Goal: Task Accomplishment & Management: Manage account settings

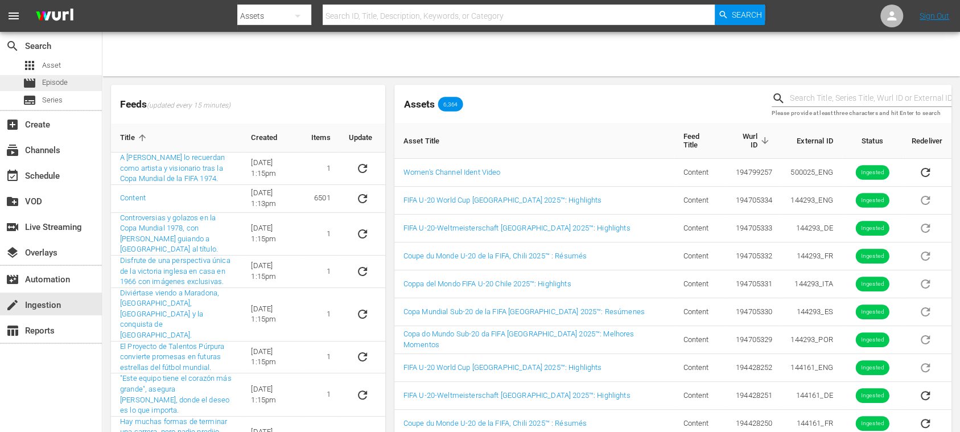
click at [51, 80] on span "Episode" at bounding box center [55, 82] width 26 height 11
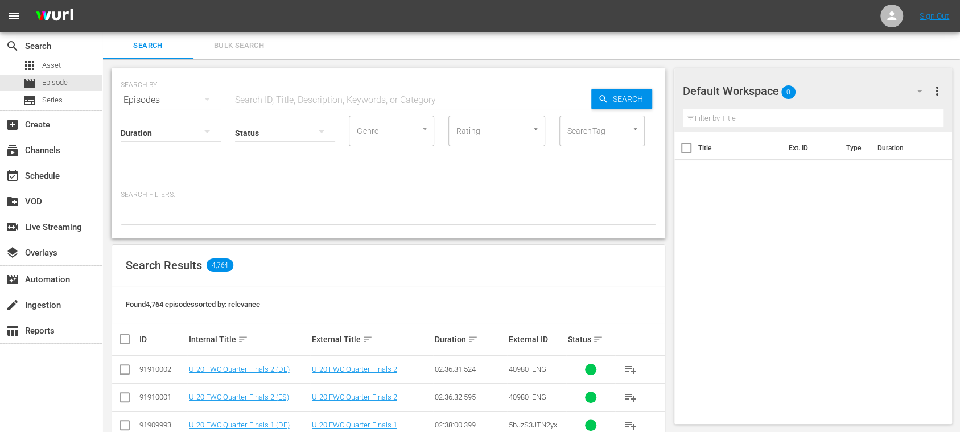
click at [274, 99] on input "text" at bounding box center [411, 100] width 359 height 27
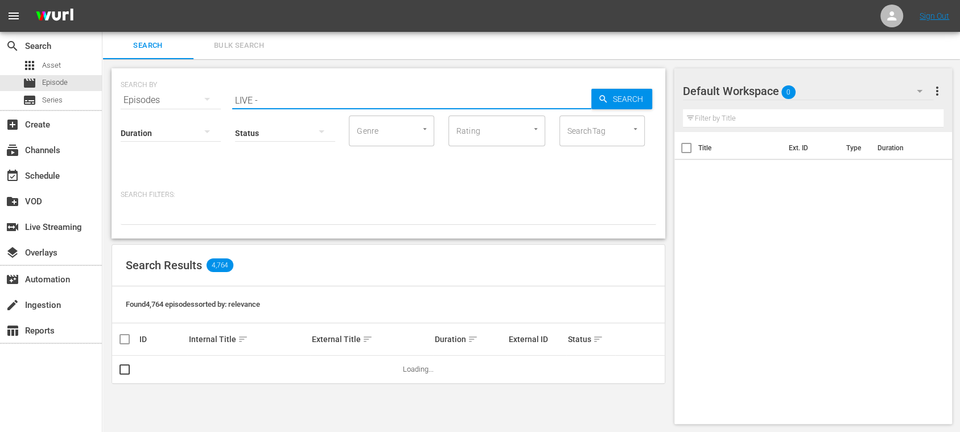
type input "LIVE -"
click at [722, 236] on div "Title Ext. ID Type Duration" at bounding box center [813, 275] width 278 height 287
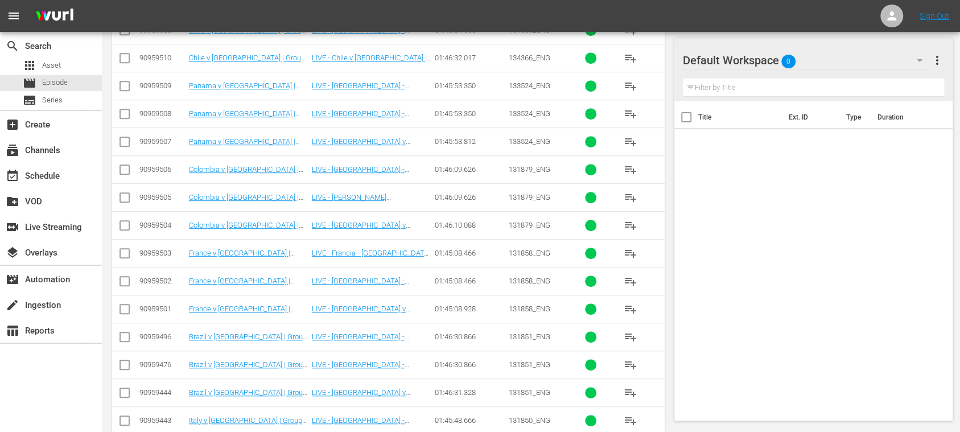
scroll to position [3849, 0]
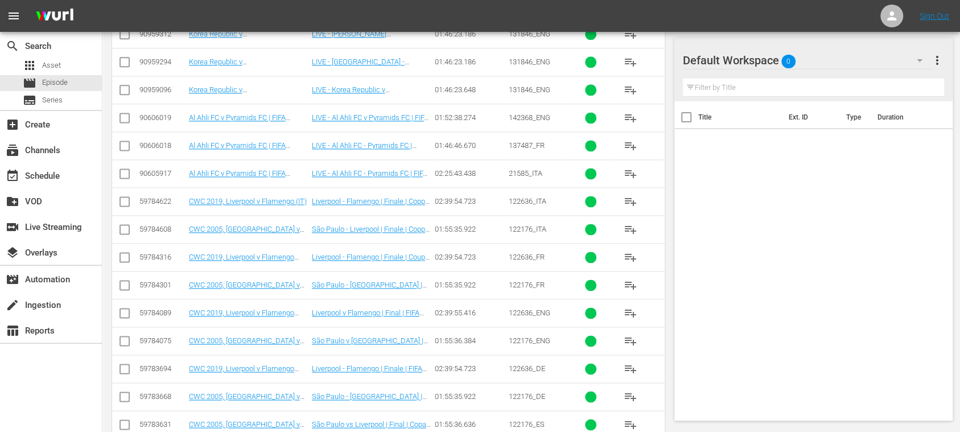
click at [870, 256] on div "Title Ext. ID Type Duration" at bounding box center [813, 258] width 278 height 315
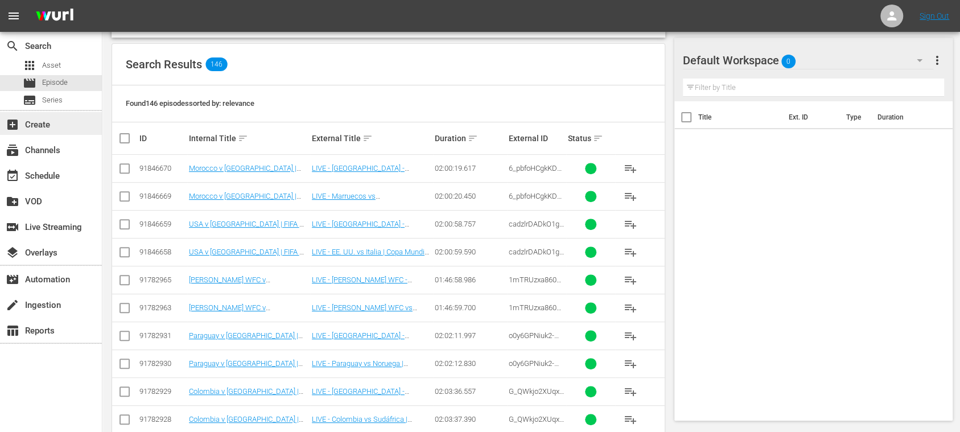
scroll to position [0, 0]
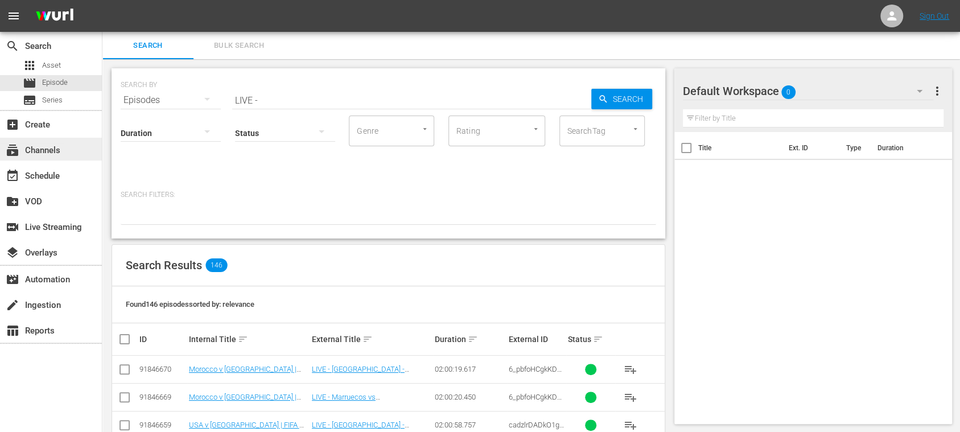
click at [60, 143] on div "subscriptions Channels" at bounding box center [32, 148] width 64 height 10
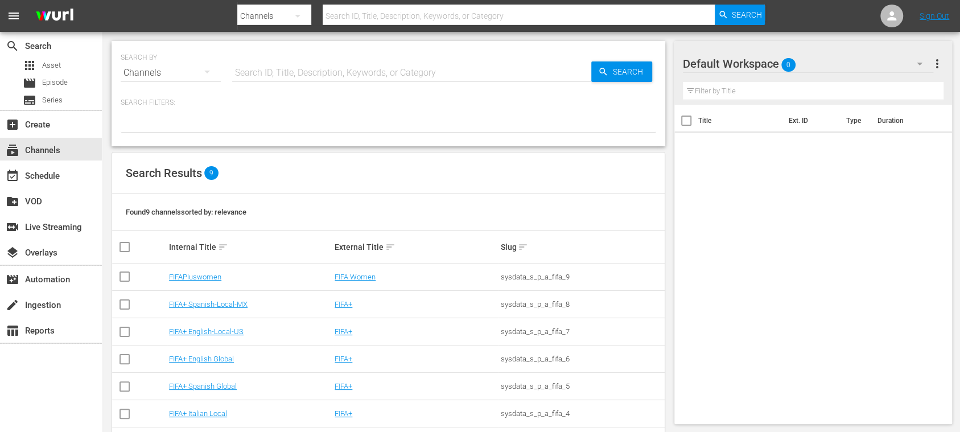
scroll to position [98, 0]
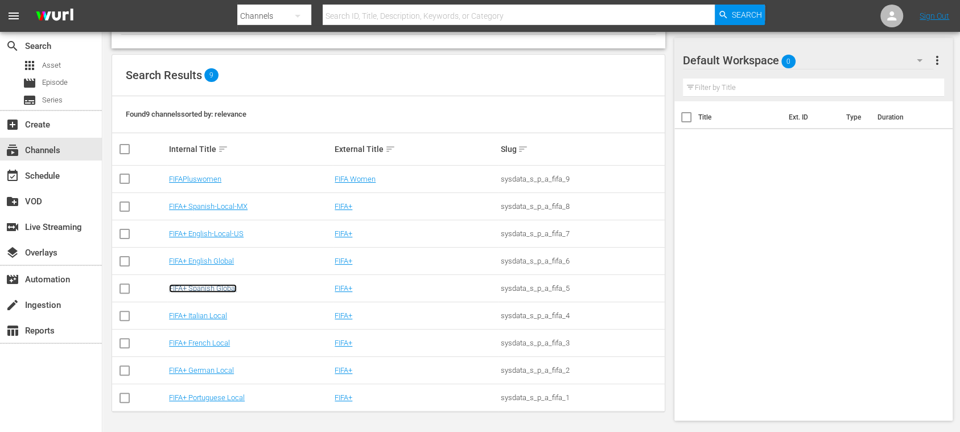
click at [228, 289] on link "FIFA+ Spanish Global" at bounding box center [203, 288] width 68 height 9
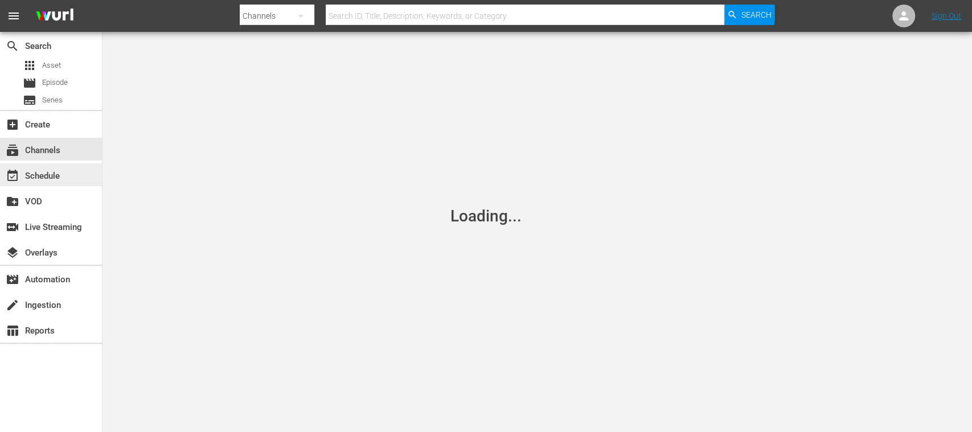
click at [53, 172] on div "event_available Schedule" at bounding box center [32, 174] width 64 height 10
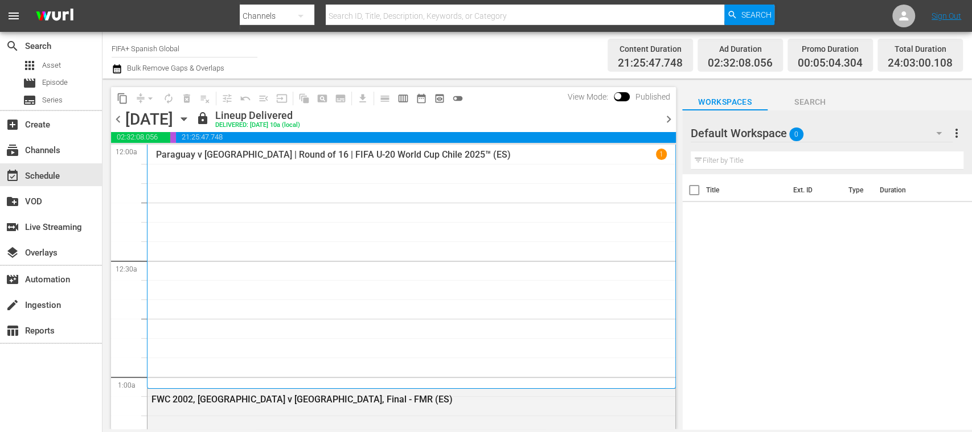
click at [667, 120] on span "chevron_right" at bounding box center [668, 119] width 14 height 14
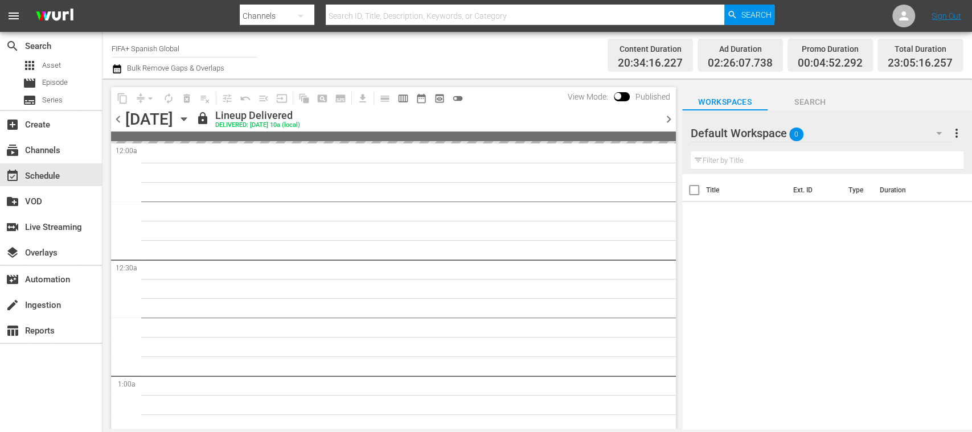
click at [667, 120] on span "chevron_right" at bounding box center [668, 119] width 14 height 14
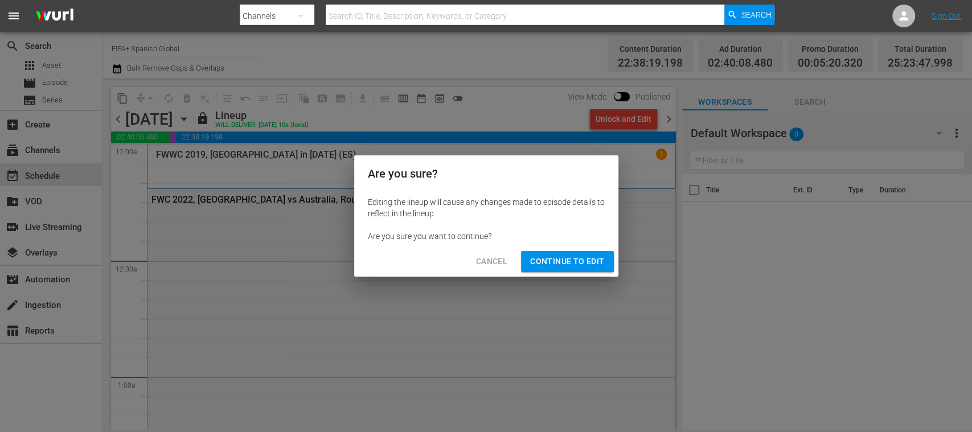
drag, startPoint x: 578, startPoint y: 263, endPoint x: 641, endPoint y: 220, distance: 76.6
click at [577, 263] on span "Continue to Edit" at bounding box center [567, 261] width 74 height 14
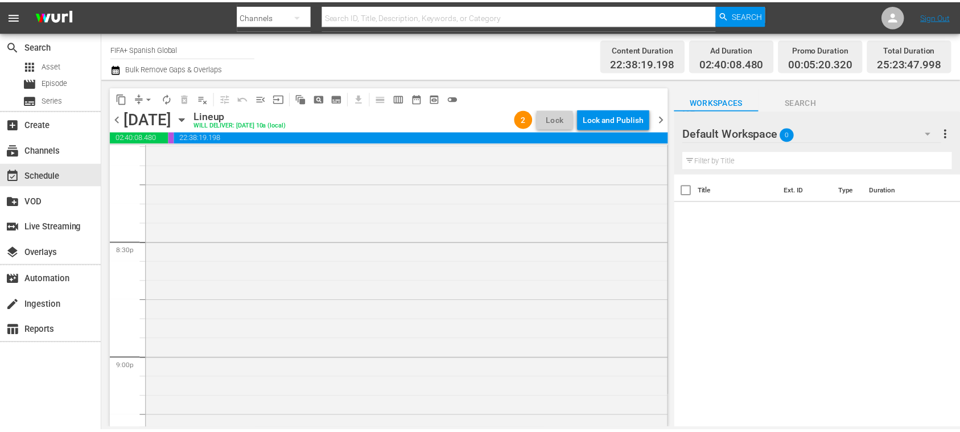
scroll to position [4460, 0]
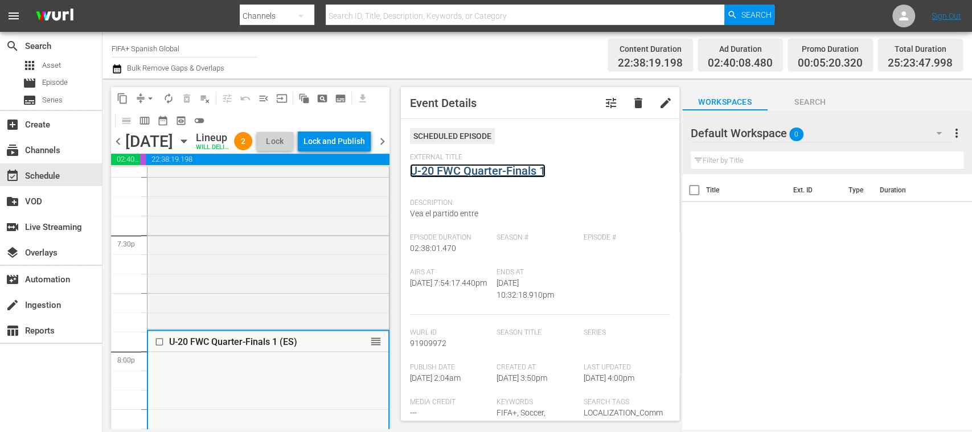
click at [500, 168] on link "U-20 FWC Quarter-Finals 1" at bounding box center [477, 171] width 135 height 14
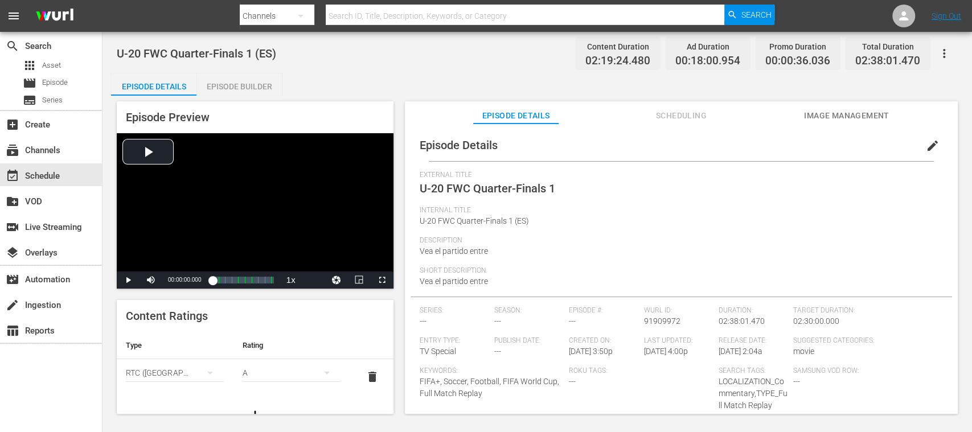
click at [926, 145] on span "edit" at bounding box center [932, 146] width 14 height 14
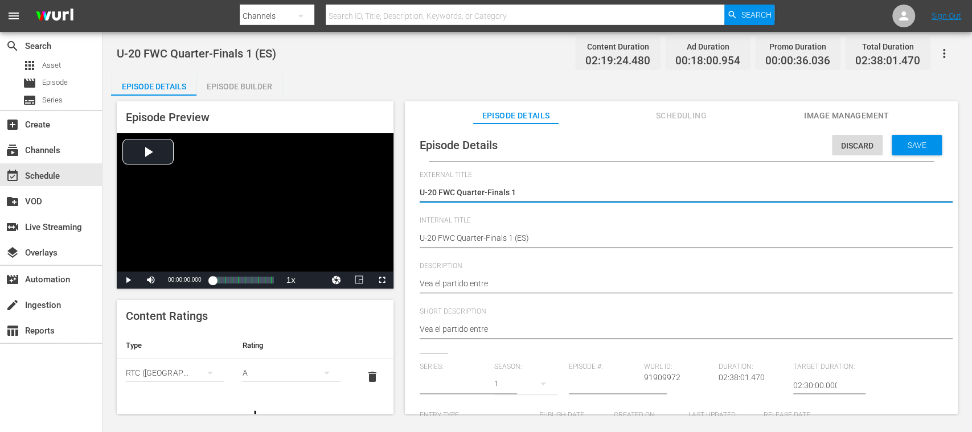
type input "No Series"
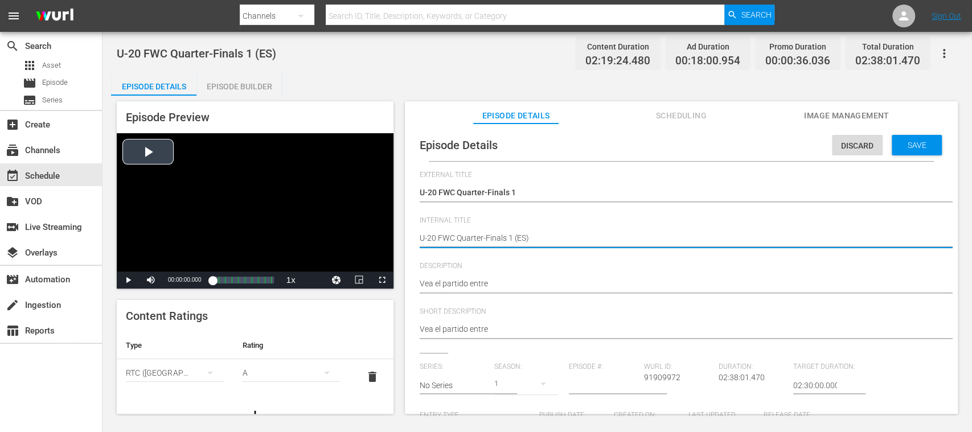
drag, startPoint x: 510, startPoint y: 236, endPoint x: 364, endPoint y: 232, distance: 145.8
paste textarea "Spain v Colombia | Quarter-finals | FIFA U-20 World Cup Chile 2025™"
type textarea "Spain v Colombia | Quarter-finals | FIFA U-20 World Cup Chile 2025™ (ES)"
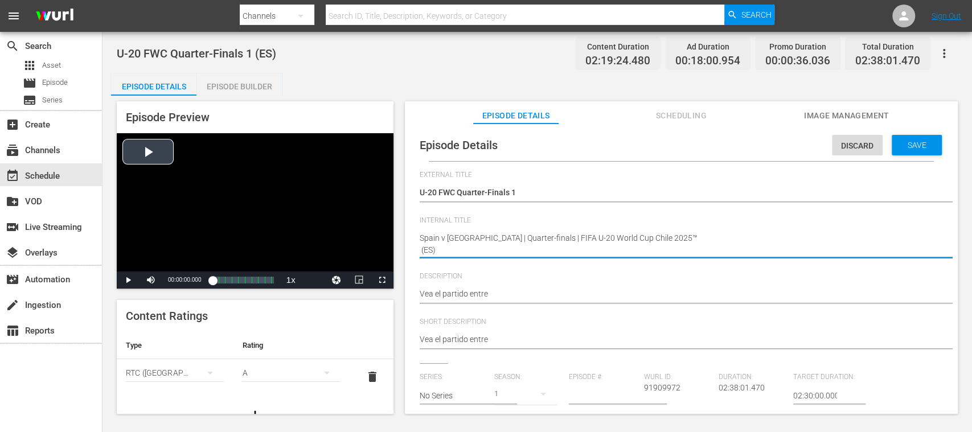
type textarea "Spain v [GEOGRAPHIC_DATA] | Quarter-finals | FIFA U-20 World Cup Chile 2025™ (E…"
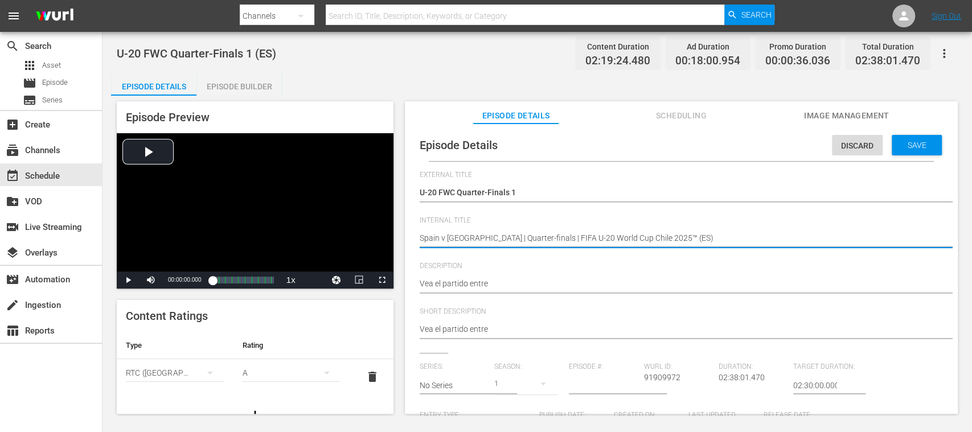
type textarea "Spain v [GEOGRAPHIC_DATA] | Quarter-finals | FIFA U-20 World Cup Chile 2025™ (E…"
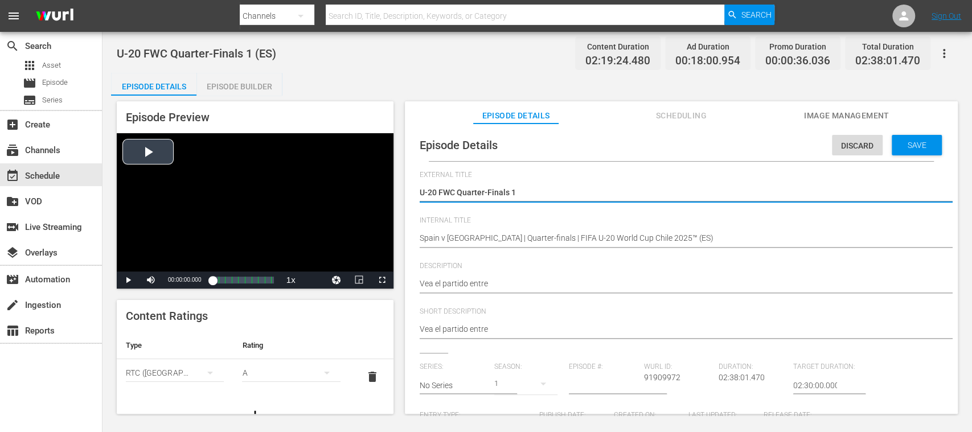
drag, startPoint x: 524, startPoint y: 191, endPoint x: 323, endPoint y: 188, distance: 200.9
type textarea "l"
type textarea "li"
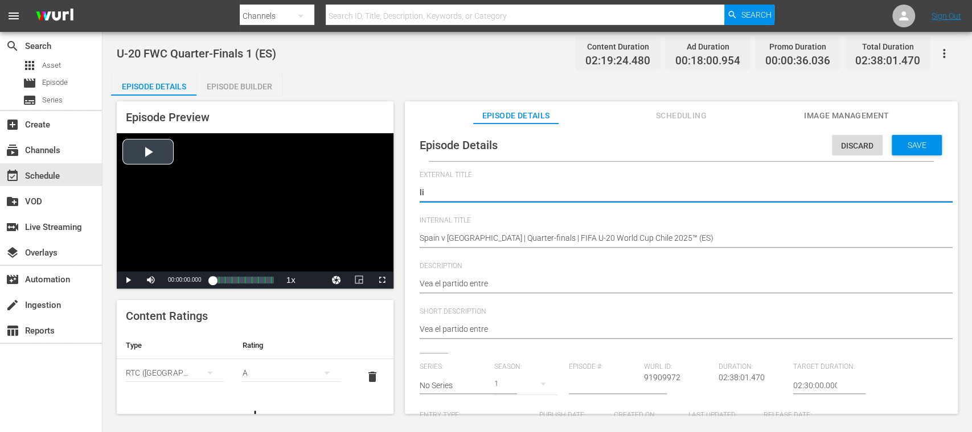
type textarea "liv"
type textarea "live"
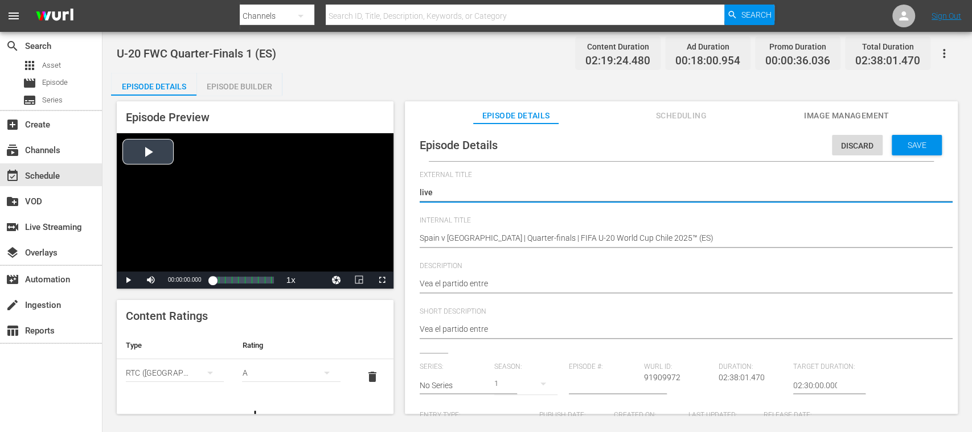
type textarea "live"
type textarea "live -"
type textarea "live"
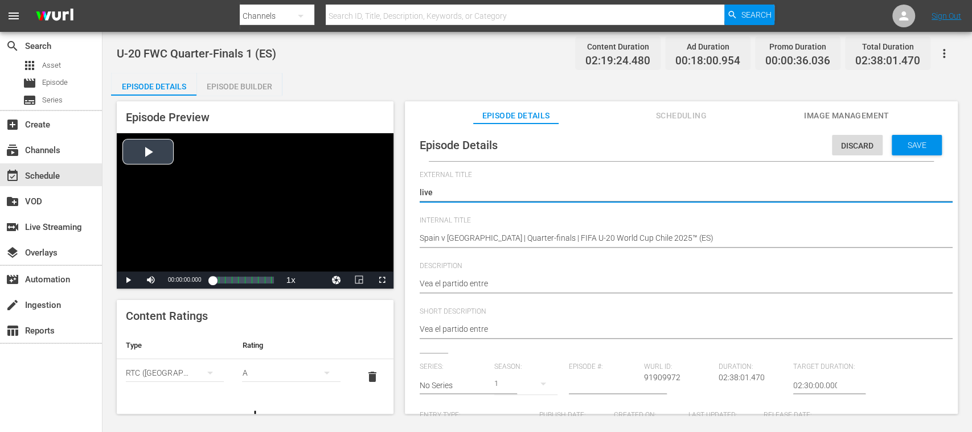
type textarea "live"
type textarea "liv"
type textarea "li"
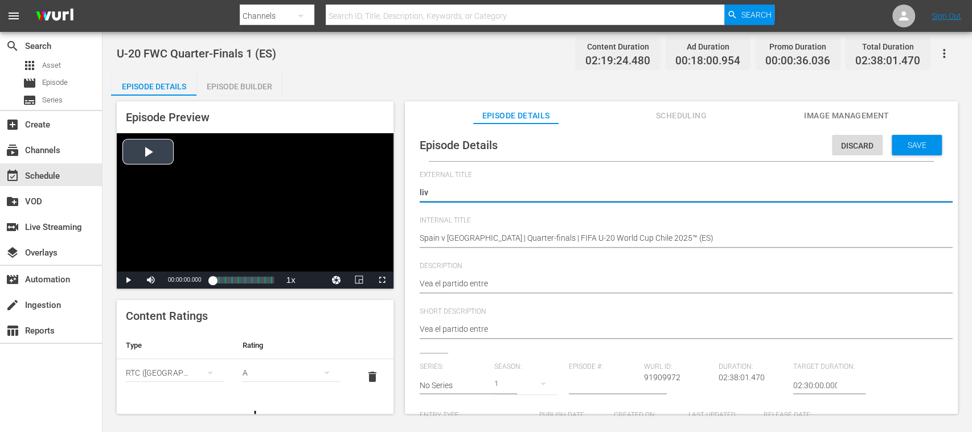
type textarea "li"
type textarea "l"
type textarea "L"
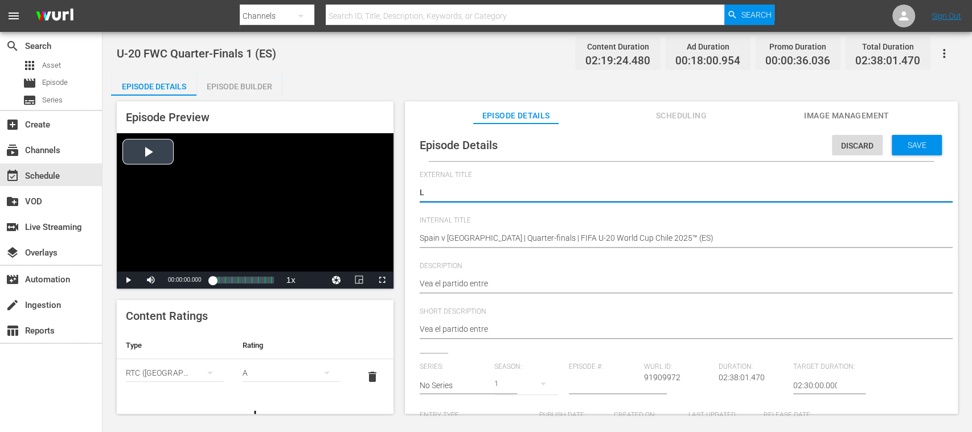
type textarea "LI"
type textarea "LIV"
type textarea "LIVE"
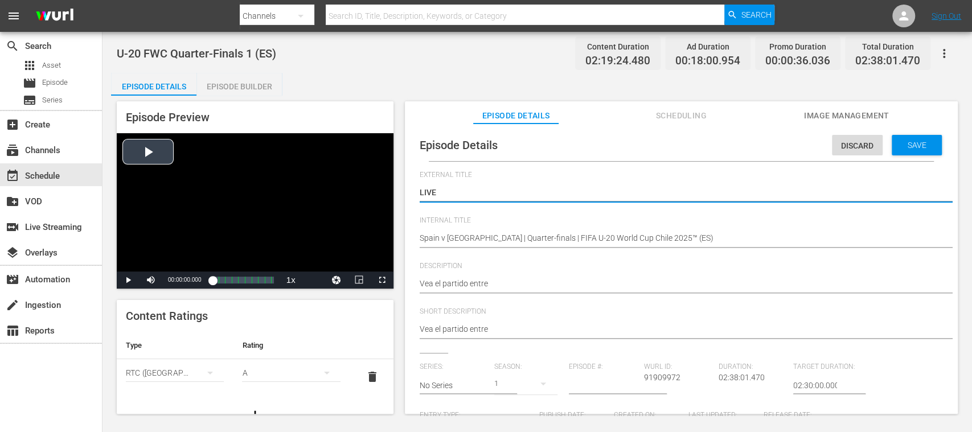
type textarea "LIVE"
type textarea "LIVE -"
paste textarea "España vs Colombia | Cuartos de final | Copa Mundial Sub-20 de la FIFA Chile 20…"
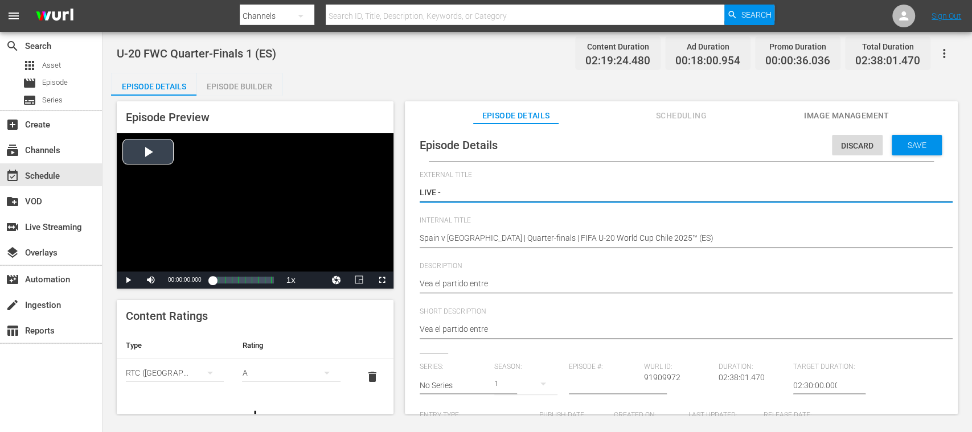
type textarea "LIVE - España vs [GEOGRAPHIC_DATA] | Cuartos de final | Copa Mundial Sub-20 de …"
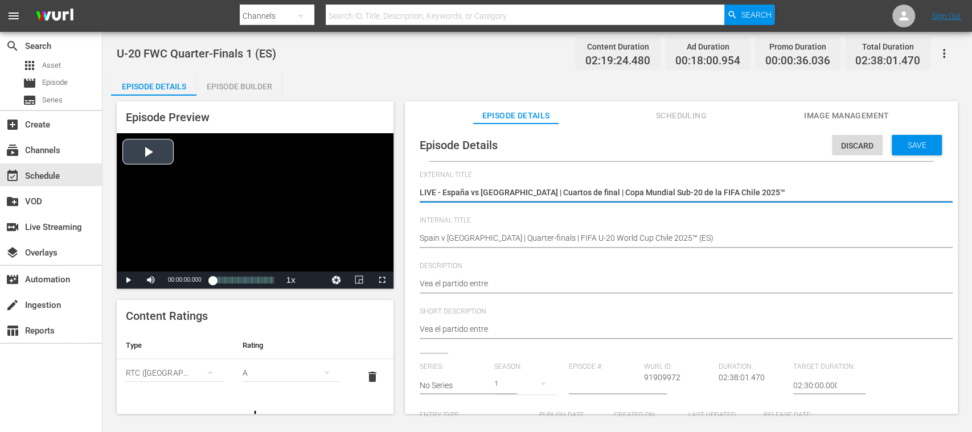
type textarea "LIVE - España vs [GEOGRAPHIC_DATA] | Cuartos de final | Copa Mundial Sub-20 de …"
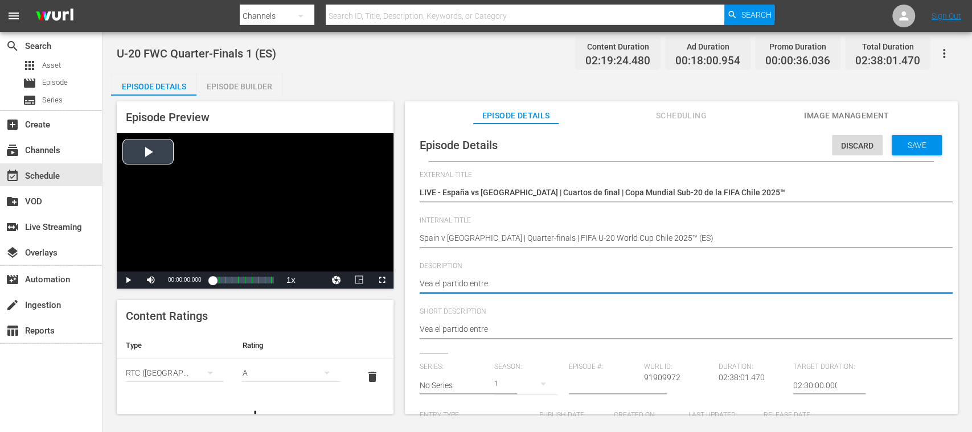
drag, startPoint x: 478, startPoint y: 281, endPoint x: 340, endPoint y: 271, distance: 137.5
paste textarea "España y Colombia jugado en el Estadio Fiscal, Talca el sábado, 11 de octubre d…"
type textarea "Vea el partido entre [GEOGRAPHIC_DATA] y [GEOGRAPHIC_DATA] jugado en el [GEOGRA…"
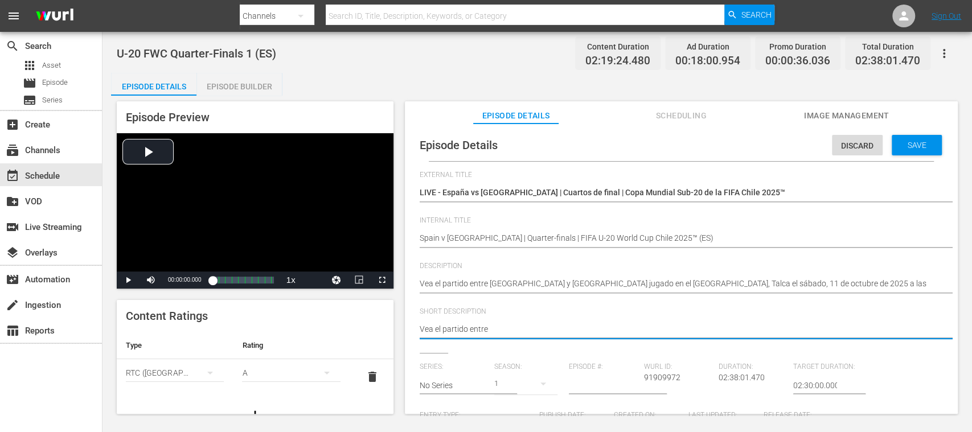
drag, startPoint x: 518, startPoint y: 329, endPoint x: 297, endPoint y: 316, distance: 221.7
paste textarea "España y Colombia jugado en el Estadio Fiscal, Talca el sábado, 11 de octubre d…"
type textarea "Vea el partido entre [GEOGRAPHIC_DATA] y [GEOGRAPHIC_DATA] jugado en el [GEOGRA…"
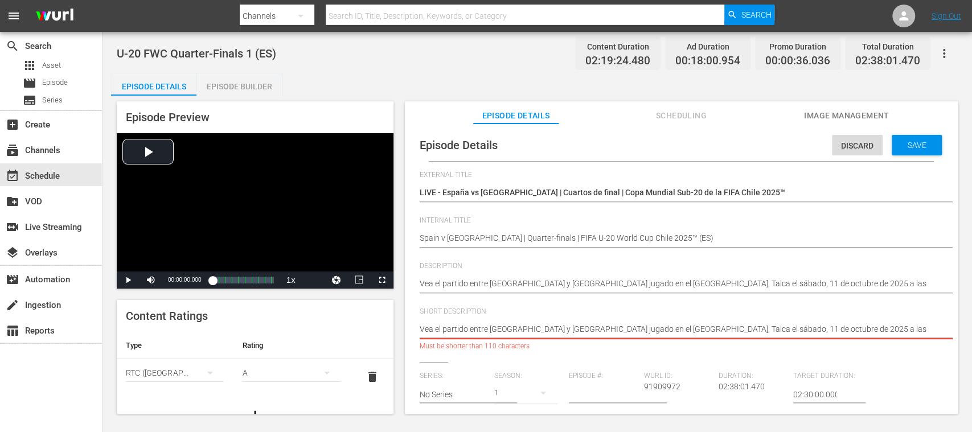
drag, startPoint x: 674, startPoint y: 332, endPoint x: 890, endPoint y: 326, distance: 215.8
click at [890, 326] on textarea "Vea el partido entre" at bounding box center [677, 330] width 517 height 14
type textarea "Vea el partido entre España y Colombia jugado en el Estadio Fiscal, Talca"
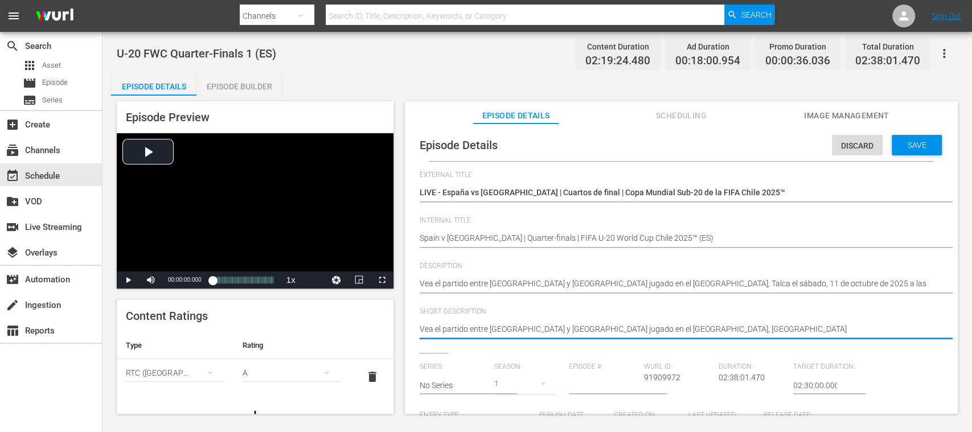
type textarea "Vea el partido entre España y Colombia jugado en el Estadio Fiscal, Talca"
type textarea "Vea el partido entre España y Colombia jugado en el Estadio Fiscal, Talca."
click at [914, 147] on span "Save" at bounding box center [916, 145] width 37 height 9
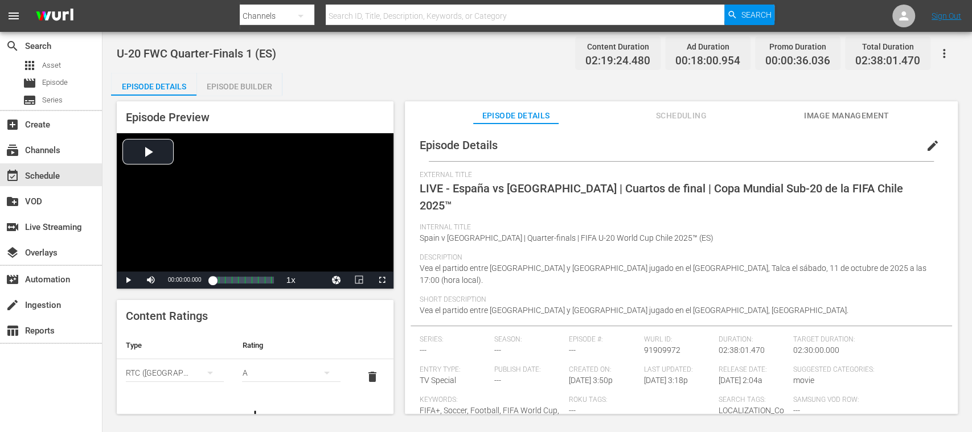
click at [848, 111] on span "Image Management" at bounding box center [846, 116] width 85 height 14
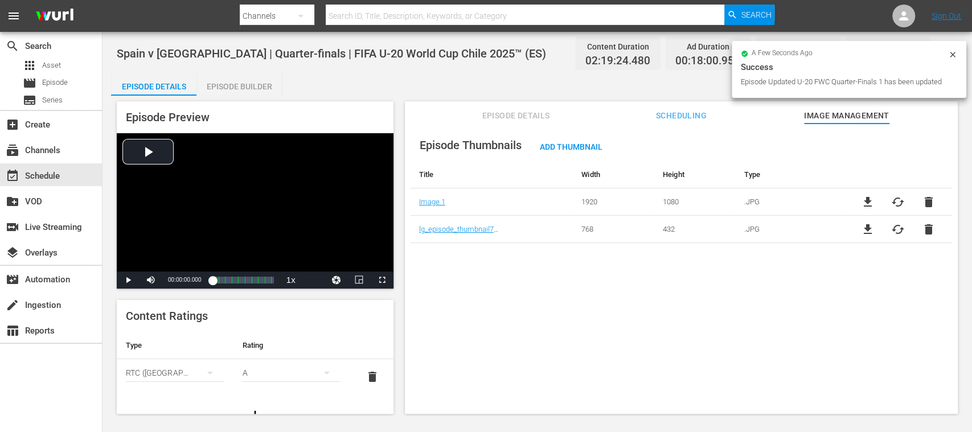
click at [925, 228] on span "delete" at bounding box center [928, 230] width 14 height 14
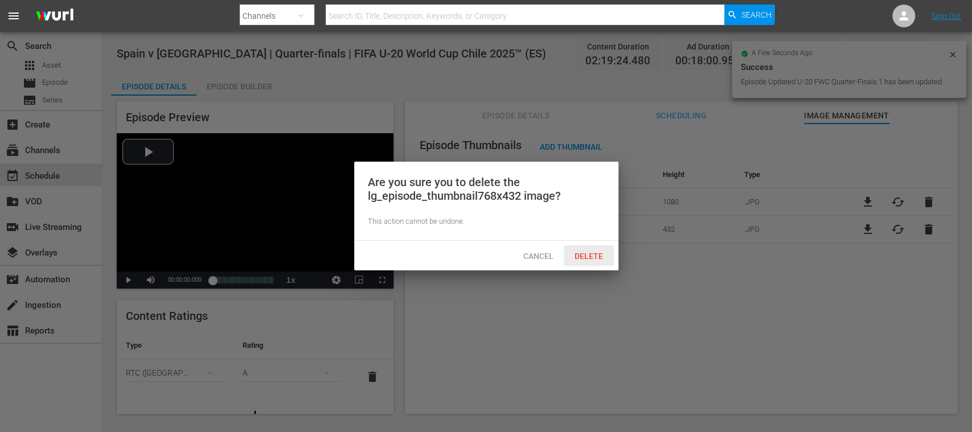
click at [587, 255] on span "Delete" at bounding box center [588, 256] width 47 height 9
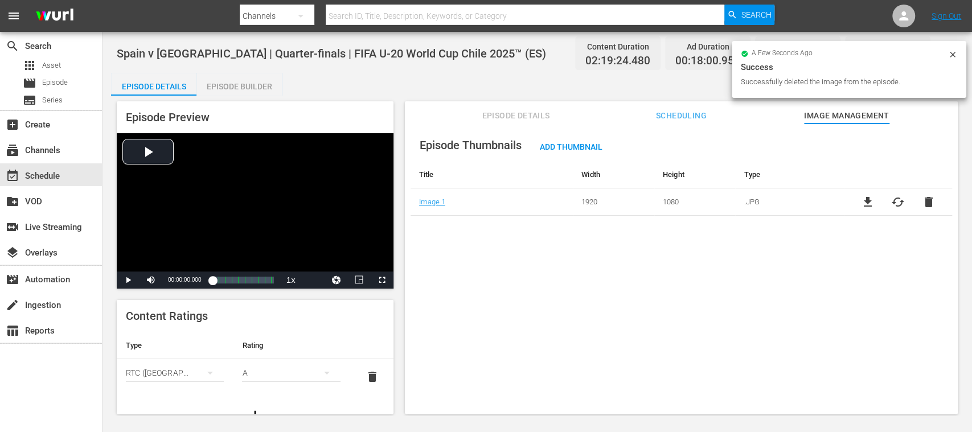
click at [896, 199] on span "cached" at bounding box center [898, 202] width 14 height 14
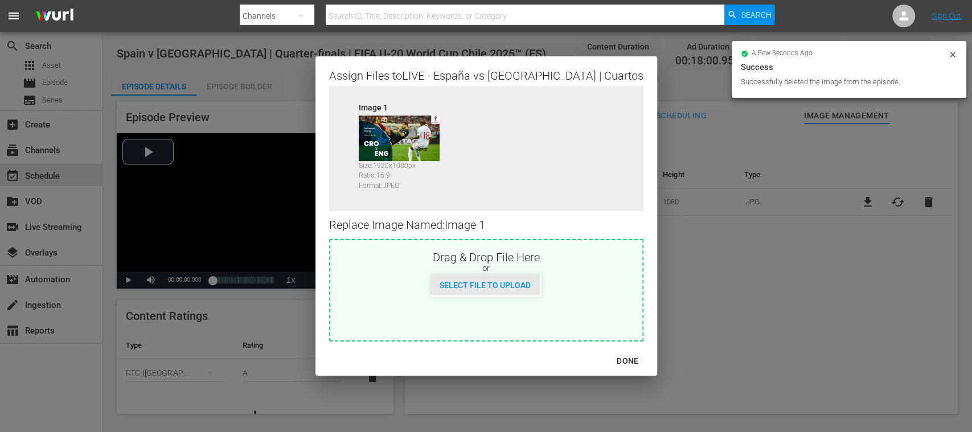
click at [522, 278] on div "Select File to Upload" at bounding box center [484, 284] width 109 height 21
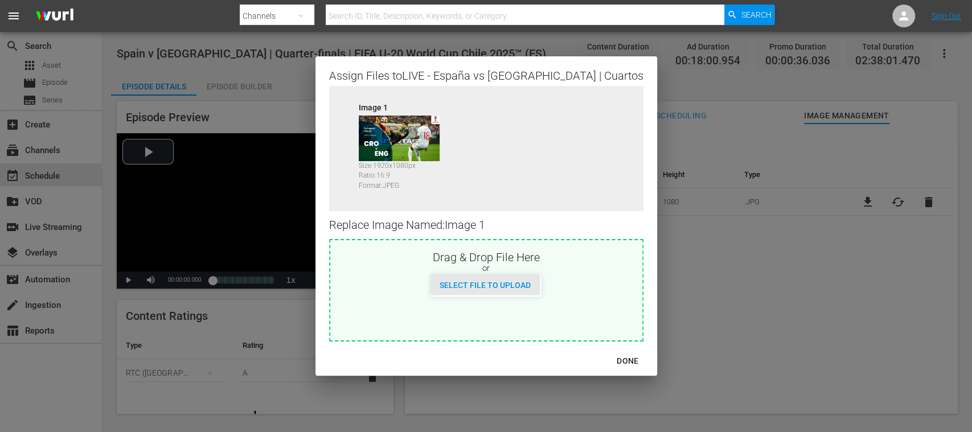
type input "C:\fakepath\Spain vs Colombia.jpg"
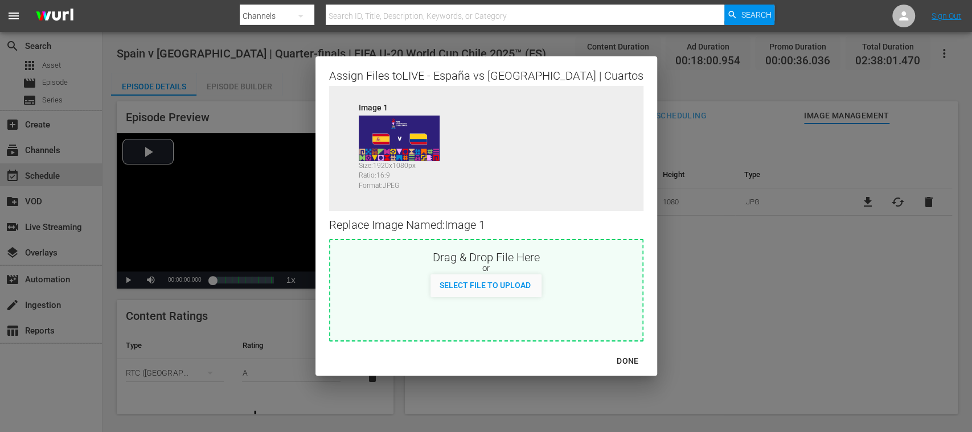
click at [634, 359] on div "DONE" at bounding box center [627, 361] width 40 height 14
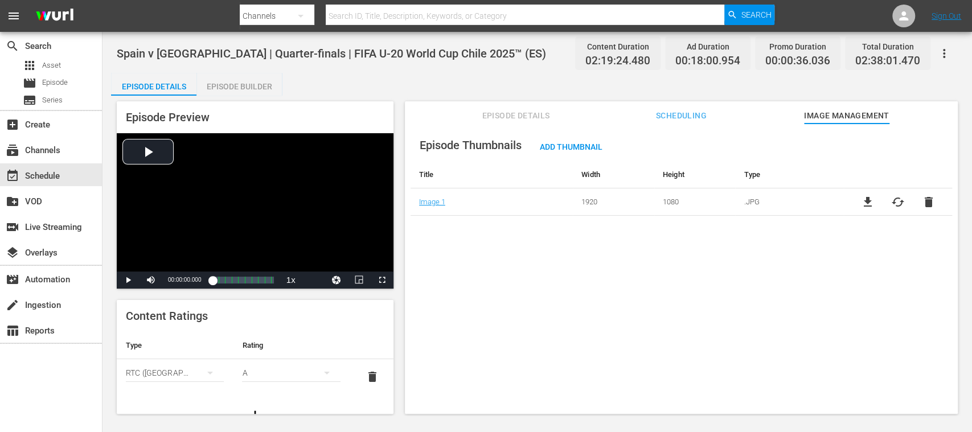
click at [232, 85] on div "Episode Builder" at bounding box center [238, 86] width 85 height 27
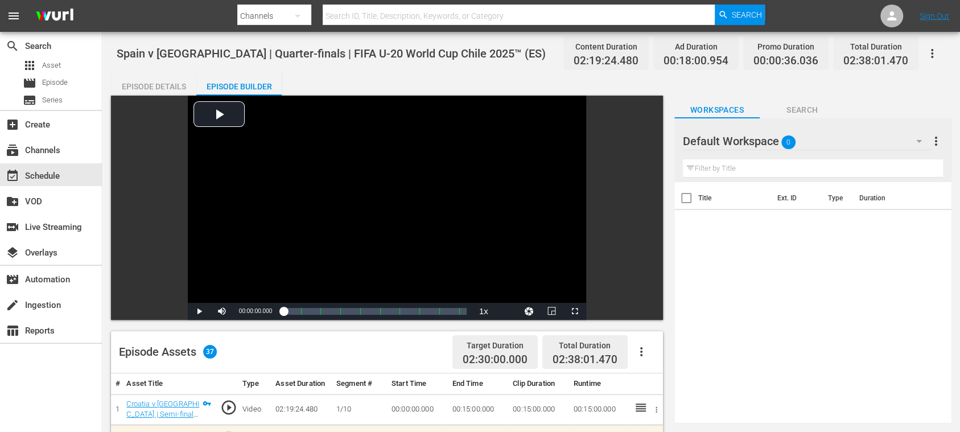
click at [151, 89] on div "Episode Details" at bounding box center [153, 86] width 85 height 27
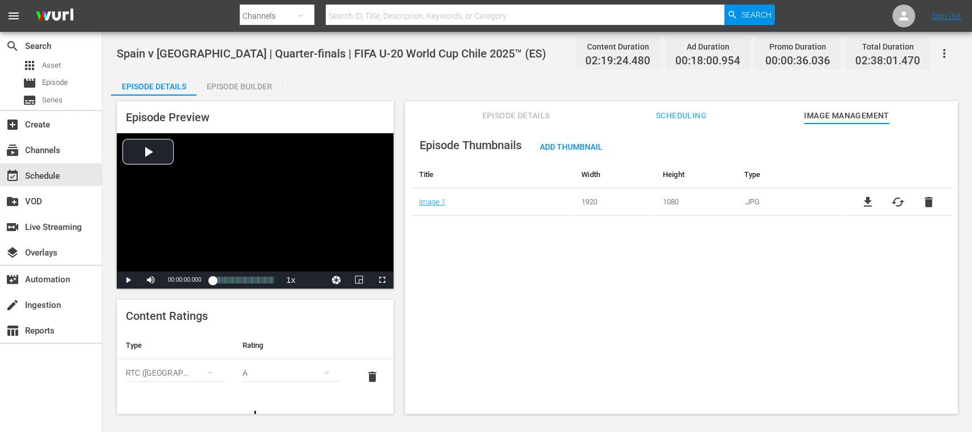
click at [540, 113] on span "Episode Details" at bounding box center [515, 116] width 85 height 14
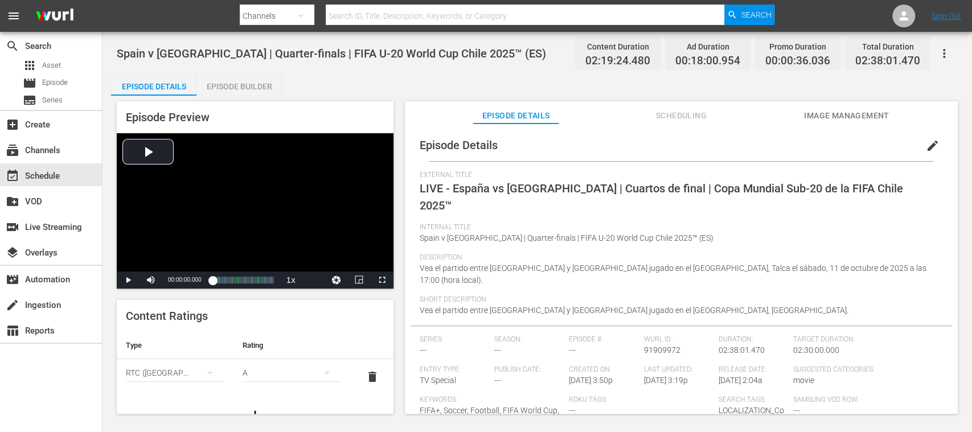
scroll to position [42, 0]
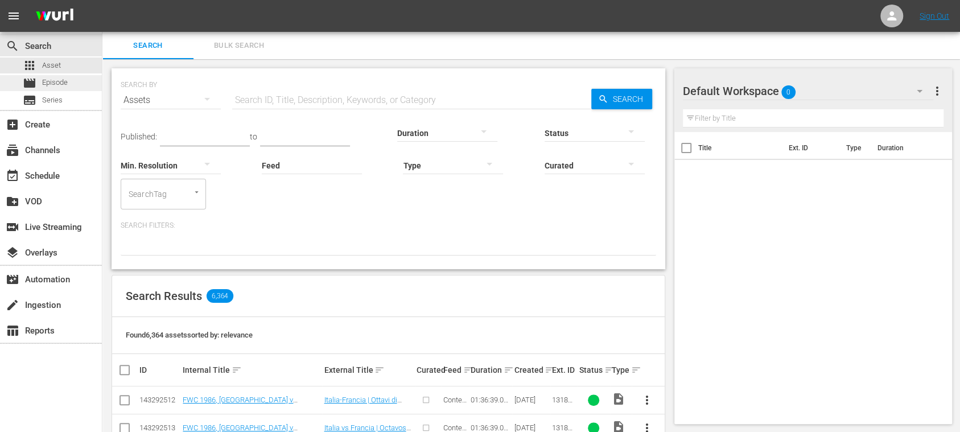
click at [69, 80] on div "movie Episode" at bounding box center [51, 83] width 102 height 16
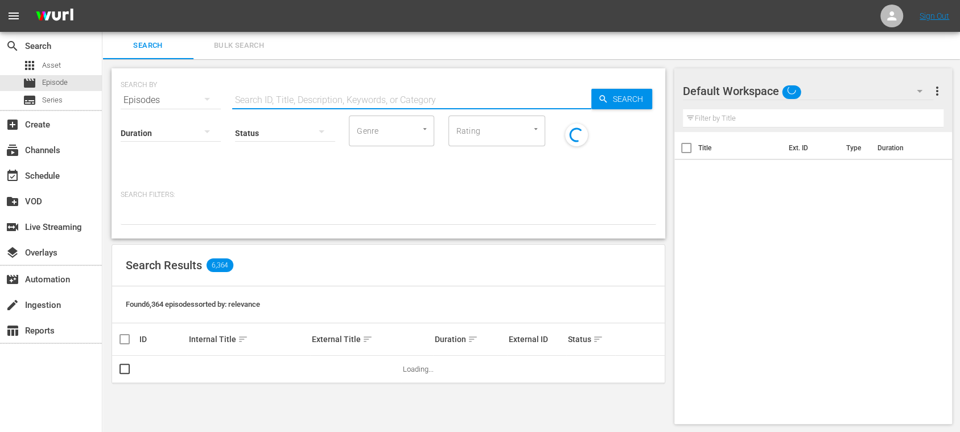
click at [254, 90] on input "text" at bounding box center [411, 100] width 359 height 27
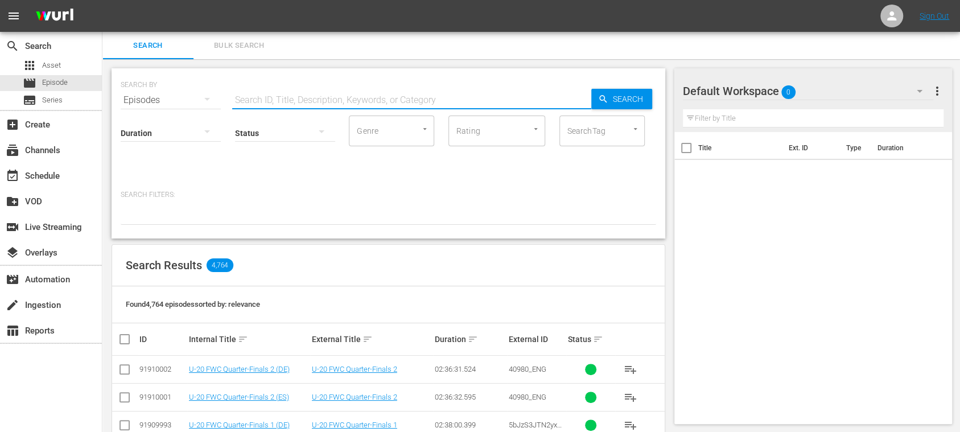
type input "S"
type input "spain v colombia"
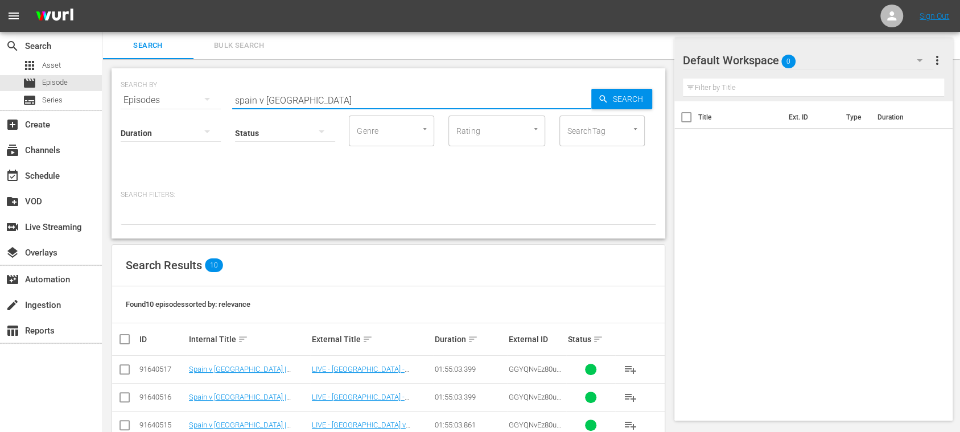
scroll to position [202, 0]
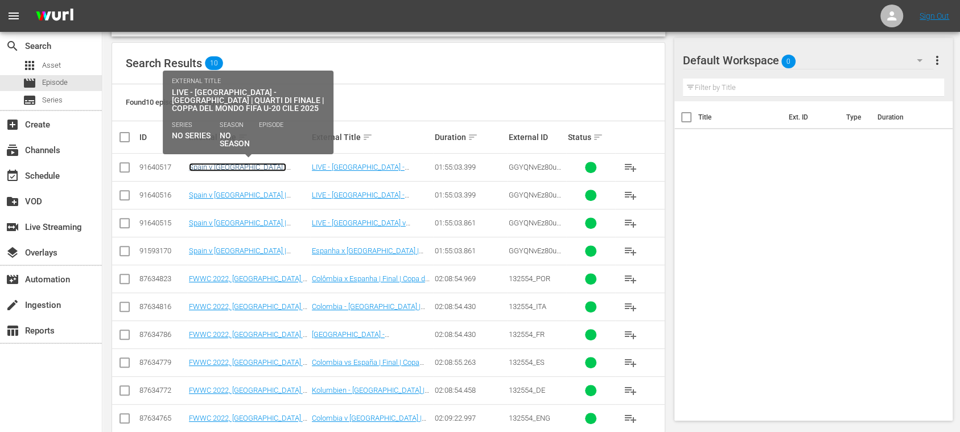
click at [272, 168] on link "Spain v [GEOGRAPHIC_DATA] | Quarter-finals | FIFA U-20 World Cup Chile 2025™ (I…" at bounding box center [246, 176] width 114 height 26
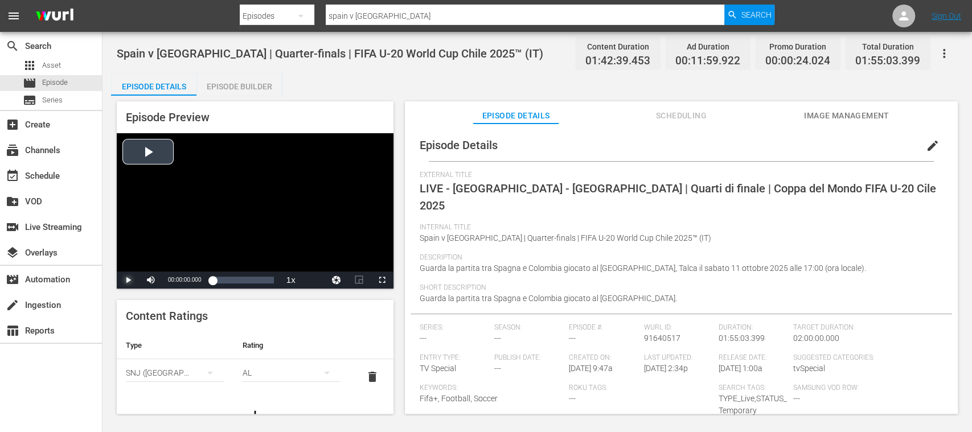
click at [128, 280] on span "Video Player" at bounding box center [128, 280] width 0 height 0
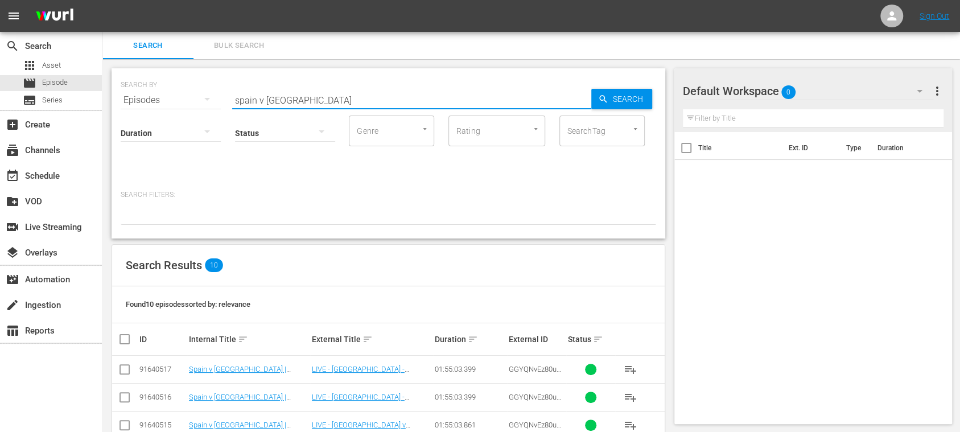
drag, startPoint x: 212, startPoint y: 102, endPoint x: 153, endPoint y: 102, distance: 59.2
click at [153, 102] on div "SEARCH BY Search By Episodes Search ID, Title, Description, Keywords, or Catego…" at bounding box center [389, 93] width 536 height 41
drag, startPoint x: 291, startPoint y: 101, endPoint x: 174, endPoint y: 100, distance: 117.2
click at [174, 100] on div "SEARCH BY Search By Episodes Search ID, Title, Description, Keywords, or Catego…" at bounding box center [389, 93] width 536 height 41
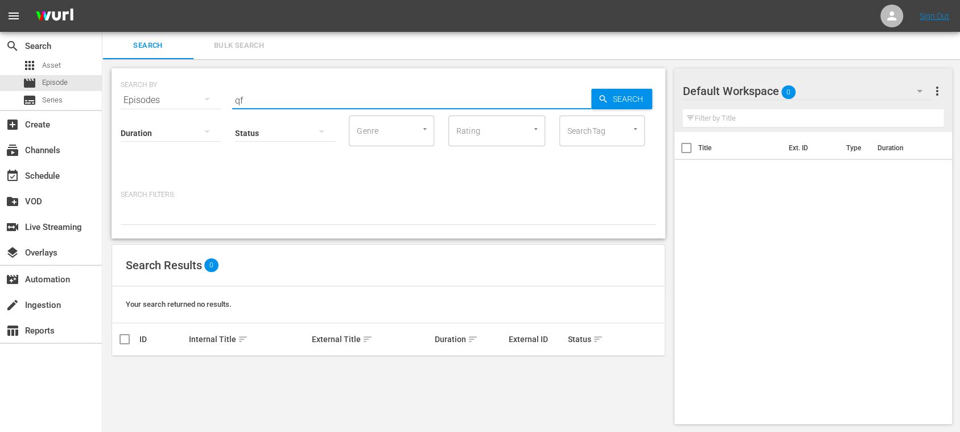
type input "q"
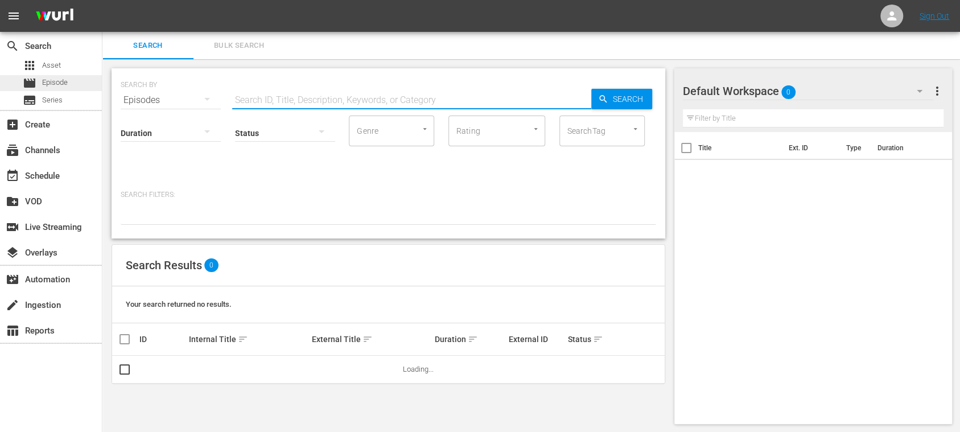
click at [52, 80] on span "Episode" at bounding box center [55, 82] width 26 height 11
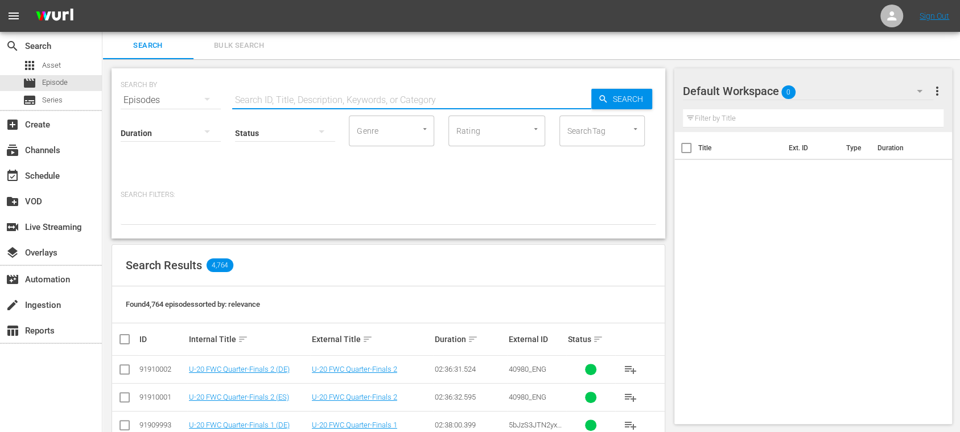
click at [274, 100] on input "text" at bounding box center [411, 100] width 359 height 27
click at [306, 92] on input "text" at bounding box center [411, 100] width 359 height 27
paste input "Spain vs Colombia"
click at [610, 99] on span "Search" at bounding box center [630, 99] width 44 height 20
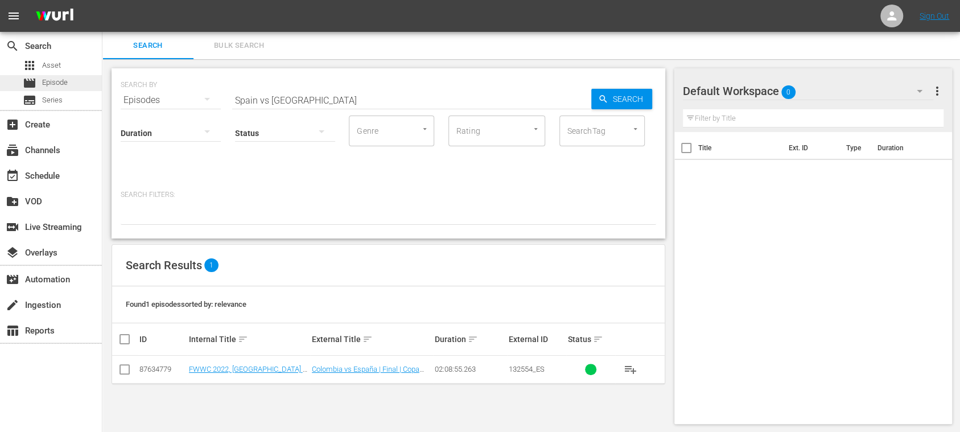
click at [50, 88] on span "Episode" at bounding box center [55, 82] width 26 height 11
drag, startPoint x: 332, startPoint y: 100, endPoint x: 123, endPoint y: 104, distance: 208.9
click at [124, 103] on div "SEARCH BY Search By Episodes Search ID, Title, Description, Keywords, or Catego…" at bounding box center [389, 93] width 536 height 41
paste input "text"
click at [268, 100] on input "Spain vs Colombia" at bounding box center [411, 100] width 359 height 27
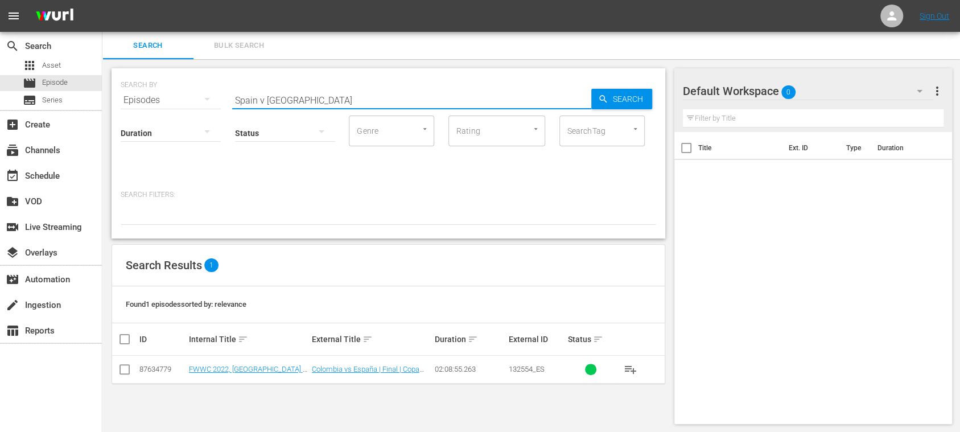
type input "Spain v [GEOGRAPHIC_DATA]"
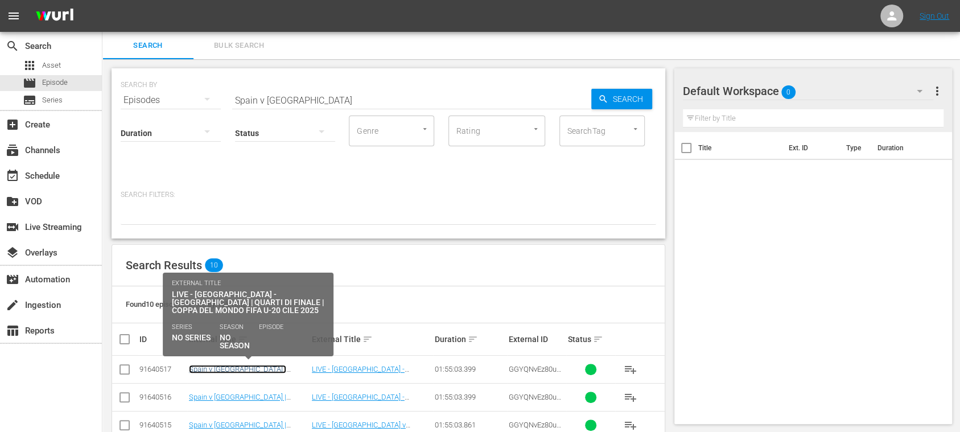
click at [279, 369] on link "Spain v [GEOGRAPHIC_DATA] | Quarter-finals | FIFA U-20 World Cup Chile 2025™ (I…" at bounding box center [246, 378] width 114 height 26
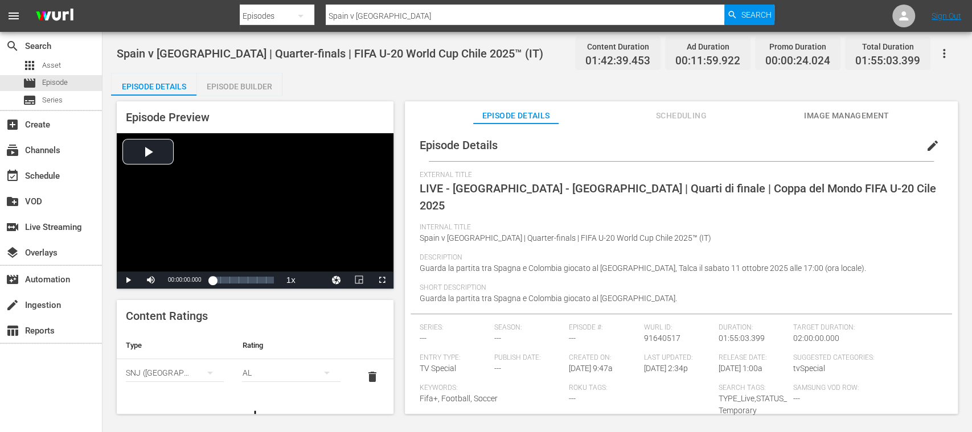
click at [827, 120] on span "Image Management" at bounding box center [846, 116] width 85 height 14
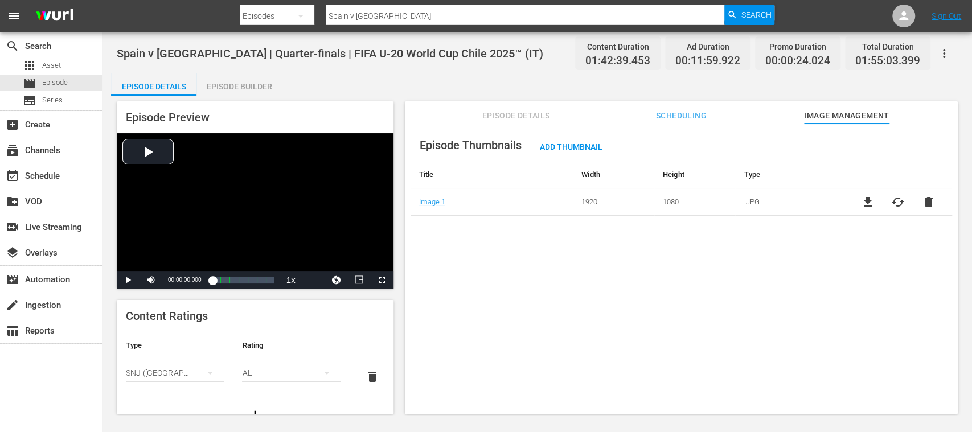
click at [865, 200] on span "file_download" at bounding box center [867, 202] width 14 height 14
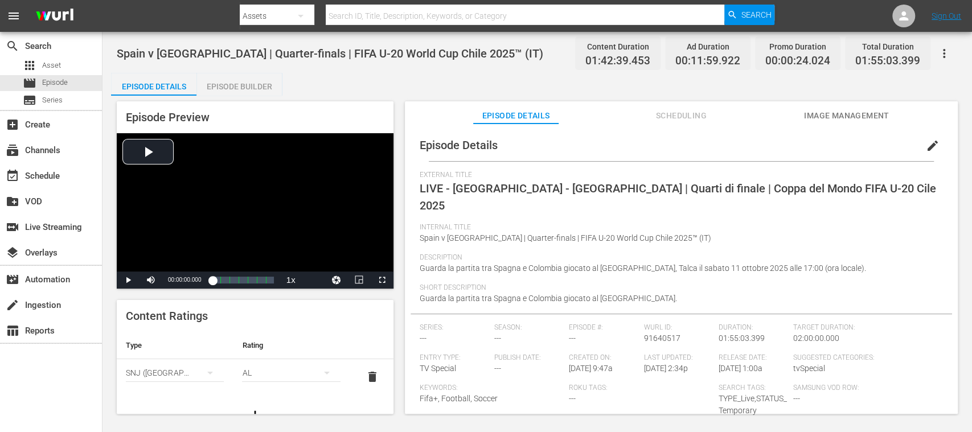
click at [344, 14] on input "text" at bounding box center [525, 15] width 398 height 27
paste input "Mexico vs [GEOGRAPHIC_DATA]"
type input "Mexico vs [GEOGRAPHIC_DATA]"
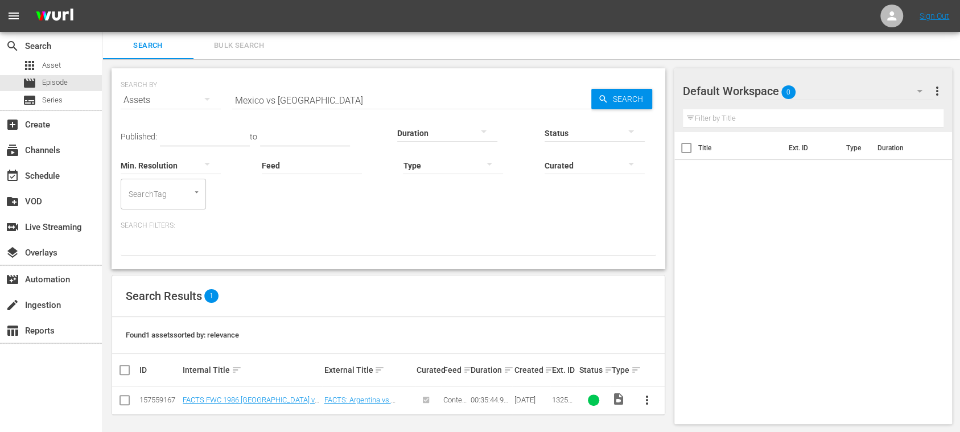
click at [273, 102] on input "Mexico vs [GEOGRAPHIC_DATA]" at bounding box center [411, 100] width 359 height 27
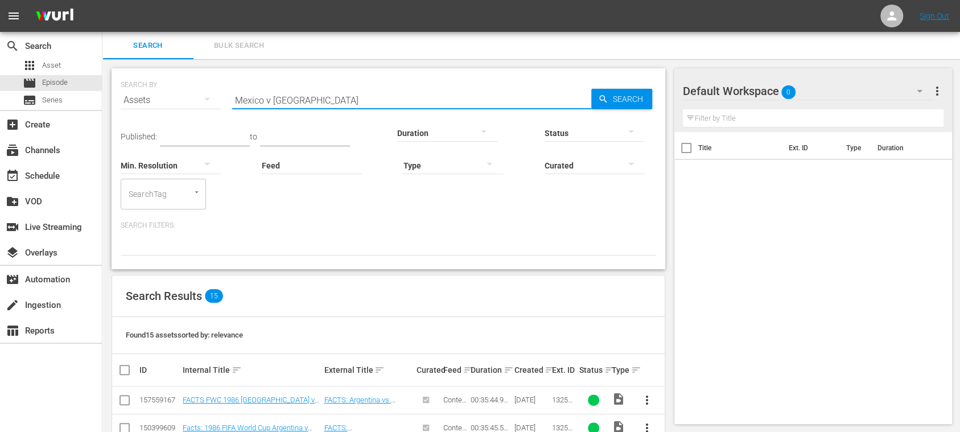
drag, startPoint x: 323, startPoint y: 101, endPoint x: 164, endPoint y: 95, distance: 159.5
click at [164, 95] on div "SEARCH BY Search By Assets Search ID, Title, Description, Keywords, or Category…" at bounding box center [389, 93] width 536 height 41
paste input "s"
type input "Mexico vs Argentina"
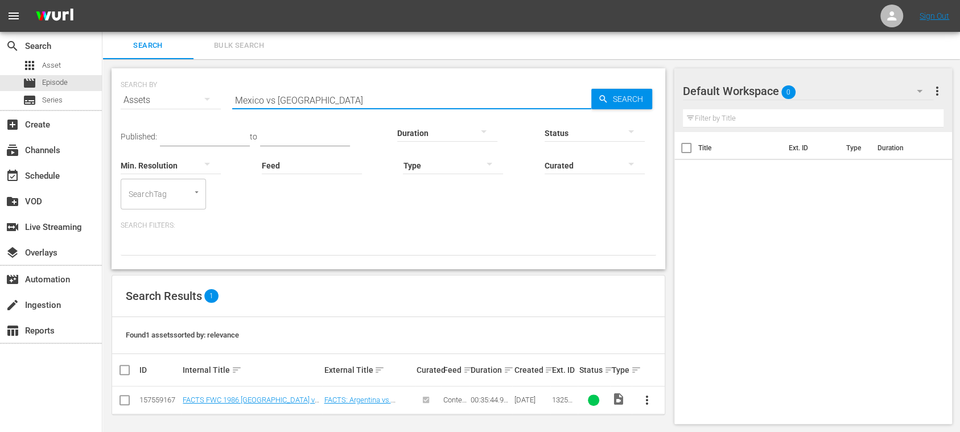
scroll to position [2, 0]
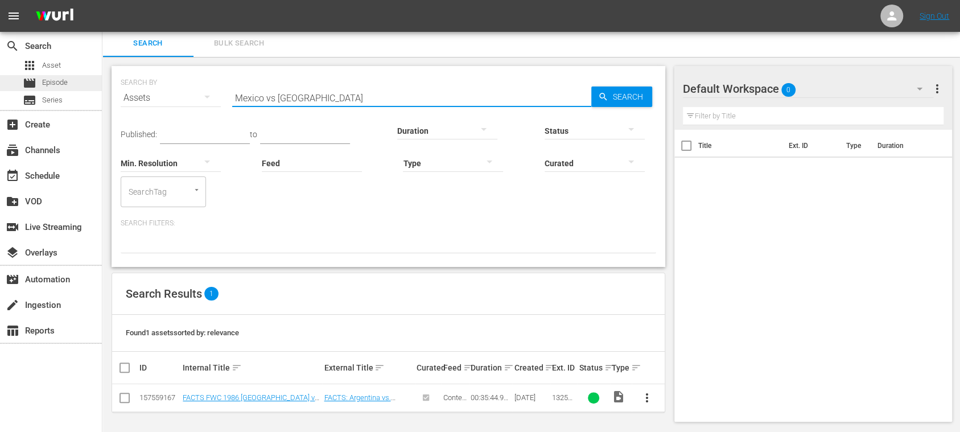
click at [57, 79] on span "Episode" at bounding box center [55, 82] width 26 height 11
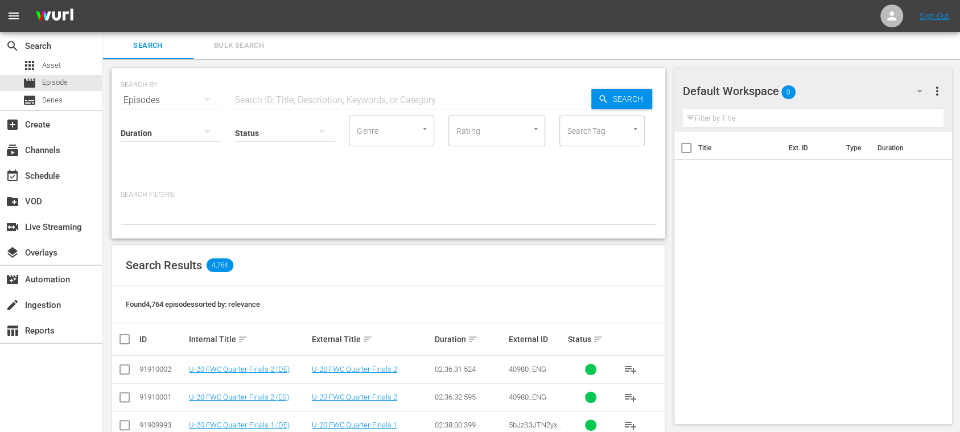
click at [285, 98] on input "text" at bounding box center [411, 100] width 359 height 27
click at [53, 98] on span "Series" at bounding box center [52, 99] width 20 height 11
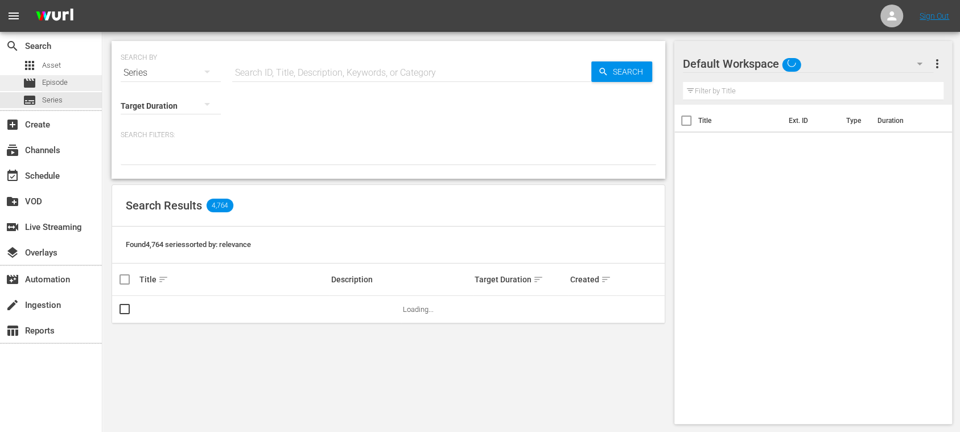
click at [57, 79] on span "Episode" at bounding box center [55, 82] width 26 height 11
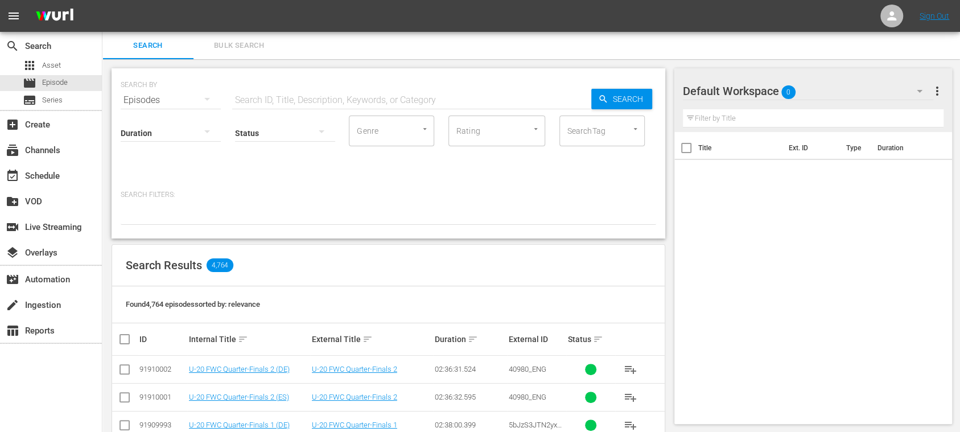
click at [319, 98] on input "text" at bounding box center [411, 100] width 359 height 27
type input "mexico v argentina"
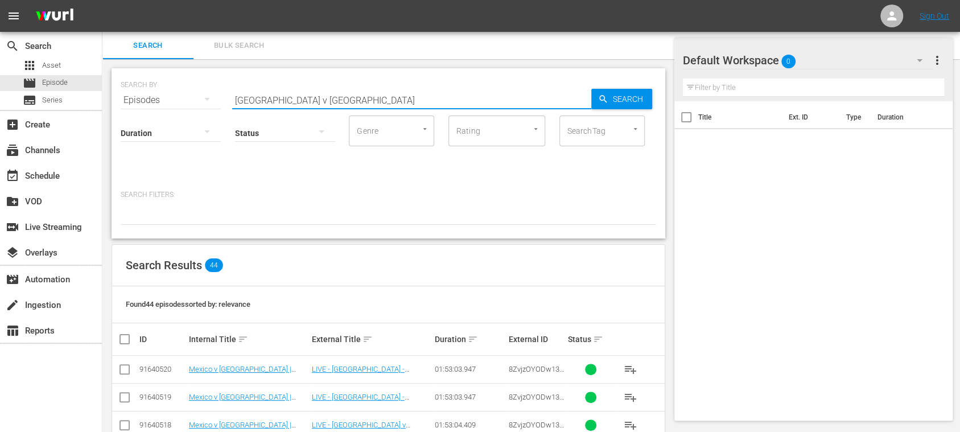
scroll to position [202, 0]
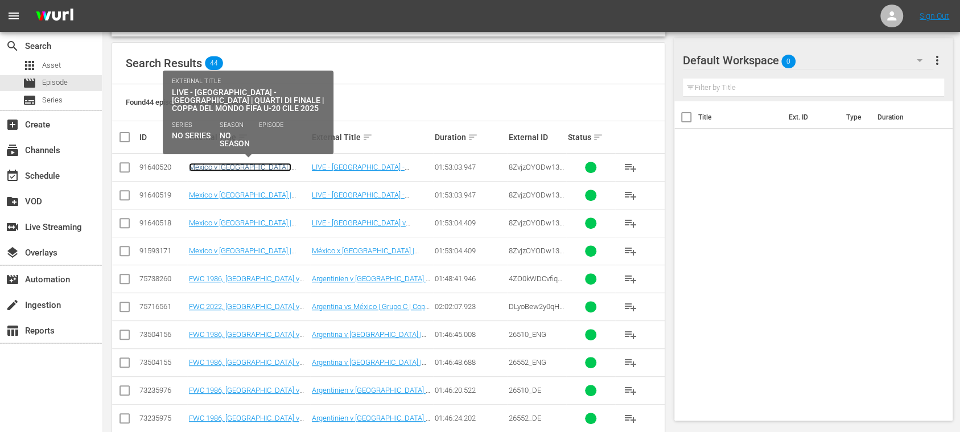
click at [280, 167] on link "Mexico v Argentina | Quarter-finals | FIFA U-20 World Cup Chile 2025™ (IT)" at bounding box center [246, 176] width 114 height 26
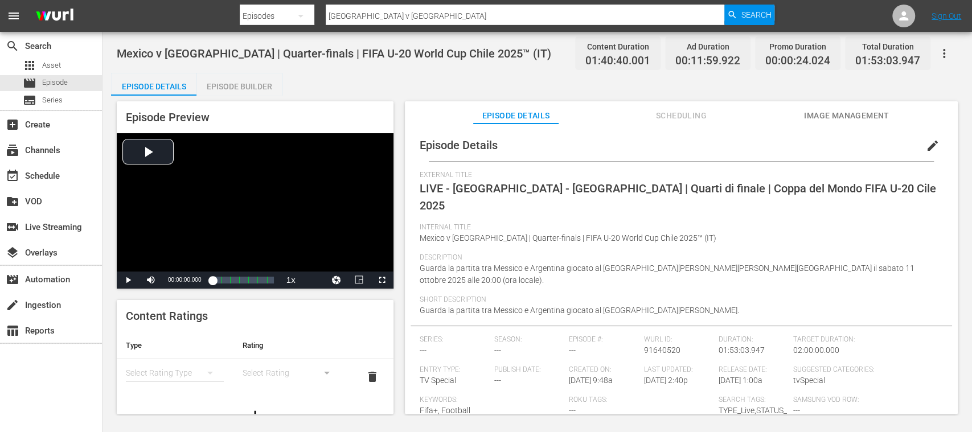
click at [829, 116] on span "Image Management" at bounding box center [846, 116] width 85 height 14
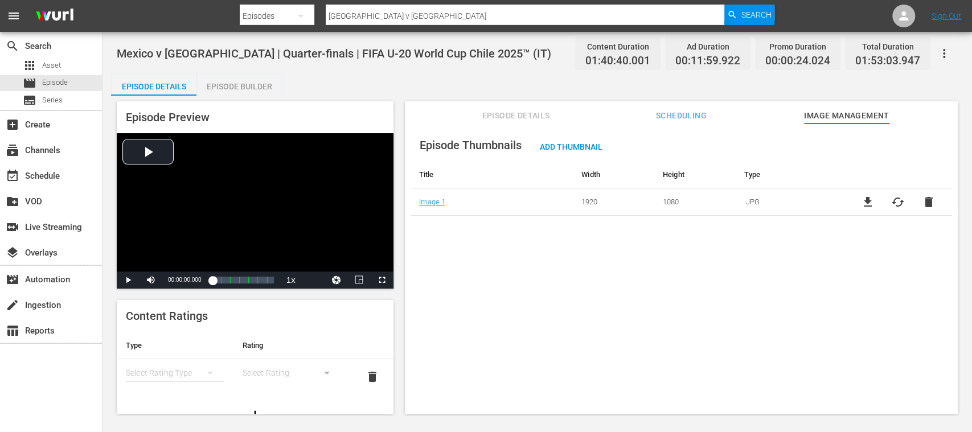
click at [865, 200] on span "file_download" at bounding box center [867, 202] width 14 height 14
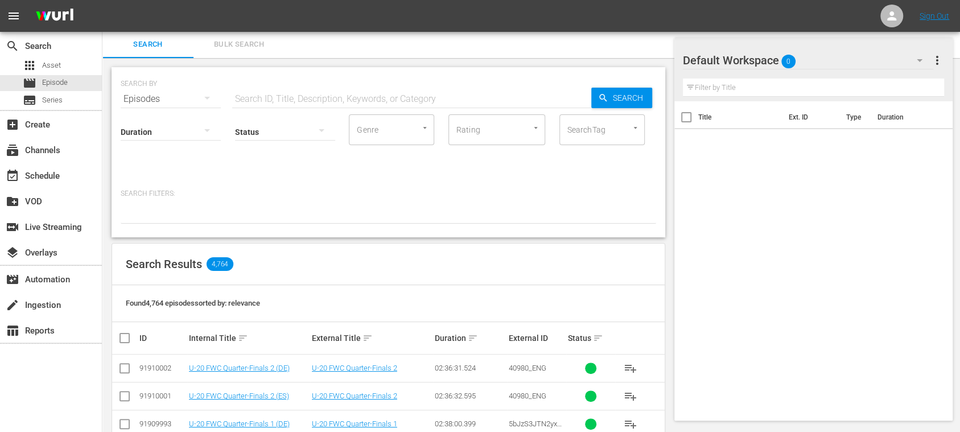
scroll to position [204, 0]
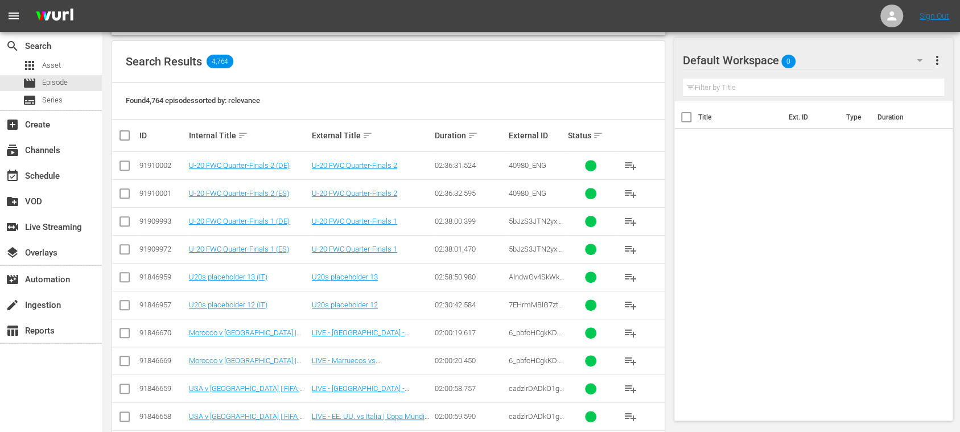
click at [126, 166] on input "checkbox" at bounding box center [125, 168] width 14 height 14
checkbox input "true"
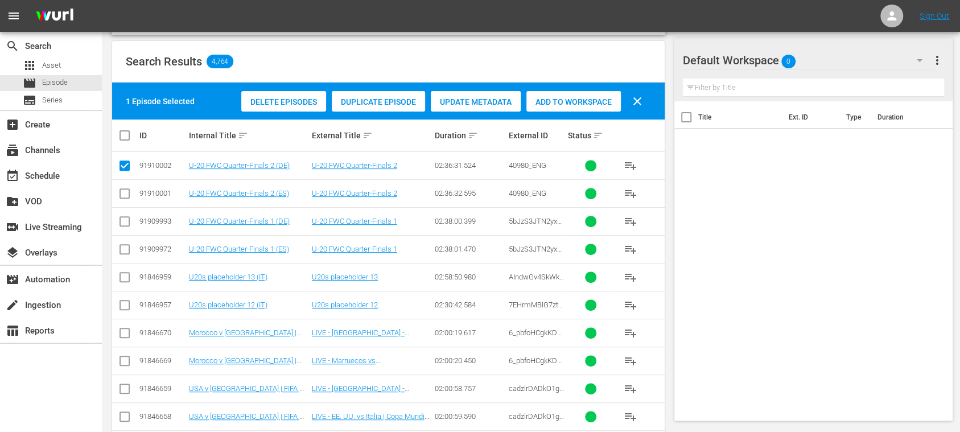
click at [124, 195] on input "checkbox" at bounding box center [125, 196] width 14 height 14
checkbox input "true"
click at [125, 220] on input "checkbox" at bounding box center [125, 224] width 14 height 14
checkbox input "true"
click at [123, 245] on input "checkbox" at bounding box center [125, 252] width 14 height 14
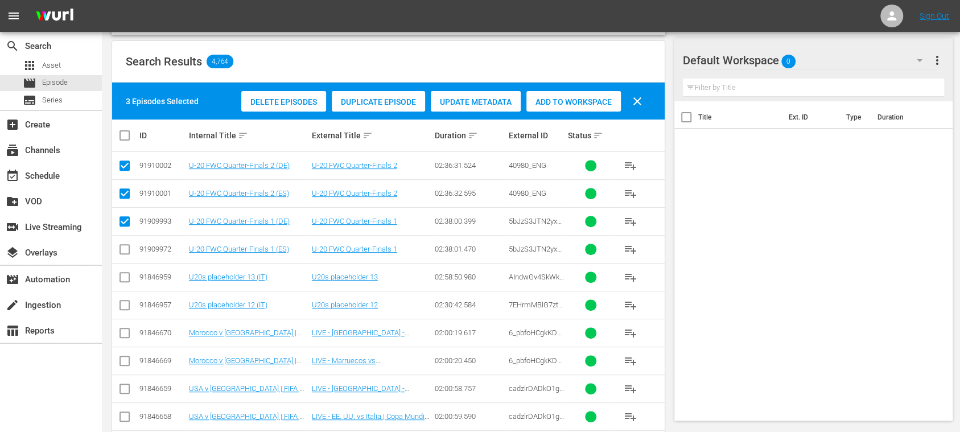
checkbox input "true"
click at [573, 100] on span "Add to Workspace" at bounding box center [573, 101] width 94 height 9
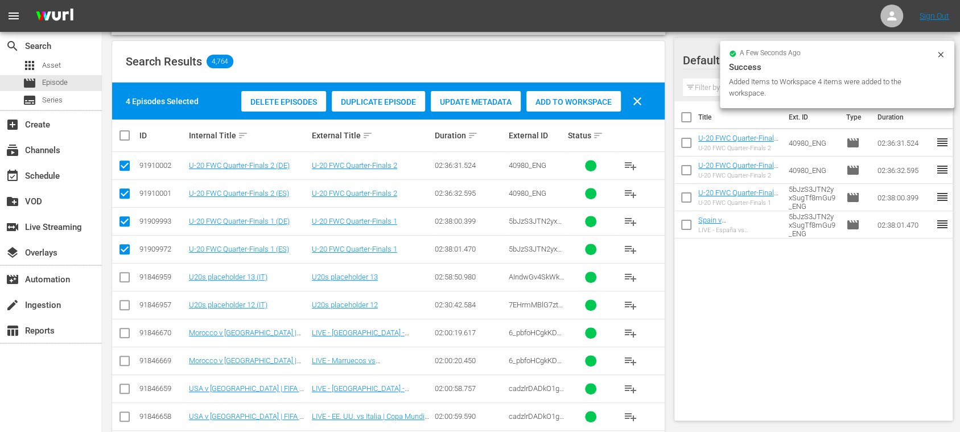
click at [940, 53] on icon at bounding box center [940, 54] width 9 height 9
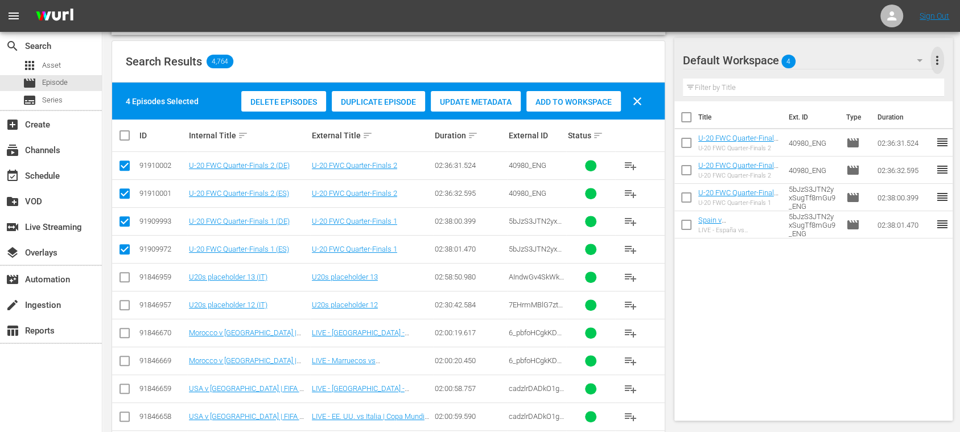
click at [939, 56] on span "more_vert" at bounding box center [938, 60] width 14 height 14
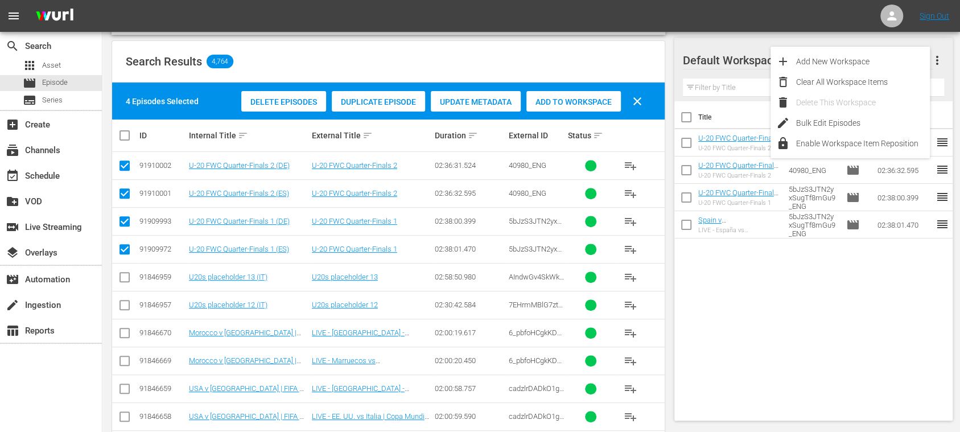
click at [687, 118] on input "checkbox" at bounding box center [686, 120] width 24 height 24
checkbox input "true"
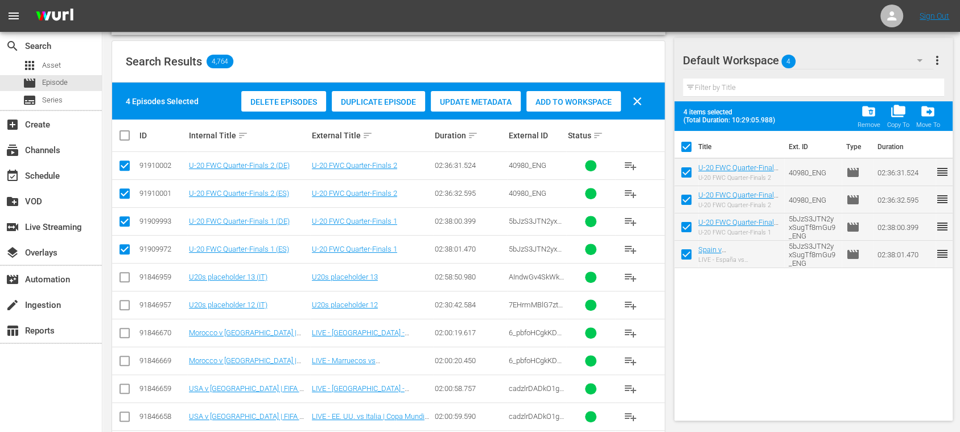
checkbox input "true"
click at [942, 60] on span "more_vert" at bounding box center [938, 60] width 14 height 14
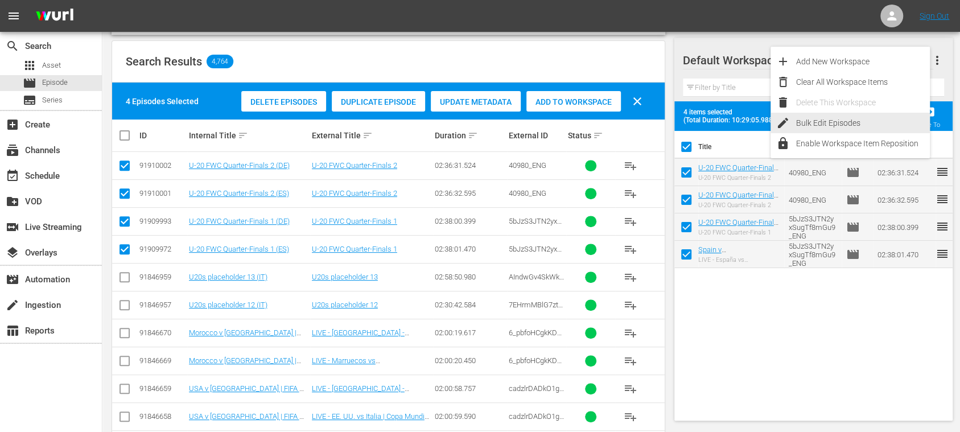
click at [872, 120] on div "Bulk Edit Episodes" at bounding box center [863, 123] width 134 height 20
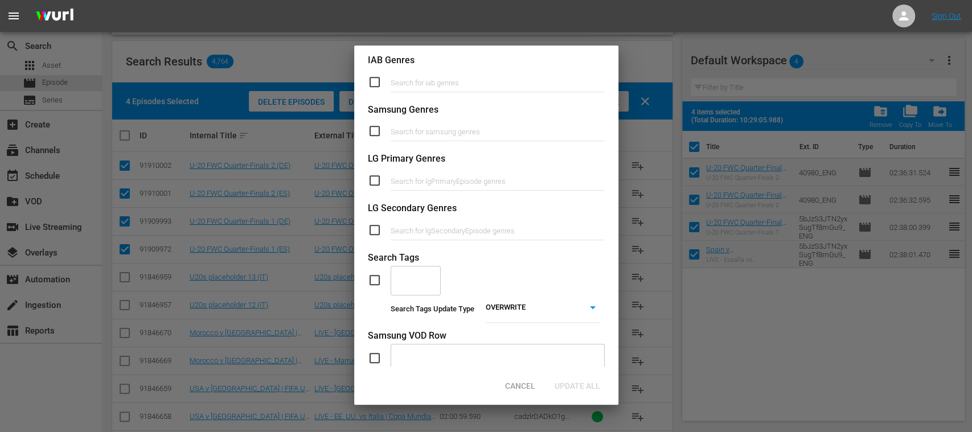
scroll to position [468, 0]
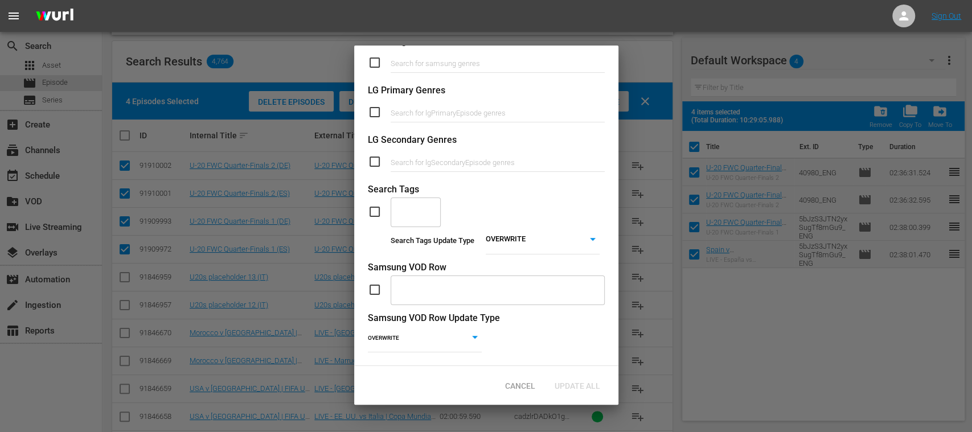
click at [374, 205] on input "checkbox" at bounding box center [379, 212] width 23 height 14
checkbox input "true"
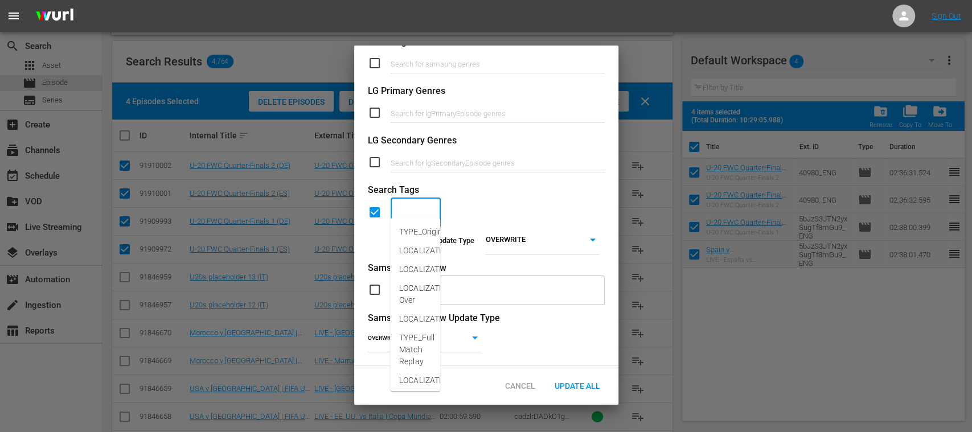
click at [413, 202] on input "text" at bounding box center [407, 212] width 23 height 20
type input "LIVE"
click at [409, 228] on span "TYPE_Live" at bounding box center [417, 232] width 36 height 12
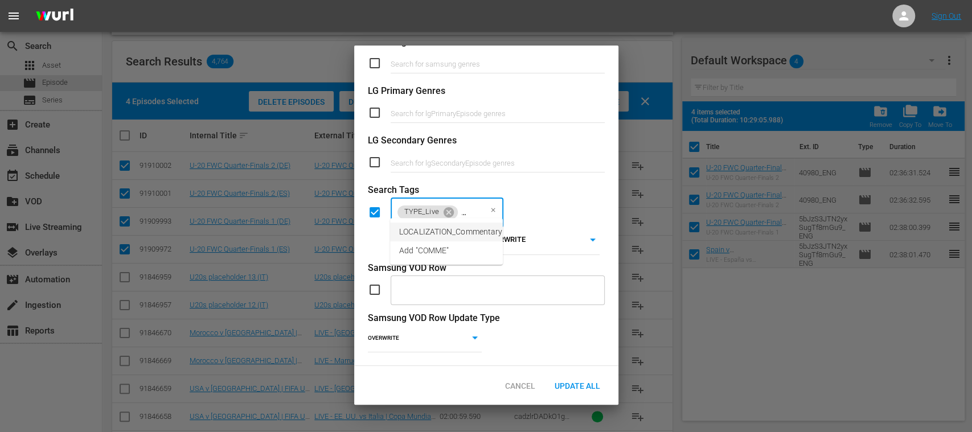
scroll to position [0, 13]
drag, startPoint x: 460, startPoint y: 204, endPoint x: 540, endPoint y: 202, distance: 79.7
click at [536, 202] on div "TYPE_Live COMME ​" at bounding box center [486, 212] width 237 height 31
type input "C"
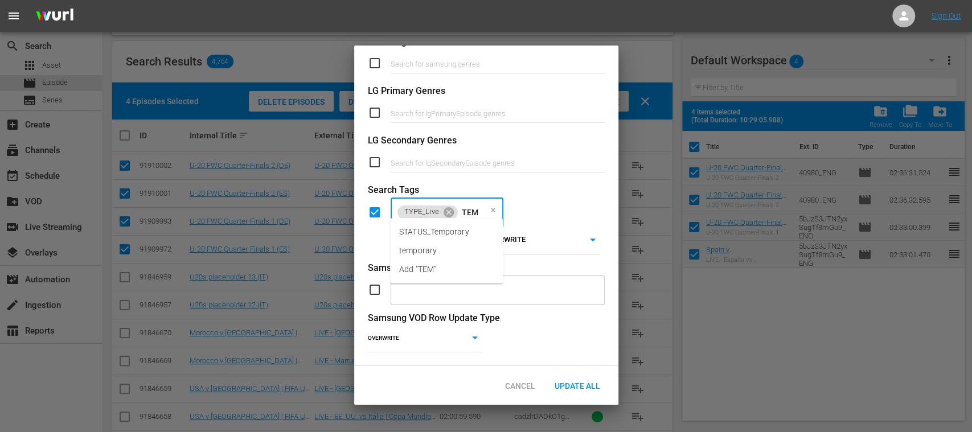
type input "TEMP"
click at [460, 232] on span "STATUS_Temporary" at bounding box center [434, 232] width 70 height 12
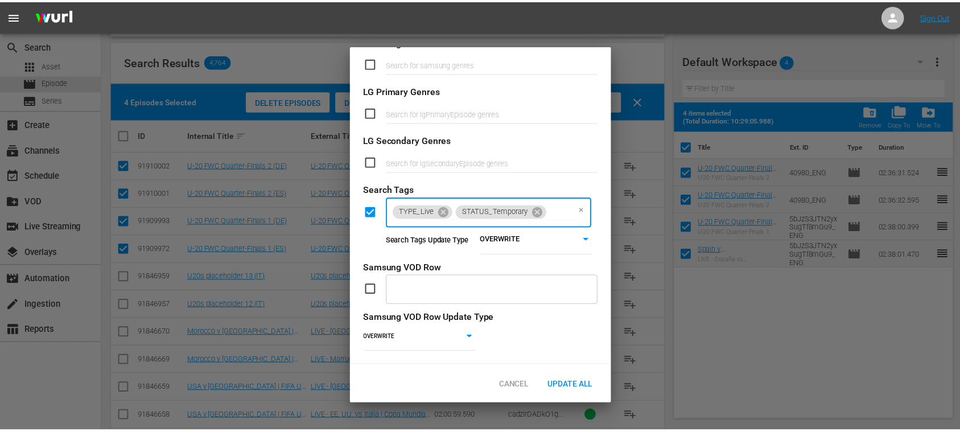
scroll to position [0, 0]
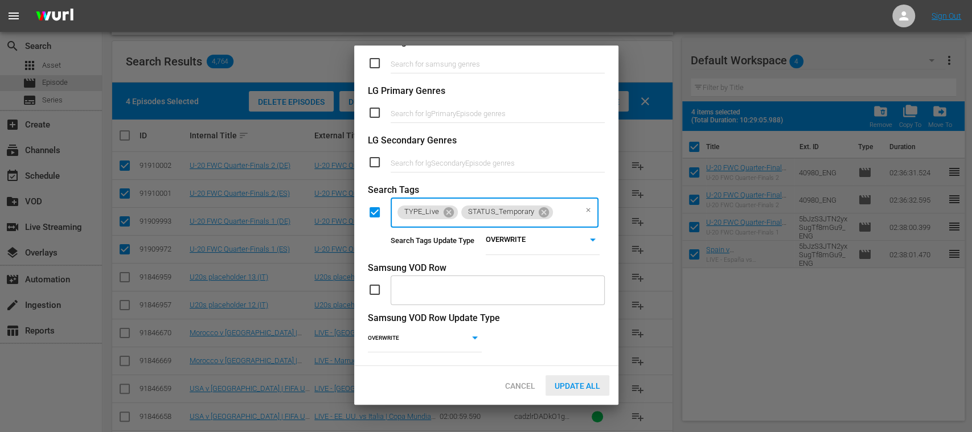
click at [576, 382] on span "Update All" at bounding box center [577, 385] width 64 height 9
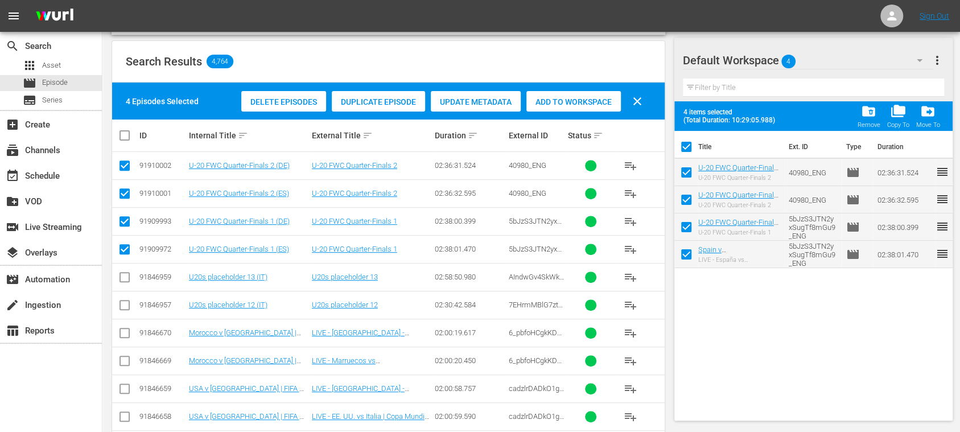
click at [126, 221] on input "checkbox" at bounding box center [125, 224] width 14 height 14
checkbox input "false"
click at [123, 251] on input "checkbox" at bounding box center [125, 252] width 14 height 14
click at [126, 247] on input "checkbox" at bounding box center [125, 252] width 14 height 14
checkbox input "true"
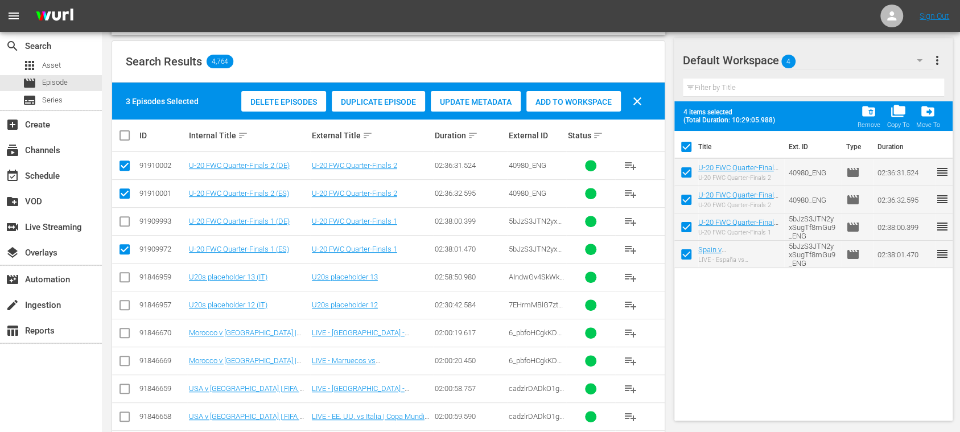
click at [127, 163] on input "checkbox" at bounding box center [125, 168] width 14 height 14
checkbox input "false"
click at [934, 60] on span "more_vert" at bounding box center [938, 60] width 14 height 14
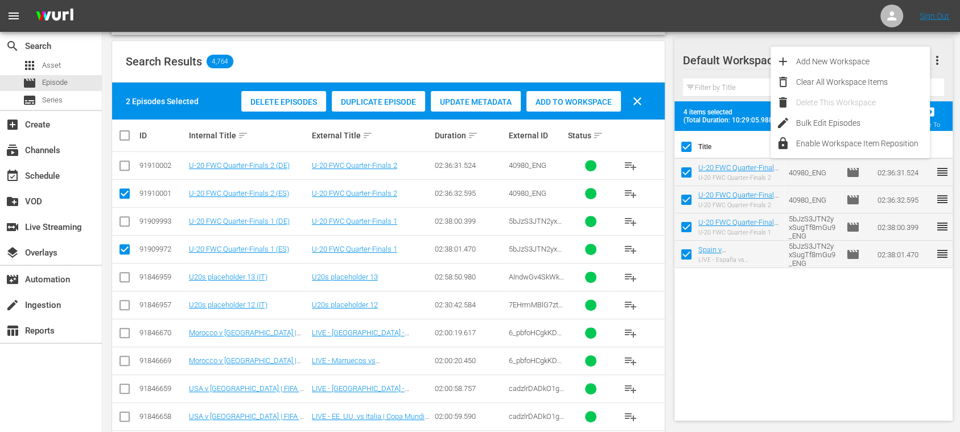
click at [837, 316] on div "Title Ext. ID Type Duration U-20 FWC Quarter-Finals 2 (DE) U-20 FWC Quarter-Fin…" at bounding box center [813, 273] width 278 height 285
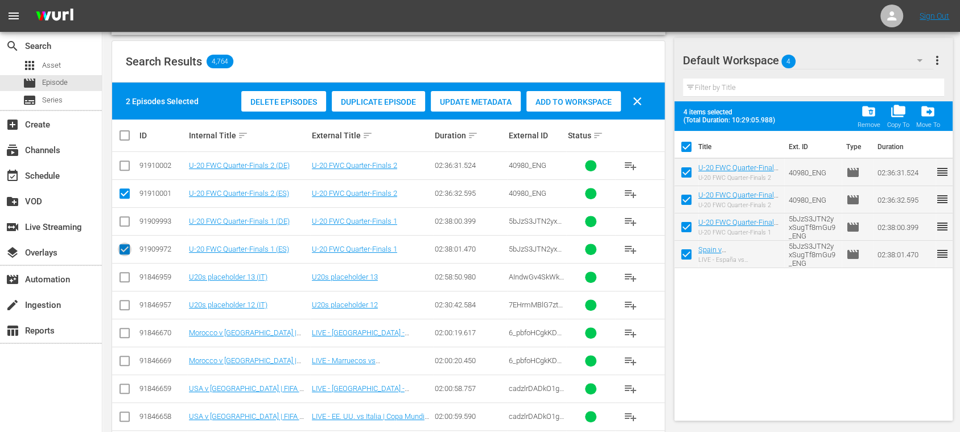
click at [126, 245] on input "checkbox" at bounding box center [125, 252] width 14 height 14
click at [121, 248] on input "checkbox" at bounding box center [125, 252] width 14 height 14
checkbox input "true"
click at [940, 64] on span "more_vert" at bounding box center [938, 60] width 14 height 14
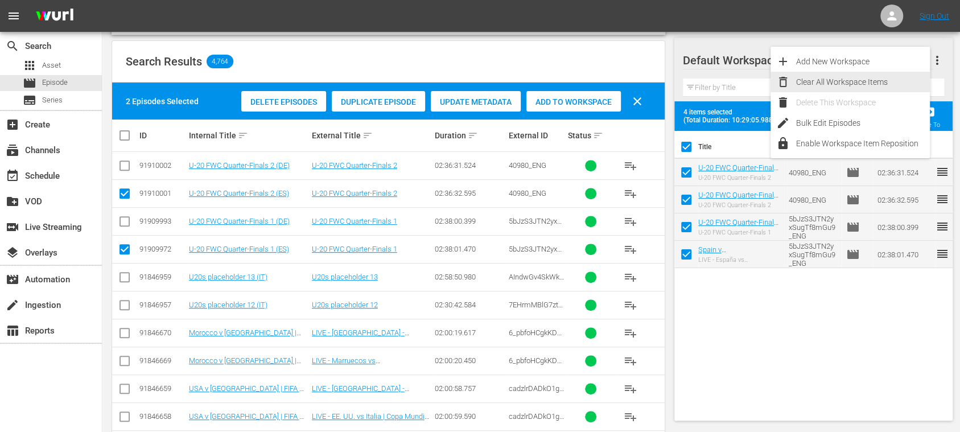
click at [881, 81] on div "Clear All Workspace Items" at bounding box center [863, 82] width 134 height 20
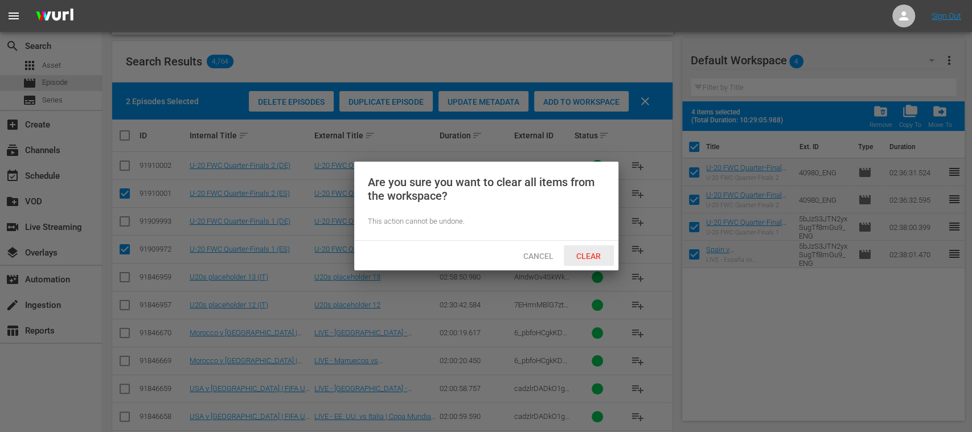
click at [591, 257] on span "Clear" at bounding box center [588, 256] width 43 height 9
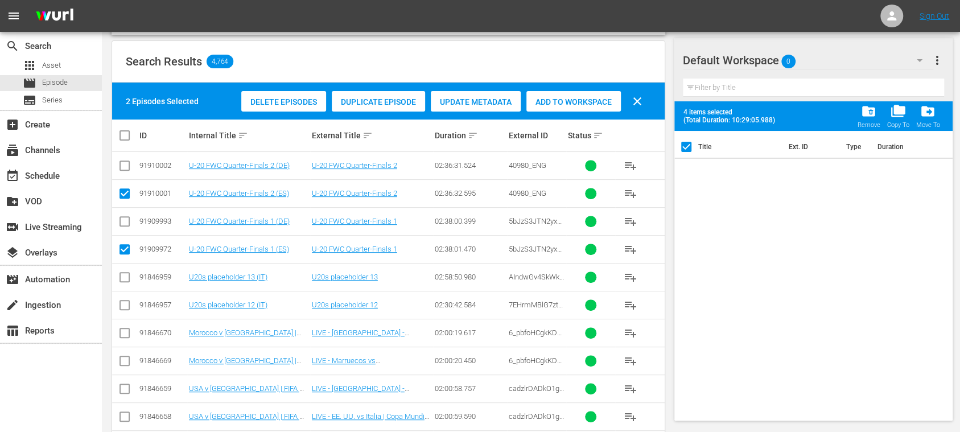
click at [384, 102] on span "Duplicate Episode" at bounding box center [378, 101] width 93 height 9
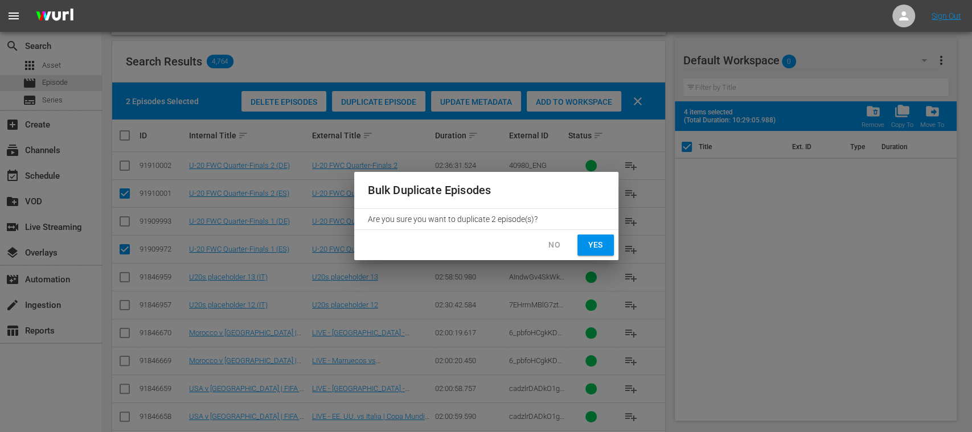
click at [600, 247] on span "Yes" at bounding box center [595, 245] width 18 height 14
checkbox input "false"
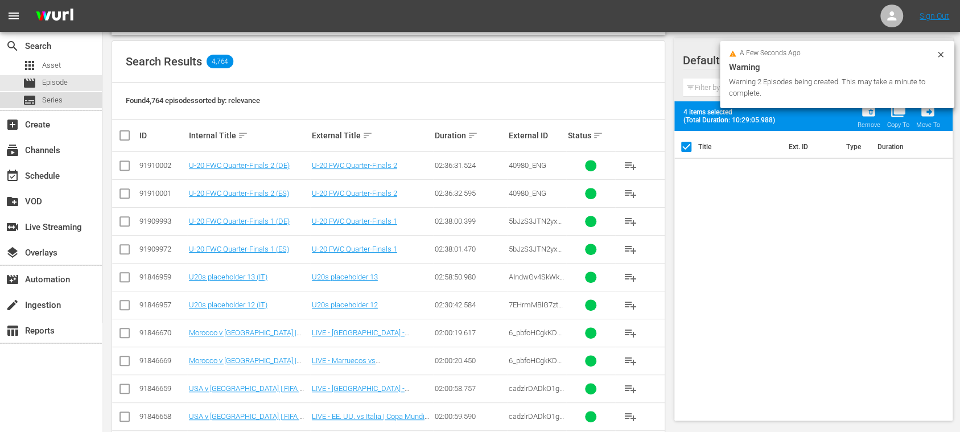
click at [53, 98] on span "Series" at bounding box center [52, 99] width 20 height 11
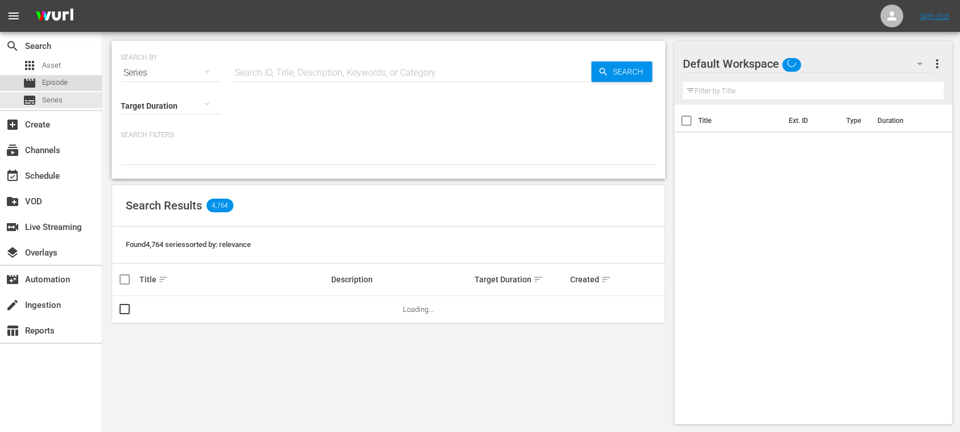
click at [60, 87] on span "Episode" at bounding box center [55, 82] width 26 height 11
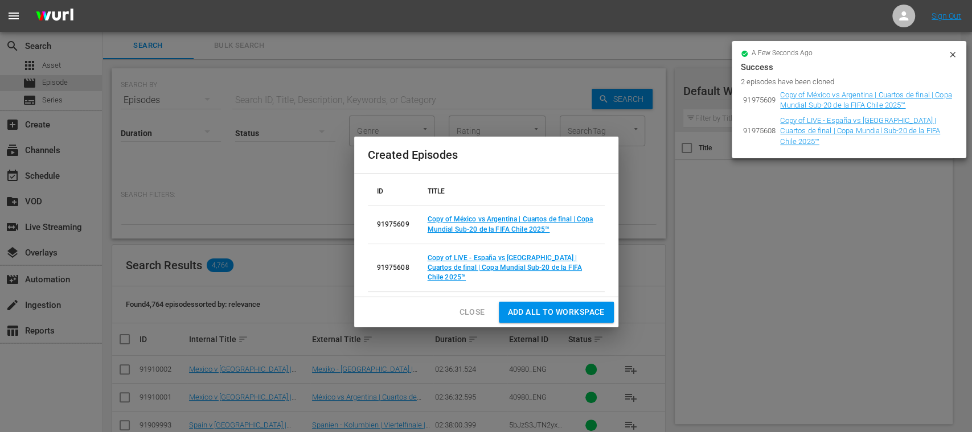
click at [552, 309] on span "Add all to Workspace" at bounding box center [556, 312] width 97 height 14
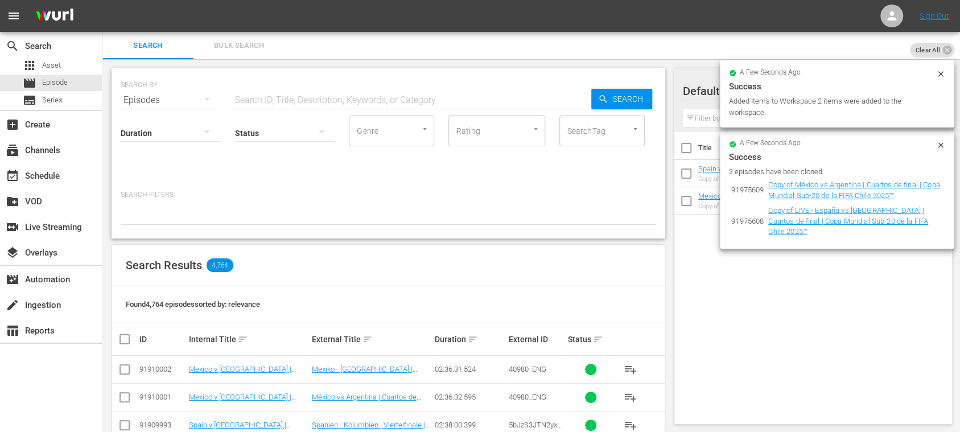
click at [942, 75] on icon at bounding box center [940, 73] width 9 height 9
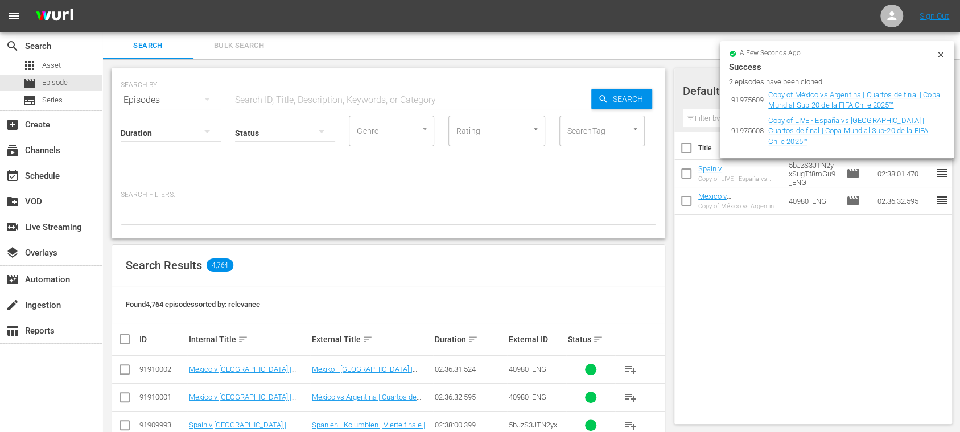
click at [942, 53] on icon at bounding box center [940, 54] width 9 height 9
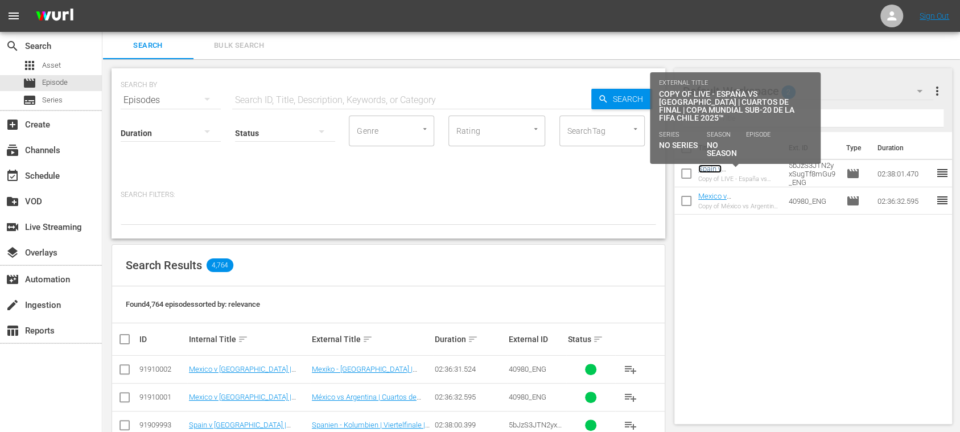
click at [740, 168] on link "Spain v Colombia | Quarter-finals | FIFA U-20 World Cup Chile 2025™ (ES)" at bounding box center [738, 185] width 80 height 43
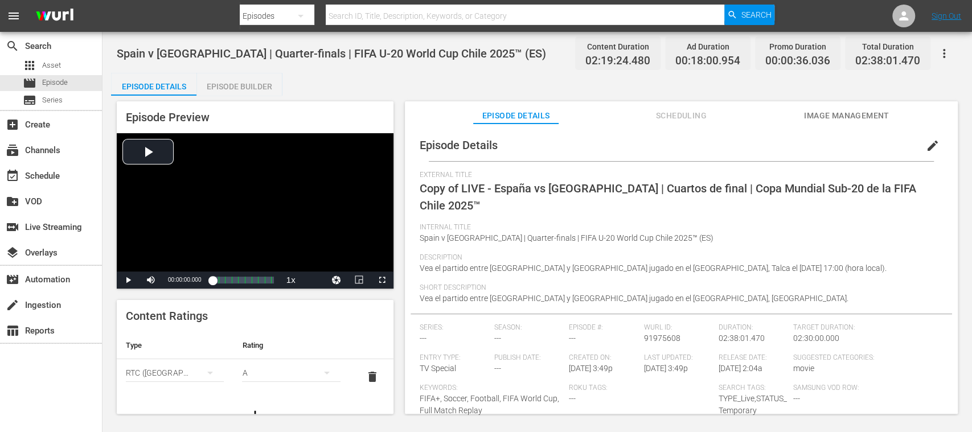
click at [927, 146] on span "edit" at bounding box center [932, 146] width 14 height 14
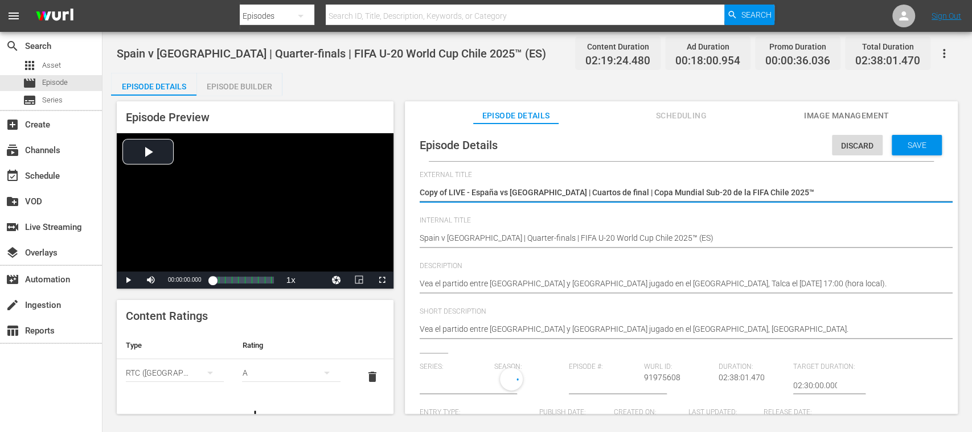
type input "No Series"
drag, startPoint x: 775, startPoint y: 191, endPoint x: 413, endPoint y: 180, distance: 361.5
click at [413, 180] on div "Episode Details Discard Save External Title Copy of LIVE - España vs Colombia |…" at bounding box center [680, 398] width 541 height 538
type textarea "U"
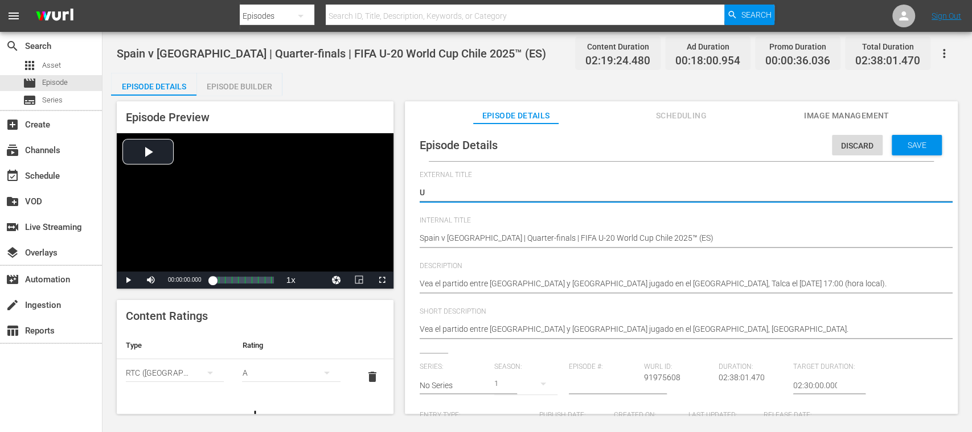
type textarea "U2"
type textarea "U20"
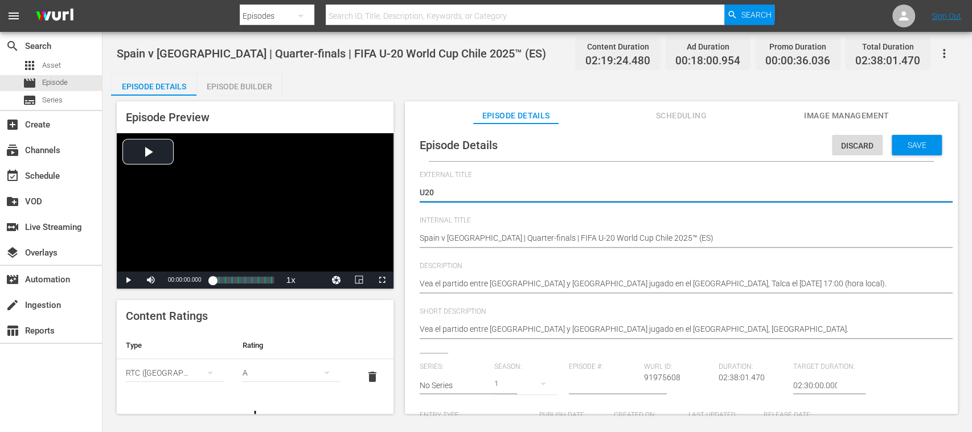
type textarea "U20"
type textarea "U20 Q"
type textarea "U20 QF"
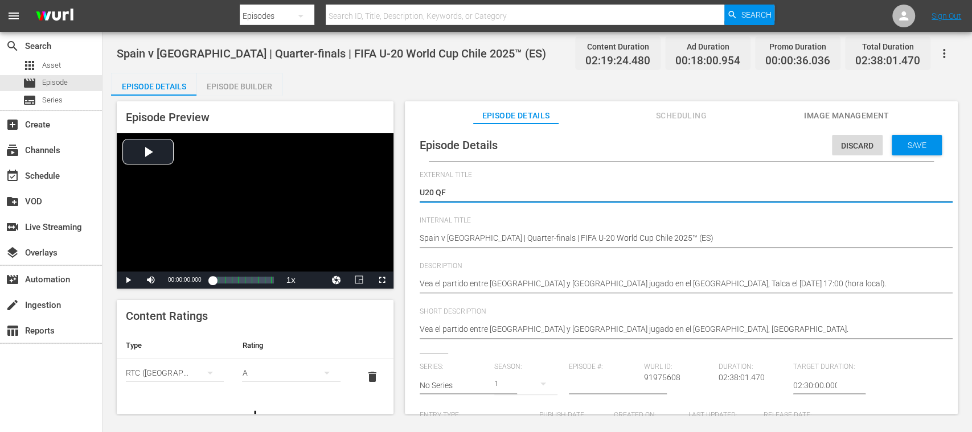
type textarea "U20 QF3"
drag, startPoint x: 455, startPoint y: 194, endPoint x: 368, endPoint y: 193, distance: 87.7
click at [368, 193] on div "Episode Preview Video Player is loading. Play Video Play Mute Current Time 00:0…" at bounding box center [537, 259] width 852 height 327
type textarea "U20 QF3"
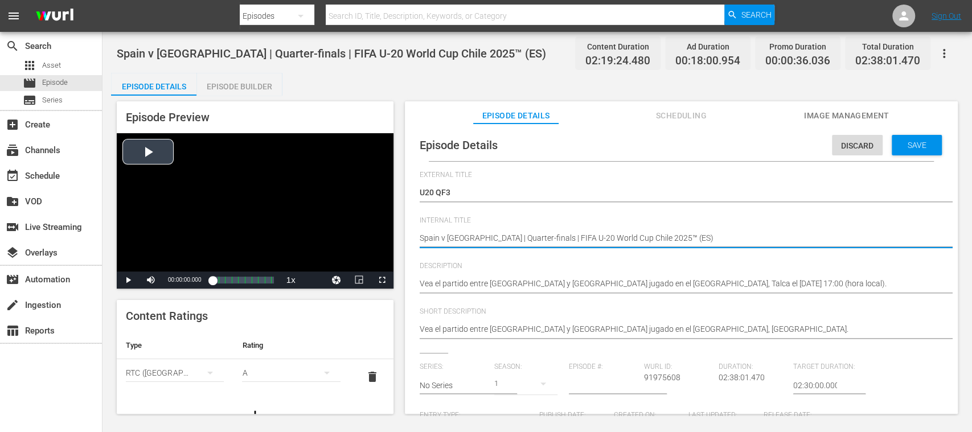
drag, startPoint x: 655, startPoint y: 237, endPoint x: 352, endPoint y: 238, distance: 302.2
paste textarea "U20 QF3"
type textarea "U20 QF3 (ES)"
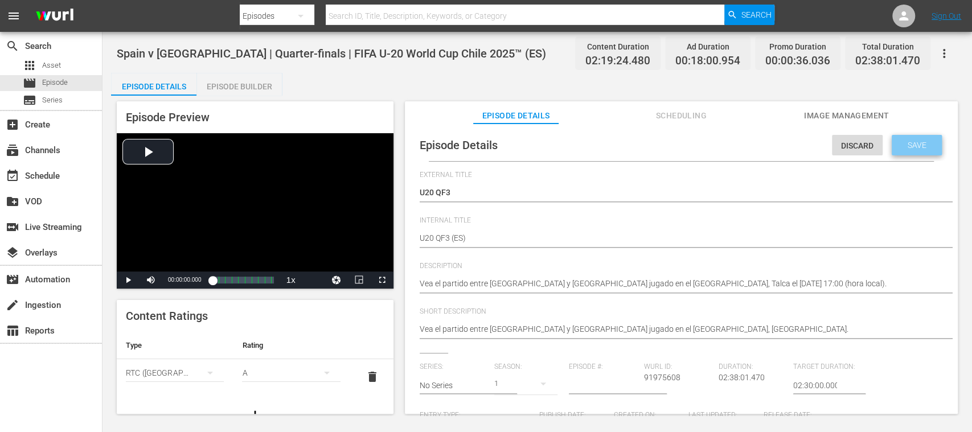
click at [919, 146] on span "Save" at bounding box center [916, 145] width 37 height 9
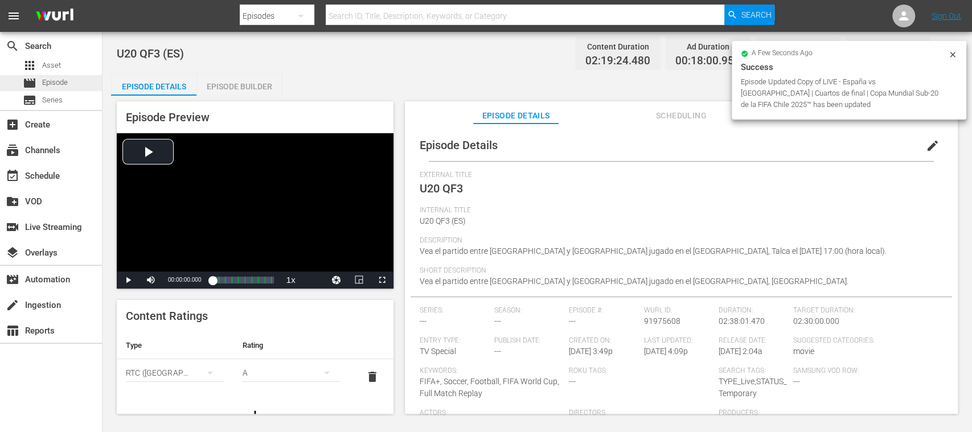
click at [65, 80] on span "Episode" at bounding box center [55, 82] width 26 height 11
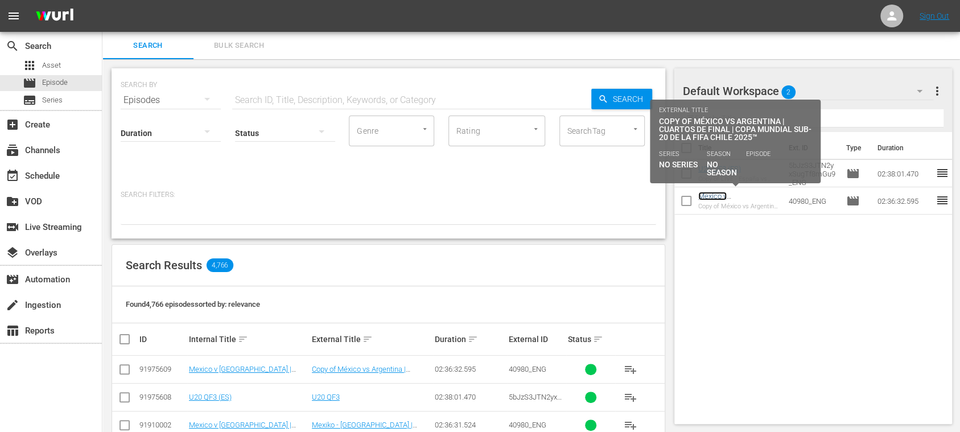
click at [728, 197] on link "Mexico v Argentina | Quarter-finals | FIFA U-20 World Cup Chile 2025™ (ES)" at bounding box center [738, 213] width 80 height 43
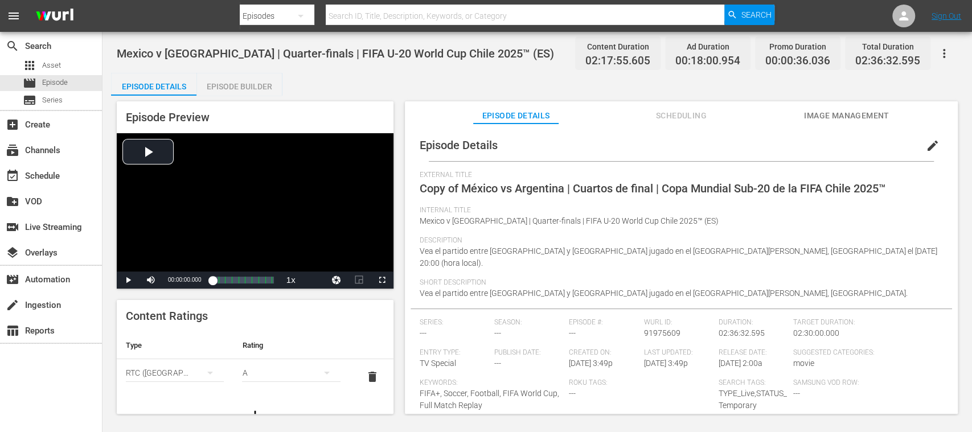
click at [927, 150] on span "edit" at bounding box center [932, 146] width 14 height 14
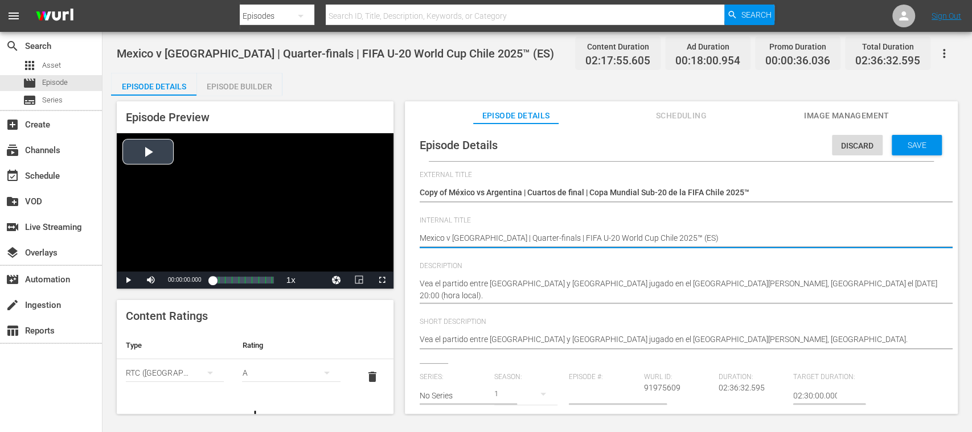
drag, startPoint x: 658, startPoint y: 236, endPoint x: 369, endPoint y: 235, distance: 289.1
paste textarea "Norway v France"
type textarea "Norway v France | Quarter-finals | FIFA U-20 World Cup Chile 2025™ (ES)"
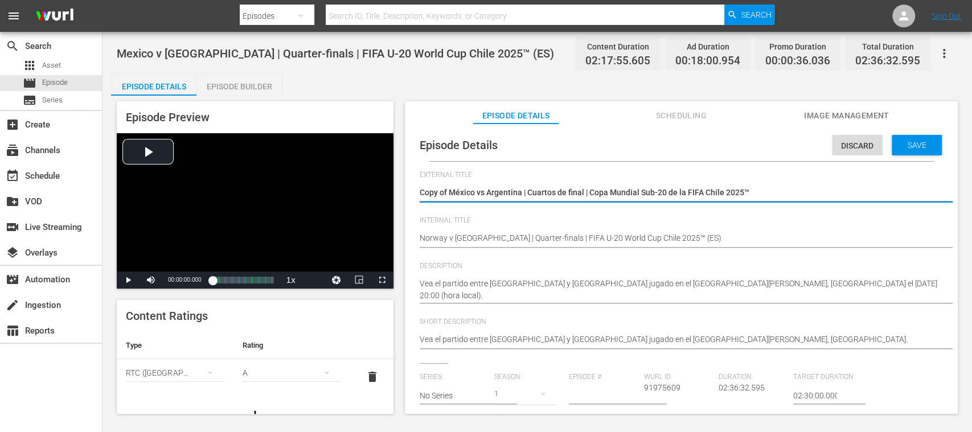
drag, startPoint x: 733, startPoint y: 194, endPoint x: 415, endPoint y: 195, distance: 317.6
paste textarea "Vea el partido entre Noruega y Francia jugado en el Estadio Elías Figueroa Bran…"
type textarea "Vea el partido entre Noruega y Francia jugado en el Estadio Elías Figueroa Bran…"
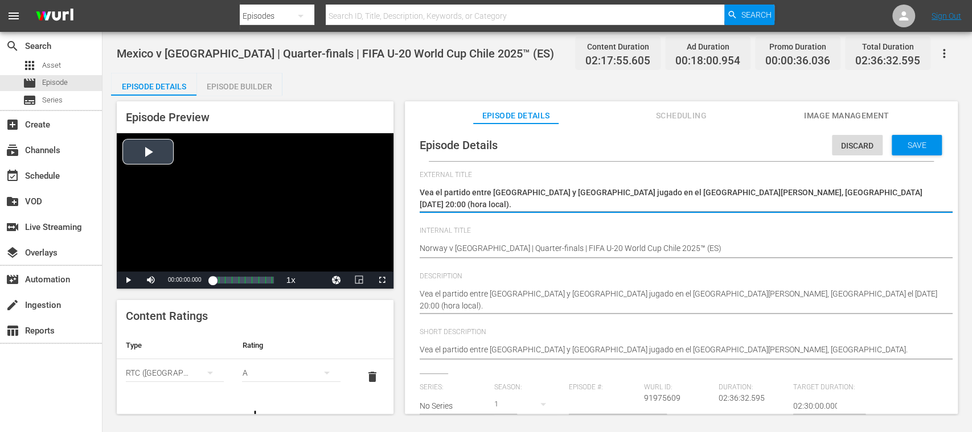
drag, startPoint x: 488, startPoint y: 205, endPoint x: 370, endPoint y: 180, distance: 120.9
click at [370, 180] on div "Episode Preview Video Player is loading. Play Video Play Mute Current Time 00:0…" at bounding box center [537, 259] width 852 height 327
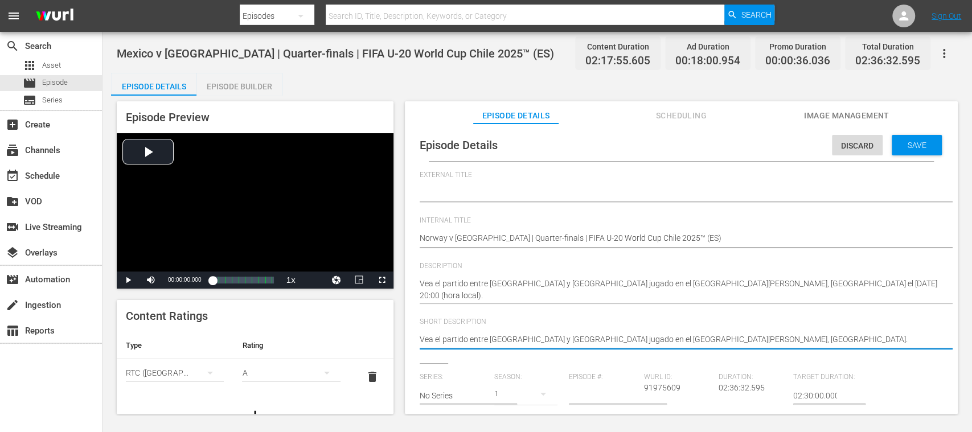
drag, startPoint x: 792, startPoint y: 340, endPoint x: 398, endPoint y: 330, distance: 394.0
paste textarea "Noruega y Francia jugado en el Estadio Elías Figueroa Brander, Valparaíso el do…"
type textarea "Vea el partido entre Noruega y Francia jugado en el Estadio Elías Figueroa Bran…"
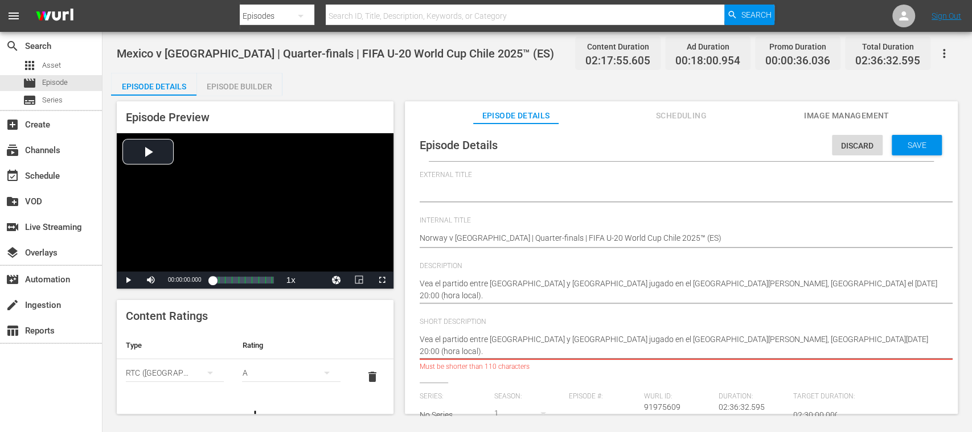
type textarea "Vea el partido entre Noruega y Francia jugado en el Estadio Elías Figueroa Bran…"
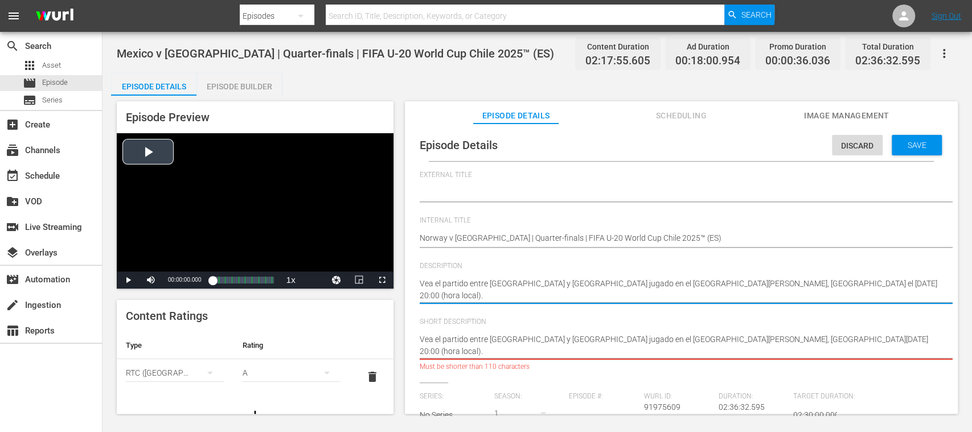
drag, startPoint x: 477, startPoint y: 294, endPoint x: 387, endPoint y: 264, distance: 94.8
paste textarea "Noruega y Francia jugado en el Estadio Elías Figueroa Brander, Valparaíso el do…"
type textarea "Vea el partido entre Noruega y Francia jugado en el Estadio Elías Figueroa Bran…"
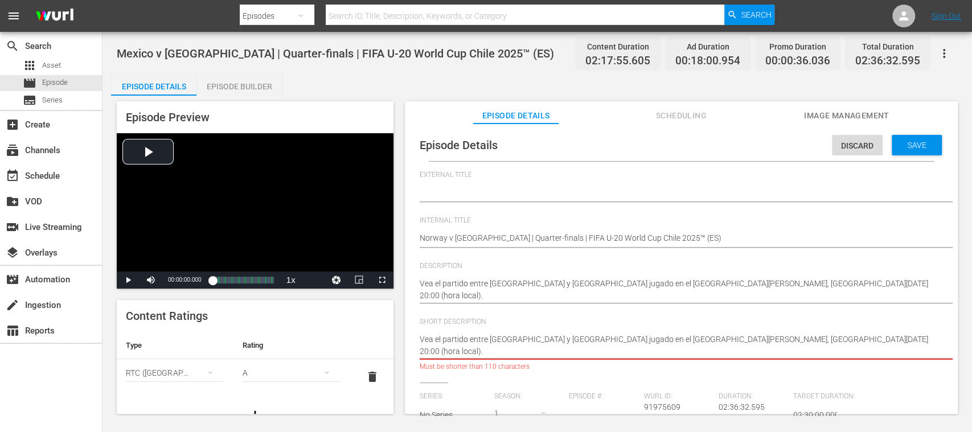
drag, startPoint x: 744, startPoint y: 341, endPoint x: 746, endPoint y: 351, distance: 9.4
type textarea "Vea el partido entre Noruega y Francia jugado en el Estadio Elías Figueroa Bran…"
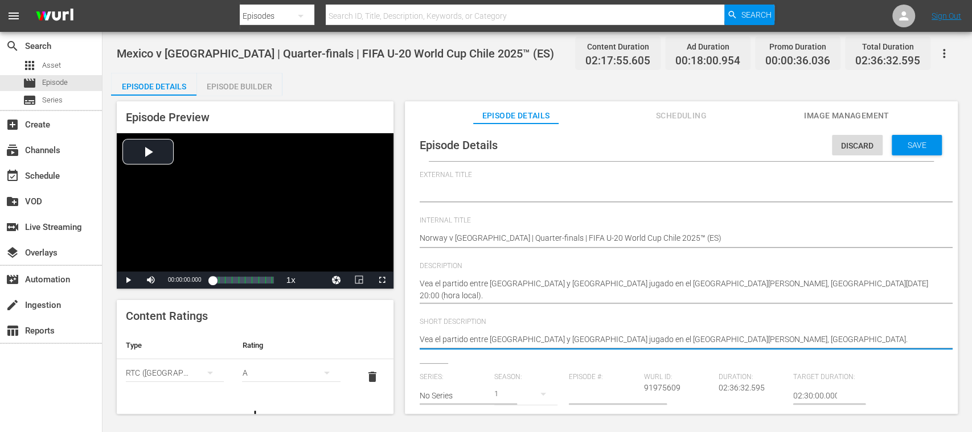
type textarea "Vea el partido entre Noruega y Francia jugado en el Estadio Elías Figueroa Bran…"
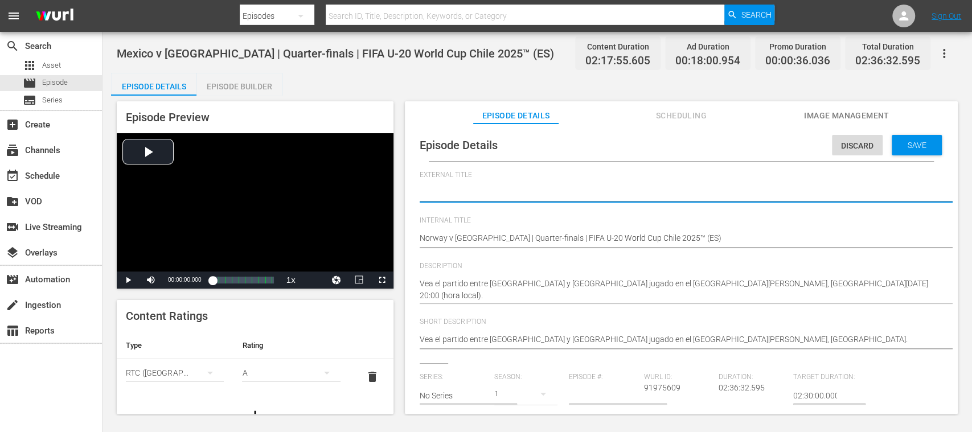
paste textarea "Noruega vs Francia | Cuartos de final | Copa Mundial Sub-20 de la FIFA Chile 20…"
type textarea "Noruega vs Francia | Cuartos de final | Copa Mundial Sub-20 de la FIFA Chile 20…"
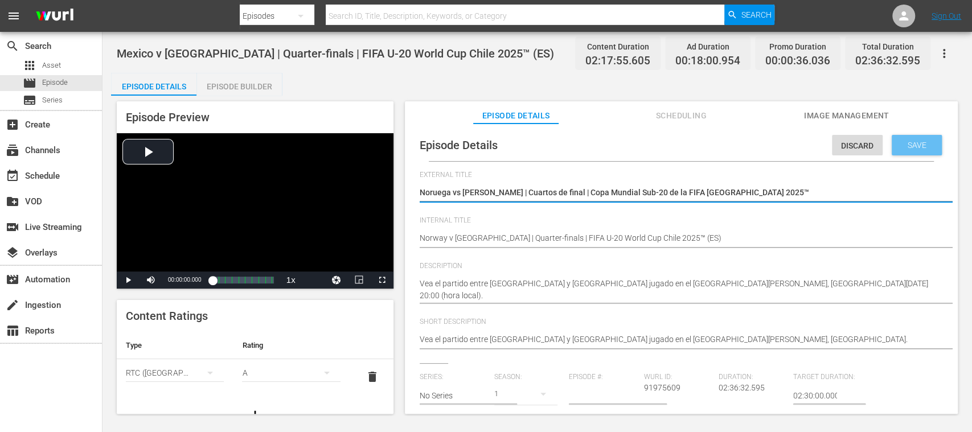
click at [919, 142] on span "Save" at bounding box center [916, 145] width 37 height 9
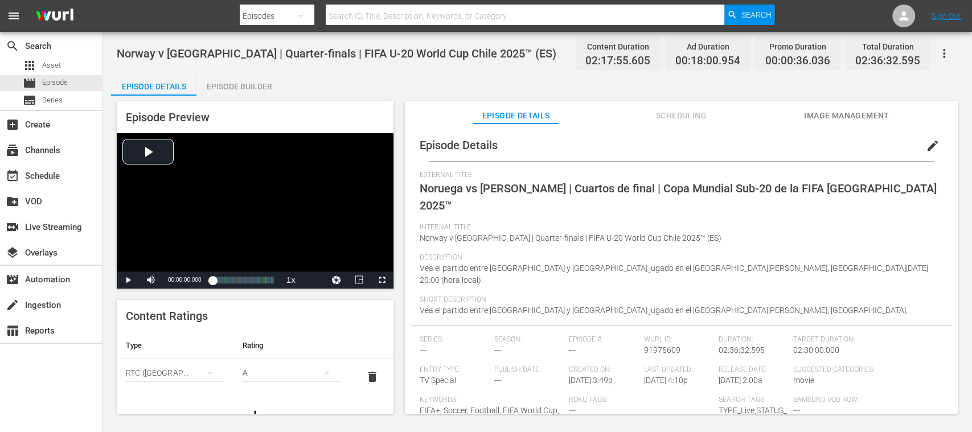
click at [850, 116] on span "Image Management" at bounding box center [846, 116] width 85 height 14
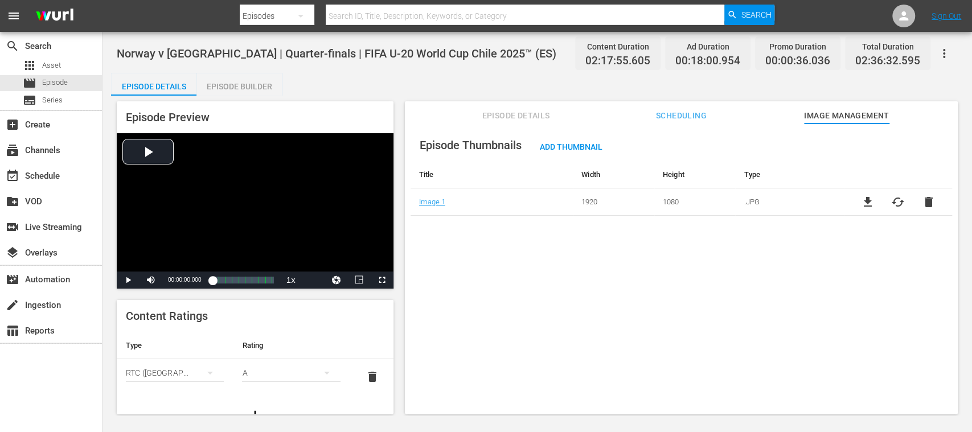
click at [895, 197] on span "cached" at bounding box center [898, 202] width 14 height 14
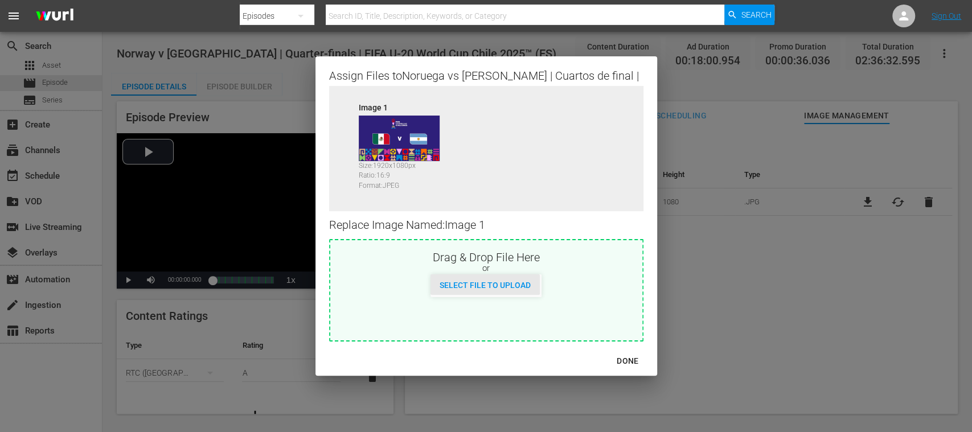
click at [524, 275] on div "Select File to Upload" at bounding box center [484, 284] width 109 height 21
type input "C:\fakepath\Norway v France.avif"
click at [624, 356] on div "DONE" at bounding box center [627, 361] width 40 height 14
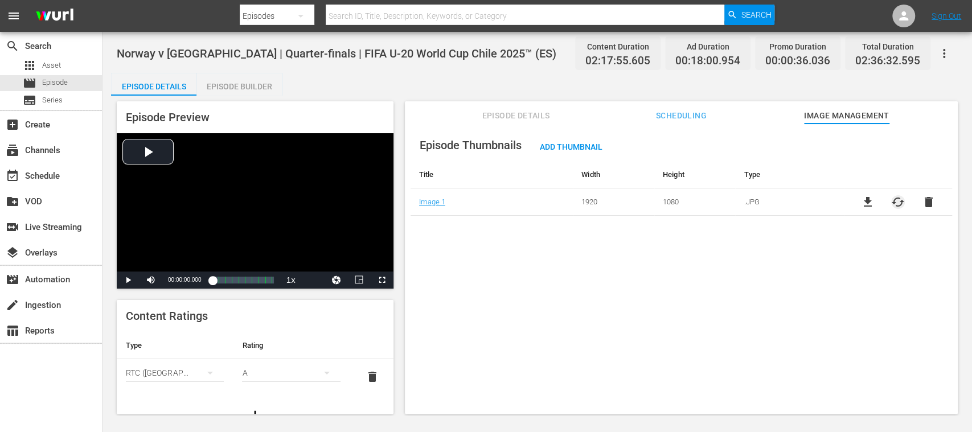
click at [895, 200] on span "cached" at bounding box center [898, 202] width 14 height 14
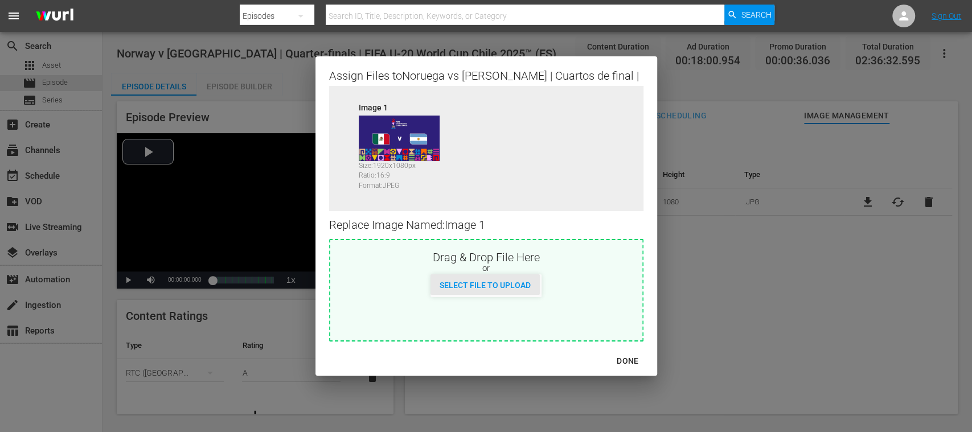
click at [509, 281] on span "Select File to Upload" at bounding box center [484, 285] width 109 height 9
type input "C:\fakepath\nor v fra.jpg"
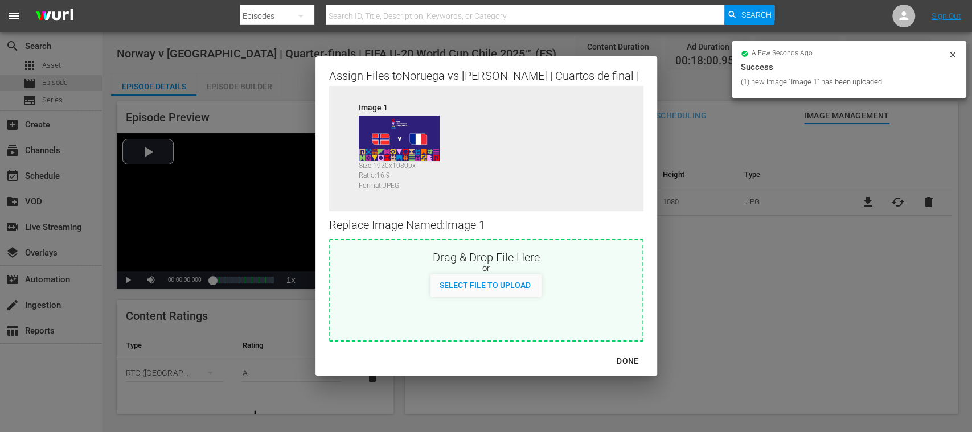
click at [632, 357] on div "DONE" at bounding box center [627, 361] width 40 height 14
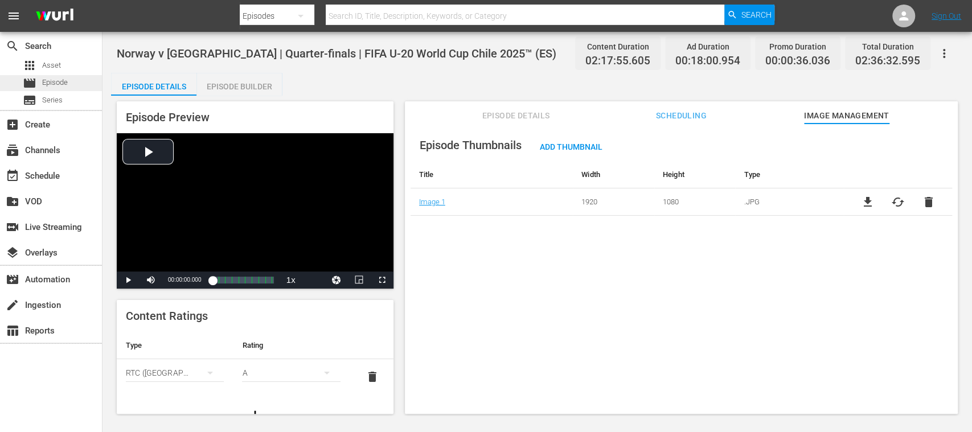
click at [63, 81] on span "Episode" at bounding box center [55, 82] width 26 height 11
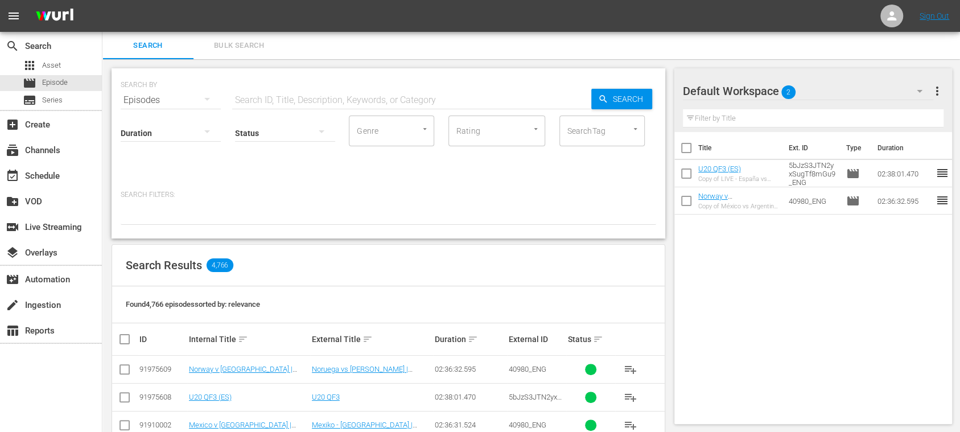
click at [124, 371] on input "checkbox" at bounding box center [125, 372] width 14 height 14
checkbox input "true"
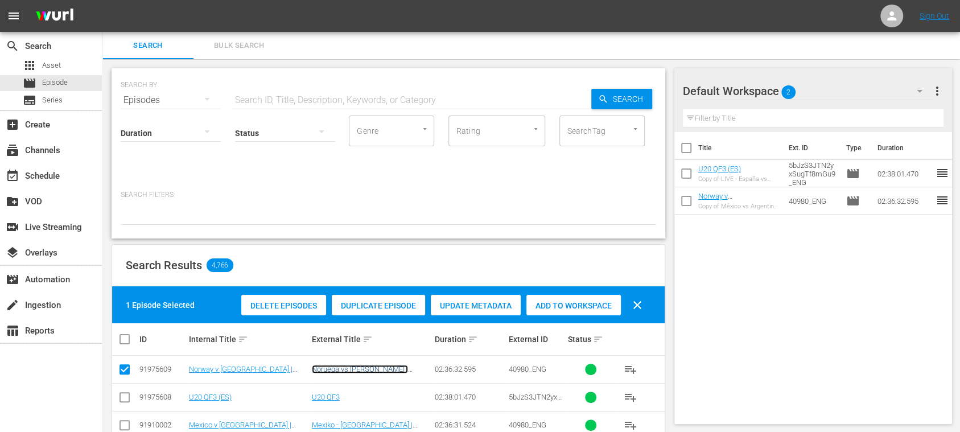
click at [364, 369] on link "Noruega vs Francia | Cuartos de final | Copa Mundial Sub-20 de la FIFA Chile 20…" at bounding box center [370, 382] width 116 height 34
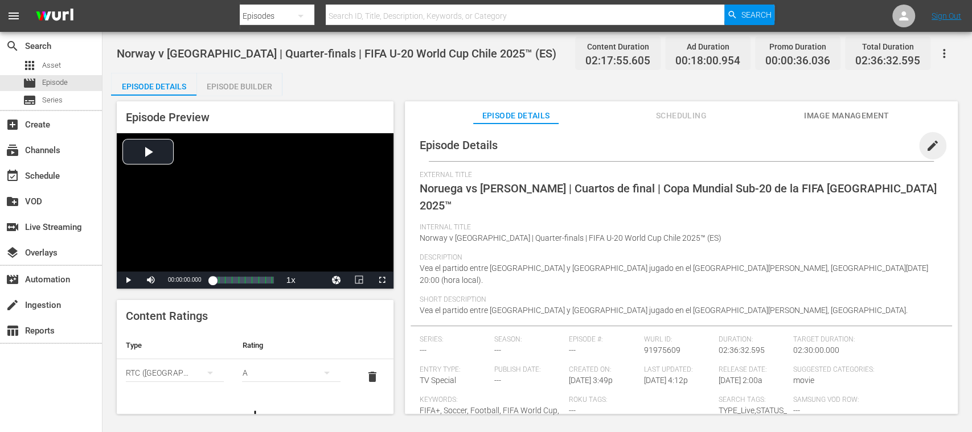
click at [928, 147] on span "edit" at bounding box center [932, 146] width 14 height 14
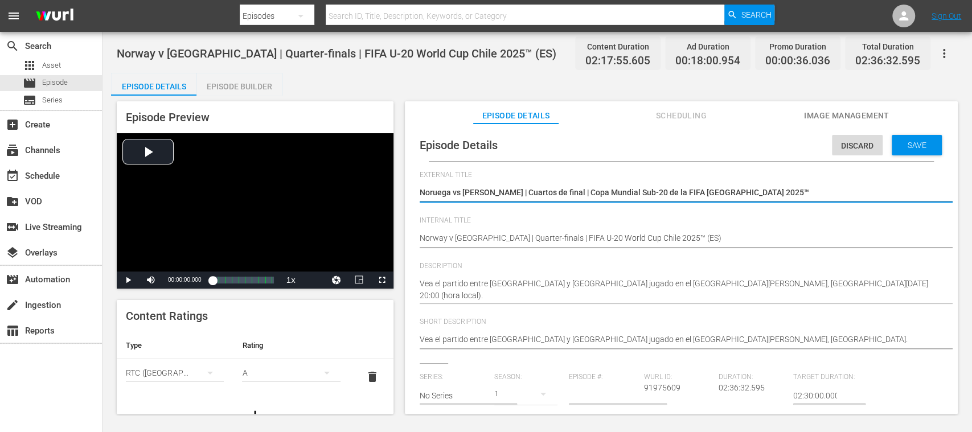
type textarea "LNoruega vs Francia | Cuartos de final | Copa Mundial Sub-20 de la FIFA Chile 2…"
type textarea "LINoruega vs Francia | Cuartos de final | Copa Mundial Sub-20 de la FIFA Chile …"
type textarea "LIVNoruega vs Francia | Cuartos de final | Copa Mundial Sub-20 de la FIFA Chile…"
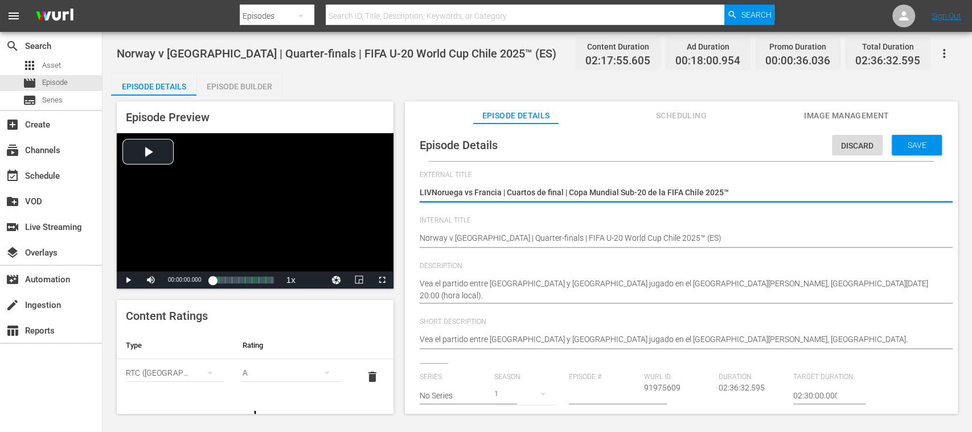
type textarea "LIVENoruega vs Francia | Cuartos de final | Copa Mundial Sub-20 de la FIFA Chil…"
type textarea "LIVE Noruega vs Francia | Cuartos de final | Copa Mundial Sub-20 de la FIFA Chi…"
type textarea "LIVE -Noruega vs Francia | Cuartos de final | Copa Mundial Sub-20 de la FIFA Ch…"
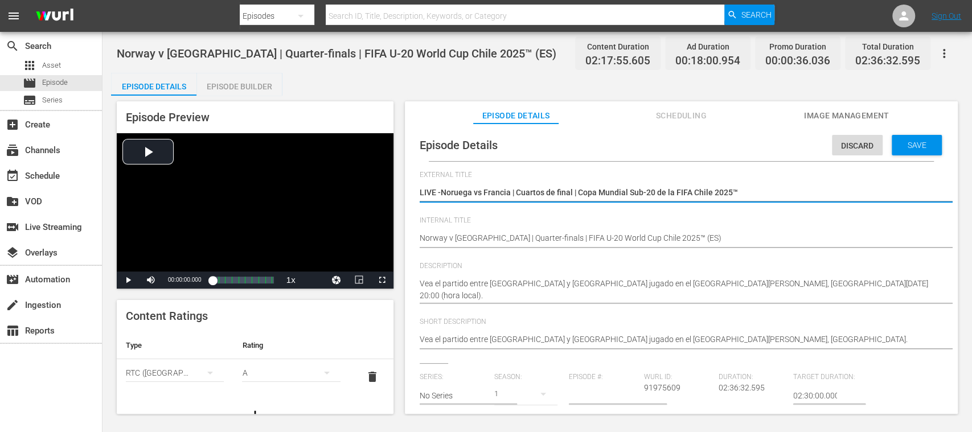
type textarea "LIVE - Noruega vs Francia | Cuartos de final | Copa Mundial Sub-20 de la FIFA C…"
click at [915, 143] on span "Save" at bounding box center [916, 145] width 37 height 9
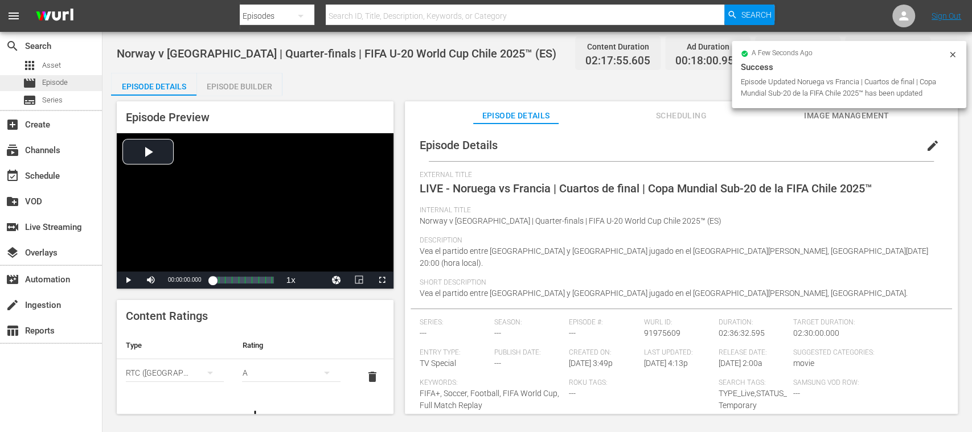
click at [66, 83] on span "Episode" at bounding box center [55, 82] width 26 height 11
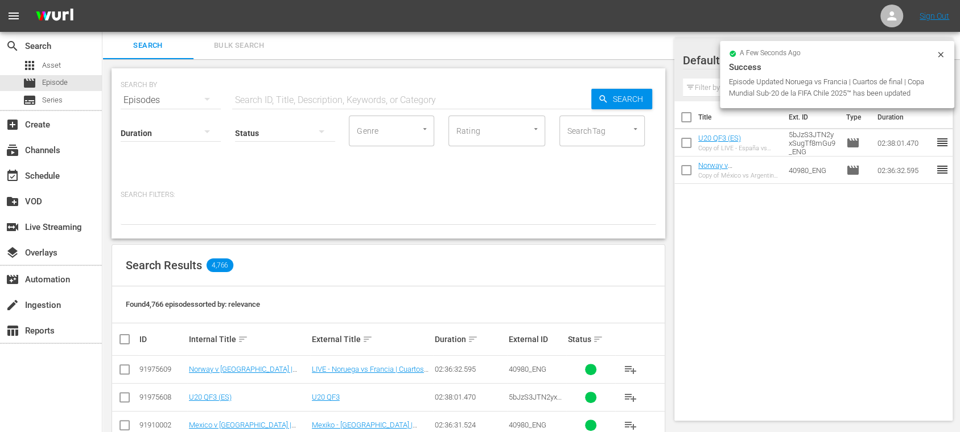
scroll to position [202, 0]
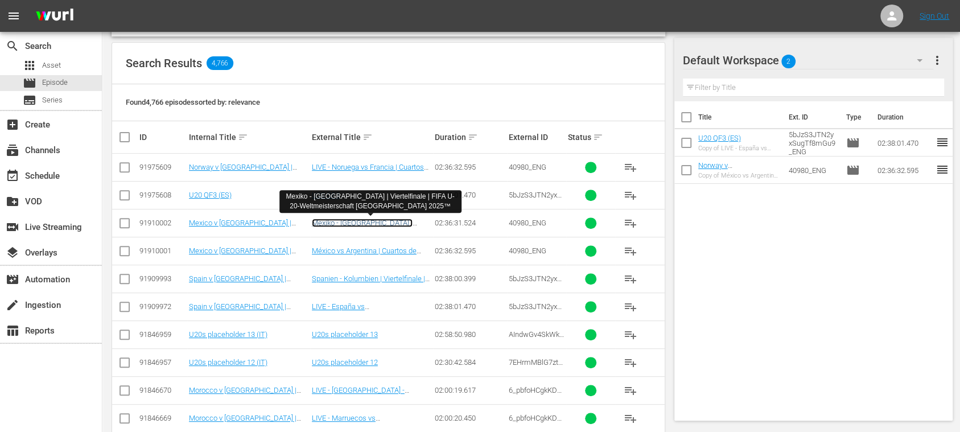
click at [363, 222] on link "Mexiko - Argentinien | Viertelfinale | FIFA U-20-Weltmeisterschaft Chile 2025™" at bounding box center [362, 236] width 101 height 34
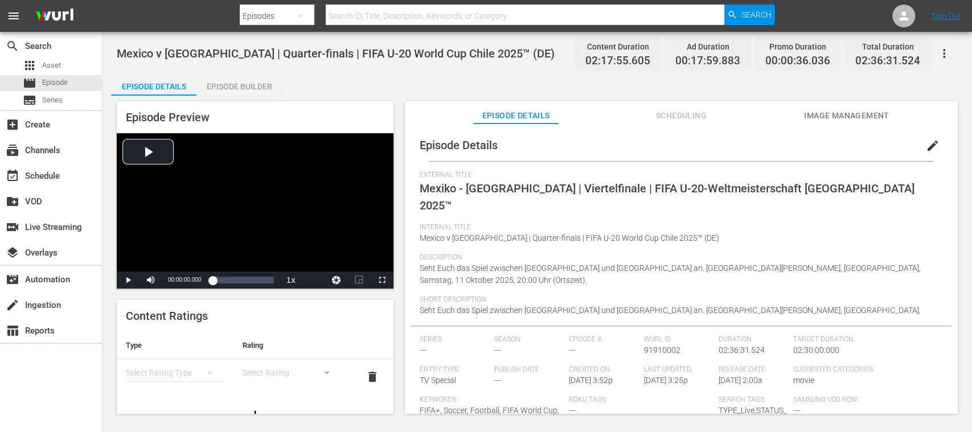
click at [925, 142] on span "edit" at bounding box center [932, 146] width 14 height 14
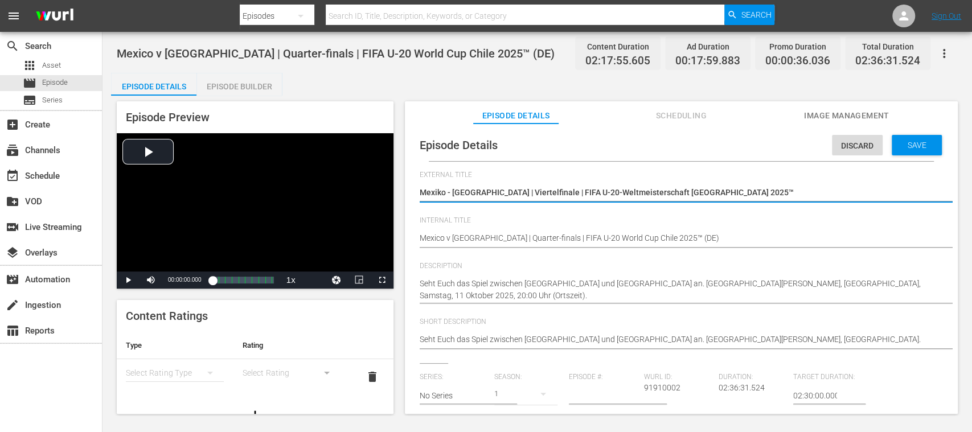
type textarea "LMexiko - Argentinien | Viertelfinale | FIFA U-20-Weltmeisterschaft Chile 2025™"
type textarea "LIMexiko - Argentinien | Viertelfinale | FIFA U-20-Weltmeisterschaft Chile 2025™"
type textarea "LIVMexiko - Argentinien | Viertelfinale | FIFA U-20-Weltmeisterschaft Chile 202…"
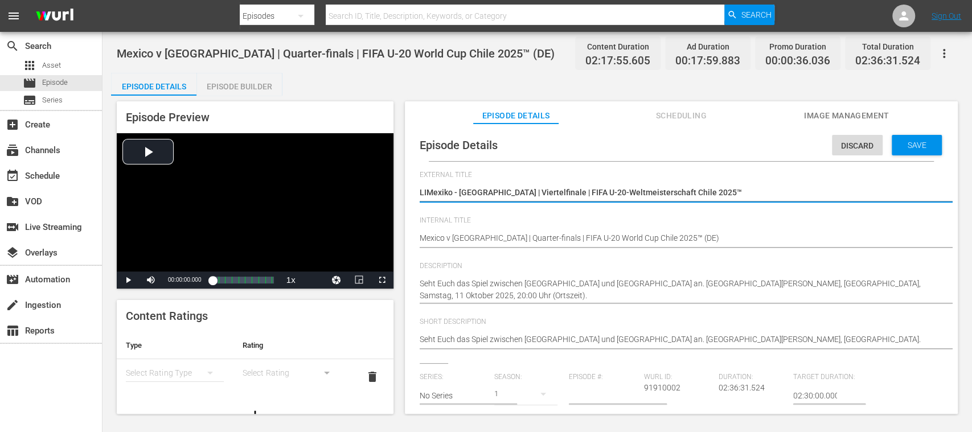
type textarea "LIVMexiko - Argentinien | Viertelfinale | FIFA U-20-Weltmeisterschaft Chile 202…"
type textarea "LIVEMexiko - Argentinien | Viertelfinale | FIFA U-20-Weltmeisterschaft Chile 20…"
type textarea "LIVE - Mexiko - Argentinien | Viertelfinale | FIFA U-20-Weltmeisterschaft Chile…"
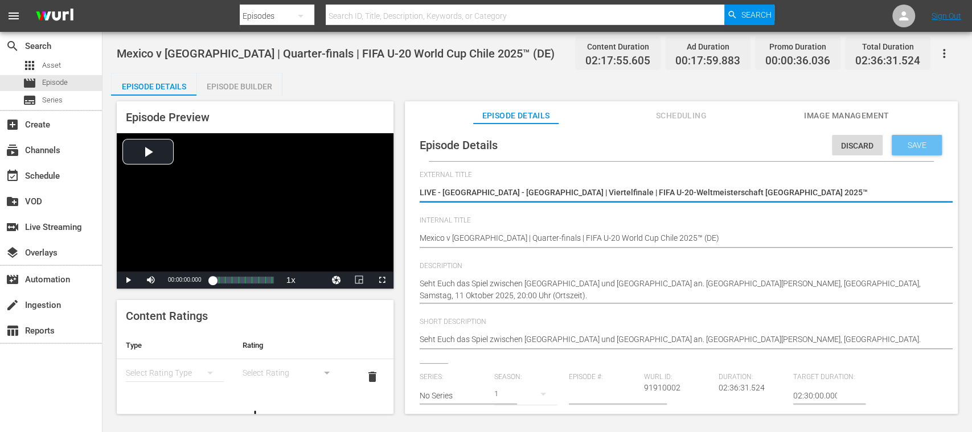
click at [902, 138] on div "Save" at bounding box center [916, 145] width 50 height 20
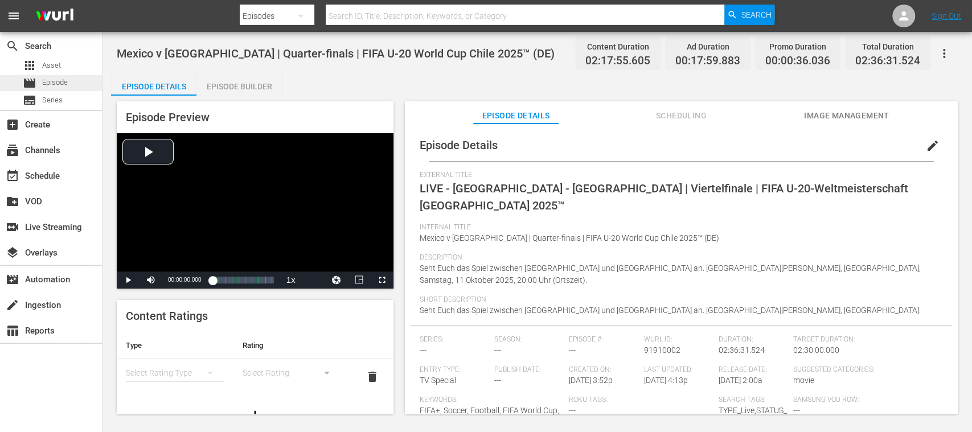
click at [59, 81] on span "Episode" at bounding box center [55, 82] width 26 height 11
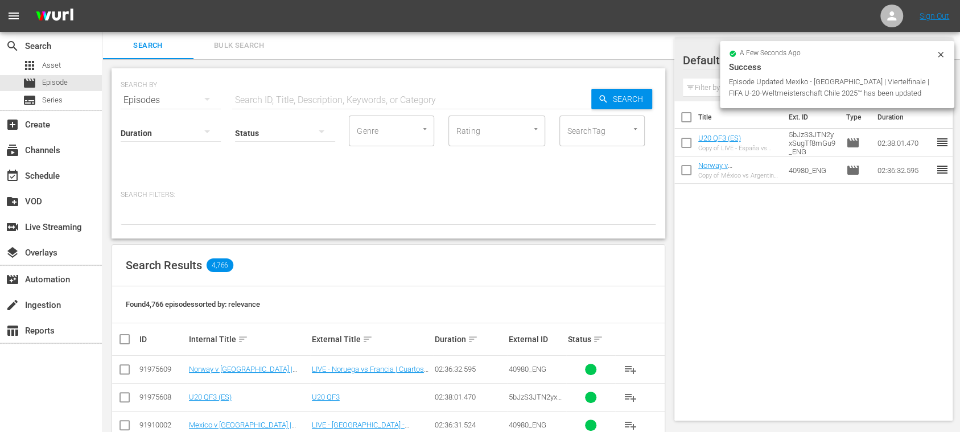
scroll to position [202, 0]
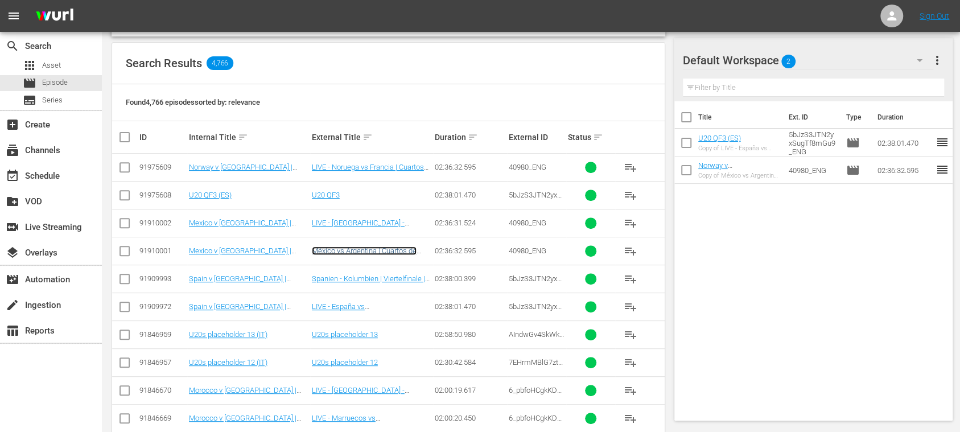
click at [381, 248] on link "México vs Argentina | Cuartos de final | Copa Mundial Sub-20 de la FIFA Chile 2…" at bounding box center [372, 259] width 120 height 26
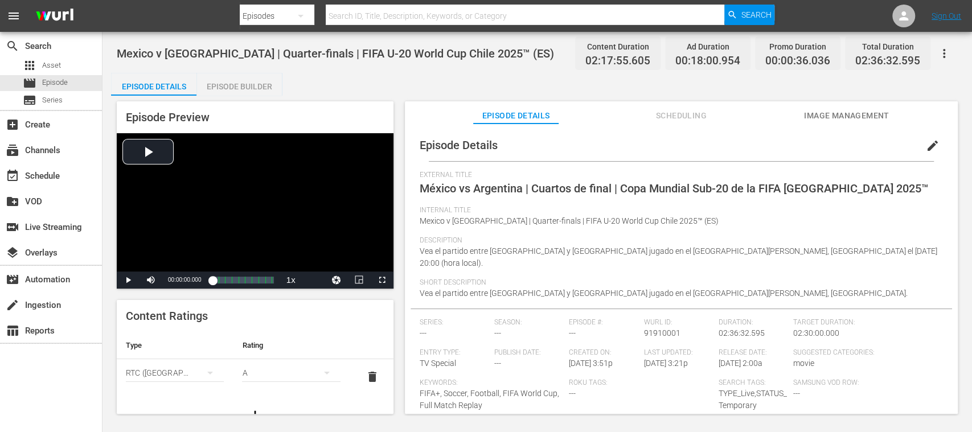
click at [927, 145] on span "edit" at bounding box center [932, 146] width 14 height 14
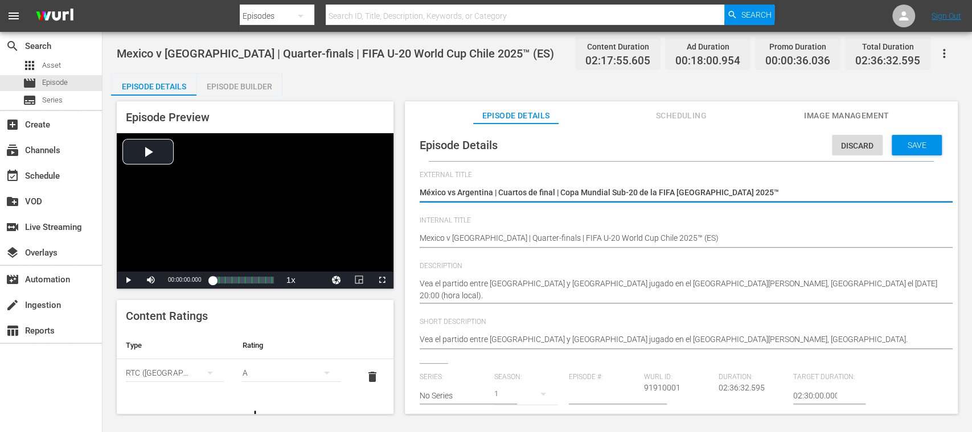
type textarea "LMéxico vs Argentina | Cuartos de final | Copa Mundial Sub-20 de la FIFA Chile …"
type textarea "LIMéxico vs Argentina | Cuartos de final | Copa Mundial Sub-20 de la FIFA Chile…"
type textarea "LIVMéxico vs Argentina | Cuartos de final | Copa Mundial Sub-20 de la FIFA Chil…"
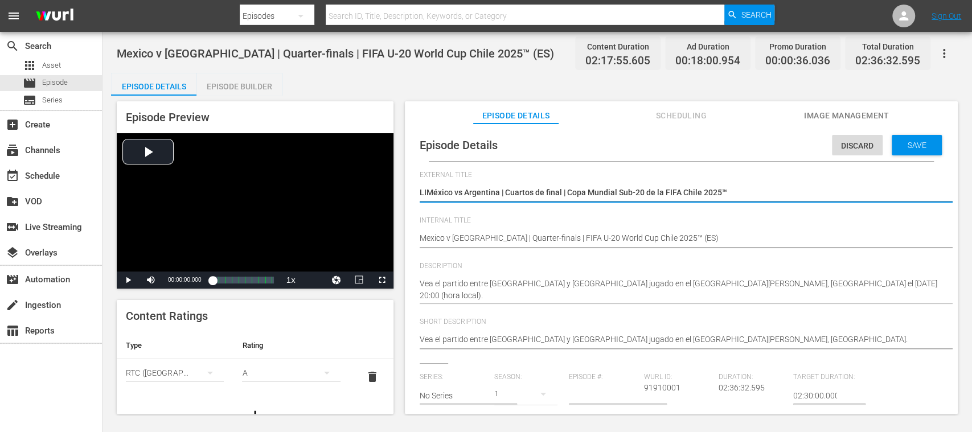
type textarea "LIVMéxico vs Argentina | Cuartos de final | Copa Mundial Sub-20 de la FIFA Chil…"
type textarea "LIVEMéxico vs Argentina | Cuartos de final | Copa Mundial Sub-20 de la FIFA Chi…"
type textarea "LIVE México vs Argentina | Cuartos de final | Copa Mundial Sub-20 de la FIFA Ch…"
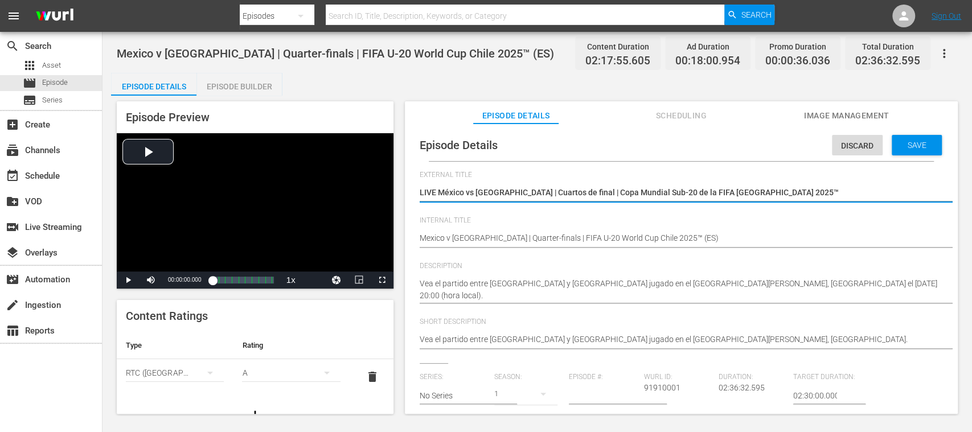
type textarea "LIVE -México vs Argentina | Cuartos de final | Copa Mundial Sub-20 de la FIFA C…"
type textarea "LIVE - México vs Argentina | Cuartos de final | Copa Mundial Sub-20 de la FIFA …"
click at [912, 145] on span "Save" at bounding box center [916, 145] width 37 height 9
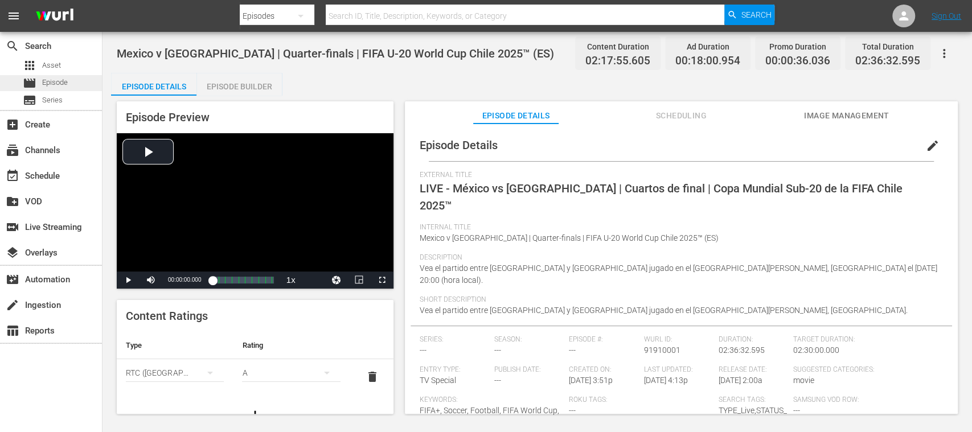
click at [58, 82] on span "Episode" at bounding box center [55, 82] width 26 height 11
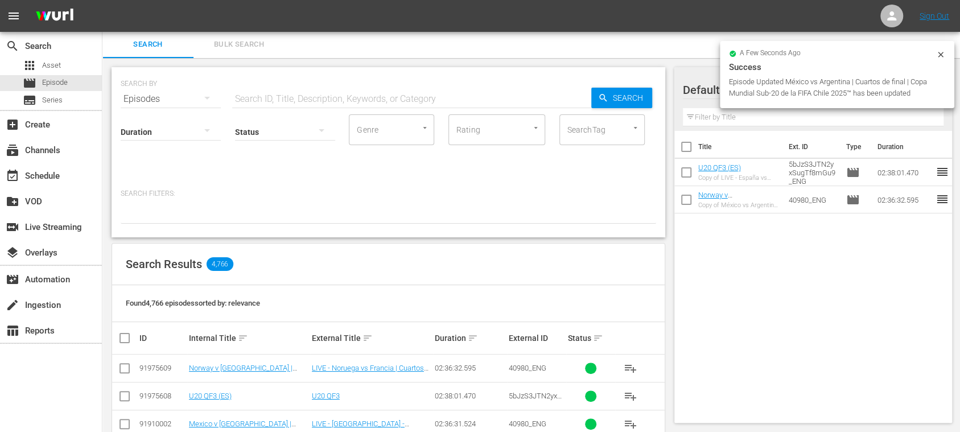
scroll to position [204, 0]
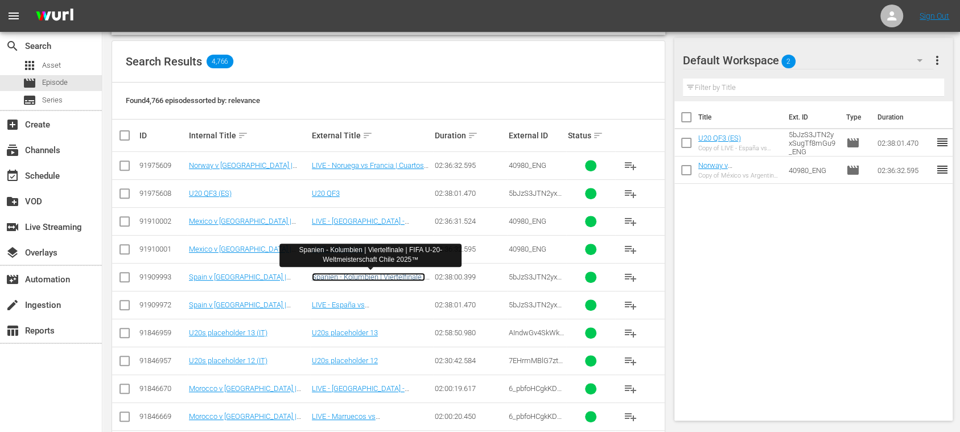
click at [384, 276] on link "Spanien - Kolumbien | Viertelfinale | FIFA U-20-Weltmeisterschaft Chile 2025™" at bounding box center [368, 286] width 113 height 26
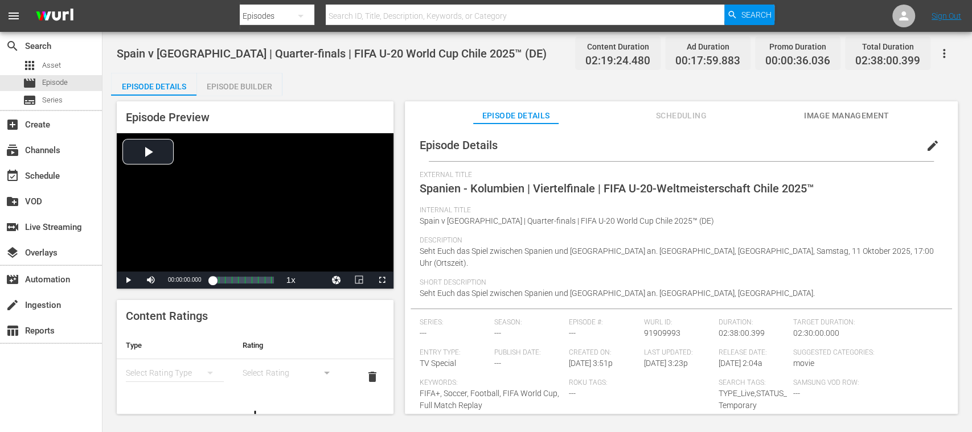
click at [925, 146] on span "edit" at bounding box center [932, 146] width 14 height 14
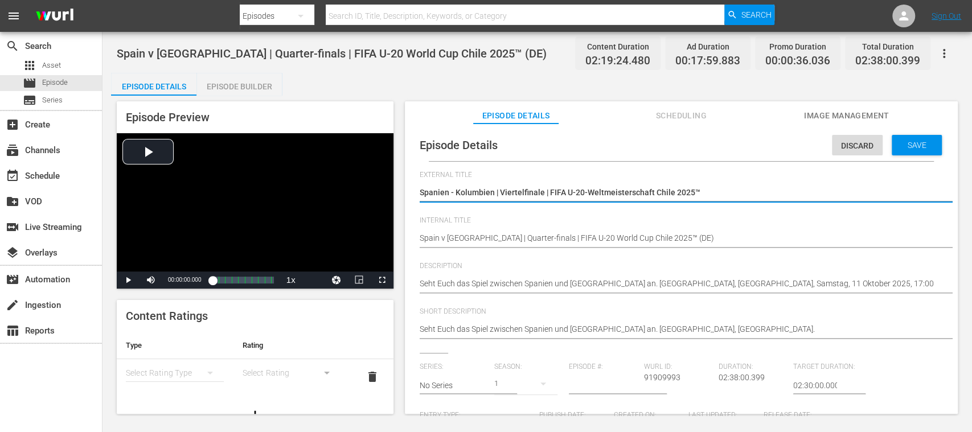
type textarea "LSpanien - Kolumbien | Viertelfinale | FIFA U-20-Weltmeisterschaft Chile 2025™"
type textarea "LISpanien - Kolumbien | Viertelfinale | FIFA U-20-Weltmeisterschaft Chile 2025™"
type textarea "LIVSpanien - Kolumbien | Viertelfinale | FIFA U-20-Weltmeisterschaft Chile 2025™"
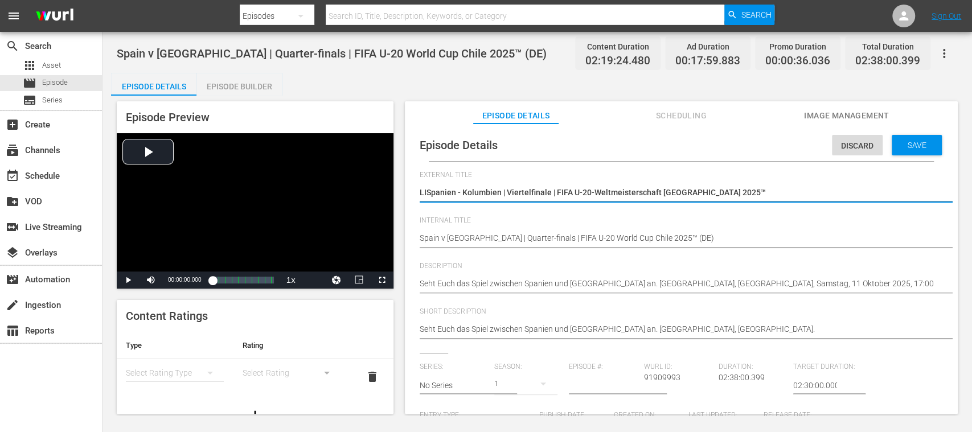
type textarea "LIVSpanien - Kolumbien | Viertelfinale | FIFA U-20-Weltmeisterschaft Chile 2025™"
type textarea "LIVESpanien - Kolumbien | Viertelfinale | FIFA U-20-Weltmeisterschaft Chile 202…"
type textarea "LIVE Spanien - Kolumbien | Viertelfinale | FIFA U-20-Weltmeisterschaft Chile 20…"
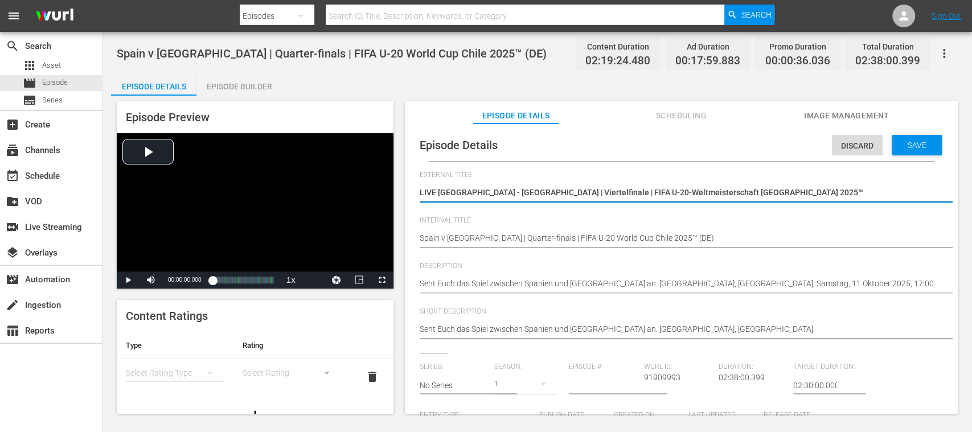
type textarea "LIVE -Spanien - Kolumbien | Viertelfinale | FIFA U-20-Weltmeisterschaft Chile 2…"
type textarea "LIVE - Spanien - Kolumbien | Viertelfinale | FIFA U-20-Weltmeisterschaft Chile …"
click at [905, 137] on div "Save" at bounding box center [916, 145] width 50 height 20
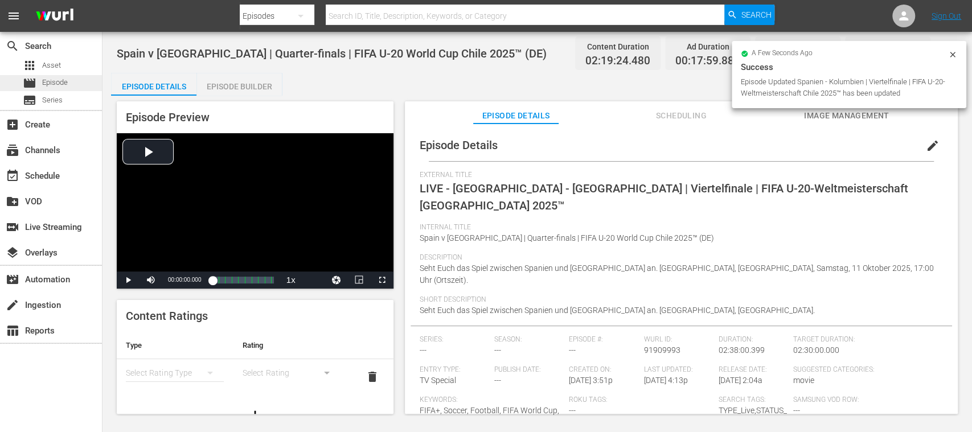
click at [76, 81] on div "movie Episode" at bounding box center [51, 83] width 102 height 16
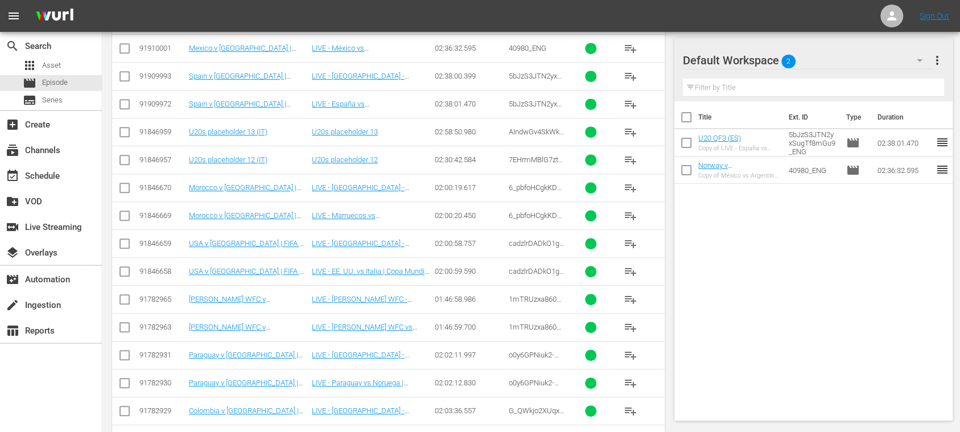
scroll to position [202, 0]
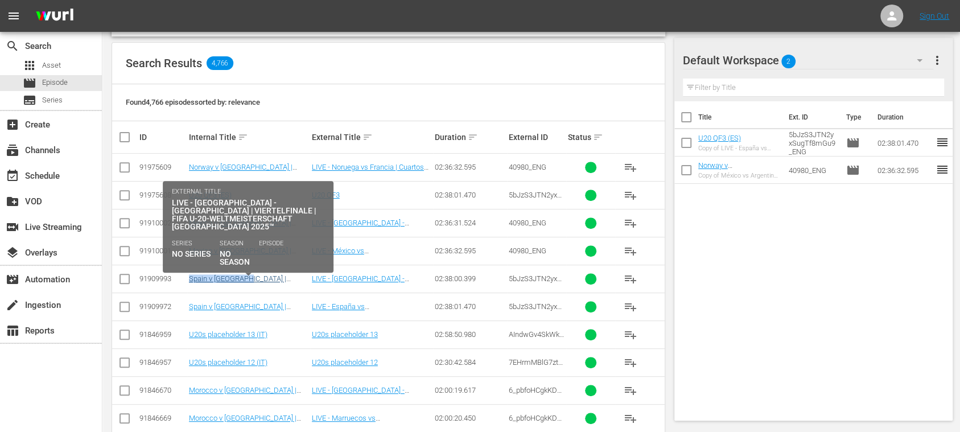
drag, startPoint x: 181, startPoint y: 283, endPoint x: 246, endPoint y: 279, distance: 65.6
click at [246, 279] on tr "91909993 Spain v Colombia | Quarter-finals | FIFA U-20 World Cup Chile 2025™ (D…" at bounding box center [388, 279] width 553 height 28
copy tr "Spain v Colombia"
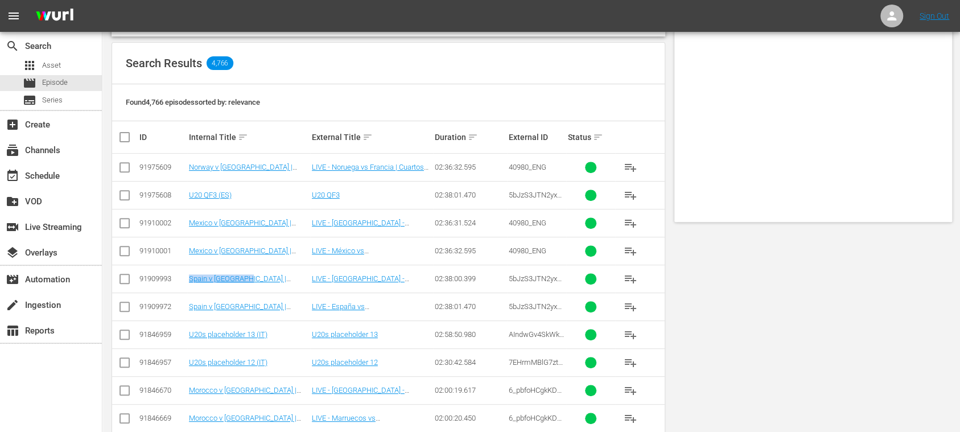
scroll to position [0, 0]
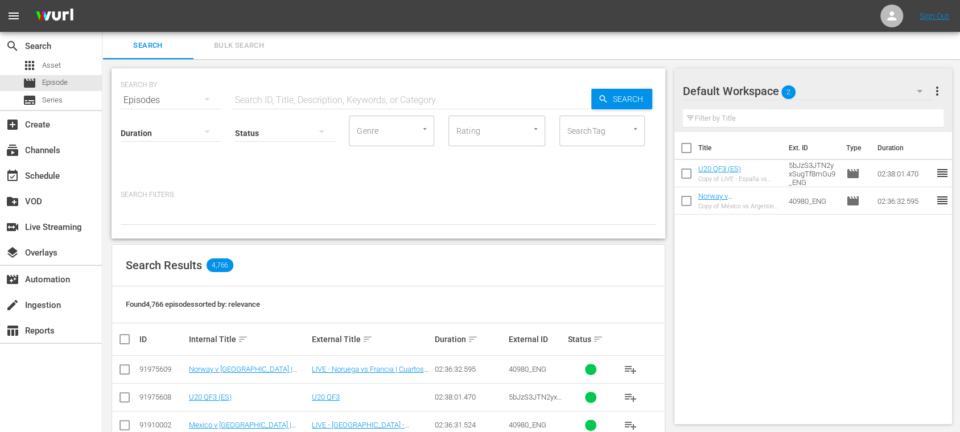
click at [324, 104] on input "text" at bounding box center [411, 100] width 359 height 27
paste input "Spain v Colombia"
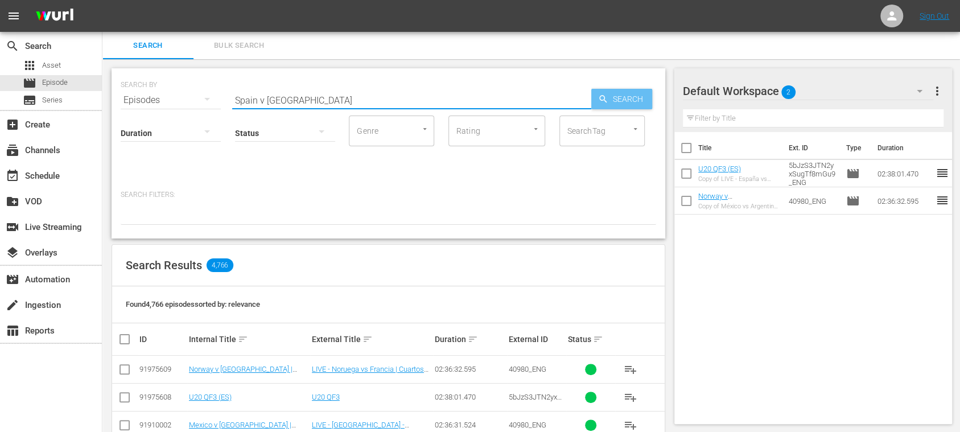
type input "Spain v Colombia"
click at [612, 99] on span "Search" at bounding box center [630, 99] width 44 height 20
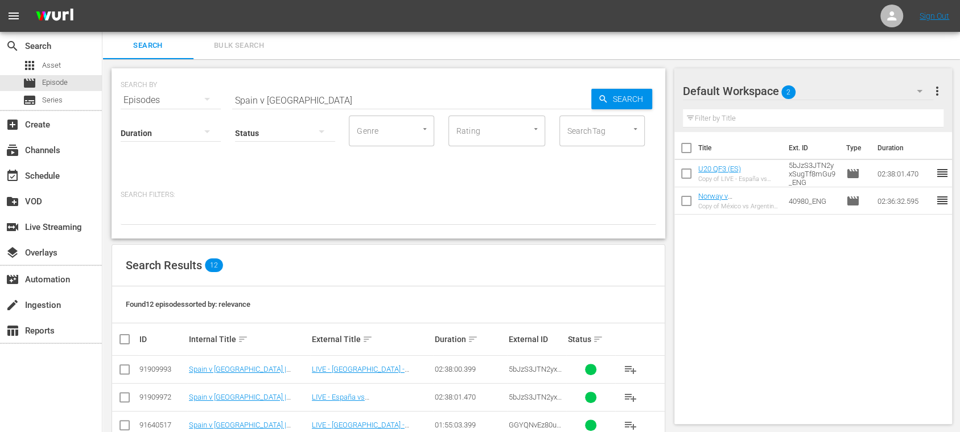
scroll to position [202, 0]
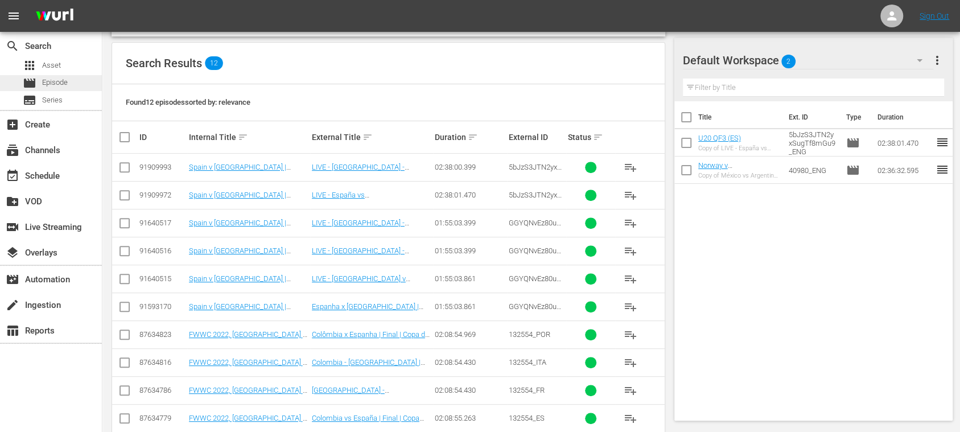
click at [51, 80] on span "Episode" at bounding box center [55, 82] width 26 height 11
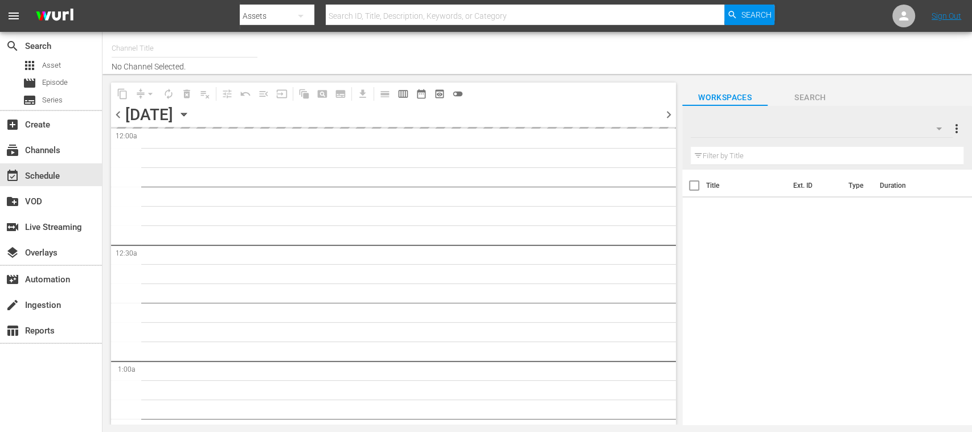
type input "FIFA+ Spanish Global (1780)"
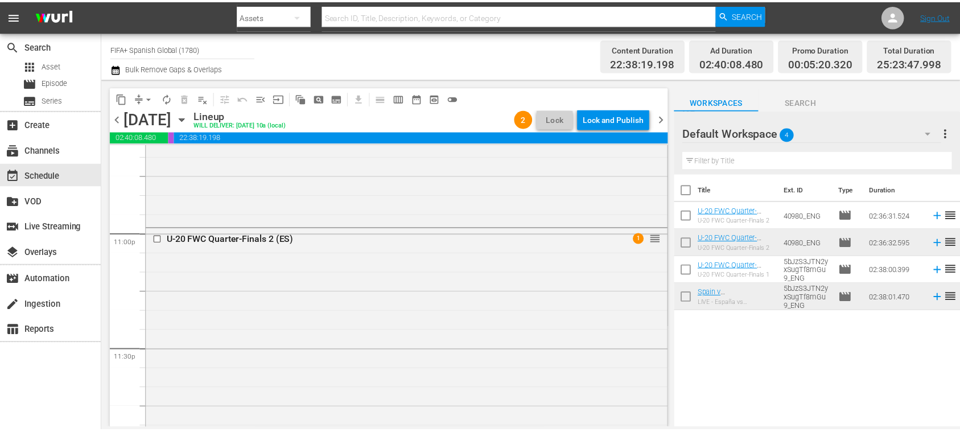
scroll to position [5269, 0]
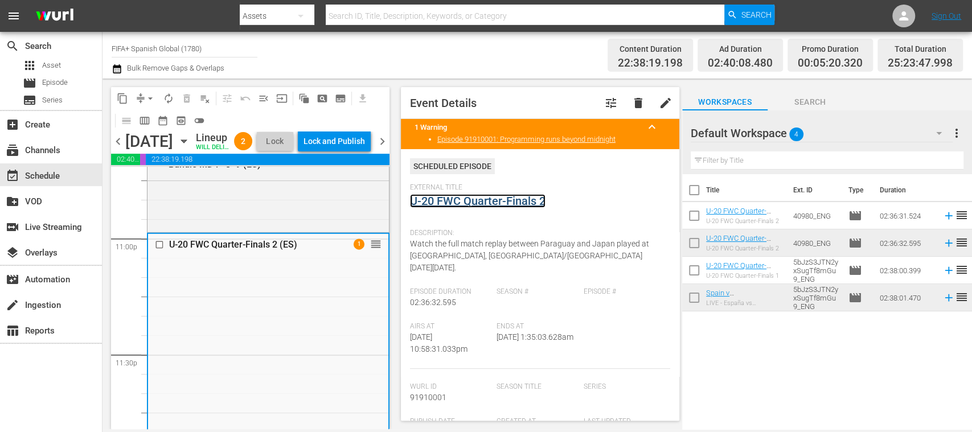
click at [467, 197] on link "U-20 FWC Quarter-Finals 2" at bounding box center [477, 201] width 135 height 14
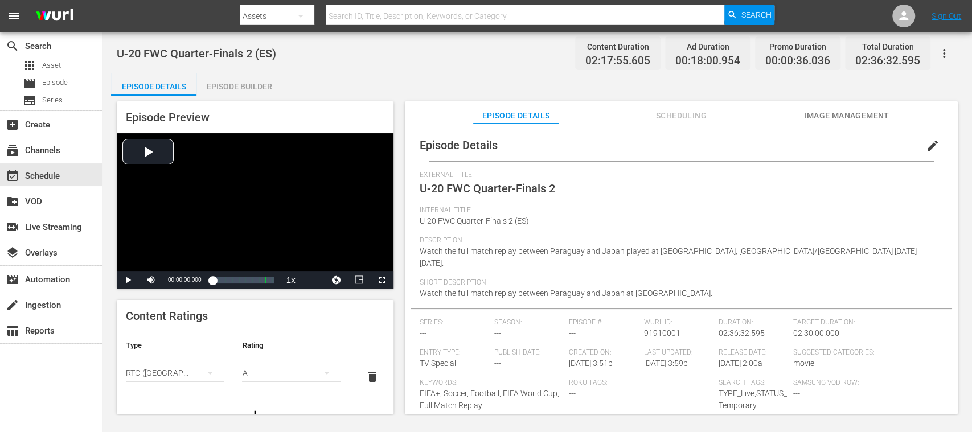
click at [839, 115] on span "Image Management" at bounding box center [846, 116] width 85 height 14
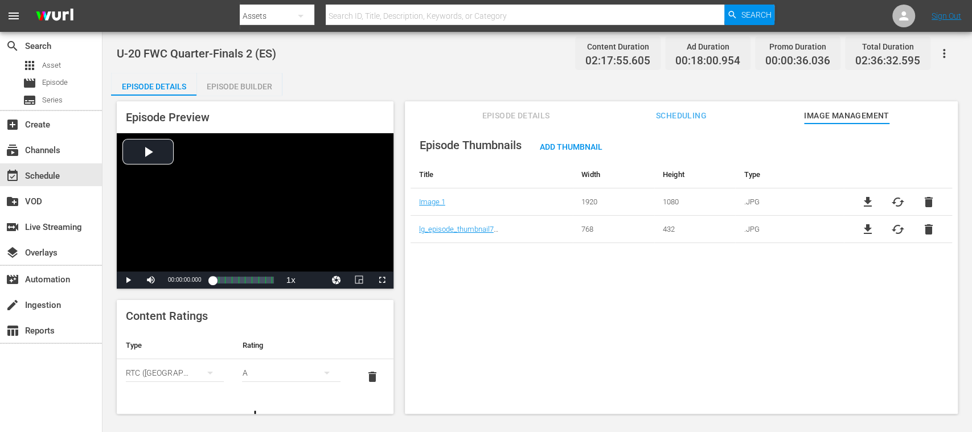
click at [923, 228] on span "delete" at bounding box center [928, 230] width 14 height 14
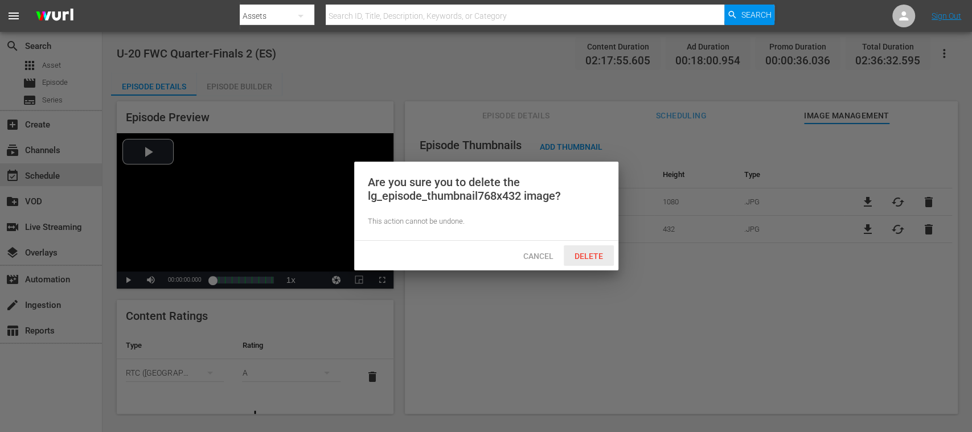
click at [590, 249] on div "Delete" at bounding box center [588, 255] width 50 height 21
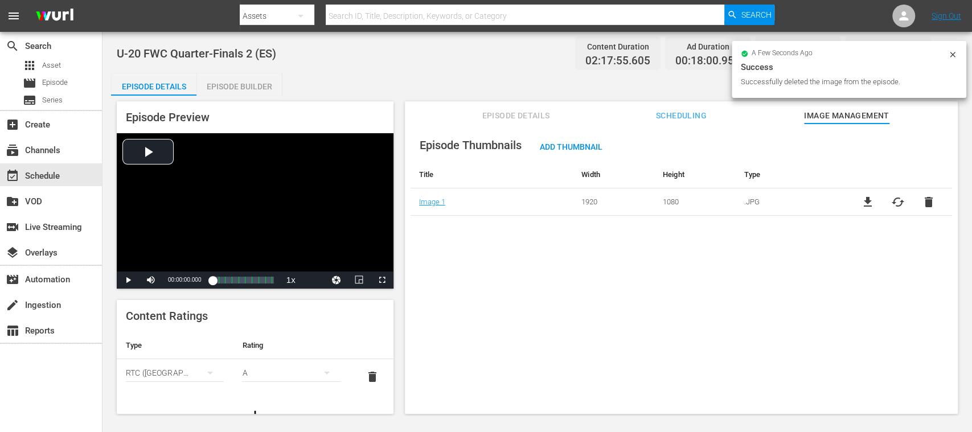
click at [894, 203] on span "cached" at bounding box center [898, 202] width 14 height 14
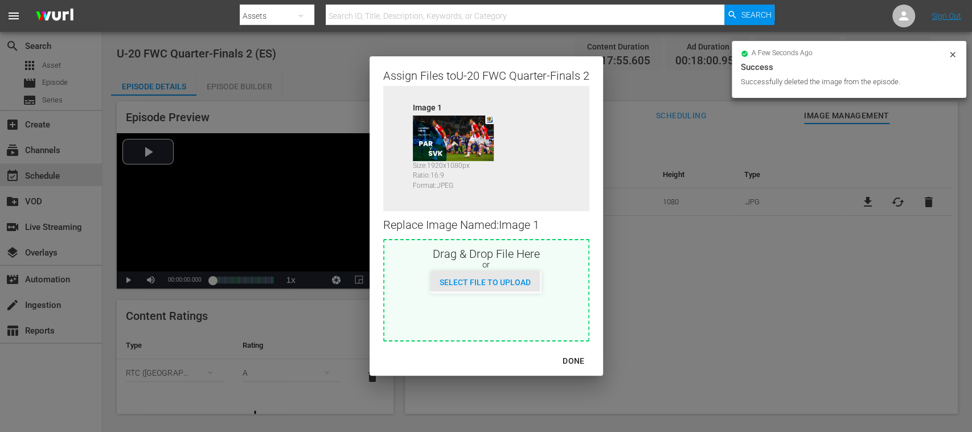
click at [503, 274] on div "Select File to Upload" at bounding box center [484, 281] width 109 height 21
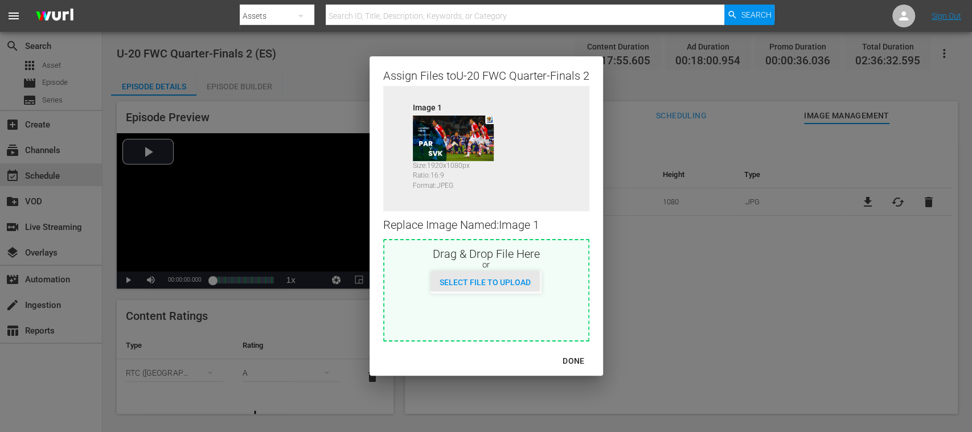
type input "C:\fakepath\mexico v argentina.jpg"
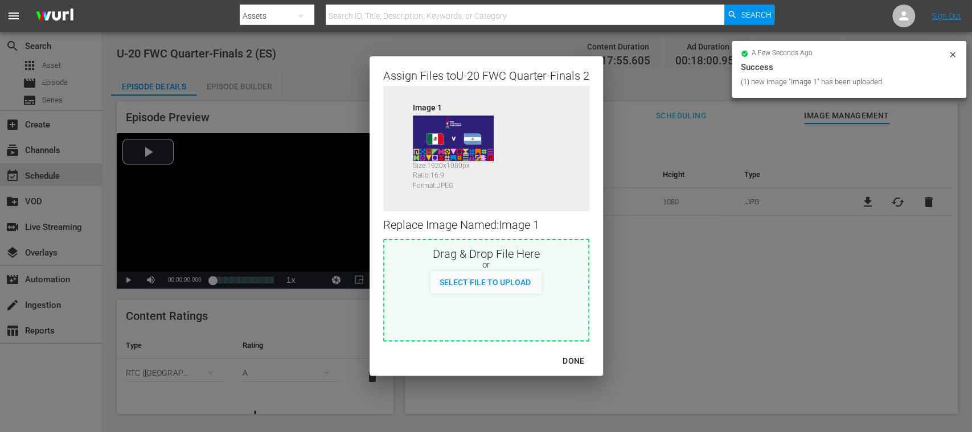
click at [574, 358] on div "DONE" at bounding box center [573, 361] width 40 height 14
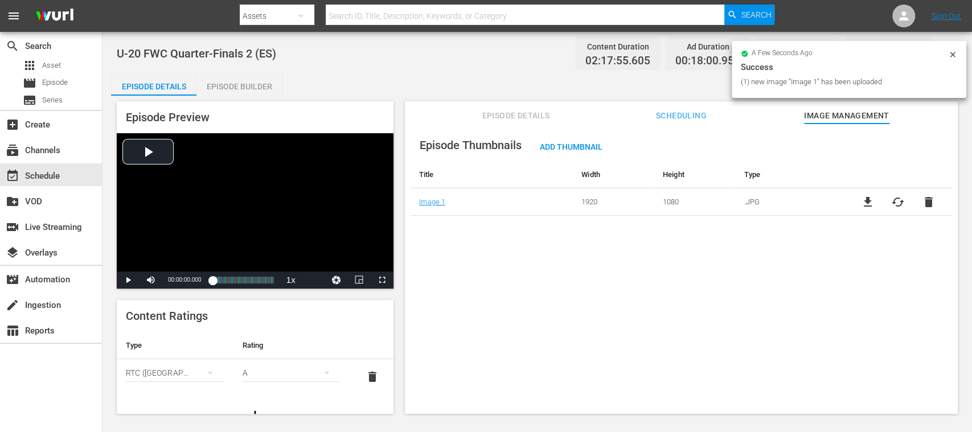
click at [529, 109] on span "Episode Details" at bounding box center [515, 116] width 85 height 14
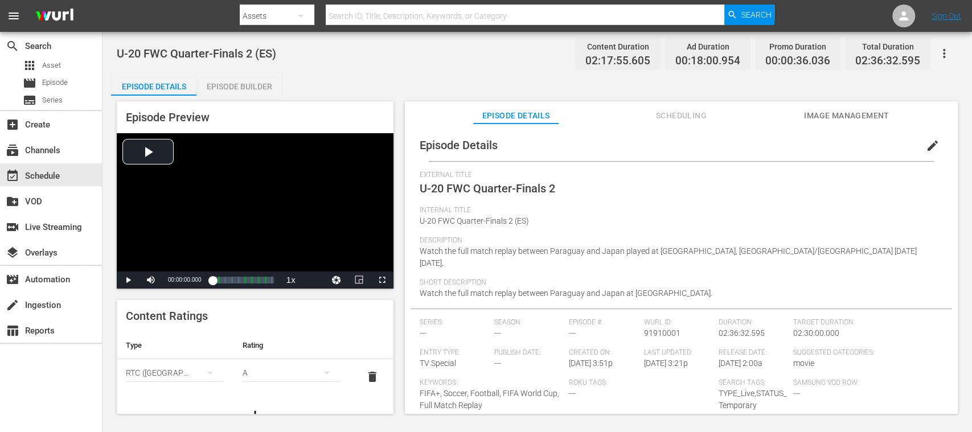
click at [925, 149] on span "edit" at bounding box center [932, 146] width 14 height 14
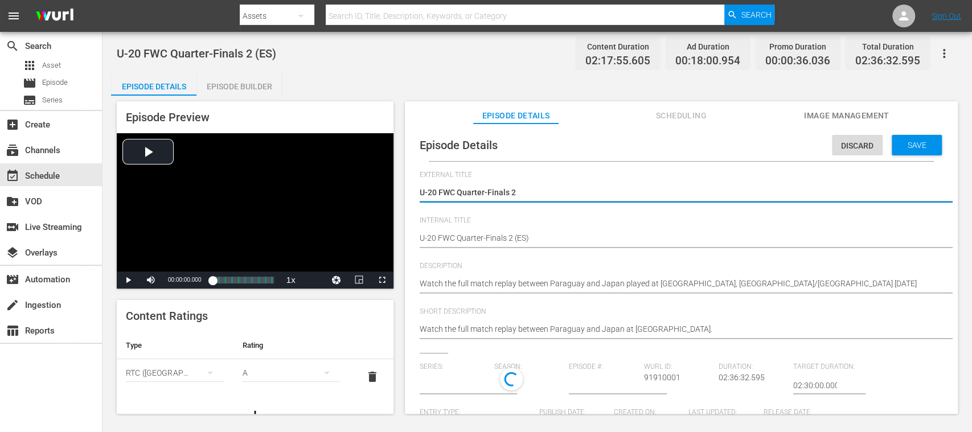
type input "No Series"
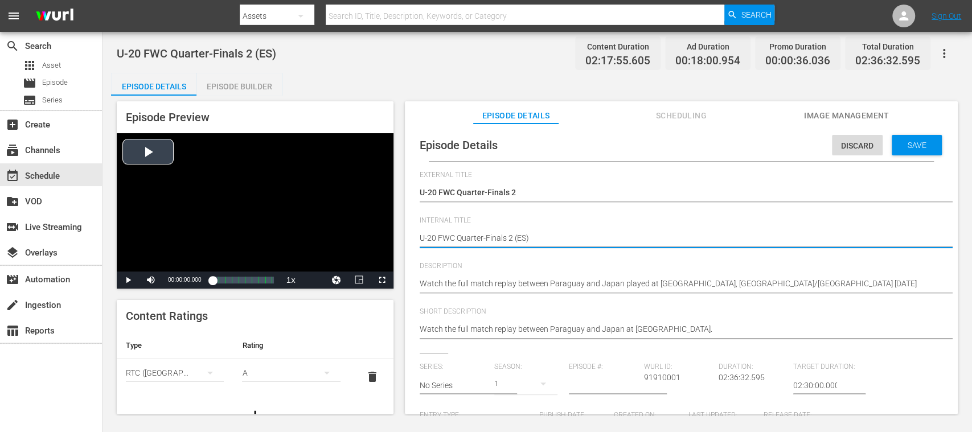
drag, startPoint x: 513, startPoint y: 241, endPoint x: 351, endPoint y: 240, distance: 162.8
paste textarea "Mexico v Argentina | Quarter-finals | FIFA U-20 World Cup Chile 2025™"
type textarea "Mexico v Argentina | Quarter-finals | FIFA U-20 World Cup Chile 2025™(ES)"
type textarea "Mexico v [GEOGRAPHIC_DATA] | Quarter-finals | FIFA U-20 World Cup Chile 2025™ (…"
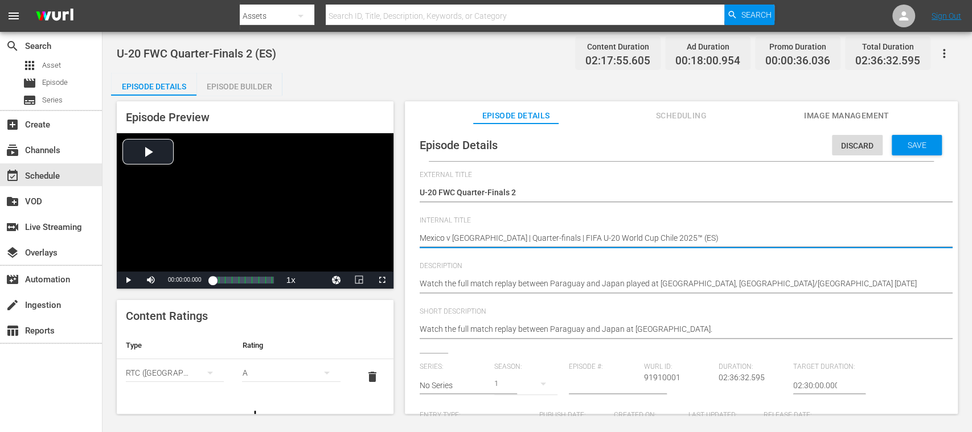
type textarea "Mexico v [GEOGRAPHIC_DATA] | Quarter-finals | FIFA U-20 World Cup Chile 2025™ (…"
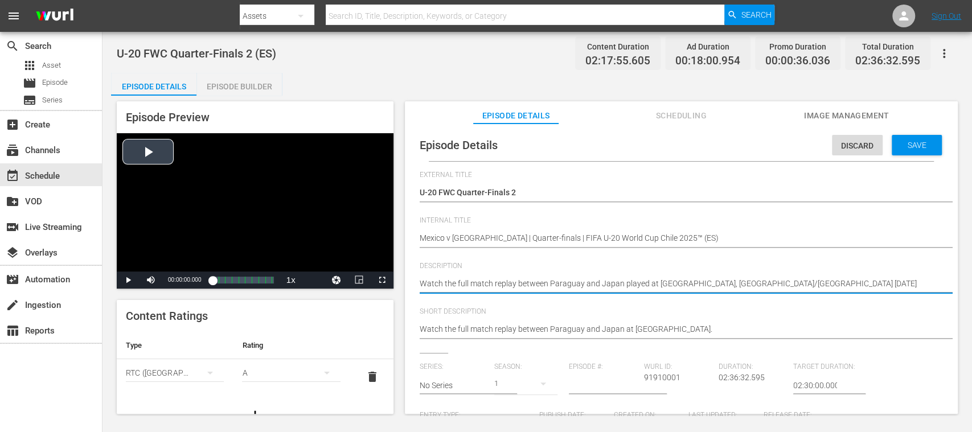
drag, startPoint x: 908, startPoint y: 286, endPoint x: 374, endPoint y: 274, distance: 534.0
paste textarea "Vea el partido entre México y Argentina jugado en el Estadio Nacional Julio Mar…"
type textarea "Vea el partido entre [GEOGRAPHIC_DATA] y [GEOGRAPHIC_DATA] jugado en el [GEOGRA…"
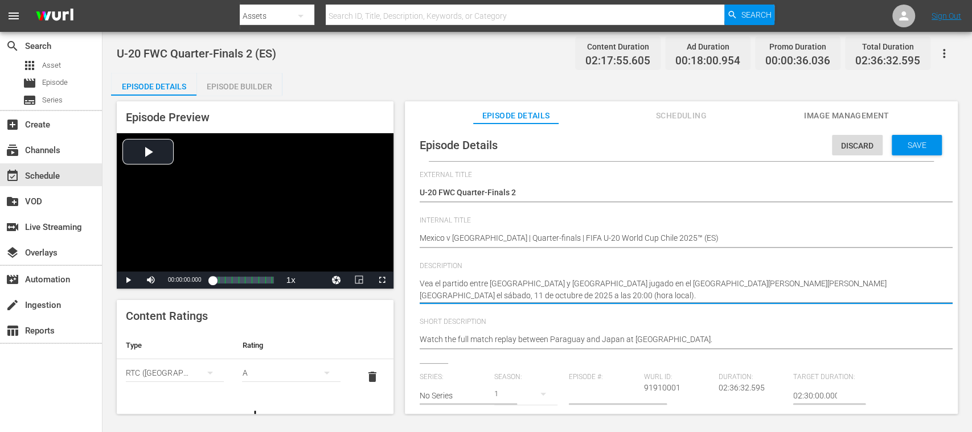
type textarea "Vea el partido entre [GEOGRAPHIC_DATA] y [GEOGRAPHIC_DATA] jugado en el [GEOGRA…"
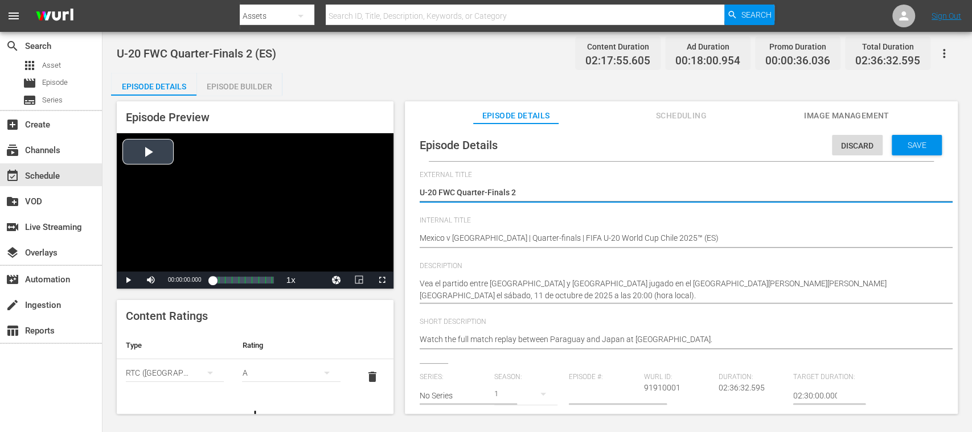
drag, startPoint x: 536, startPoint y: 188, endPoint x: 328, endPoint y: 183, distance: 207.2
paste textarea "México vs Argentina | Cuartos de final | Copa Mundial Sub-20 de la FIFA [GEOGRA…"
type textarea "México vs Argentina | Cuartos de final | Copa Mundial Sub-20 de la FIFA [GEOGRA…"
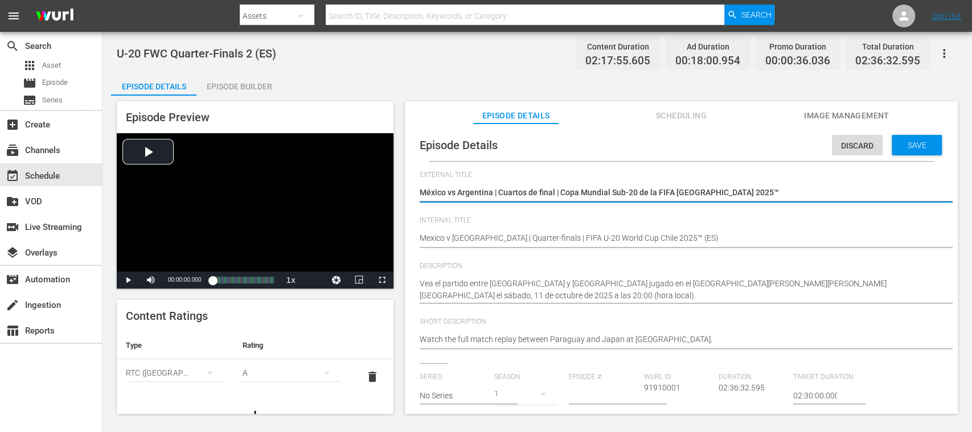
type textarea "México vs Argentina | Cuartos de final | Copa Mundial Sub-20 de la FIFA [GEOGRA…"
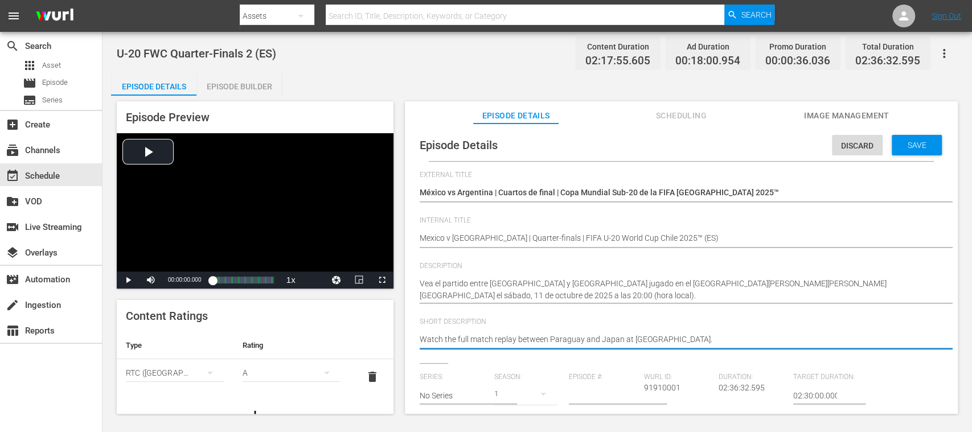
drag, startPoint x: 601, startPoint y: 339, endPoint x: 356, endPoint y: 335, distance: 244.8
paste textarea "Vea el partido entre México y Argentina jugado en el Estadio Nacional Julio Mar…"
type textarea "Vea el partido entre México y Argentina jugado en el Estadio Nacional Julio Mar…"
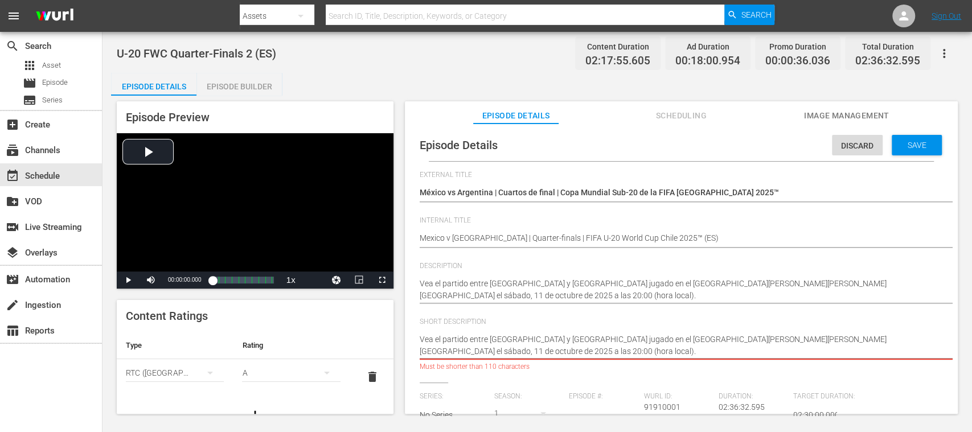
drag, startPoint x: 780, startPoint y: 343, endPoint x: 785, endPoint y: 353, distance: 10.9
click at [785, 353] on textarea "Watch the full match replay between Paraguay and Japan at Loftus Versfeld Stadi…" at bounding box center [677, 346] width 517 height 24
type textarea "Vea el partido entre México y Argentina jugado en el Estadio Nacional Julio Mar…"
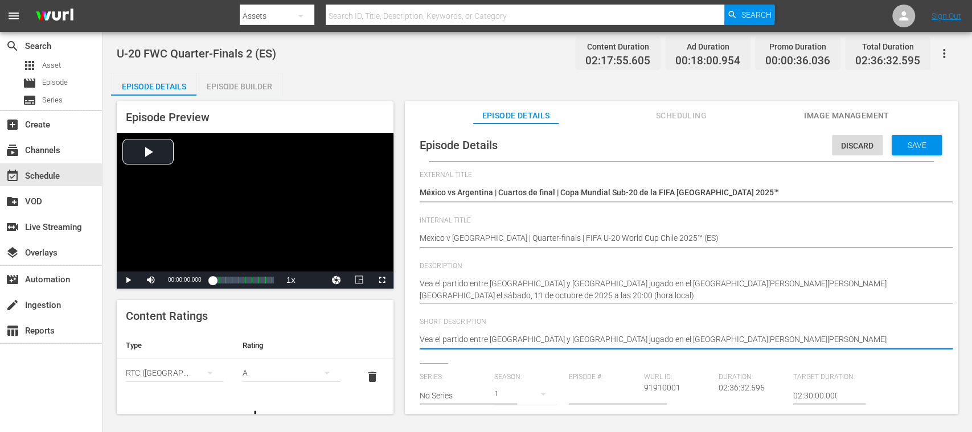
type textarea "Vea el partido entre México y Argentina jugado en el Estadio Nacional Julio Mar…"
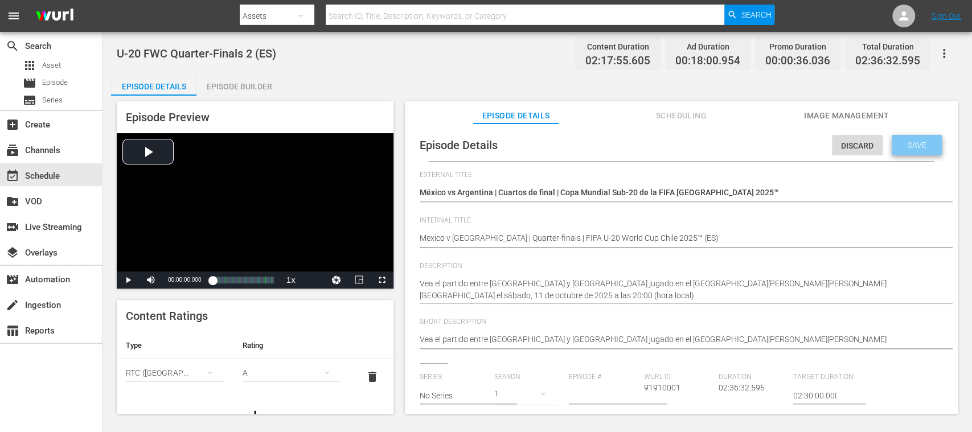
click at [922, 147] on span "Save" at bounding box center [916, 145] width 37 height 9
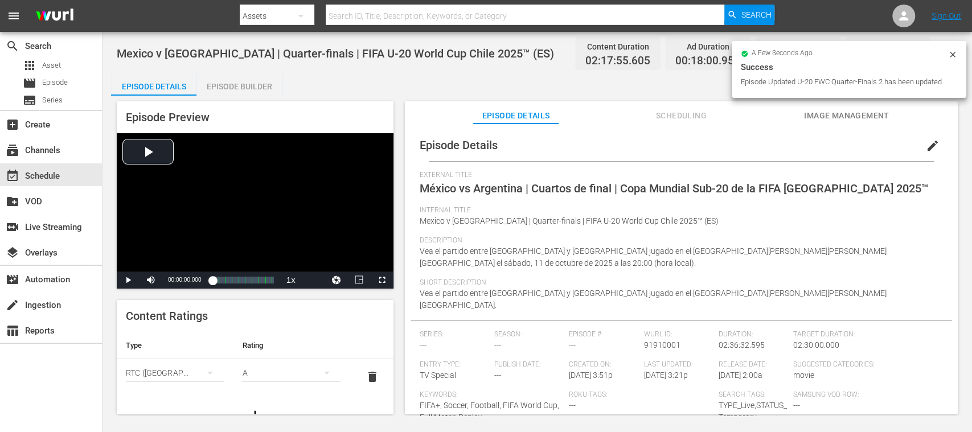
click at [258, 88] on div "Episode Builder" at bounding box center [238, 86] width 85 height 27
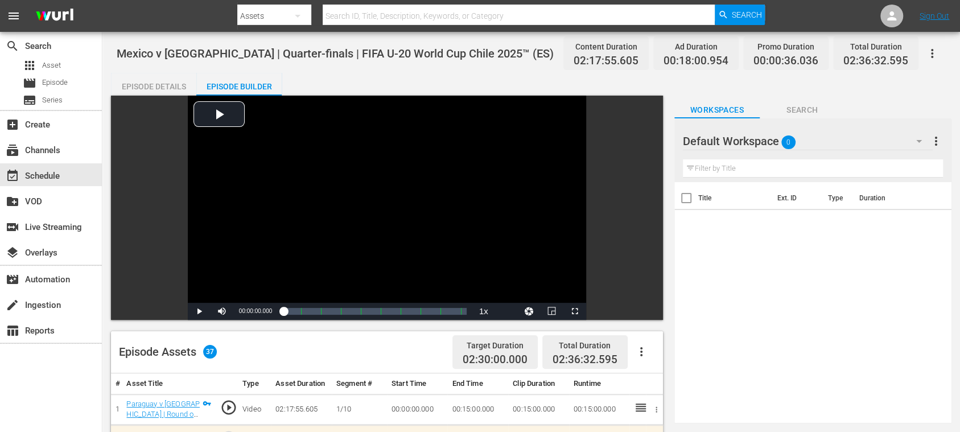
click at [166, 84] on div "Episode Details" at bounding box center [153, 86] width 85 height 27
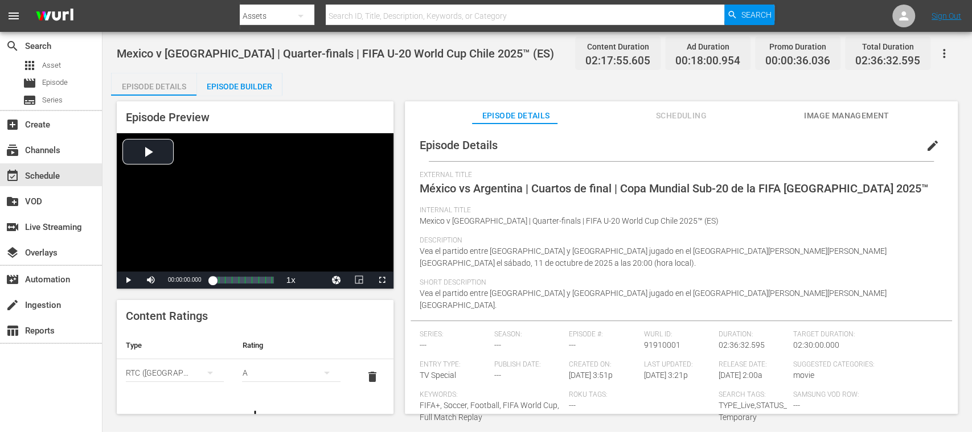
click at [823, 115] on span "Image Management" at bounding box center [846, 116] width 85 height 14
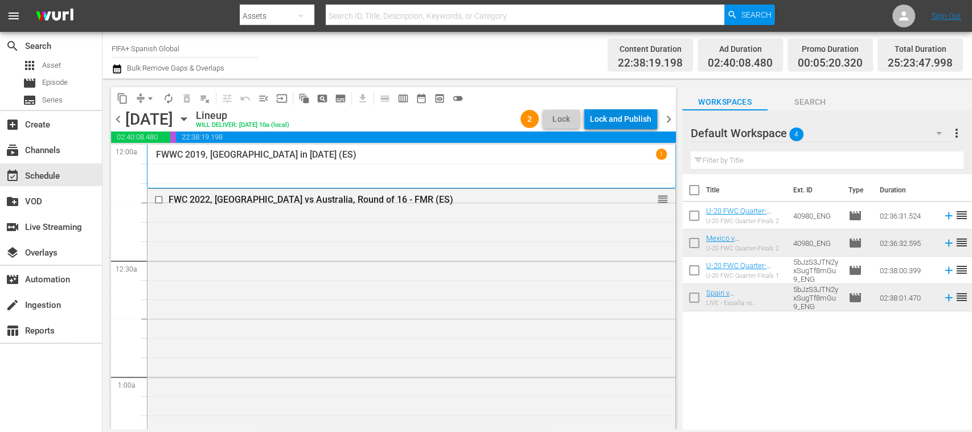
click at [636, 120] on div "Lock and Publish" at bounding box center [620, 119] width 61 height 20
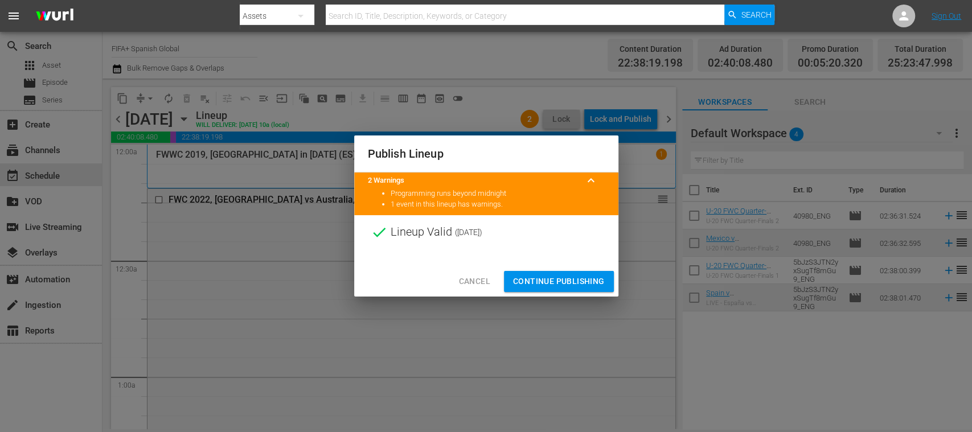
click at [584, 283] on span "Continue Publishing" at bounding box center [559, 281] width 92 height 14
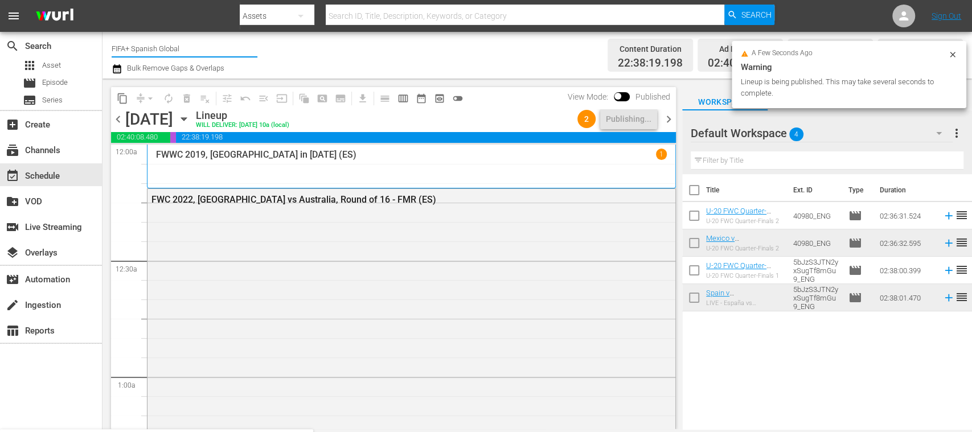
drag, startPoint x: 131, startPoint y: 44, endPoint x: 267, endPoint y: 55, distance: 136.5
click at [267, 55] on div "Channel Title FIFA+ Spanish Global Bulk Remove Gaps & Overlaps" at bounding box center [344, 55] width 464 height 41
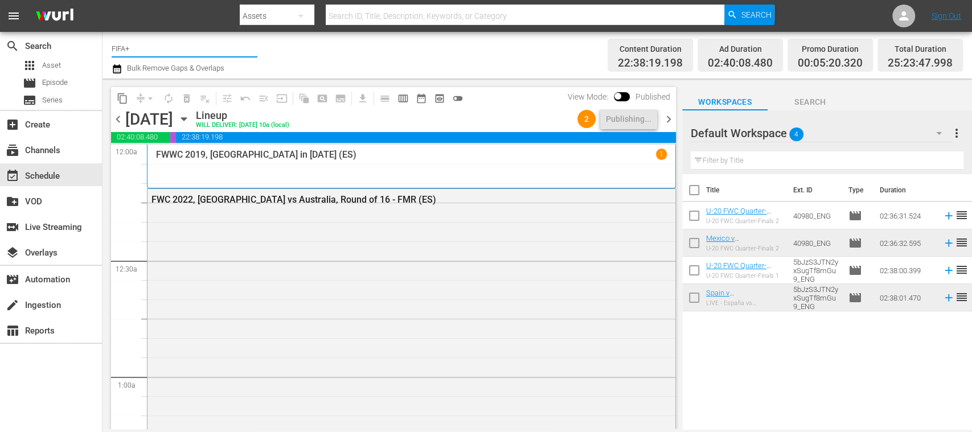
type input "FIFA"
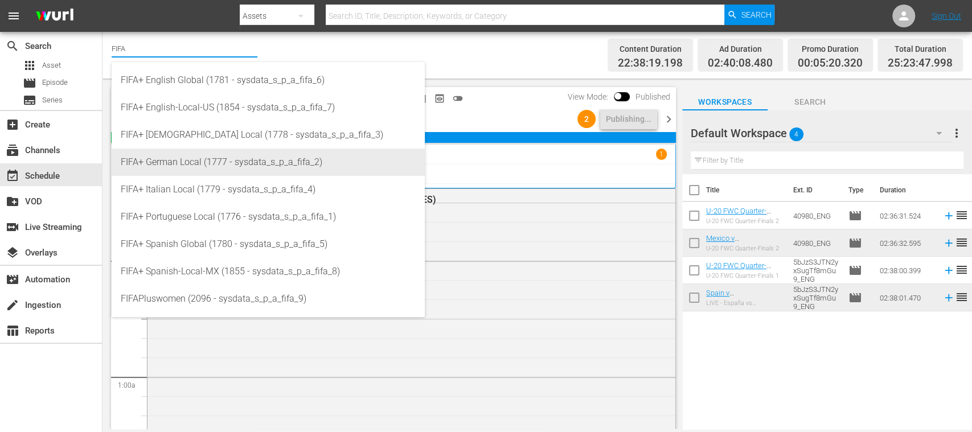
click at [203, 172] on div "FIFA+ German Local (1777 - sysdata_s_p_a_fifa_2)" at bounding box center [268, 162] width 295 height 27
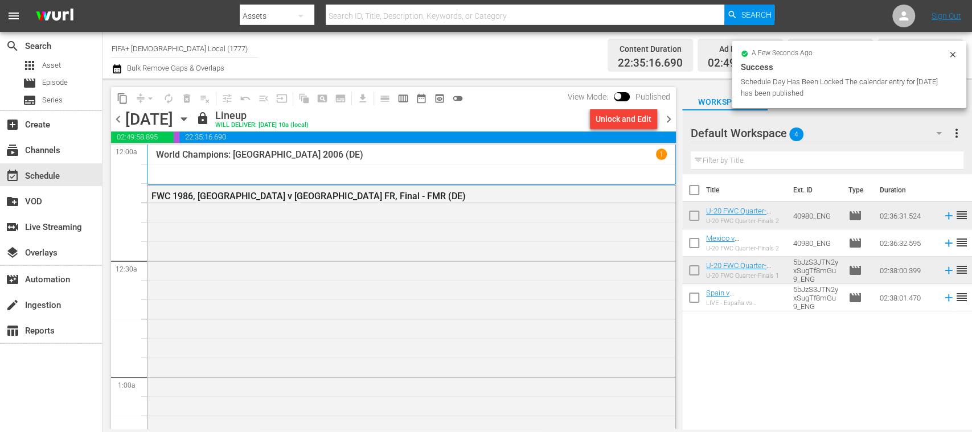
click at [601, 123] on div "Unlock and Edit" at bounding box center [623, 119] width 56 height 20
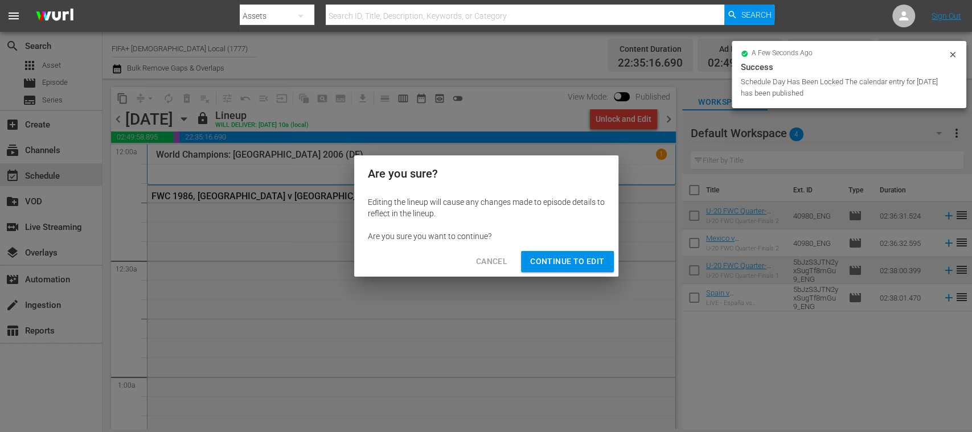
click at [592, 264] on span "Continue to Edit" at bounding box center [567, 261] width 74 height 14
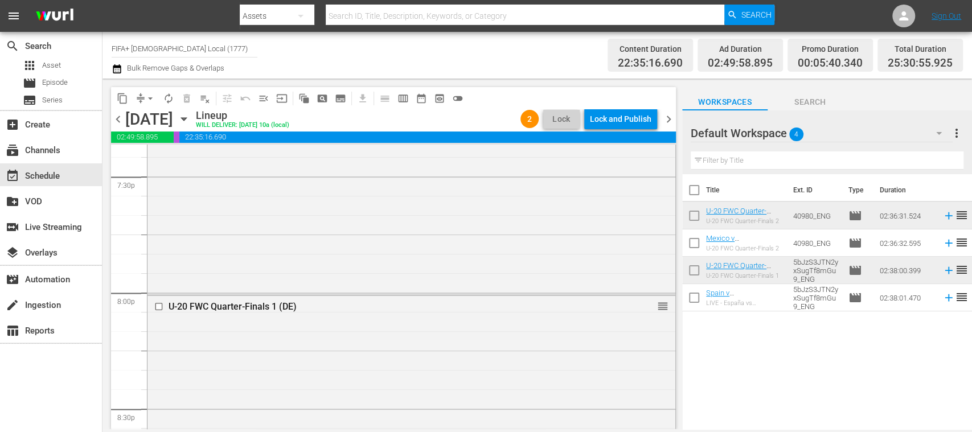
scroll to position [4505, 0]
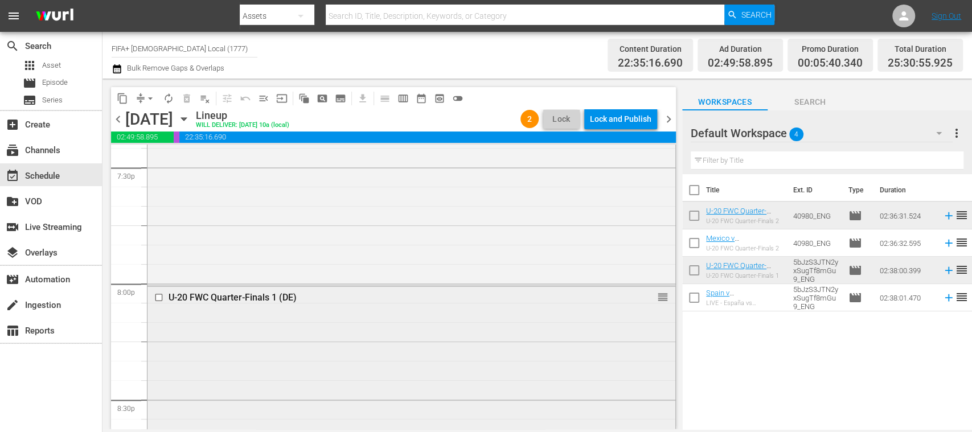
click at [294, 303] on div "U-20 FWC Quarter-Finals 1 (DE)" at bounding box center [381, 297] width 461 height 14
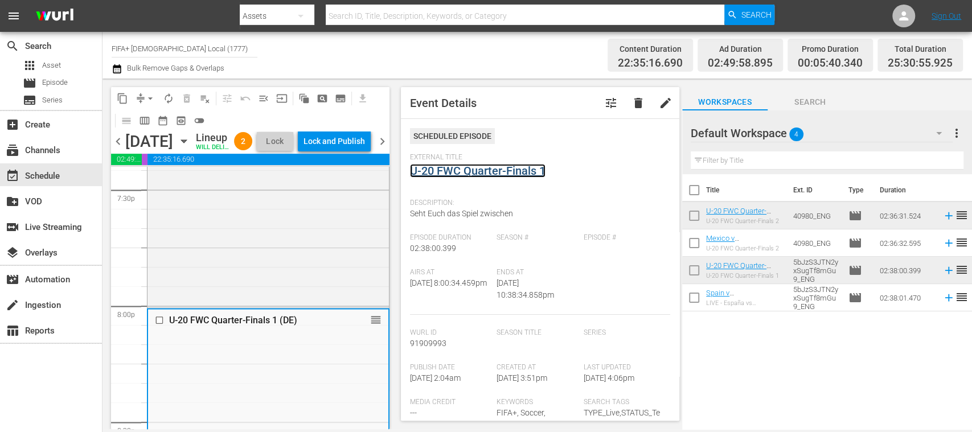
click at [529, 174] on link "U-20 FWC Quarter-Finals 1" at bounding box center [477, 171] width 135 height 14
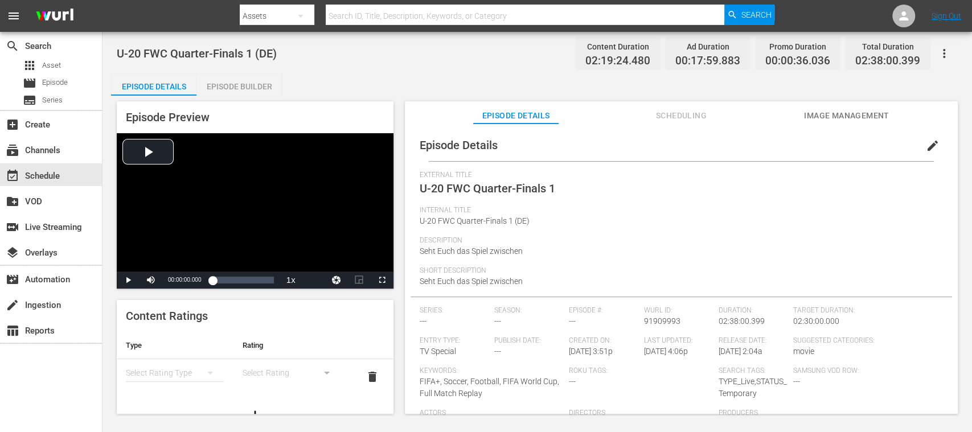
click at [867, 118] on span "Image Management" at bounding box center [846, 116] width 85 height 14
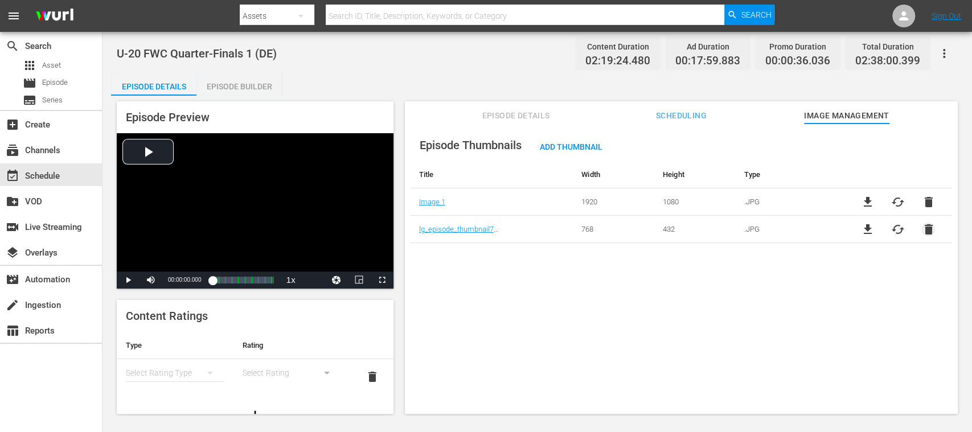
click at [921, 227] on span "delete" at bounding box center [928, 230] width 14 height 14
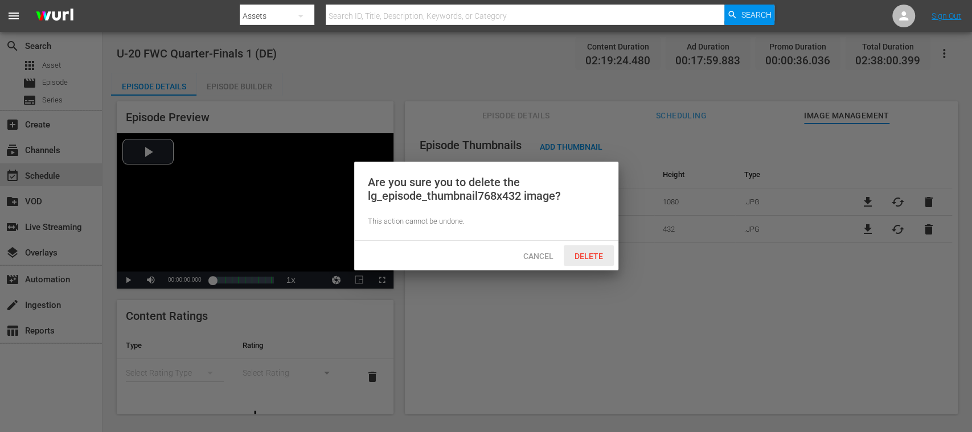
click at [600, 254] on span "Delete" at bounding box center [588, 256] width 47 height 9
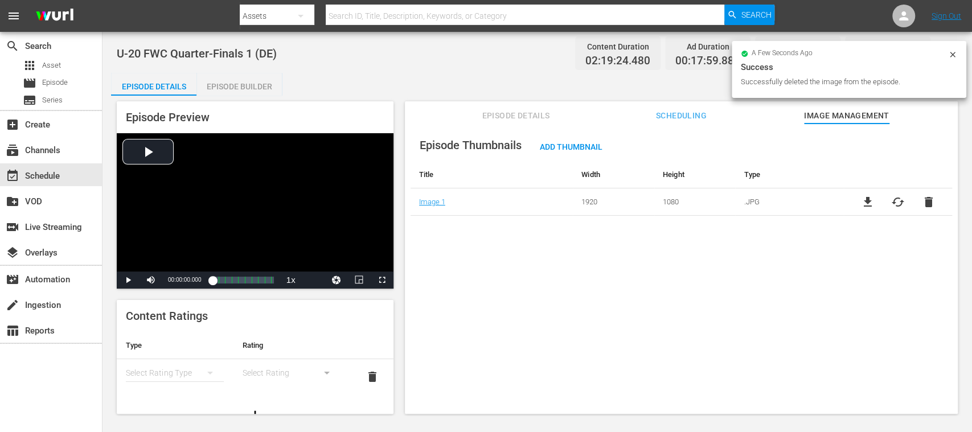
click at [892, 200] on span "cached" at bounding box center [898, 202] width 14 height 14
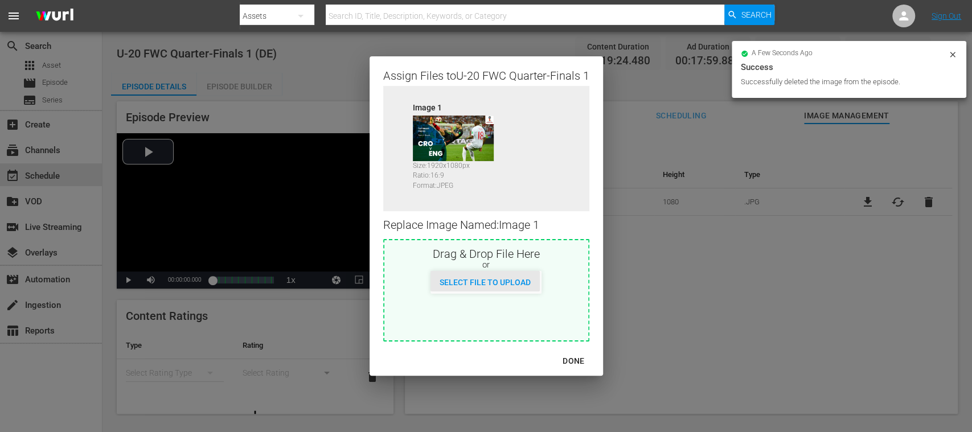
click at [522, 285] on span "Select File to Upload" at bounding box center [484, 282] width 109 height 9
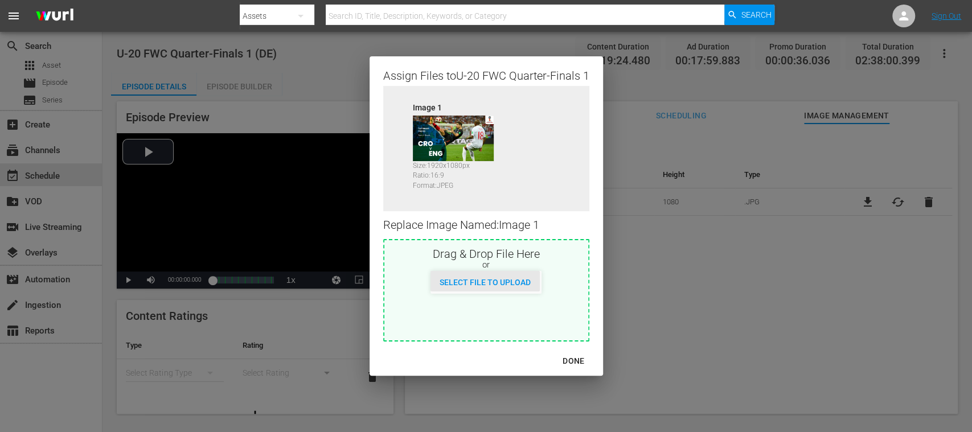
type input "C:\fakepath\Spain vs Colombia.jpg"
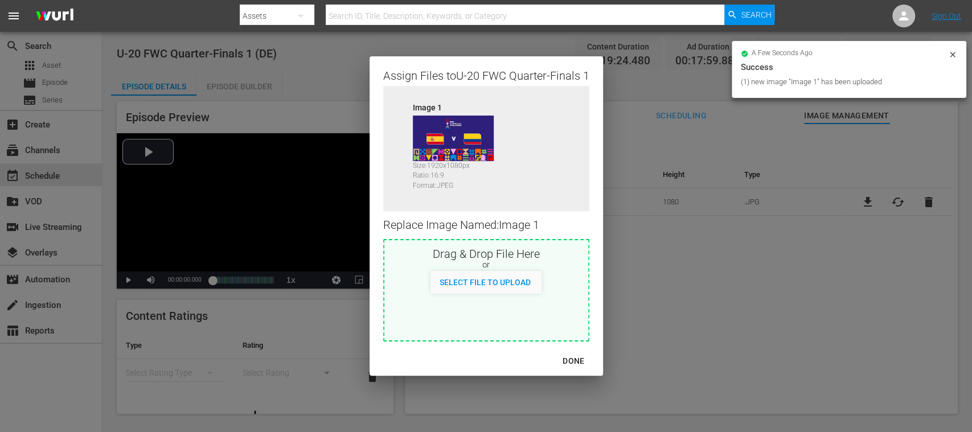
click at [573, 359] on div "DONE" at bounding box center [573, 361] width 40 height 14
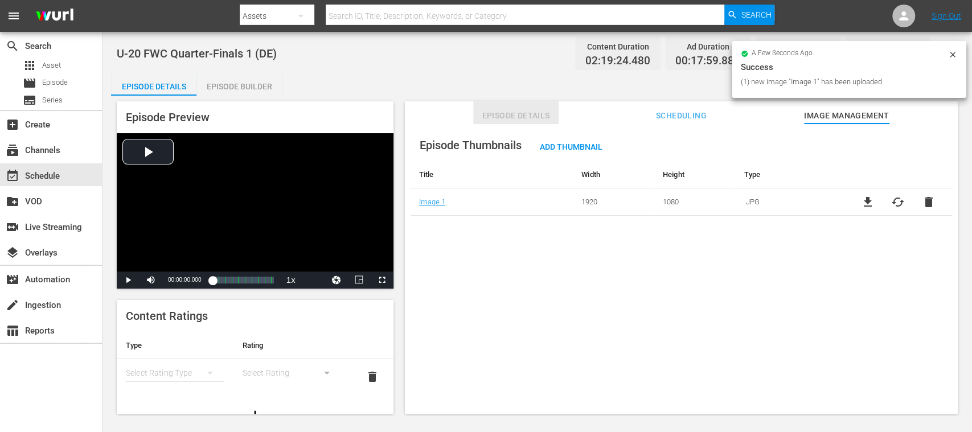
click at [516, 116] on span "Episode Details" at bounding box center [515, 116] width 85 height 14
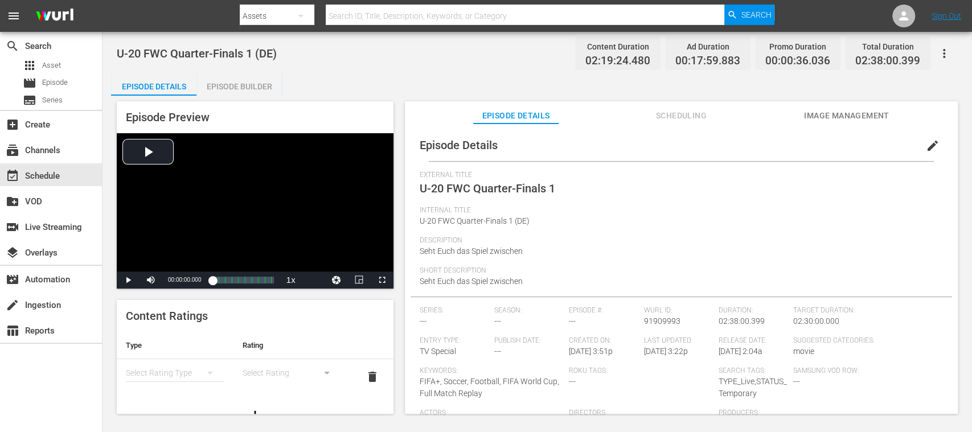
click at [925, 149] on span "edit" at bounding box center [932, 146] width 14 height 14
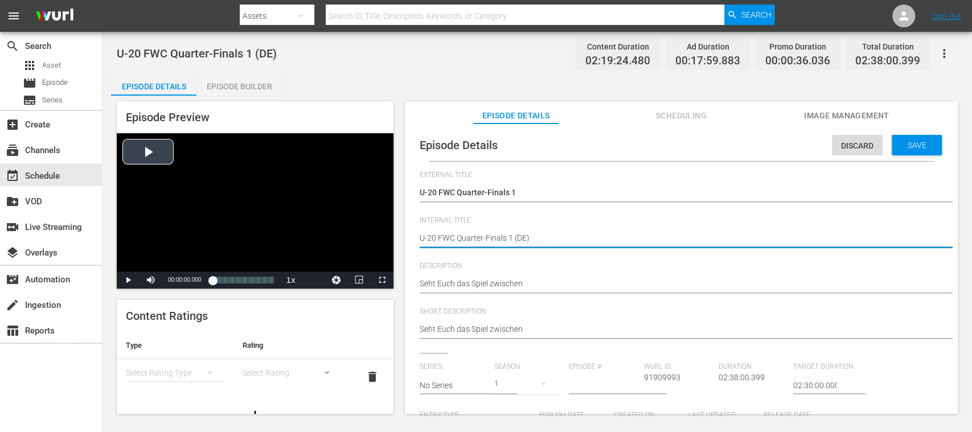
drag, startPoint x: 512, startPoint y: 239, endPoint x: 290, endPoint y: 220, distance: 222.2
paste textarea "Spain v Colombia | Quarter-finals | FIFA U-20 World Cup Chile 2025™"
type textarea "Spain v Colombia | Quarter-finals | FIFA U-20 World Cup Chile 2025™ (DE)"
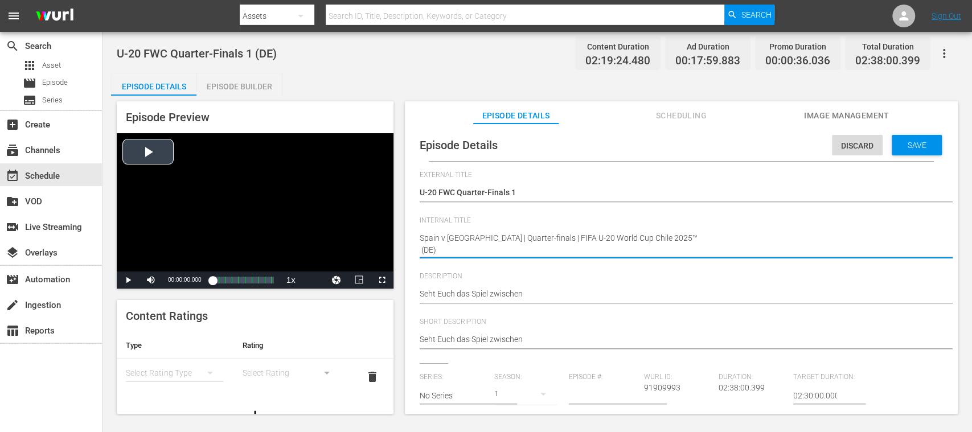
type textarea "Spain v [GEOGRAPHIC_DATA] | Quarter-finals | FIFA U-20 World Cup Chile 2025™ (D…"
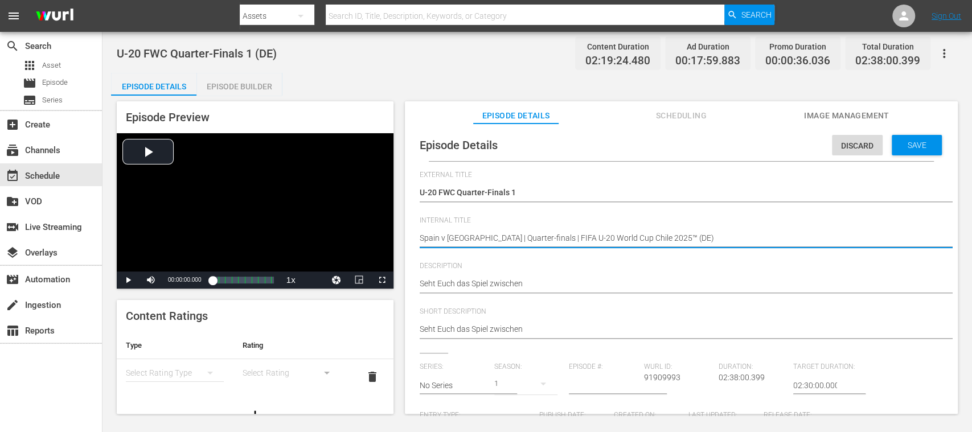
type textarea "Spain v [GEOGRAPHIC_DATA] | Quarter-finals | FIFA U-20 World Cup Chile 2025™ (D…"
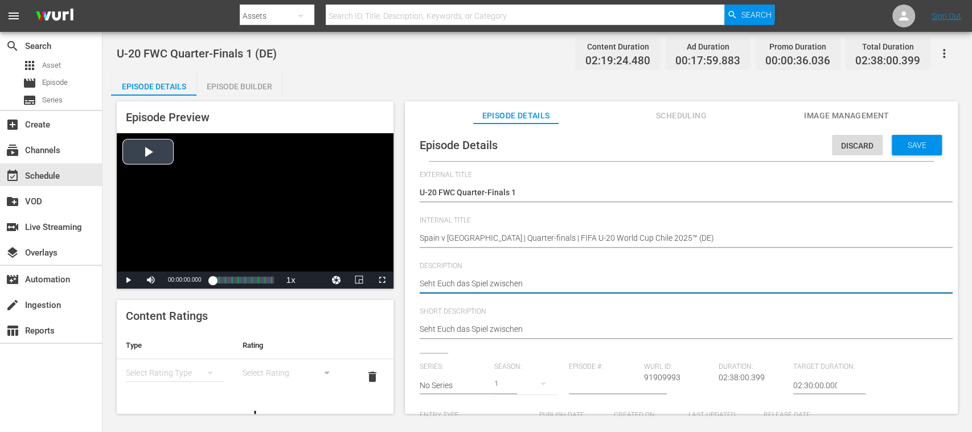
drag, startPoint x: 525, startPoint y: 289, endPoint x: 363, endPoint y: 278, distance: 163.2
paste textarea "Spanien und Kolumbien an. Estadio Fiscal, Talca, Samstag, 11 Oktober 2025, 17:0…"
type textarea "Seht Euch das Spiel zwischen Spanien und Kolumbien an. Estadio Fiscal, Talca, S…"
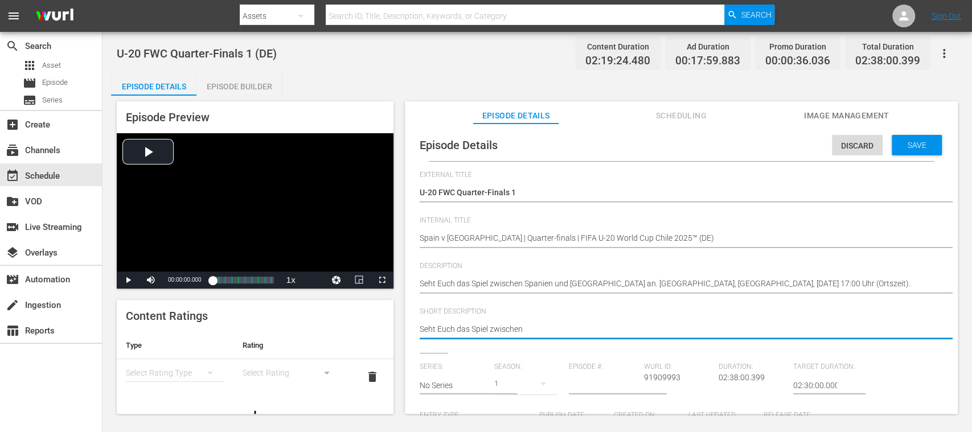
drag, startPoint x: 488, startPoint y: 328, endPoint x: 338, endPoint y: 320, distance: 151.0
paste textarea "Spanien und Kolumbien an. Estadio Fiscal, Talca, Samstag, 11 Oktober 2025, 17:0…"
type textarea "Seht Euch das Spiel zwischen Spanien und Kolumbien an. Estadio Fiscal, Talca, S…"
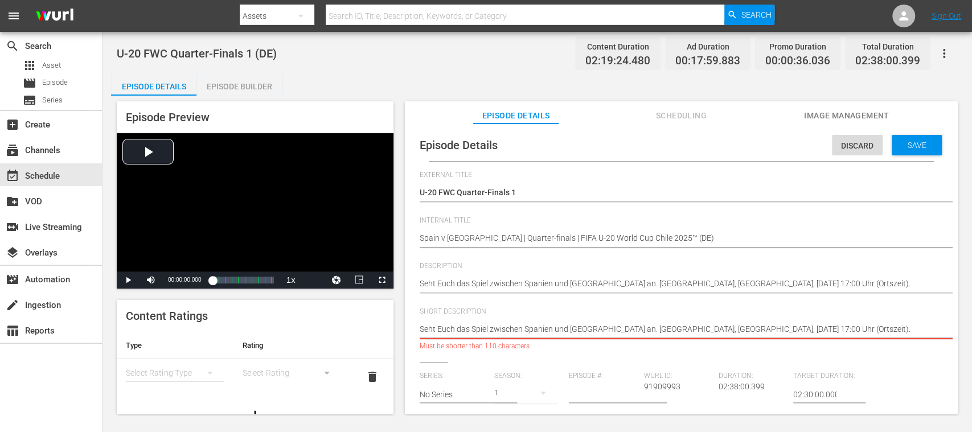
scroll to position [0, 14]
drag, startPoint x: 692, startPoint y: 332, endPoint x: 945, endPoint y: 334, distance: 253.8
click at [945, 334] on div "Episode Details Discard Save External Title U-20 FWC Quarter-Finals 1 U-20 FWC …" at bounding box center [680, 403] width 541 height 548
type textarea "Seht Euch das Spiel zwischen Spanien und Kolumbien an. Estadio Fiscal, Talca."
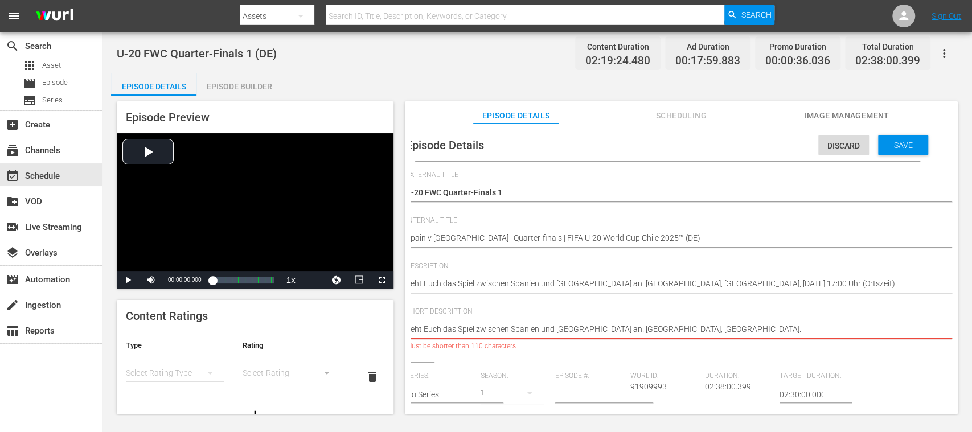
type textarea "Seht Euch das Spiel zwischen Spanien und Kolumbien an. Estadio Fiscal, Talca."
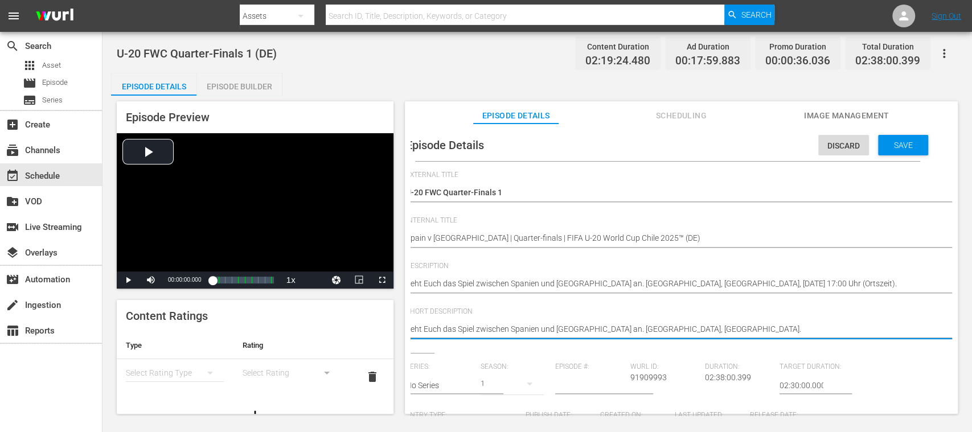
type textarea "Seht Euch das Spiel zwischen Spanien und Kolumbien an. Estadio Fiscal, Talca."
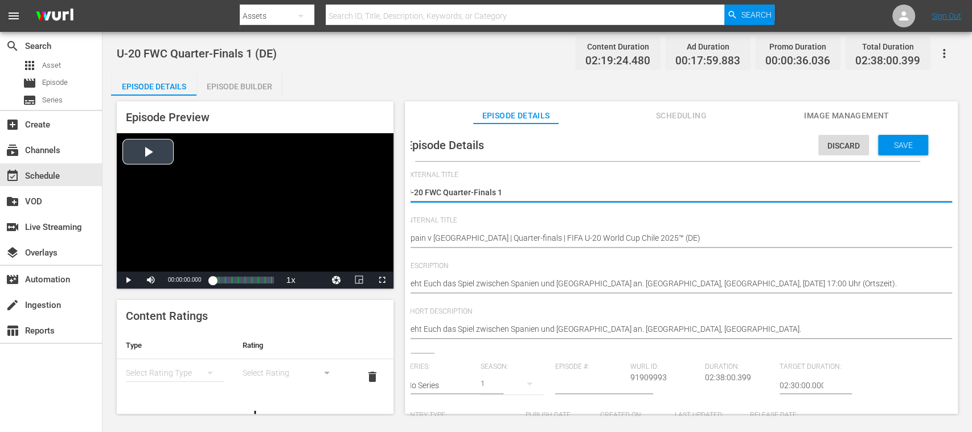
scroll to position [0, 0]
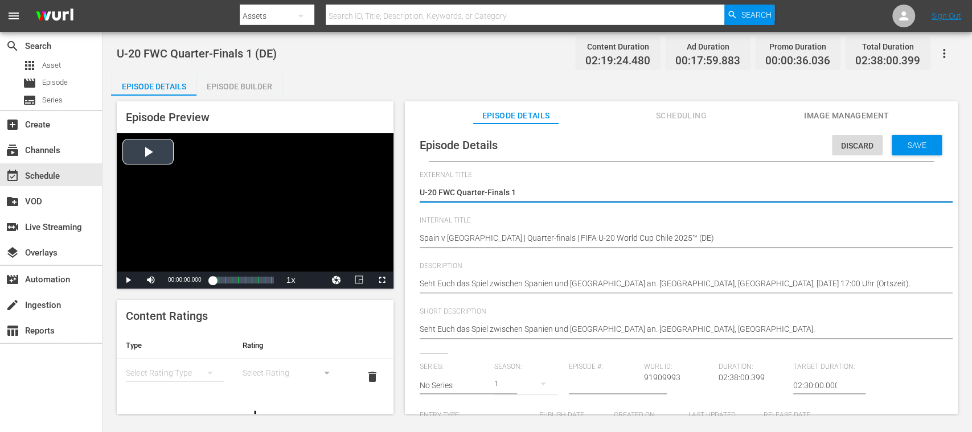
drag, startPoint x: 517, startPoint y: 195, endPoint x: 281, endPoint y: 186, distance: 235.8
paste textarea "Spanien - Kolumbien | Viertelfinale | FIFA U-20-Weltmeisterschaft Chile 2025™"
type textarea "Spanien - Kolumbien | Viertelfinale | FIFA U-20-Weltmeisterschaft Chile 2025™"
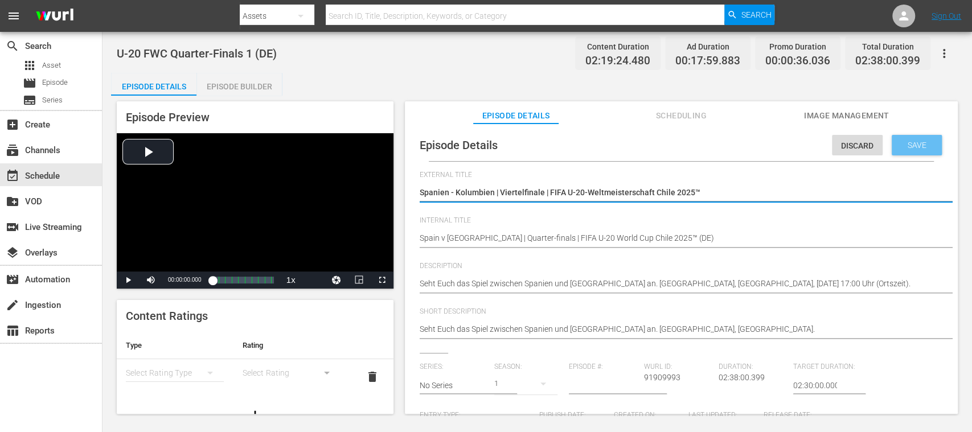
type textarea "Spanien - Kolumbien | Viertelfinale | FIFA U-20-Weltmeisterschaft Chile 2025™"
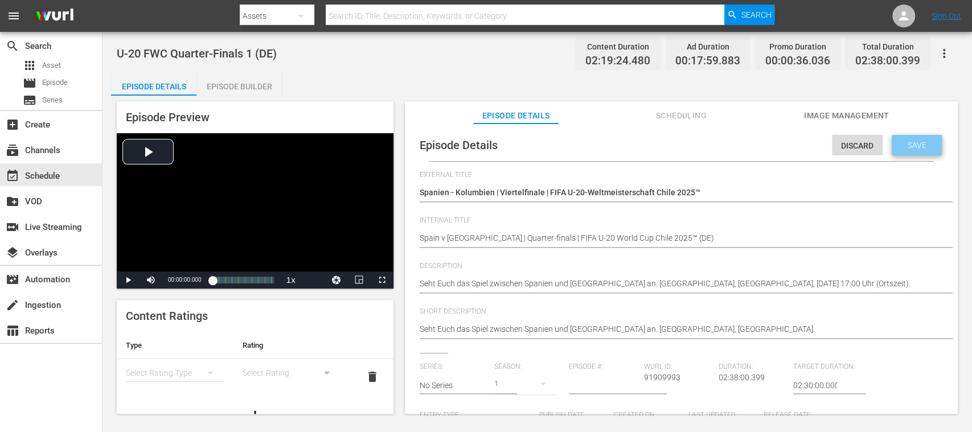
click at [914, 142] on span "Save" at bounding box center [916, 145] width 37 height 9
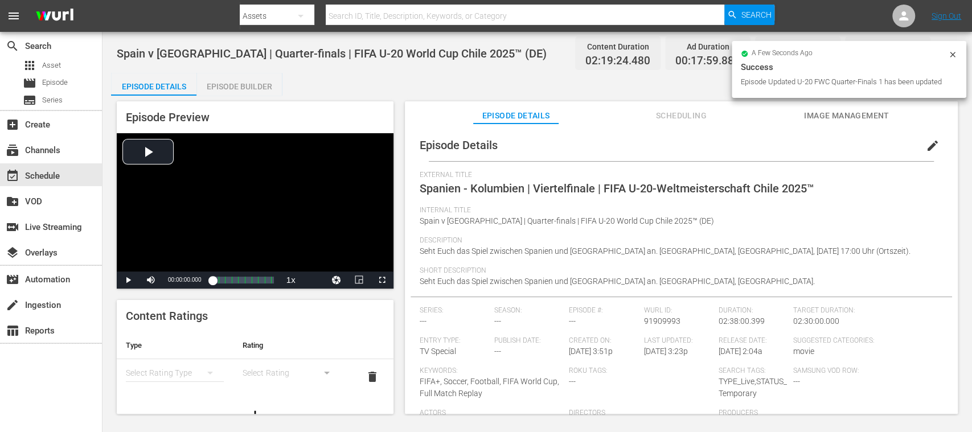
click at [879, 114] on span "Image Management" at bounding box center [846, 116] width 85 height 14
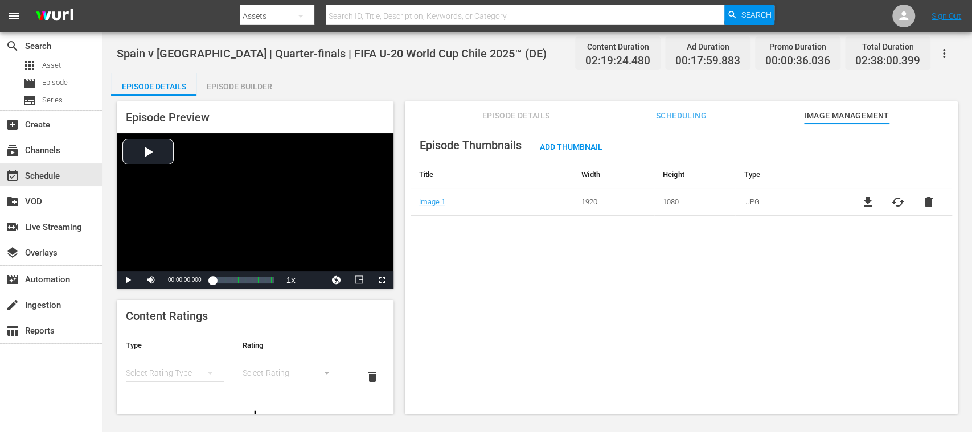
click at [559, 112] on div "Episode Details Scheduling Image Management" at bounding box center [681, 112] width 496 height 23
click at [539, 110] on span "Episode Details" at bounding box center [515, 116] width 85 height 14
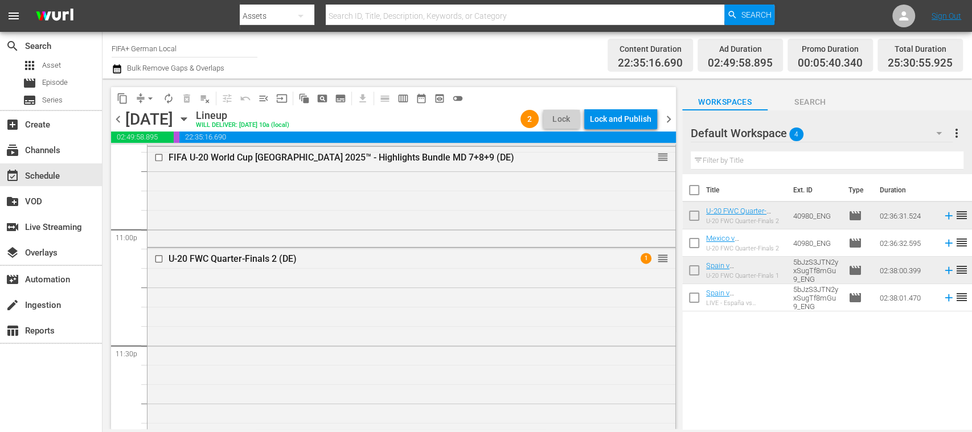
scroll to position [5292, 0]
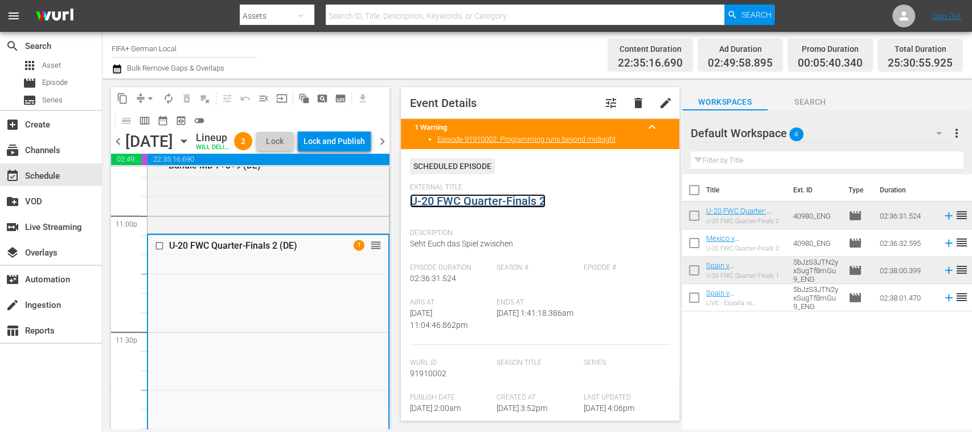
click at [489, 198] on link "U-20 FWC Quarter-Finals 2" at bounding box center [477, 201] width 135 height 14
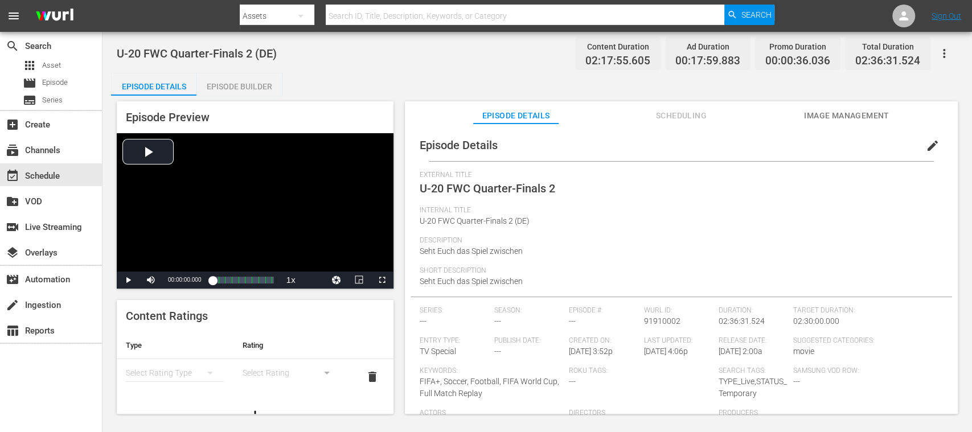
click at [927, 147] on span "edit" at bounding box center [932, 146] width 14 height 14
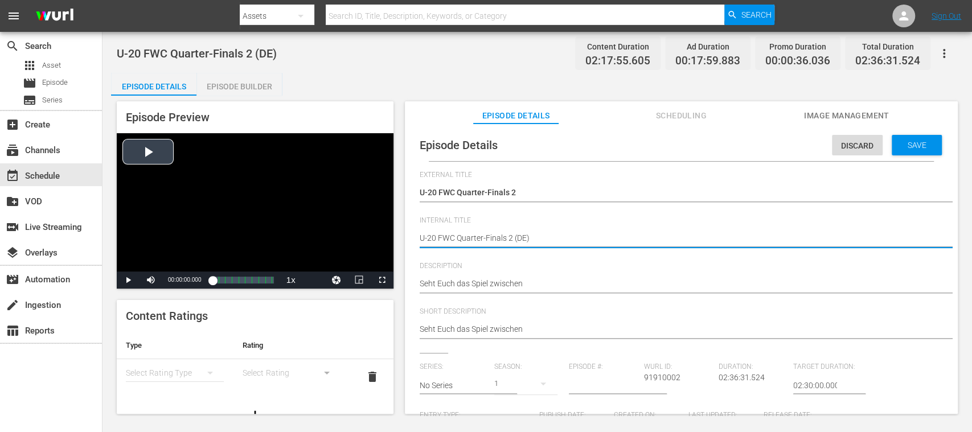
drag, startPoint x: 513, startPoint y: 235, endPoint x: 296, endPoint y: 228, distance: 217.5
paste textarea "Mexico v Argentina | Quarter-finals | FIFA U-20 World Cup Chile 2025™"
type textarea "Mexico v Argentina | Quarter-finals | FIFA U-20 World Cup Chile 2025™(DE)"
type textarea "Mexico v [GEOGRAPHIC_DATA] | Quarter-finals | FIFA U-20 World Cup Chile 2025™ (…"
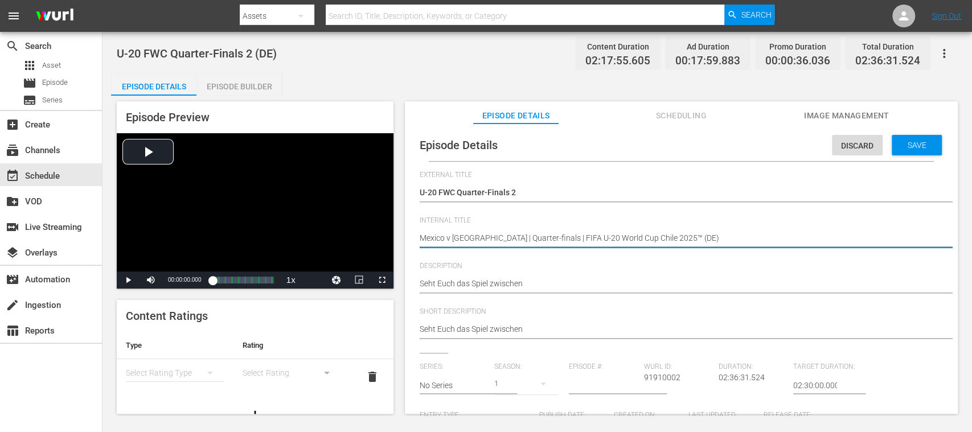
type textarea "Mexico v [GEOGRAPHIC_DATA] | Quarter-finals | FIFA U-20 World Cup Chile 2025™ (…"
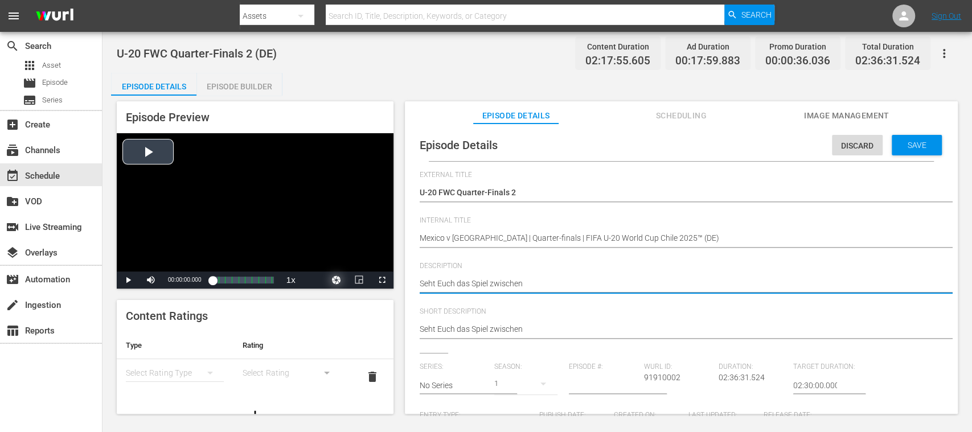
drag, startPoint x: 538, startPoint y: 282, endPoint x: 336, endPoint y: 281, distance: 202.6
paste textarea "Mexiko und Argentinien an. Estadio Nacional Julio Martínez Prádanos, Santiago d…"
type textarea "Seht Euch das Spiel zwischen Mexiko und Argentinien an. Estadio Nacional Julio …"
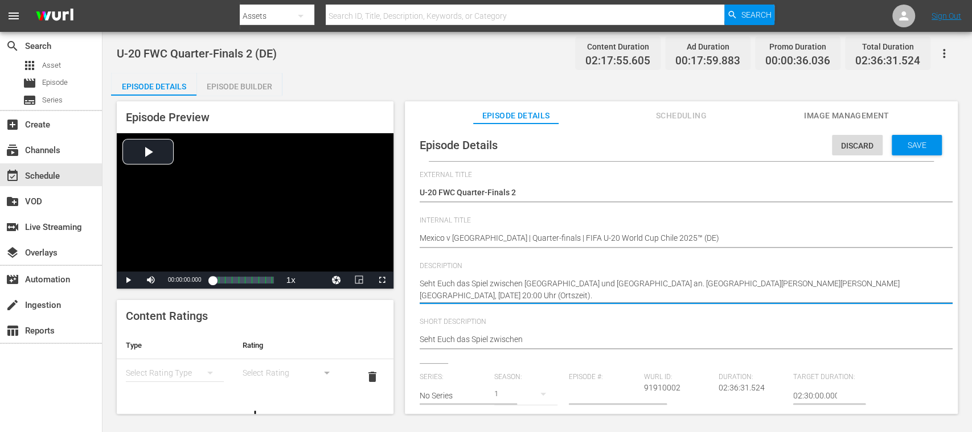
type textarea "Seht Euch das Spiel zwischen Mexiko und Argentinien an. Estadio Nacional Julio …"
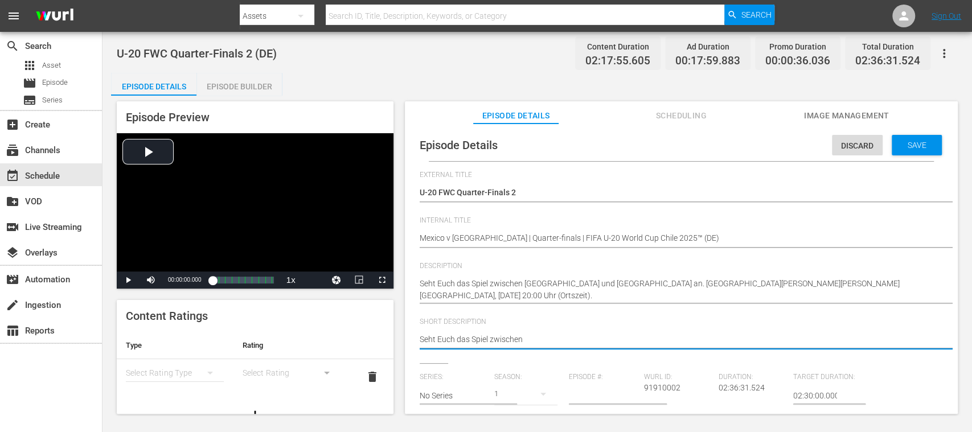
drag, startPoint x: 503, startPoint y: 344, endPoint x: 335, endPoint y: 334, distance: 168.8
paste textarea "Mexiko und Argentinien an. Estadio Nacional Julio Martínez Prádanos, Santiago d…"
type textarea "Seht Euch das Spiel zwischen Mexiko und Argentinien an. Estadio Nacional Julio …"
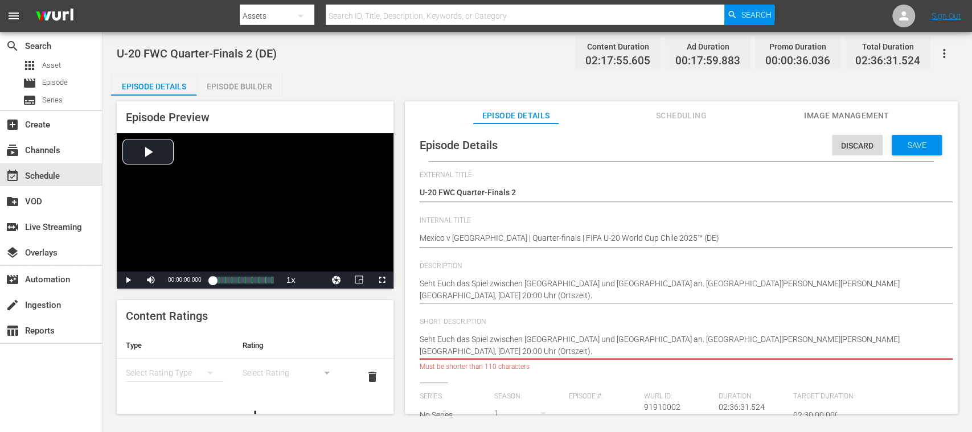
drag, startPoint x: 802, startPoint y: 343, endPoint x: 805, endPoint y: 355, distance: 12.8
click at [805, 355] on textarea "Seht Euch das Spiel zwischen" at bounding box center [677, 346] width 517 height 24
type textarea "Seht Euch das Spiel zwischen Mexiko und Argentinien an. Estadio Nacional Julio …"
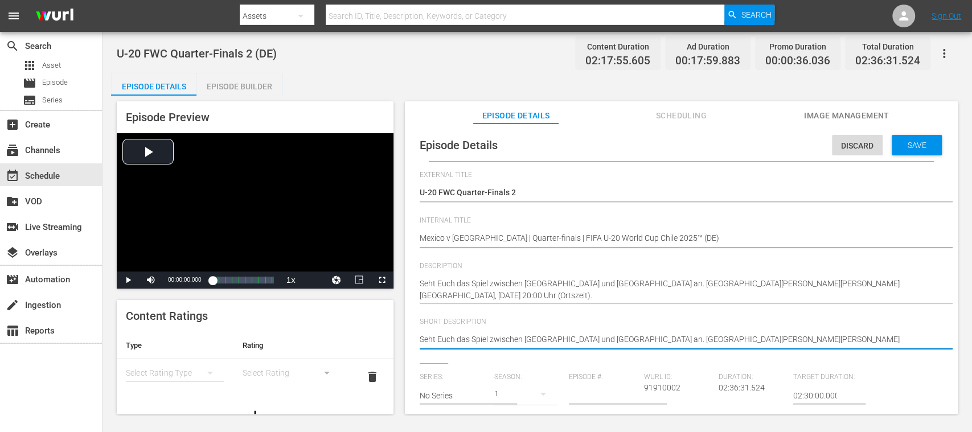
type textarea "Seht Euch das Spiel zwischen Mexiko und Argentinien an. Estadio Nacional Julio …"
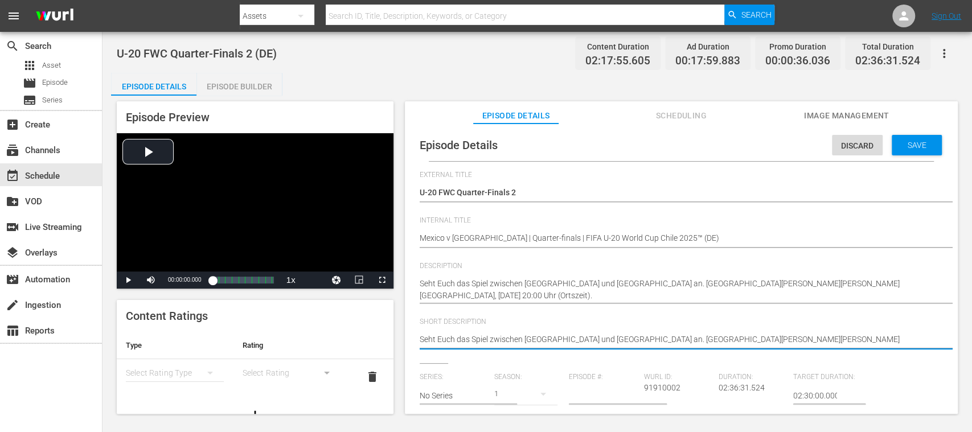
type textarea "Seht Euch das Spiel zwischen Mexiko und Argentinien an. Estadio Nacional Julio …"
type textarea "Seht Euch das Spiel zwischen [GEOGRAPHIC_DATA] und [GEOGRAPHIC_DATA] an. [GEOGR…"
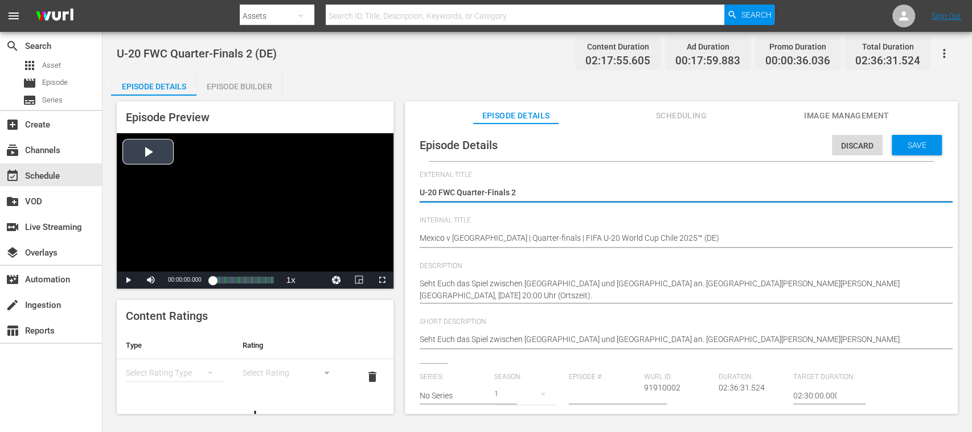
drag, startPoint x: 475, startPoint y: 197, endPoint x: 334, endPoint y: 189, distance: 141.4
paste textarea "Mexiko - Argentinien | Viertelfinale | FIFA U-20-Weltmeisterschaft Chile 2025™"
type textarea "Mexiko - Argentinien | Viertelfinale | FIFA U-20-Weltmeisterschaft Chile 2025™"
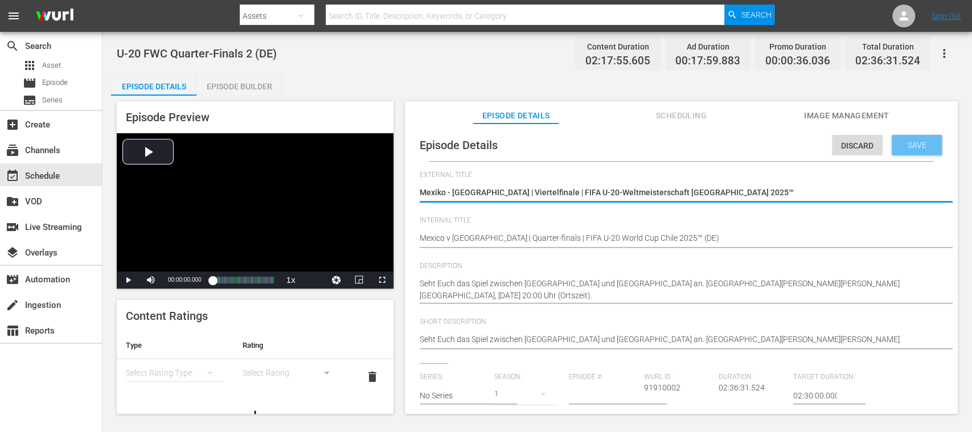
click at [920, 150] on div "Save" at bounding box center [916, 145] width 50 height 20
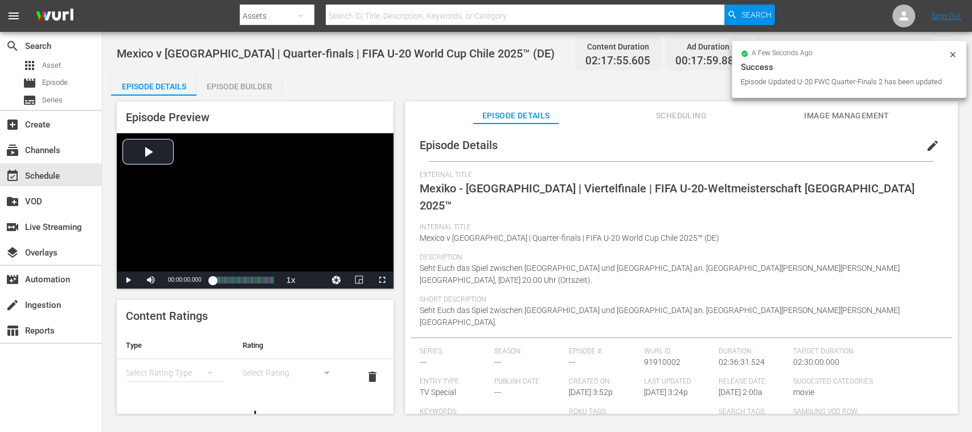
click at [256, 87] on div "Episode Builder" at bounding box center [238, 86] width 85 height 27
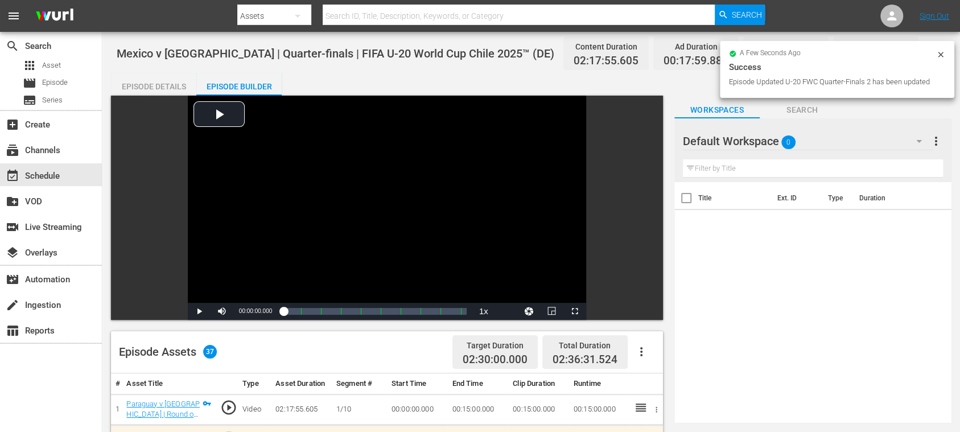
click at [174, 83] on div "Episode Details" at bounding box center [153, 86] width 85 height 27
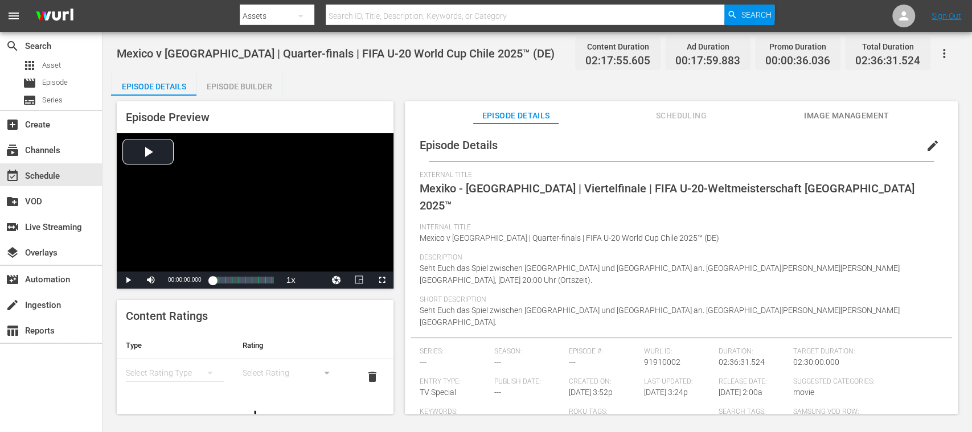
click at [838, 118] on span "Image Management" at bounding box center [846, 116] width 85 height 14
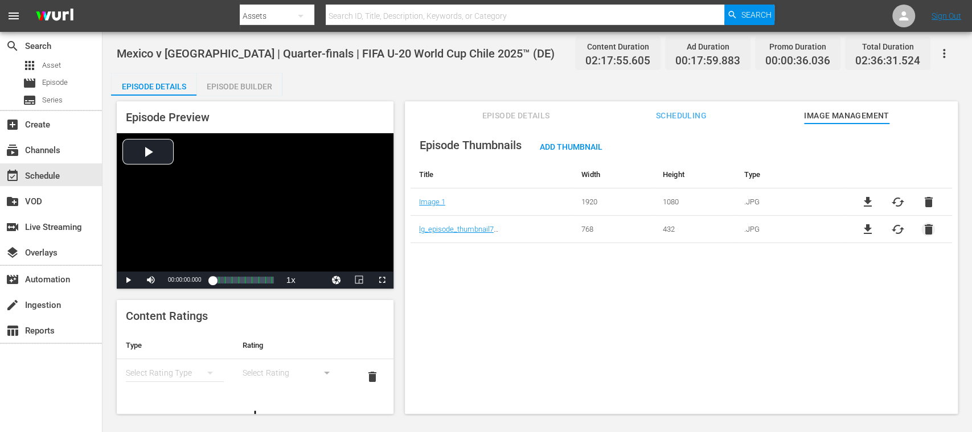
click at [924, 229] on span "delete" at bounding box center [928, 230] width 14 height 14
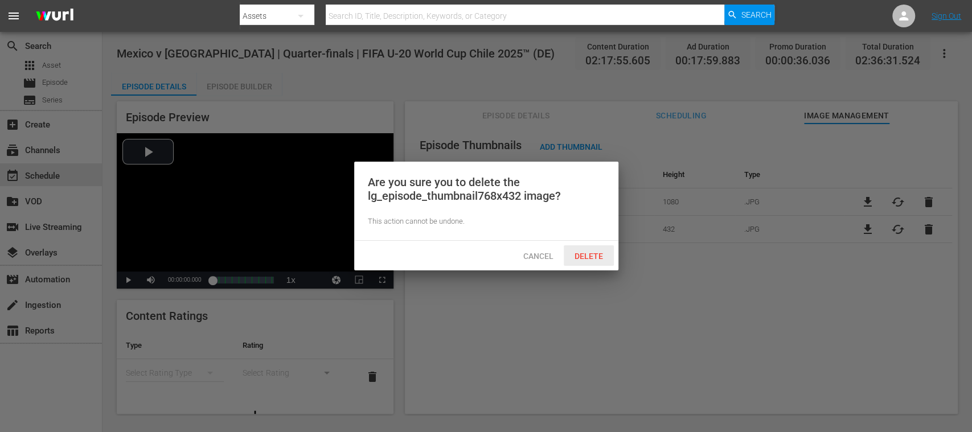
click at [595, 257] on span "Delete" at bounding box center [588, 256] width 47 height 9
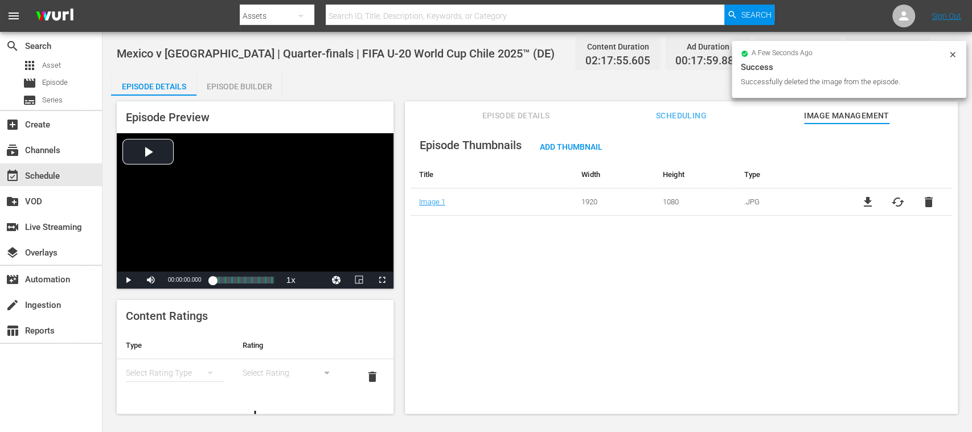
click at [924, 203] on span "delete" at bounding box center [928, 202] width 14 height 14
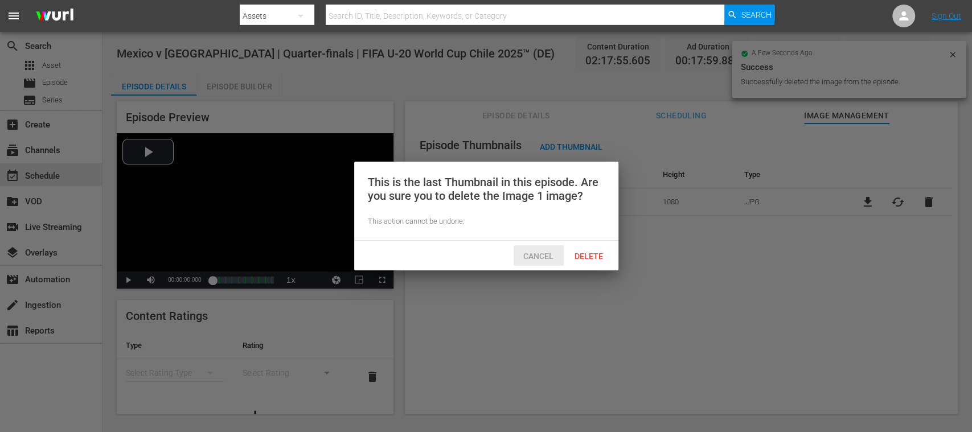
click at [533, 257] on span "Cancel" at bounding box center [538, 256] width 48 height 9
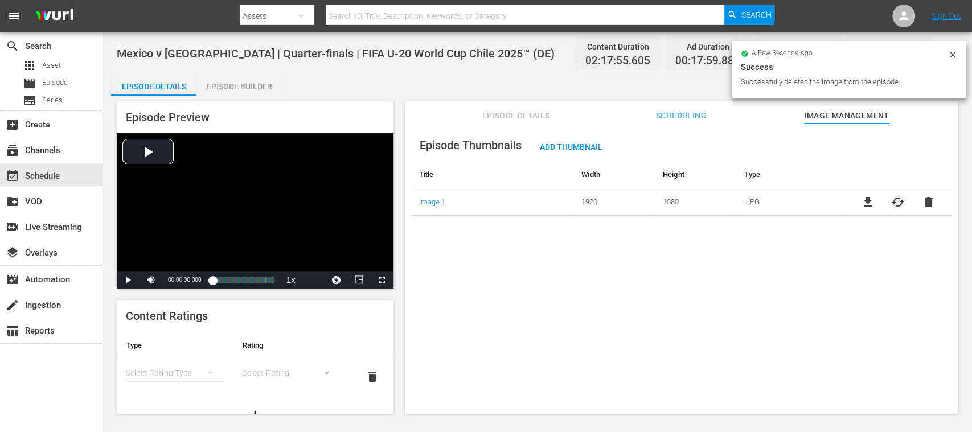
click at [892, 200] on span "cached" at bounding box center [898, 202] width 14 height 14
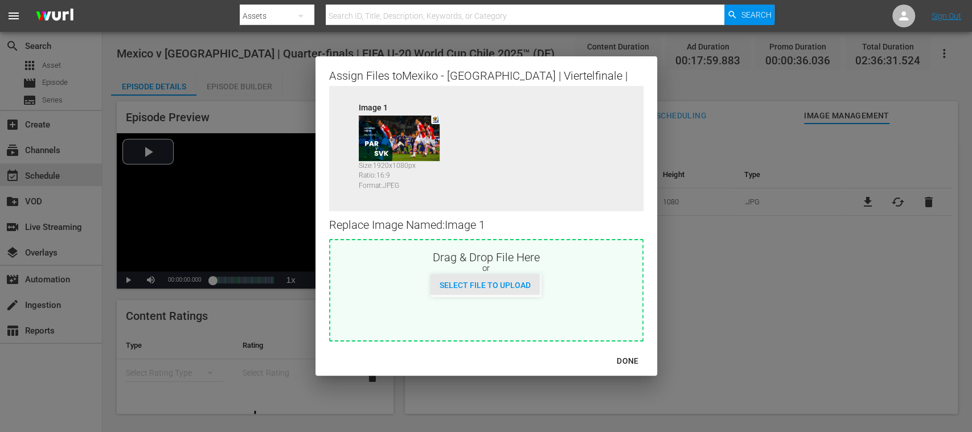
click at [513, 285] on span "Select File to Upload" at bounding box center [484, 285] width 109 height 9
type input "C:\fakepath\mexico v argentina.jpg"
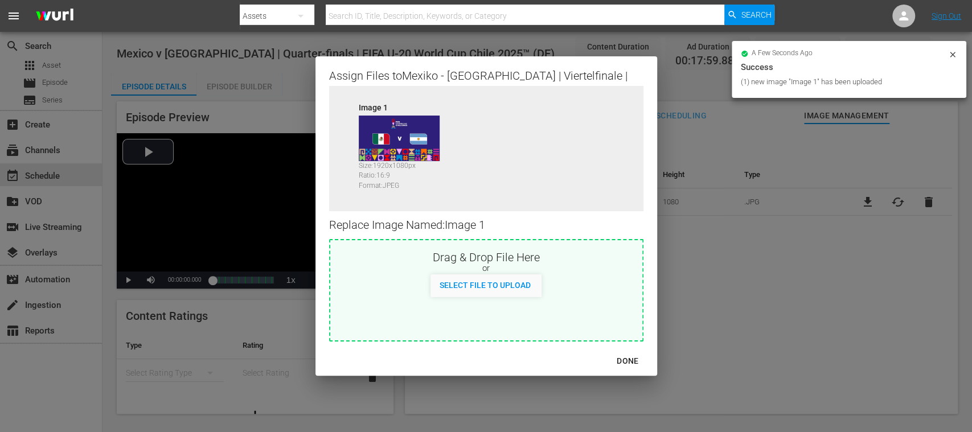
click at [624, 360] on div "DONE" at bounding box center [627, 361] width 40 height 14
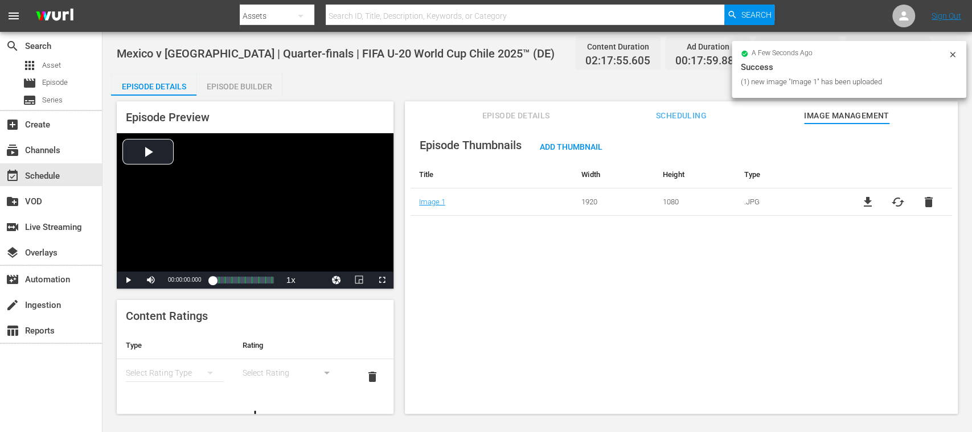
click at [495, 124] on button "Episode Details" at bounding box center [515, 112] width 85 height 23
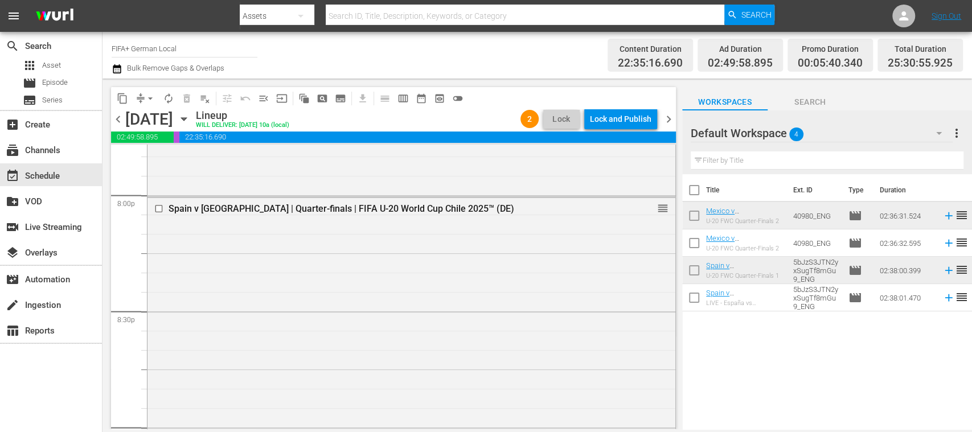
scroll to position [4558, 0]
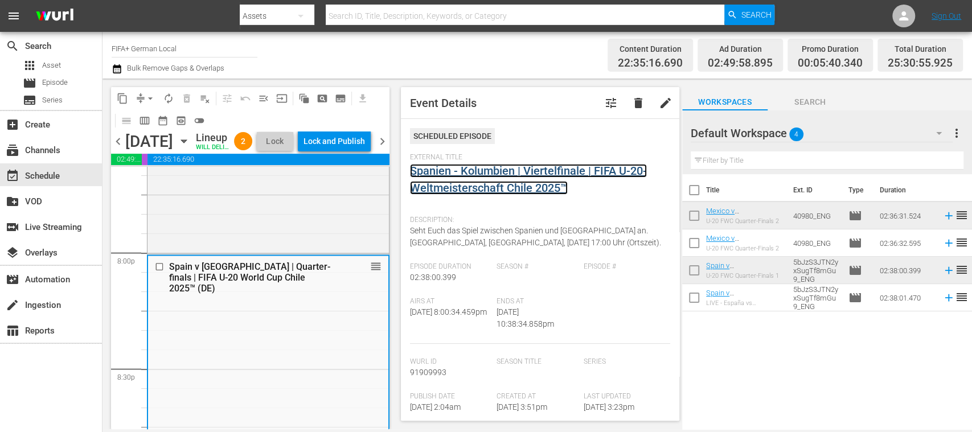
click at [555, 188] on link "Spanien - Kolumbien | Viertelfinale | FIFA U-20-Weltmeisterschaft Chile 2025™" at bounding box center [528, 179] width 237 height 31
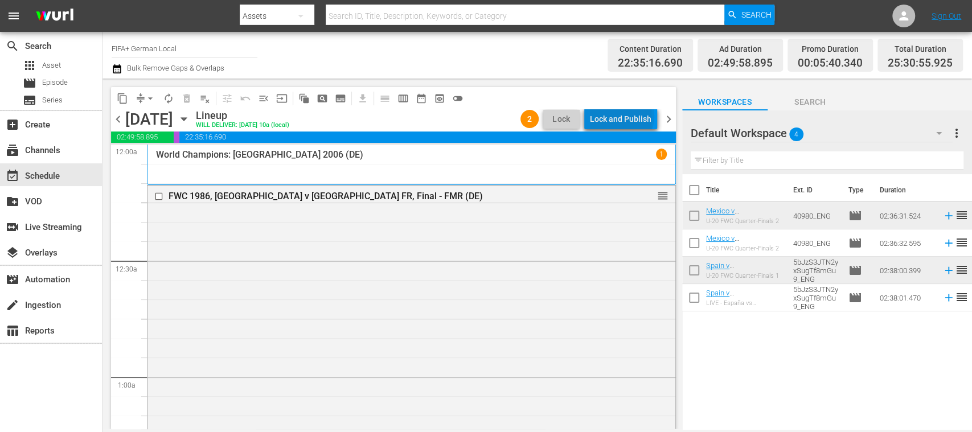
click at [624, 117] on div "Lock and Publish" at bounding box center [620, 119] width 61 height 20
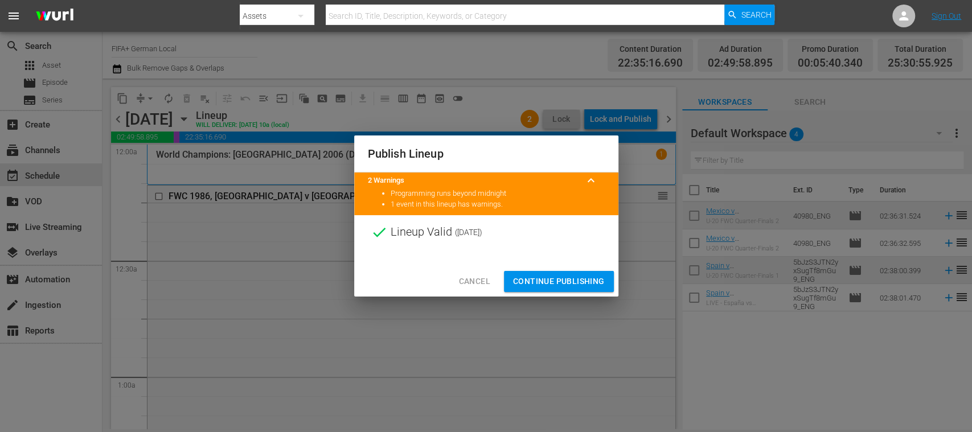
click at [584, 278] on span "Continue Publishing" at bounding box center [559, 281] width 92 height 14
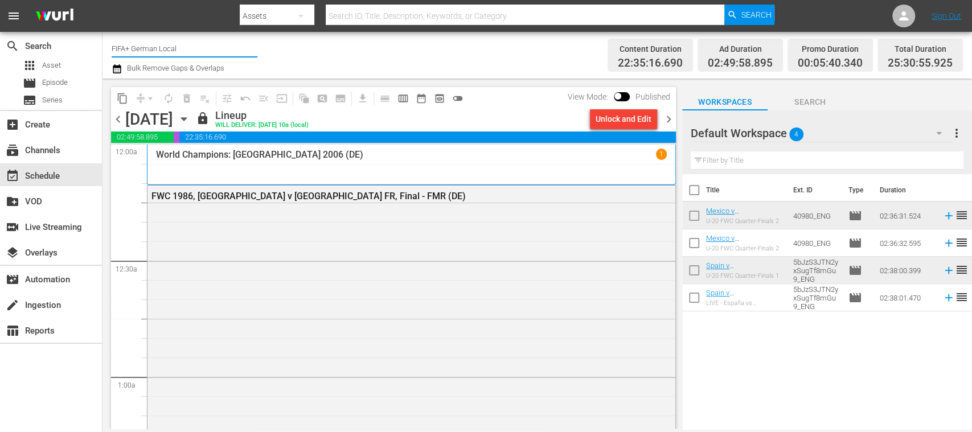
drag, startPoint x: 133, startPoint y: 49, endPoint x: 208, endPoint y: 49, distance: 75.1
click at [208, 49] on input "FIFA+ German Local" at bounding box center [185, 48] width 146 height 27
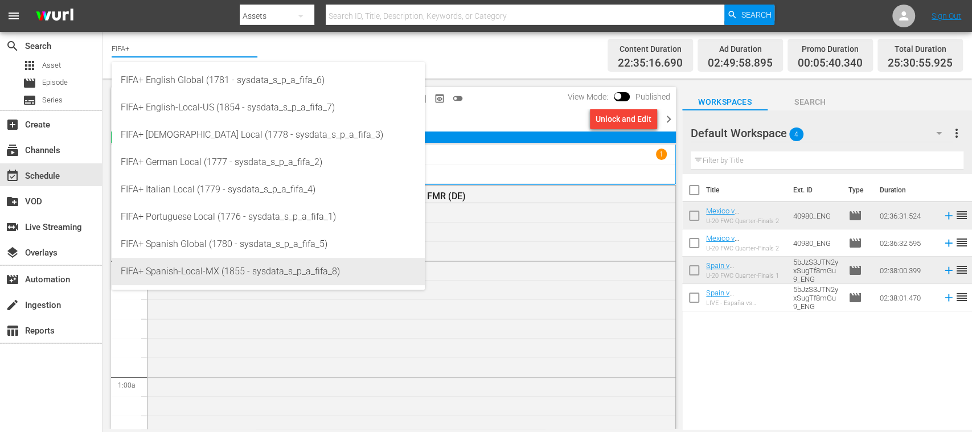
click at [221, 271] on div "FIFA+ Spanish-Local-MX (1855 - sysdata_s_p_a_fifa_8)" at bounding box center [268, 271] width 295 height 27
type input "FIFA+ Spanish-Local-MX (1855 - sysdata_s_p_a_fifa_8)"
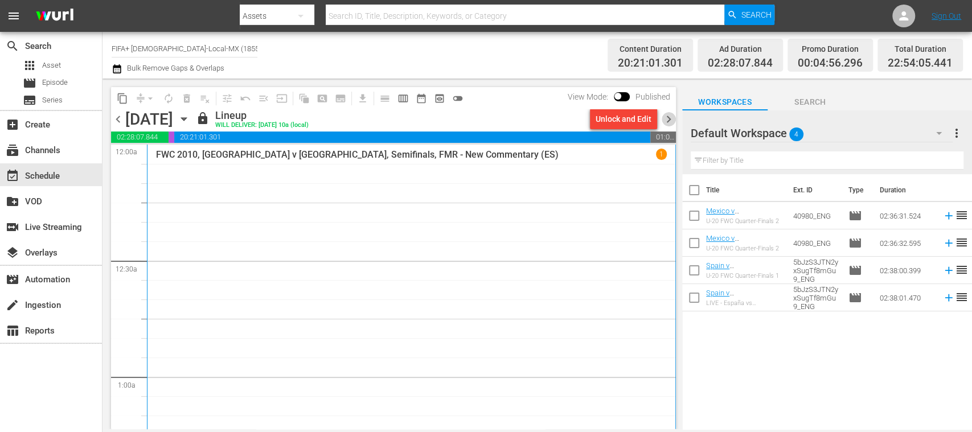
click at [669, 116] on span "chevron_right" at bounding box center [668, 119] width 14 height 14
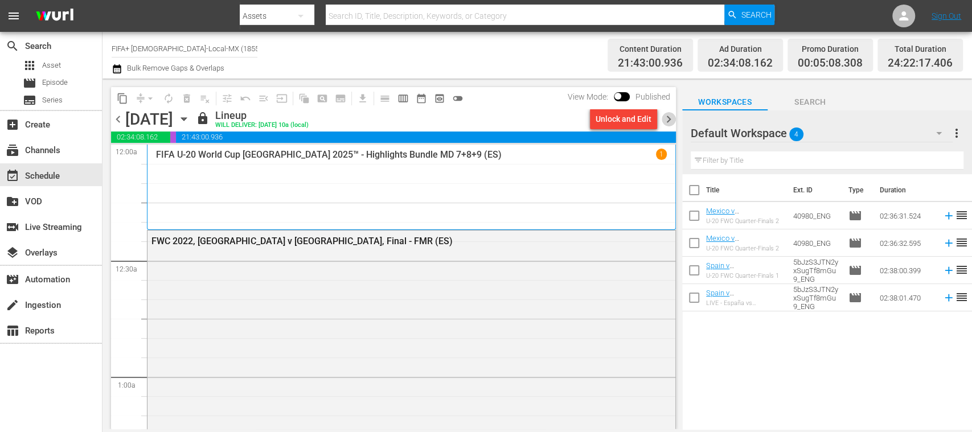
click at [669, 116] on span "chevron_right" at bounding box center [668, 119] width 14 height 14
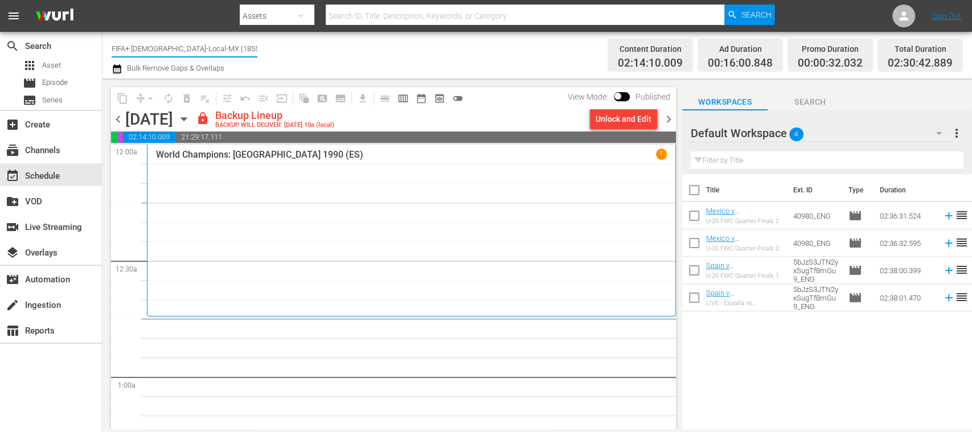
drag, startPoint x: 136, startPoint y: 48, endPoint x: 274, endPoint y: 47, distance: 137.7
click at [274, 47] on div "Channel Title FIFA+ Spanish-Local-MX (1855) Bulk Remove Gaps & Overlaps" at bounding box center [344, 55] width 464 height 41
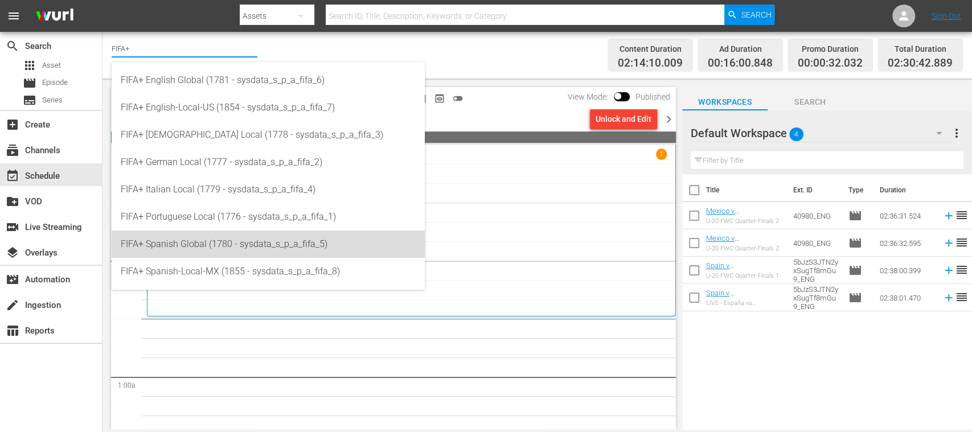
click at [196, 238] on div "FIFA+ Spanish Global (1780 - sysdata_s_p_a_fifa_5)" at bounding box center [268, 244] width 295 height 27
type input "FIFA+ Spanish Global (1780 - sysdata_s_p_a_fifa_5)"
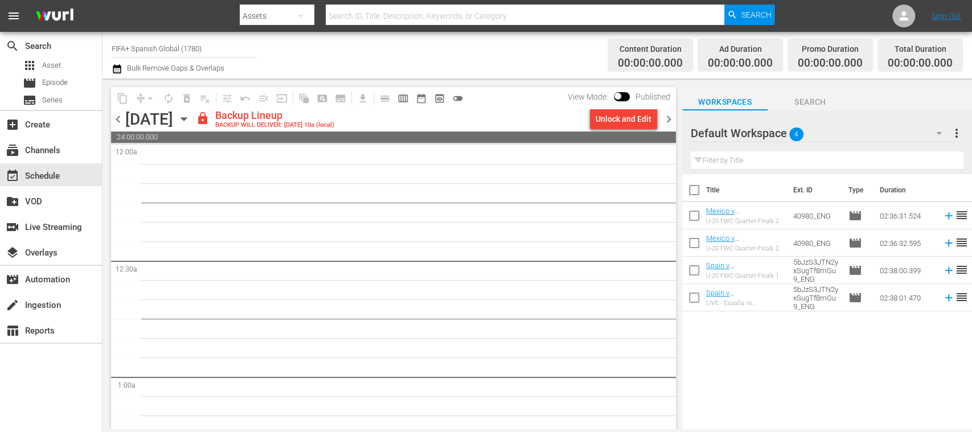
click at [121, 120] on span "chevron_left" at bounding box center [118, 119] width 14 height 14
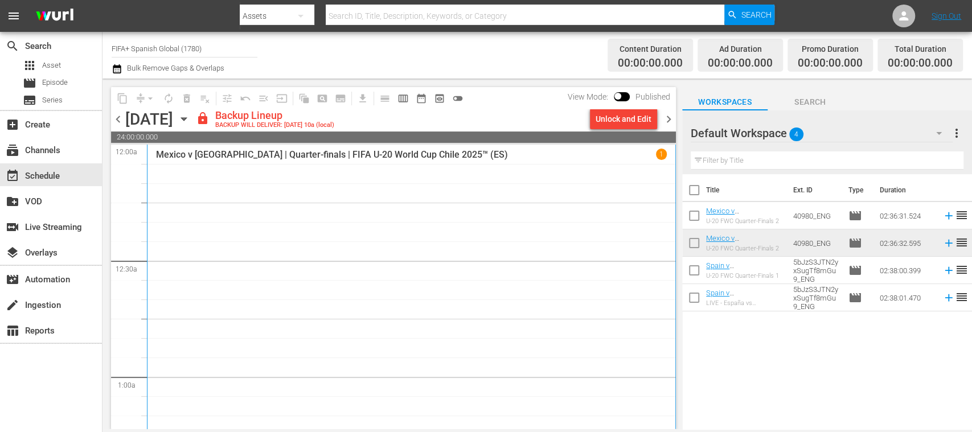
click at [121, 120] on span "chevron_left" at bounding box center [118, 119] width 14 height 14
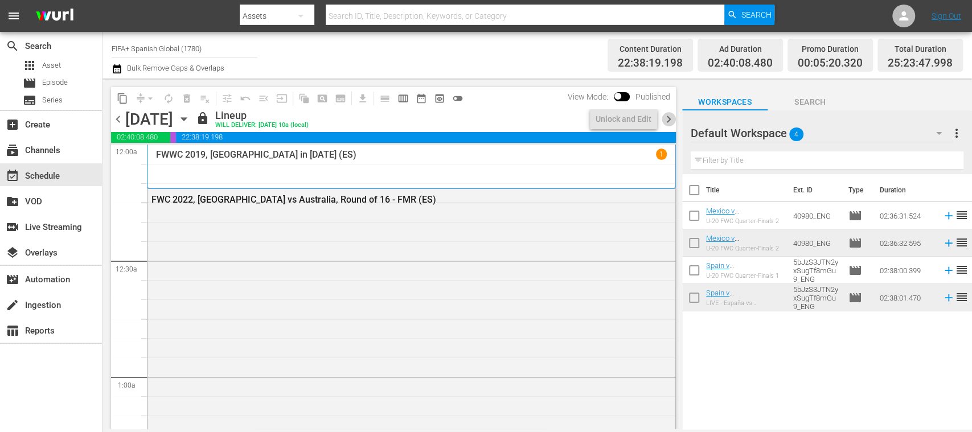
click at [669, 118] on span "chevron_right" at bounding box center [668, 119] width 14 height 14
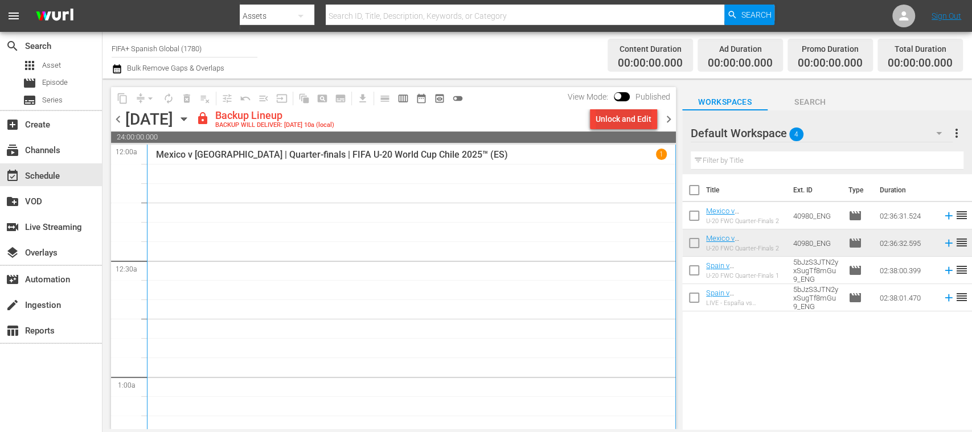
click at [633, 122] on div "Unlock and Edit" at bounding box center [623, 119] width 56 height 20
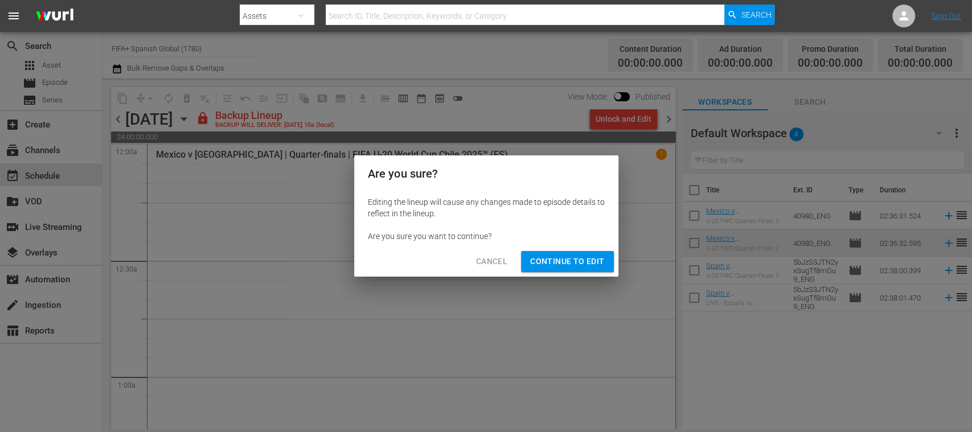
click at [581, 265] on span "Continue to Edit" at bounding box center [567, 261] width 74 height 14
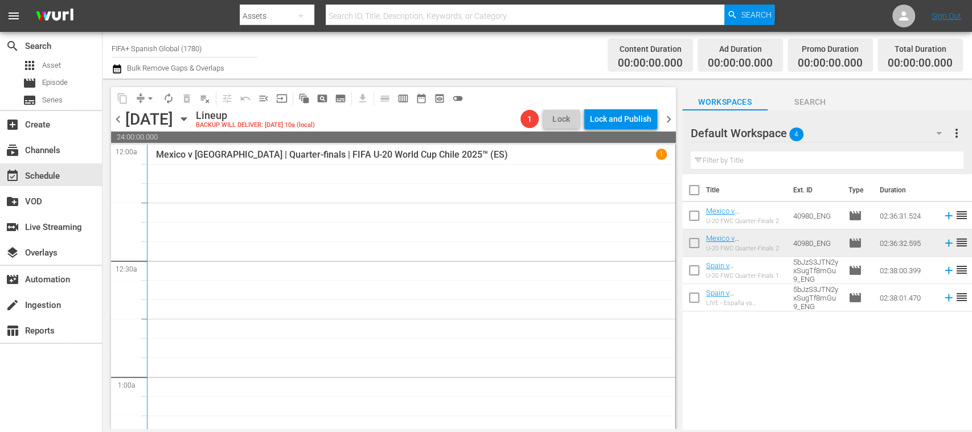
scroll to position [202, 0]
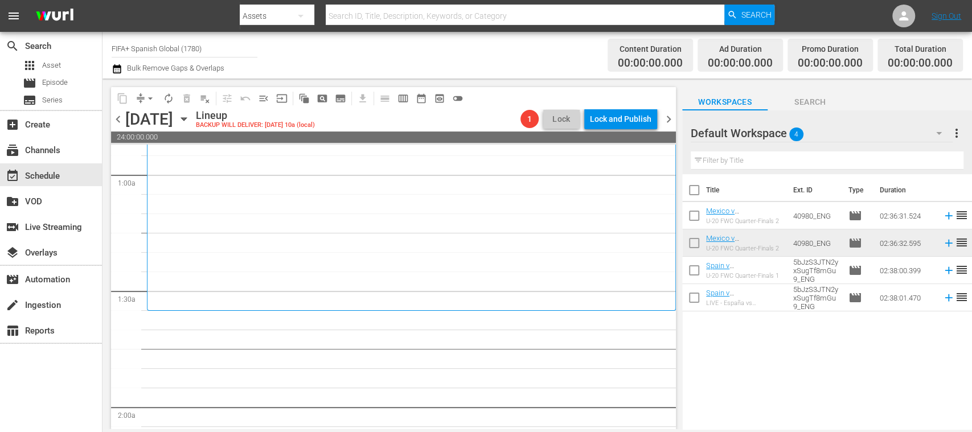
click at [117, 115] on span "chevron_left" at bounding box center [118, 119] width 14 height 14
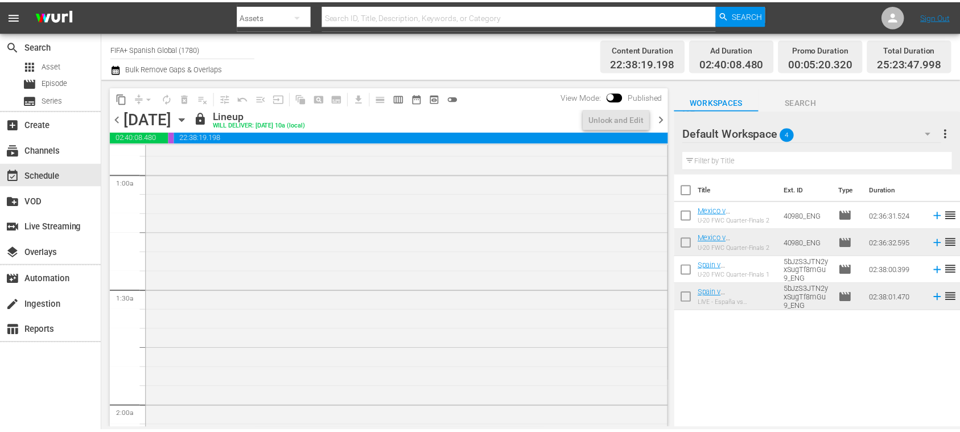
scroll to position [183, 0]
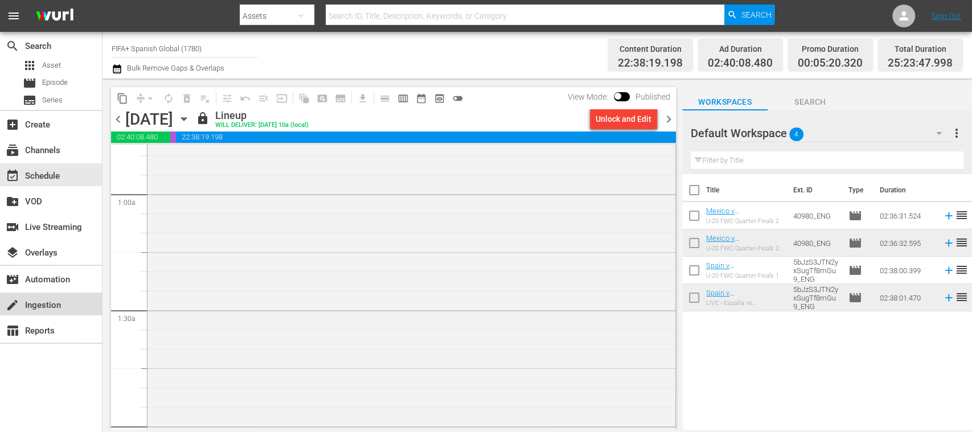
click at [39, 302] on div "create Ingestion" at bounding box center [32, 303] width 64 height 10
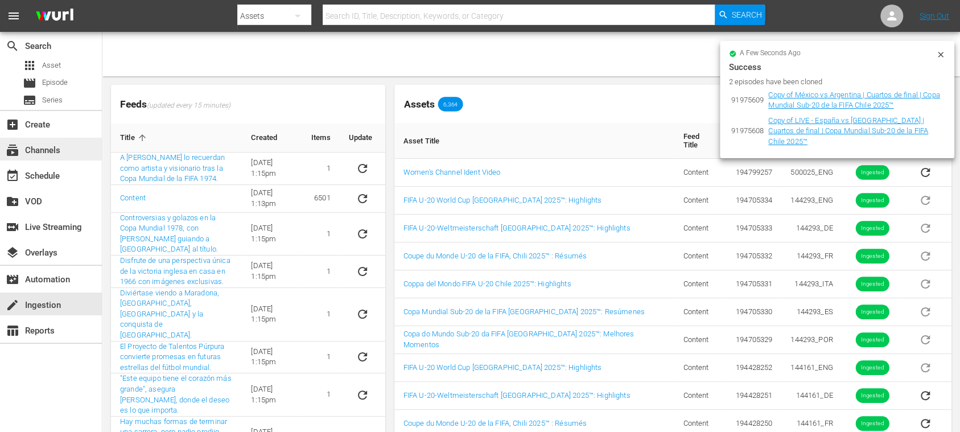
click at [44, 149] on div "subscriptions Channels" at bounding box center [32, 148] width 64 height 10
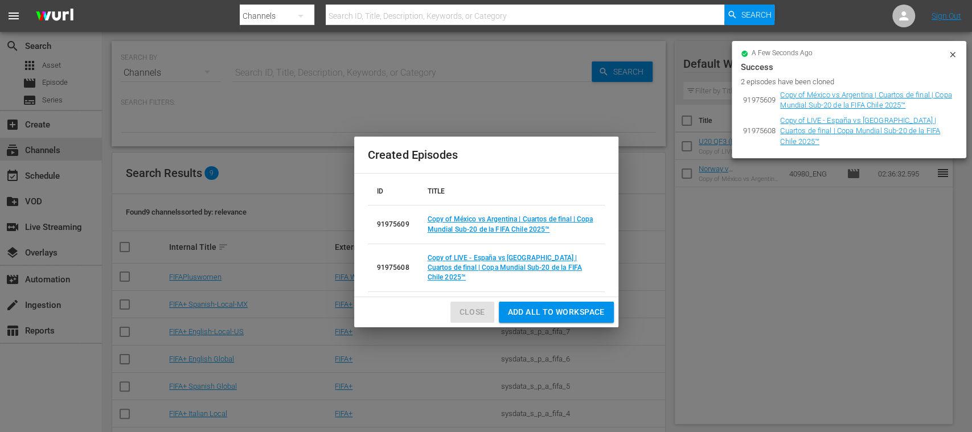
click at [476, 306] on span "Close" at bounding box center [472, 312] width 26 height 14
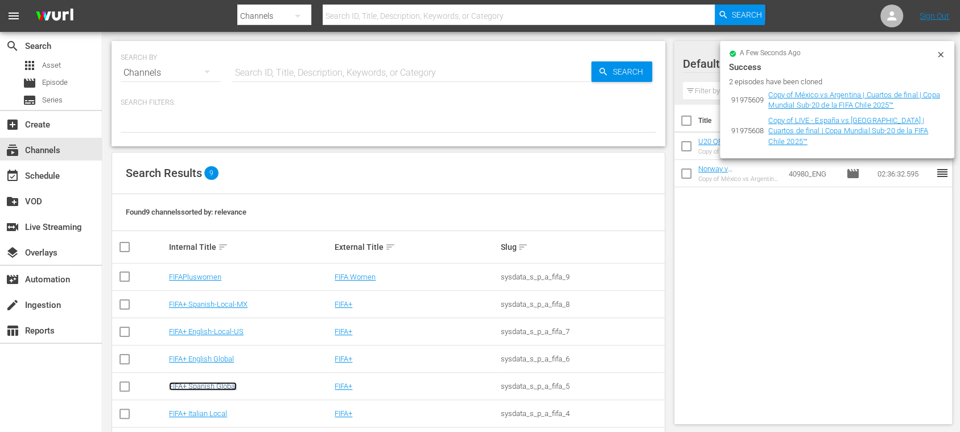
click at [225, 384] on link "FIFA+ Spanish Global" at bounding box center [203, 386] width 68 height 9
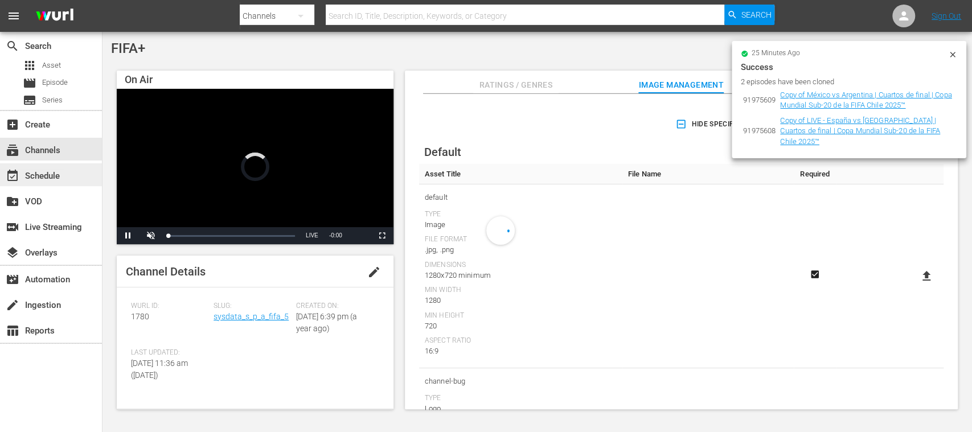
click at [61, 175] on div "event_available Schedule" at bounding box center [32, 174] width 64 height 10
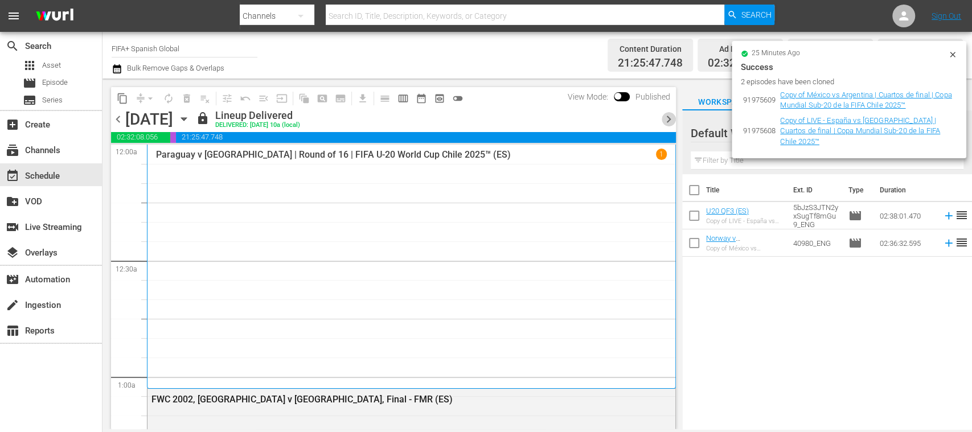
click at [673, 114] on span "chevron_right" at bounding box center [668, 119] width 14 height 14
click at [669, 117] on span "chevron_right" at bounding box center [668, 119] width 14 height 14
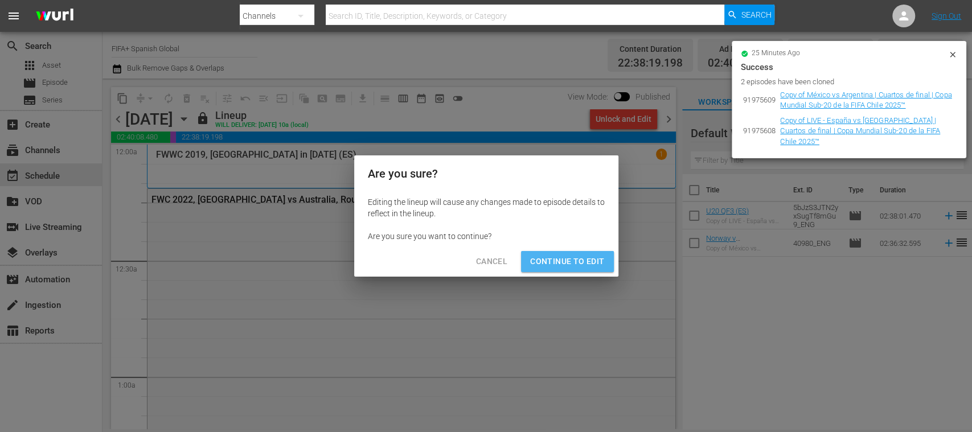
click at [588, 259] on span "Continue to Edit" at bounding box center [567, 261] width 74 height 14
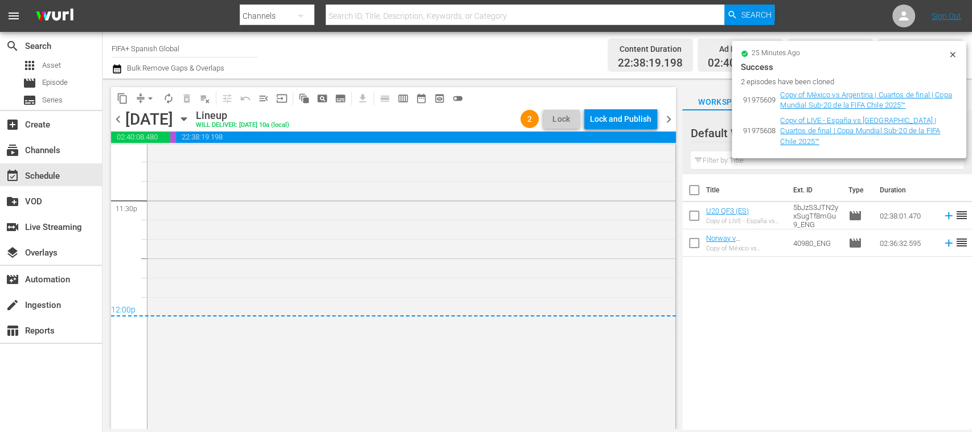
scroll to position [5287, 0]
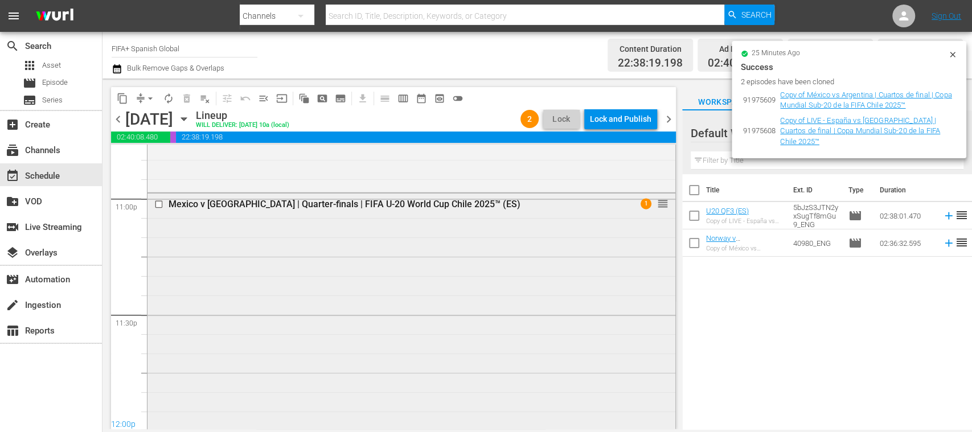
click at [481, 213] on div "Mexico v [GEOGRAPHIC_DATA] | Quarter-finals | FIFA U-20 World Cup Chile 2025™ (…" at bounding box center [411, 205] width 528 height 22
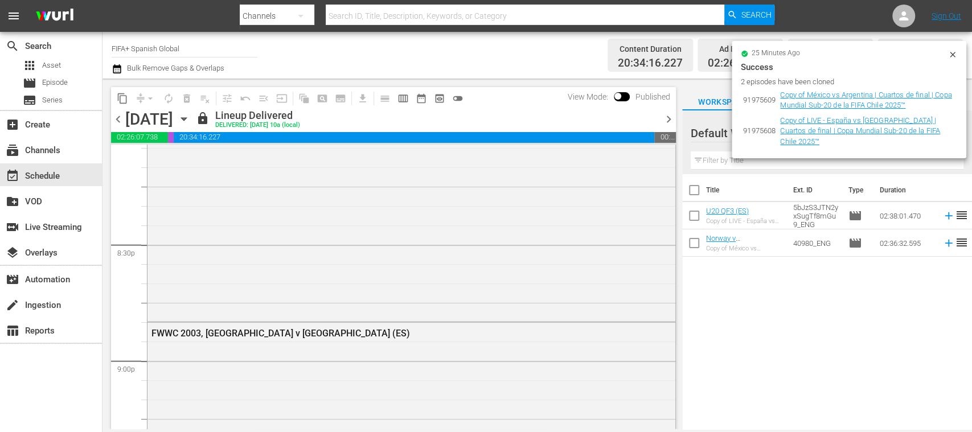
scroll to position [4458, 0]
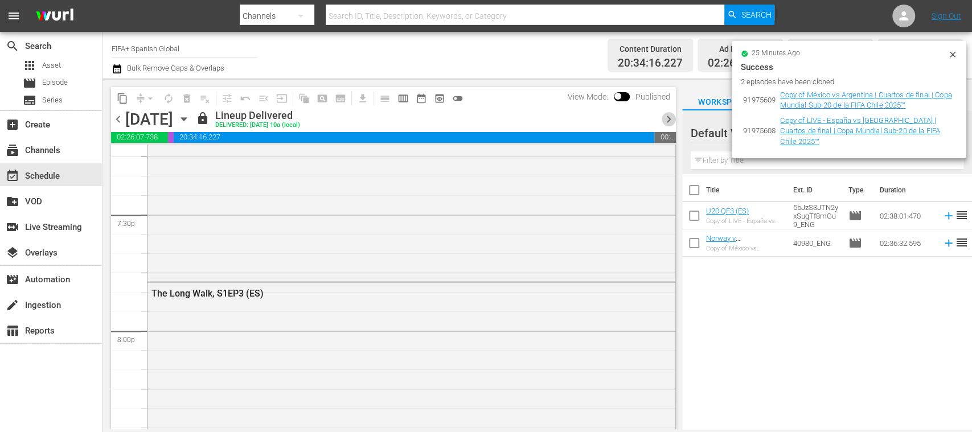
click at [670, 117] on span "chevron_right" at bounding box center [668, 119] width 14 height 14
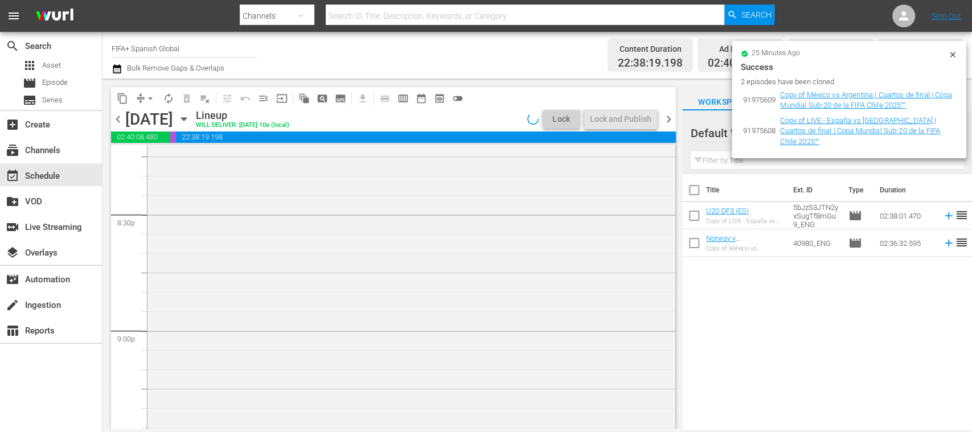
scroll to position [4477, 0]
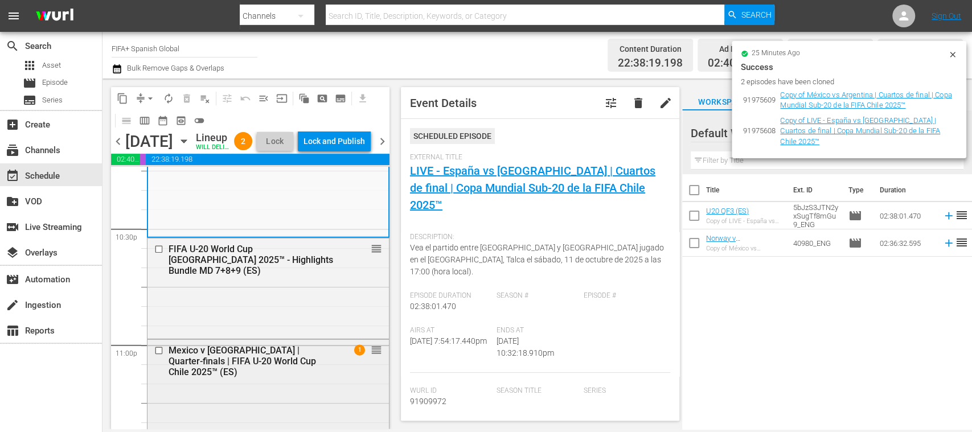
scroll to position [5287, 0]
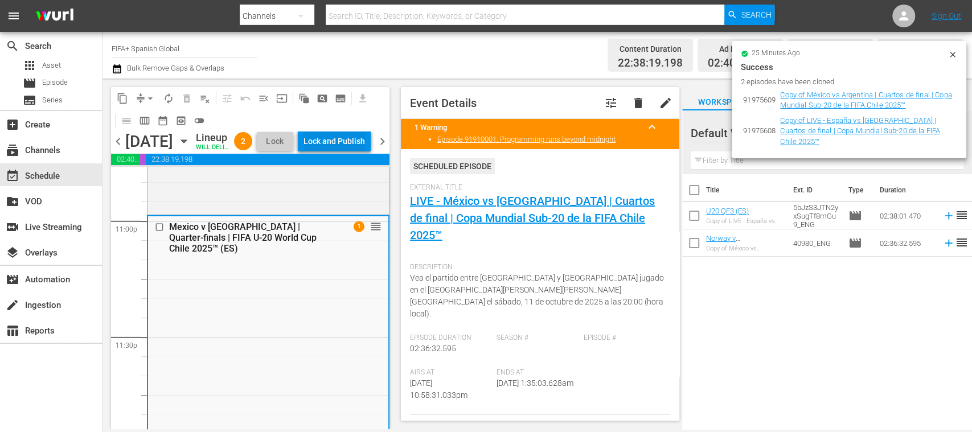
click at [359, 143] on div "Lock and Publish" at bounding box center [333, 141] width 61 height 20
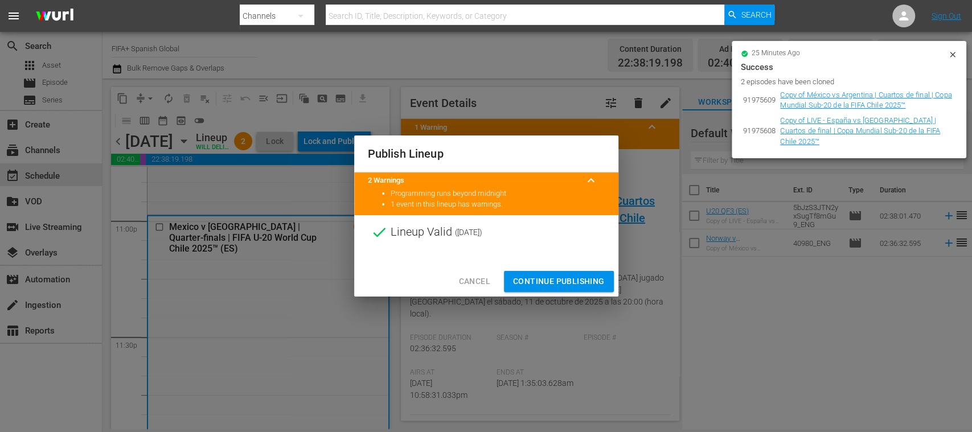
click at [578, 283] on span "Continue Publishing" at bounding box center [559, 281] width 92 height 14
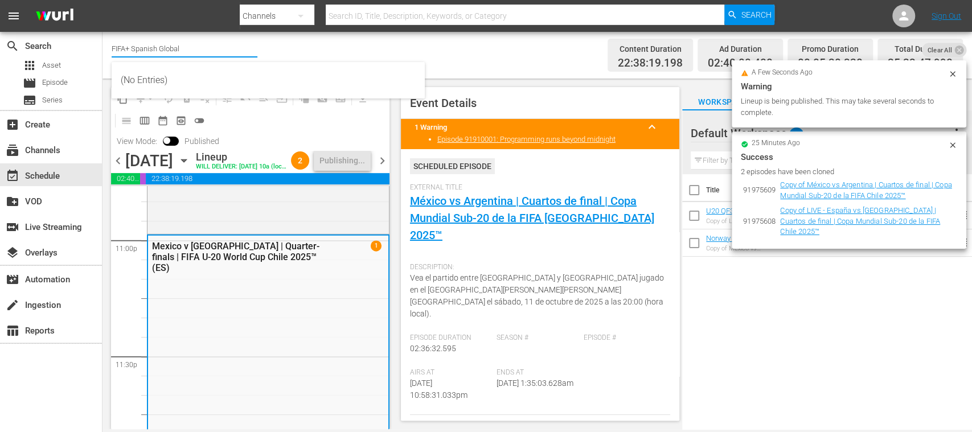
drag, startPoint x: 133, startPoint y: 51, endPoint x: 212, endPoint y: 50, distance: 79.1
click at [212, 50] on input "FIFA+ Spanish Global" at bounding box center [185, 48] width 146 height 27
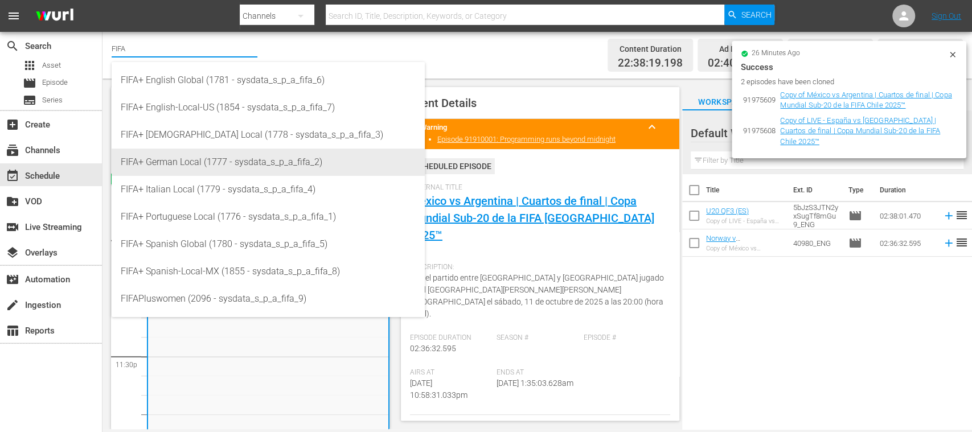
click at [195, 163] on div "FIFA+ German Local (1777 - sysdata_s_p_a_fifa_2)" at bounding box center [268, 162] width 295 height 27
type input "FIFA+ German Local (1777 - sysdata_s_p_a_fifa_2)"
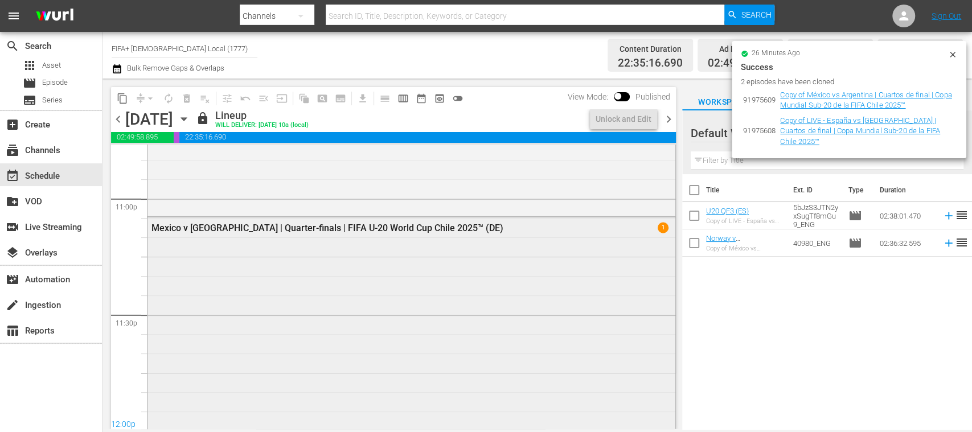
scroll to position [5325, 0]
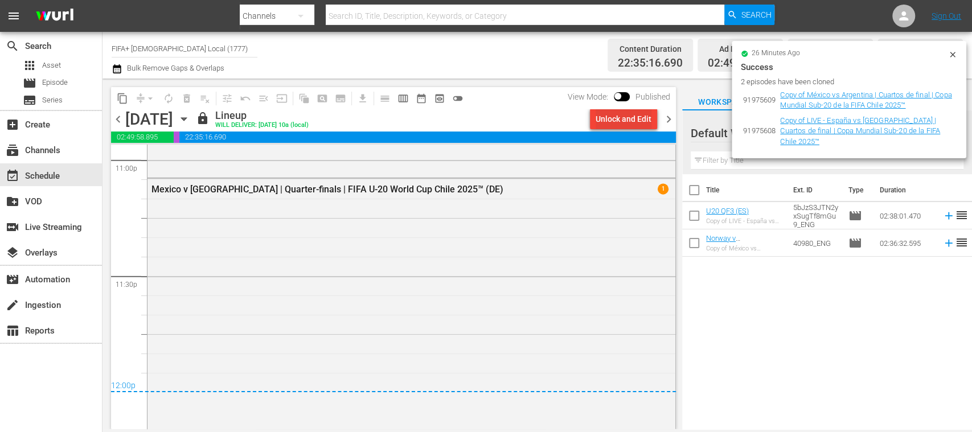
click at [626, 124] on div "Unlock and Edit" at bounding box center [623, 119] width 56 height 20
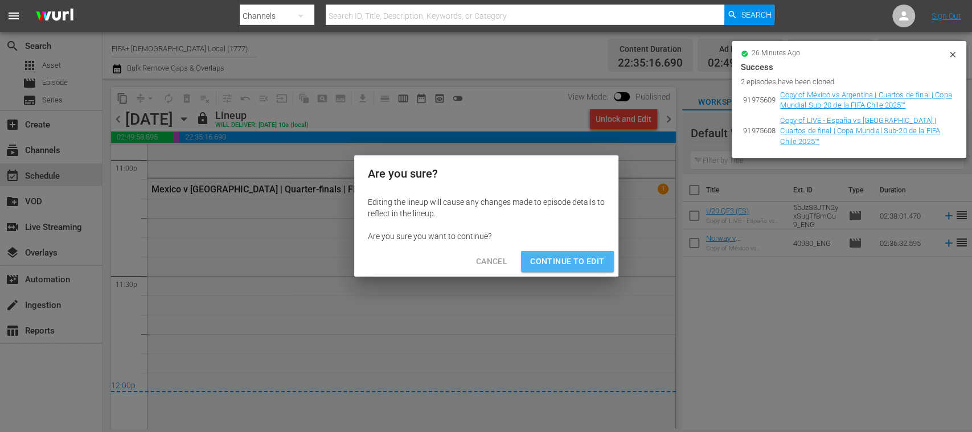
click at [591, 258] on span "Continue to Edit" at bounding box center [567, 261] width 74 height 14
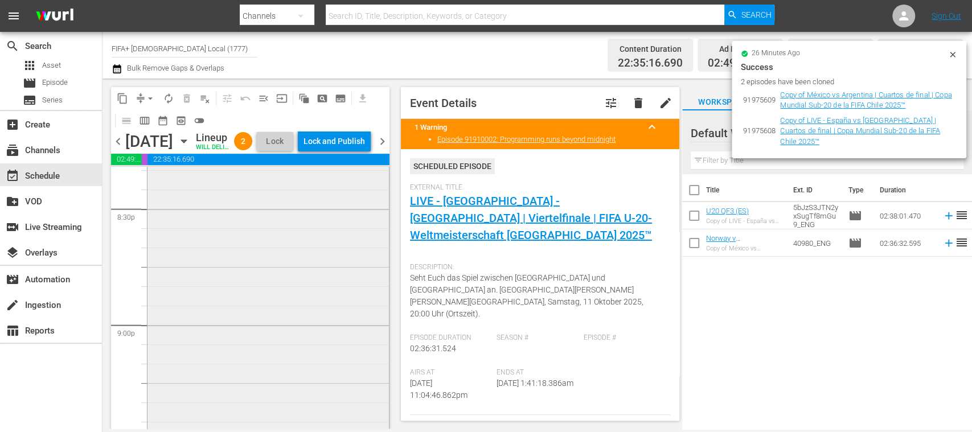
scroll to position [4516, 0]
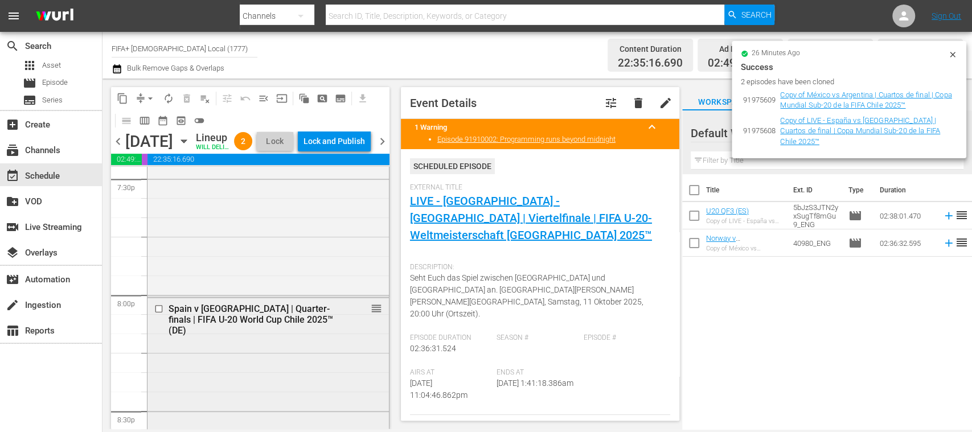
click at [300, 327] on div "Spain v [GEOGRAPHIC_DATA] | Quarter-finals | FIFA U-20 World Cup Chile 2025™ (D…" at bounding box center [250, 319] width 164 height 32
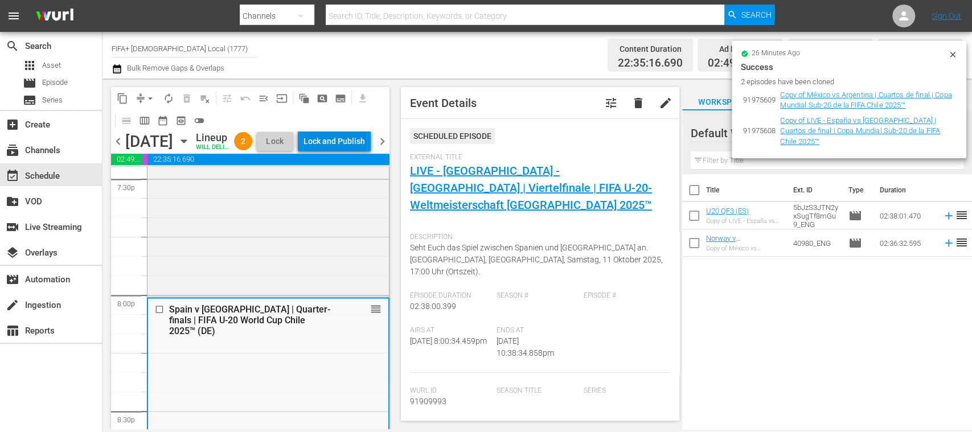
click at [362, 141] on div "Lock and Publish" at bounding box center [333, 141] width 61 height 20
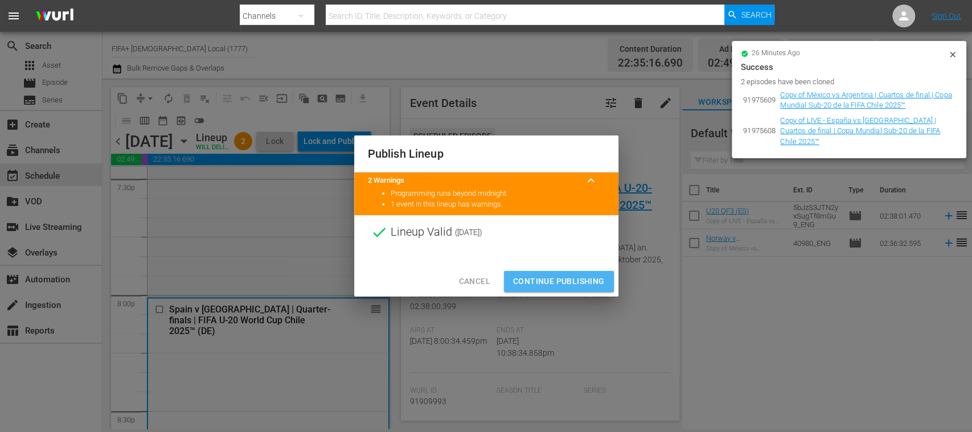
click at [591, 280] on span "Continue Publishing" at bounding box center [559, 281] width 92 height 14
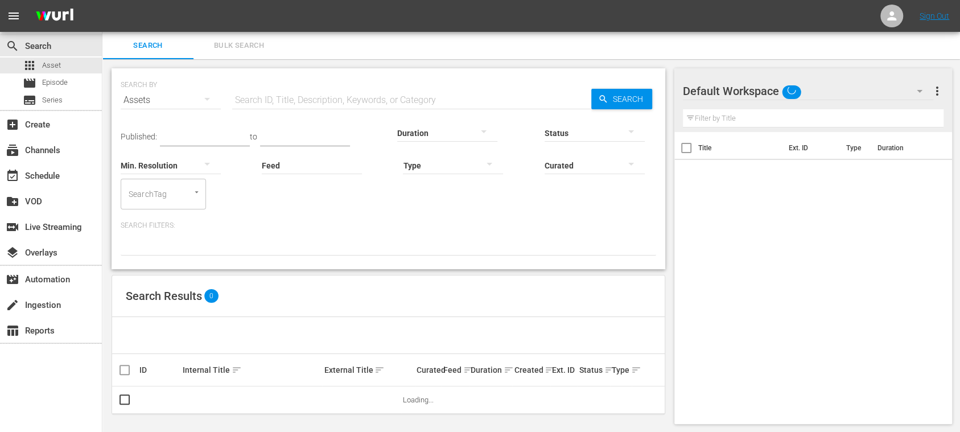
click at [274, 102] on input "text" at bounding box center [411, 100] width 359 height 27
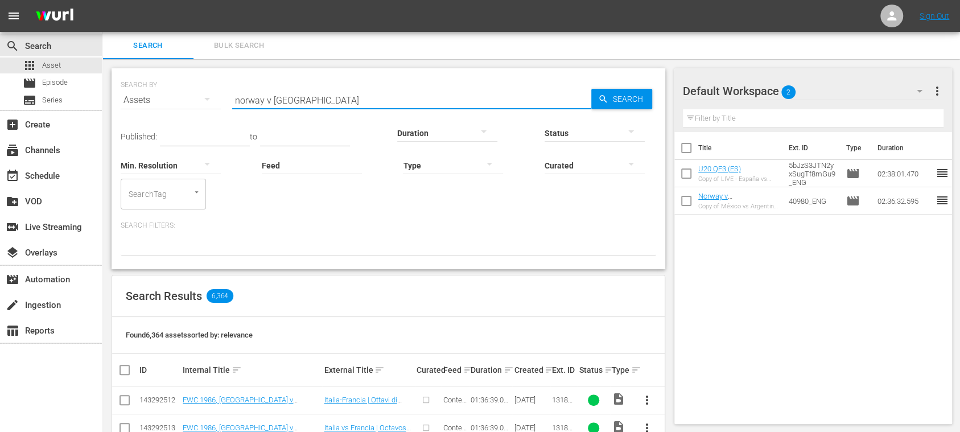
type input "norway v france"
click at [61, 86] on span "Episode" at bounding box center [55, 82] width 26 height 11
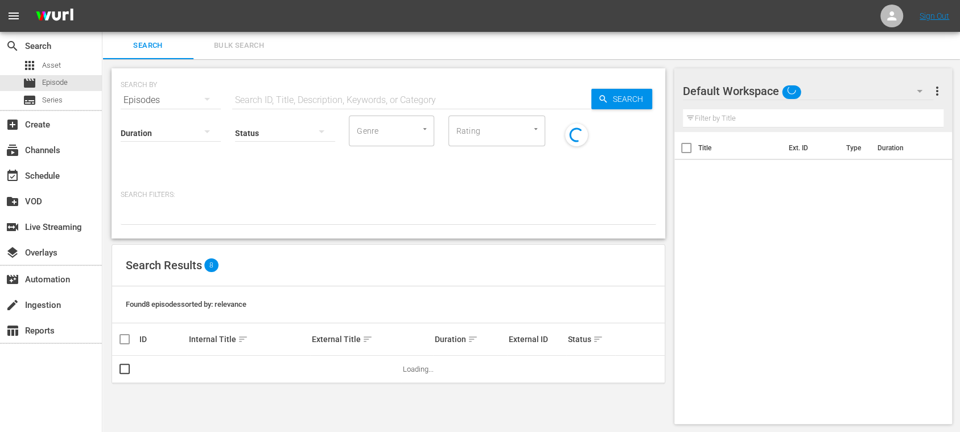
click at [274, 101] on input "text" at bounding box center [411, 100] width 359 height 27
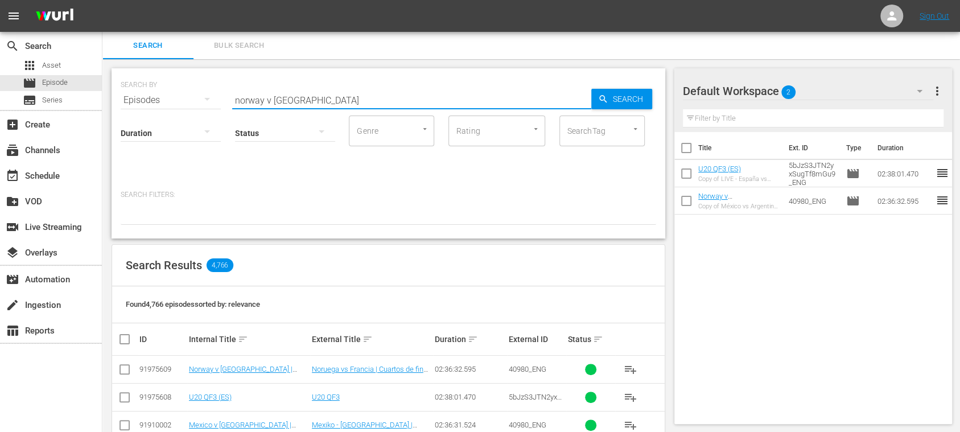
type input "norway v france"
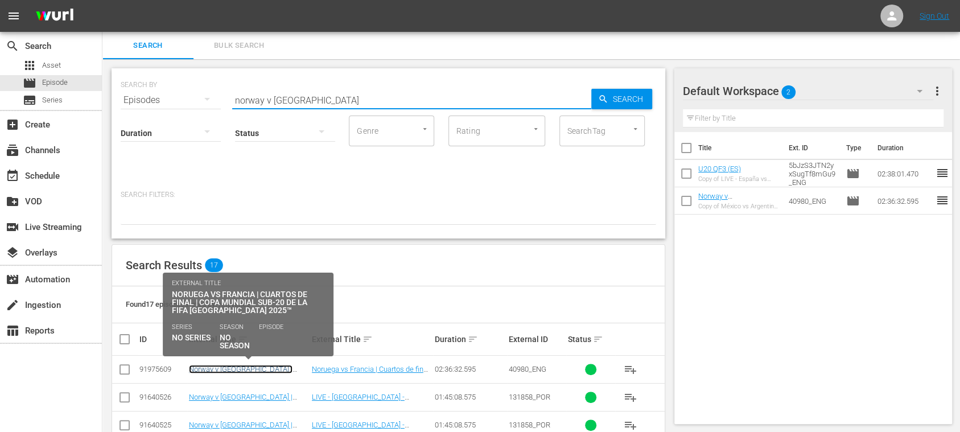
click at [277, 365] on link "Norway v [GEOGRAPHIC_DATA] | Quarter-finals | FIFA U-20 World Cup Chile 2025™ (…" at bounding box center [246, 378] width 114 height 26
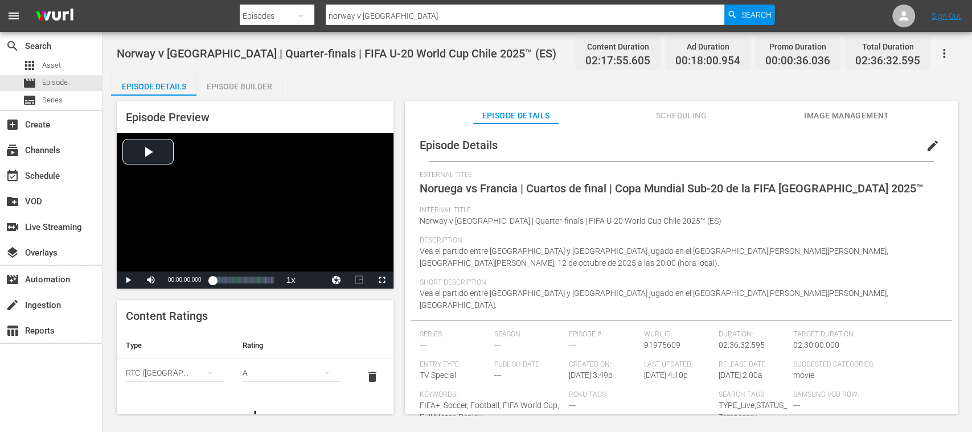
click at [845, 116] on span "Image Management" at bounding box center [846, 116] width 85 height 14
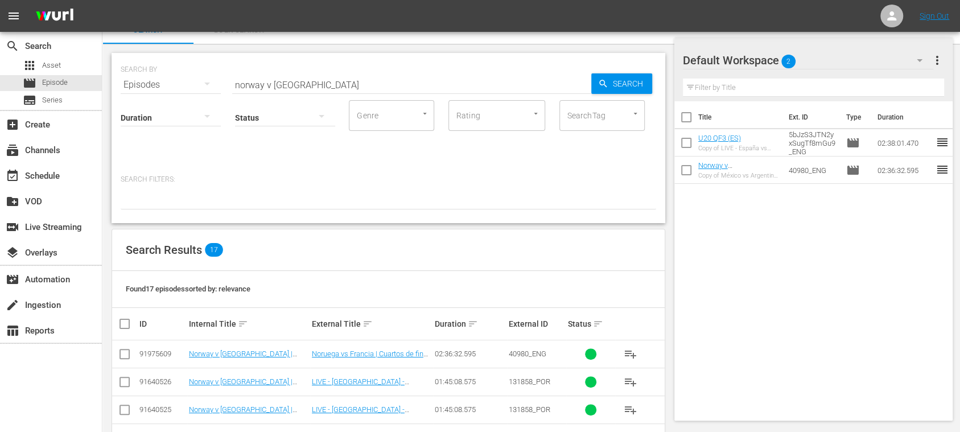
scroll to position [202, 0]
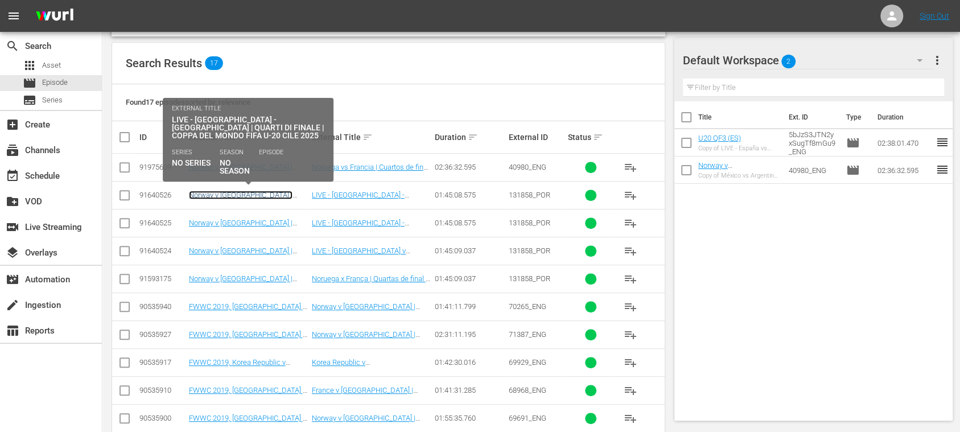
click at [282, 194] on link "Norway v France | Quarter-finals | FIFA U-20 World Cup Chile 2025™ (IT)" at bounding box center [246, 204] width 114 height 26
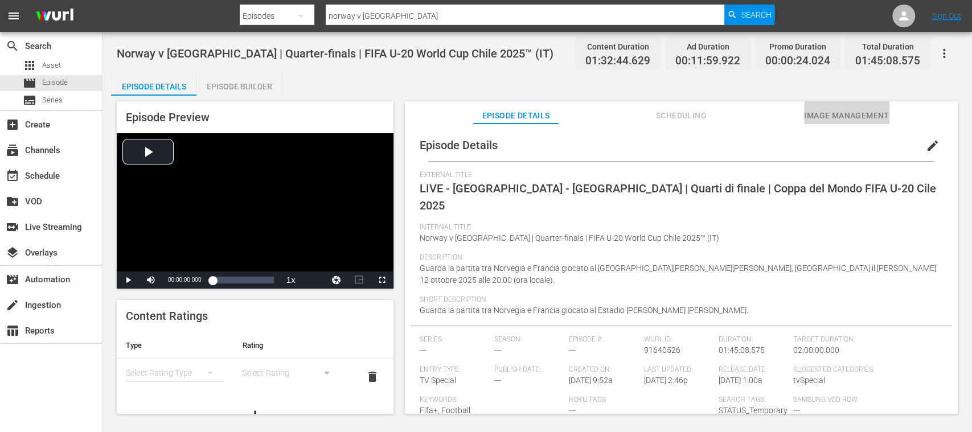
click at [849, 121] on span "Image Management" at bounding box center [846, 116] width 85 height 14
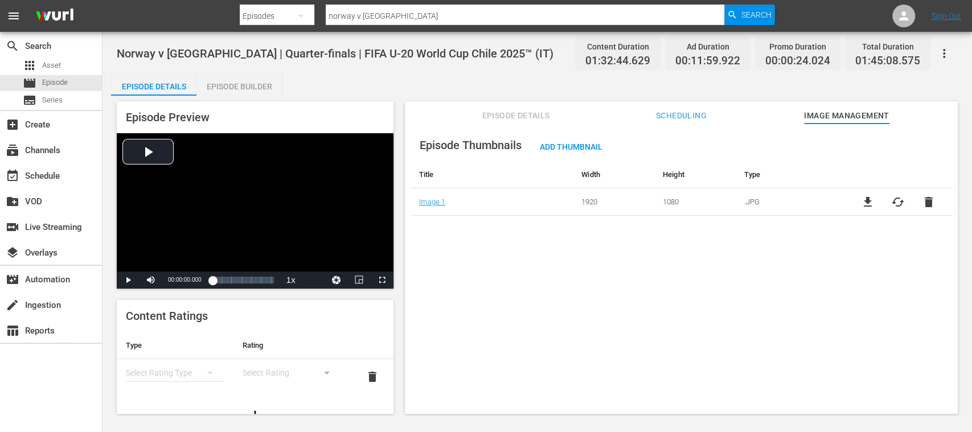
click at [870, 200] on span "file_download" at bounding box center [867, 202] width 14 height 14
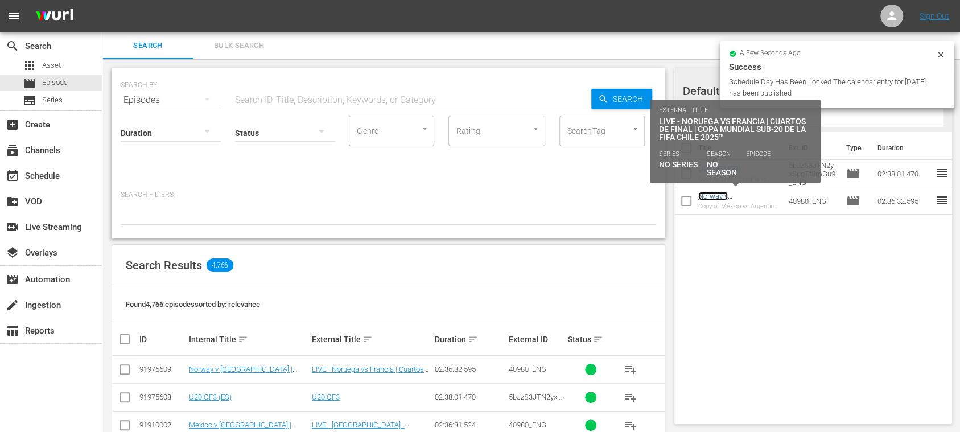
click at [745, 195] on link "Norway v [GEOGRAPHIC_DATA] | Quarter-finals | FIFA U-20 World Cup Chile 2025™ (…" at bounding box center [738, 213] width 80 height 43
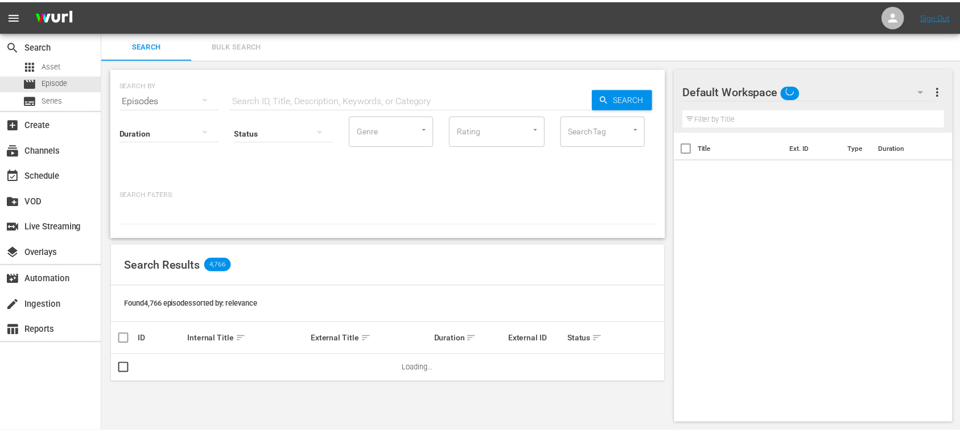
scroll to position [1, 0]
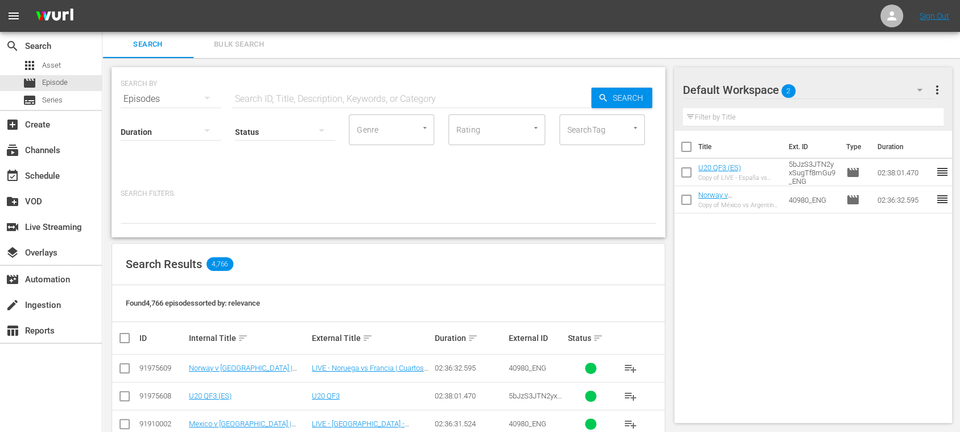
click at [122, 392] on input "checkbox" at bounding box center [125, 399] width 14 height 14
checkbox input "true"
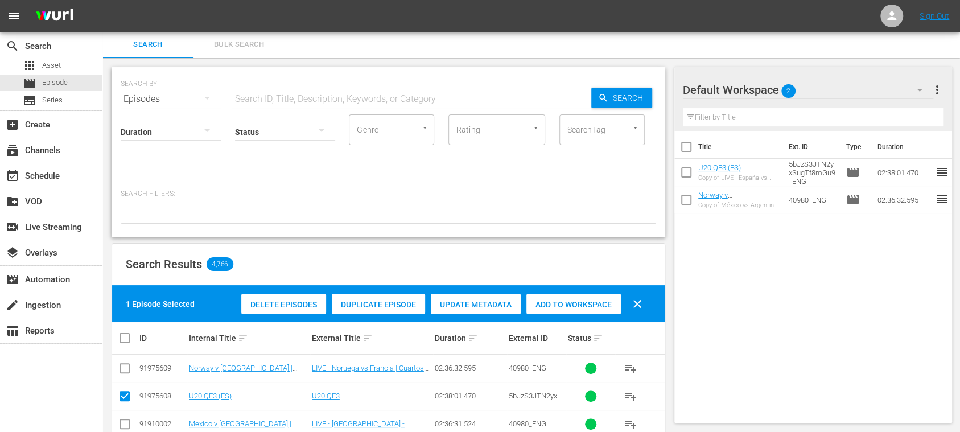
click at [124, 369] on input "checkbox" at bounding box center [125, 371] width 14 height 14
click at [379, 302] on span "Duplicate Episode" at bounding box center [378, 304] width 93 height 9
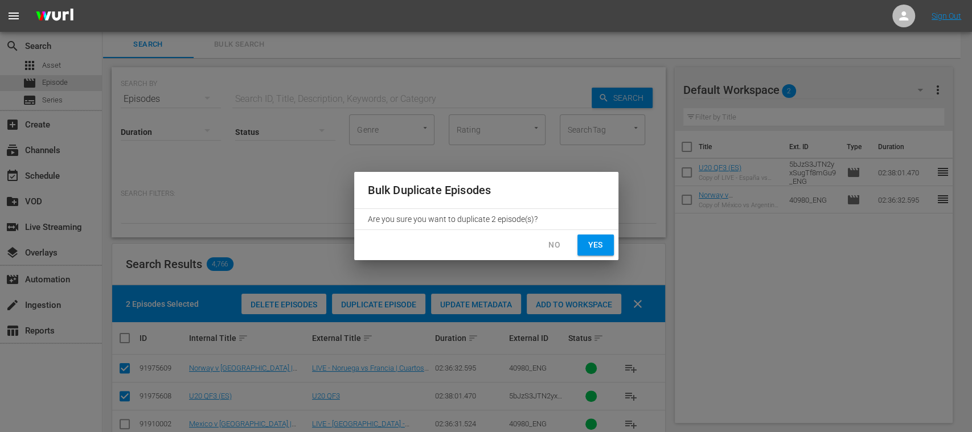
click at [598, 245] on span "Yes" at bounding box center [595, 245] width 18 height 14
checkbox input "false"
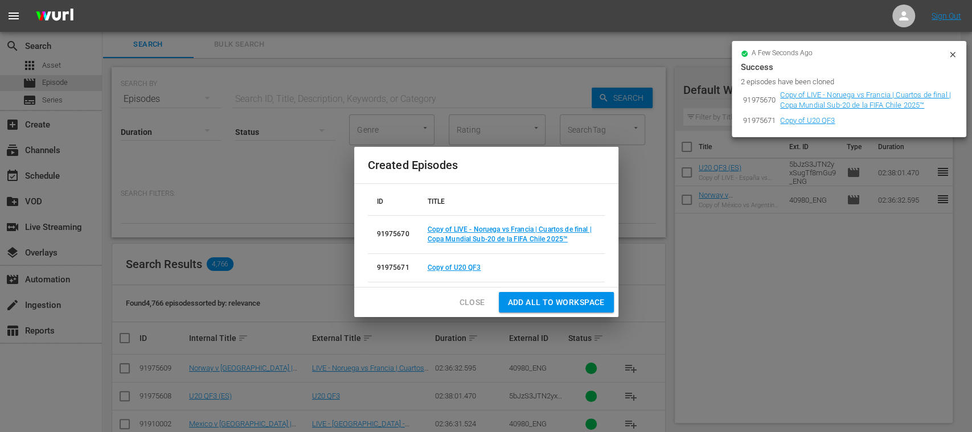
click at [600, 302] on span "Add all to Workspace" at bounding box center [556, 302] width 97 height 14
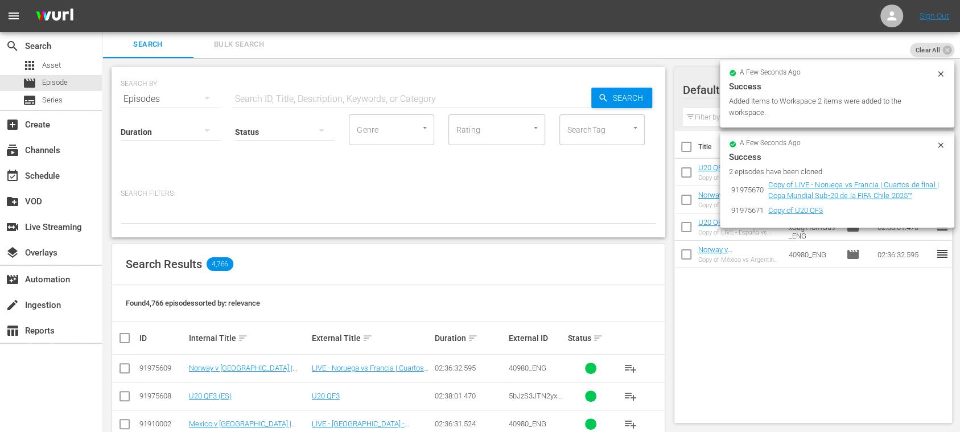
click at [942, 73] on icon at bounding box center [940, 73] width 5 height 5
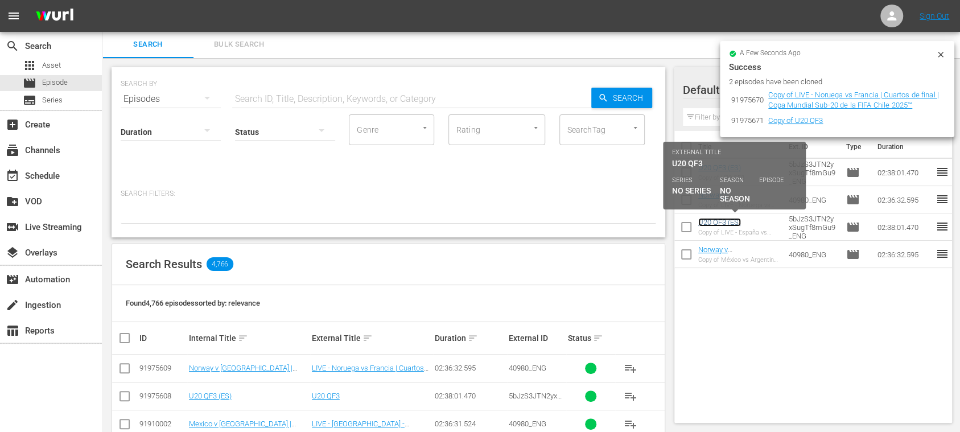
click at [717, 221] on link "U20 QF3 (ES)" at bounding box center [719, 222] width 43 height 9
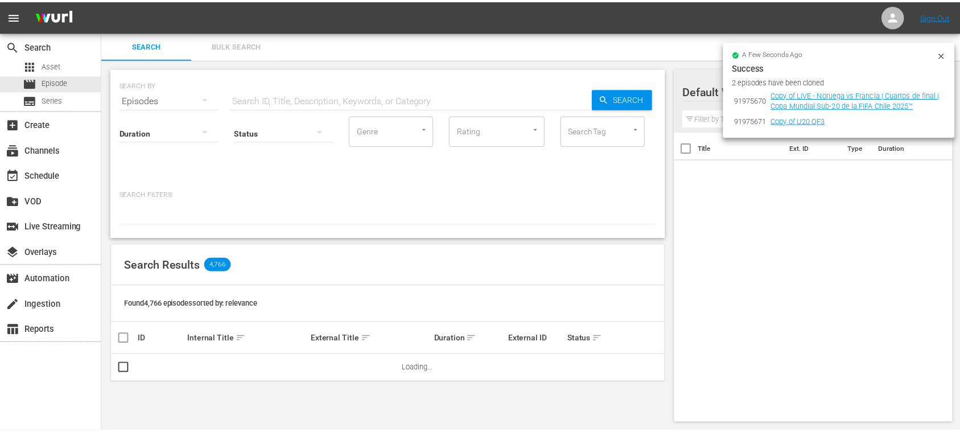
scroll to position [1, 0]
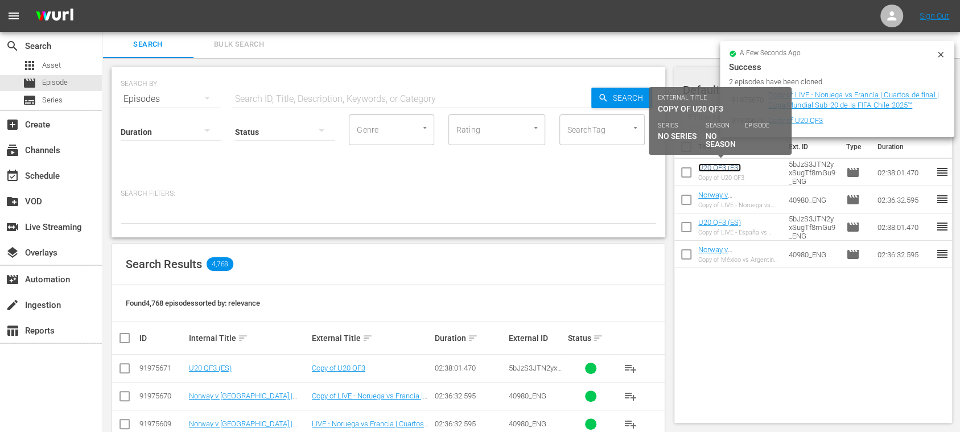
click at [730, 164] on link "U20 QF3 (ES)" at bounding box center [719, 167] width 43 height 9
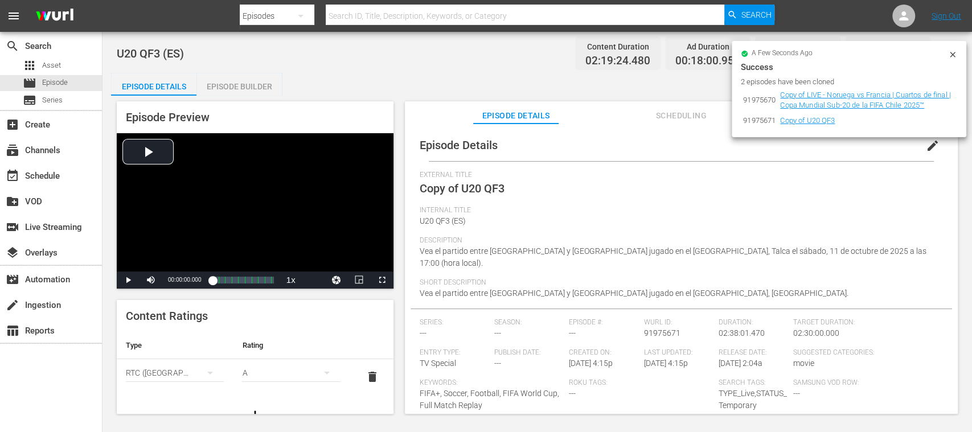
click at [949, 57] on icon at bounding box center [952, 54] width 9 height 9
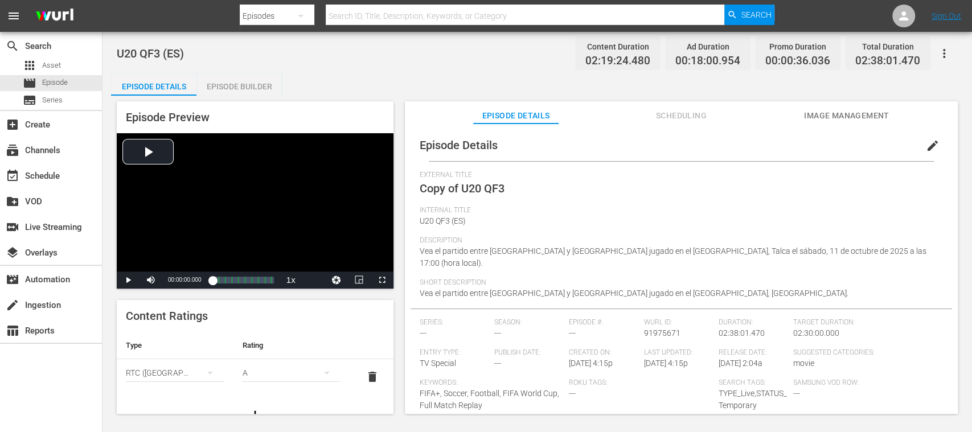
click at [927, 141] on span "edit" at bounding box center [932, 146] width 14 height 14
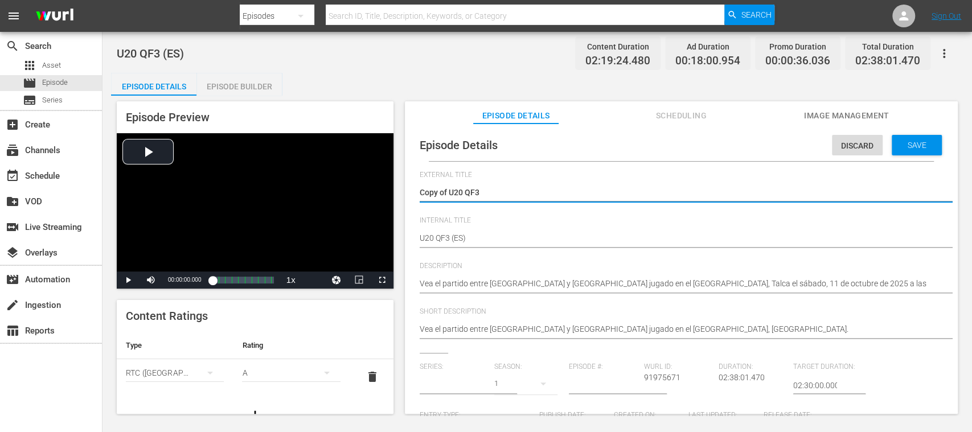
type input "No Series"
drag, startPoint x: 450, startPoint y: 191, endPoint x: 387, endPoint y: 186, distance: 62.8
click at [387, 186] on div "Episode Preview Video Player is loading. Play Video Play Mute Current Time 00:0…" at bounding box center [537, 259] width 852 height 327
type textarea "U20 QF3"
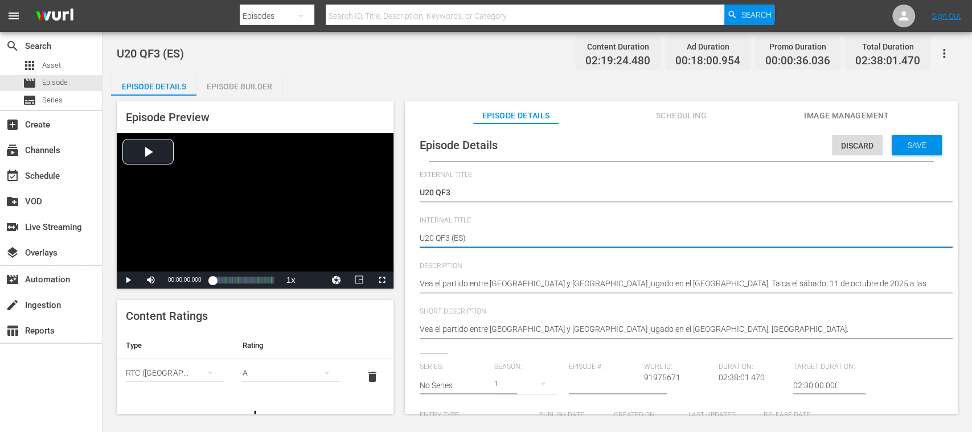
type textarea "U20 QF3 (E)"
type textarea "U20 QF3 ()"
type textarea "U20 QF3 (D)"
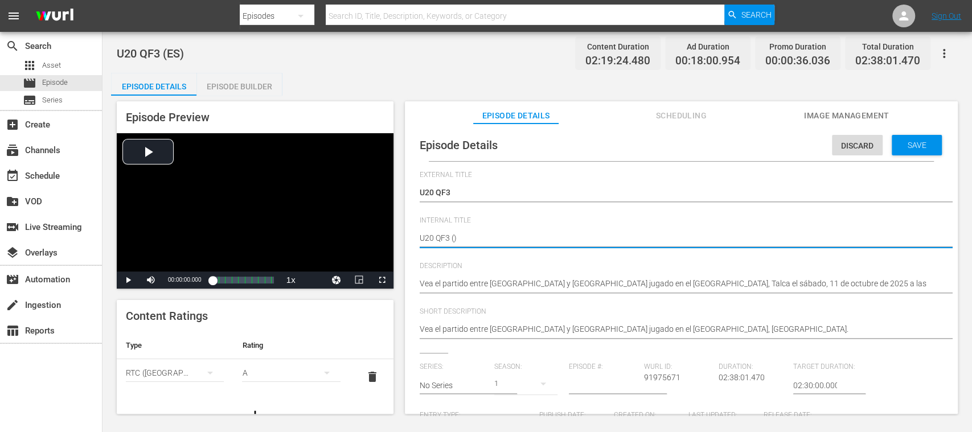
type textarea "U20 QF3 (D)"
type textarea "U20 QF3 (DE)"
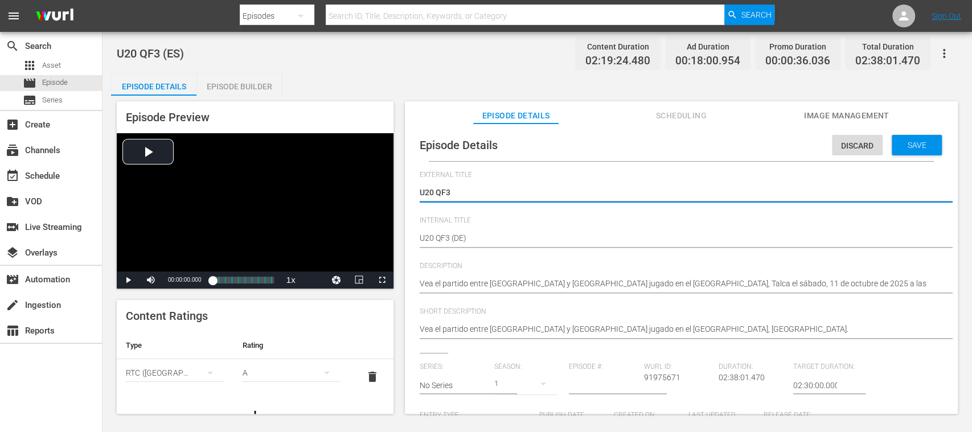
drag, startPoint x: 450, startPoint y: 195, endPoint x: 408, endPoint y: 195, distance: 41.5
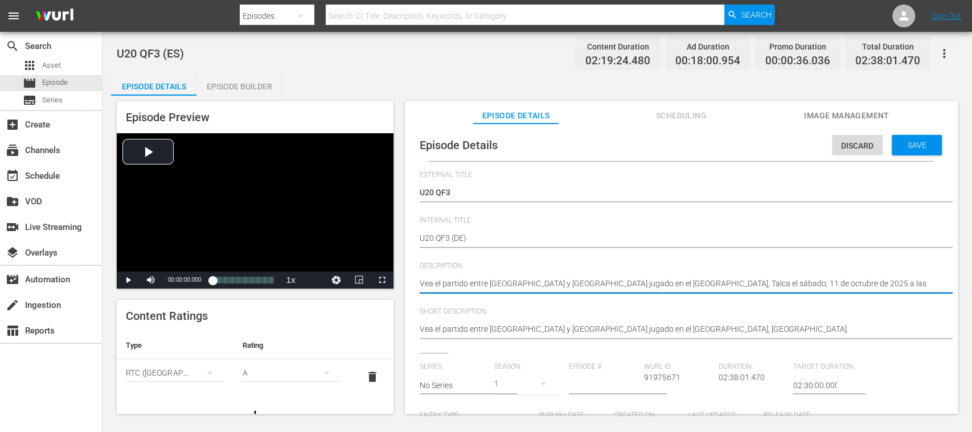
drag, startPoint x: 854, startPoint y: 283, endPoint x: 528, endPoint y: 296, distance: 326.4
paste textarea "U20 QF3"
type textarea "U20 QF3"
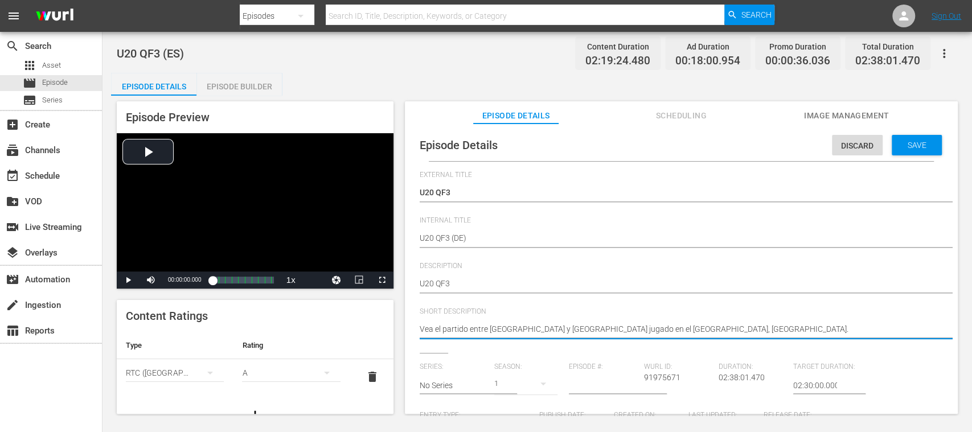
drag, startPoint x: 598, startPoint y: 330, endPoint x: 380, endPoint y: 323, distance: 217.5
paste textarea "U20 QF3"
type textarea "U20 QF3"
click at [921, 146] on span "Save" at bounding box center [916, 145] width 37 height 9
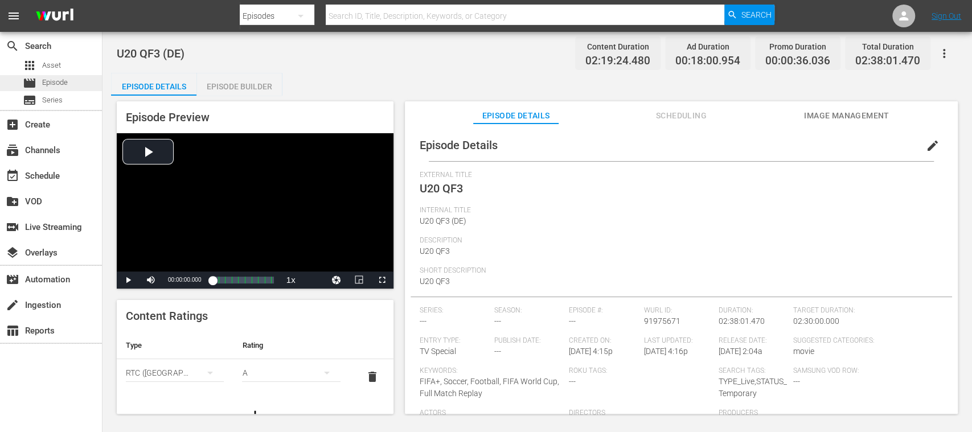
click at [56, 83] on span "Episode" at bounding box center [55, 82] width 26 height 11
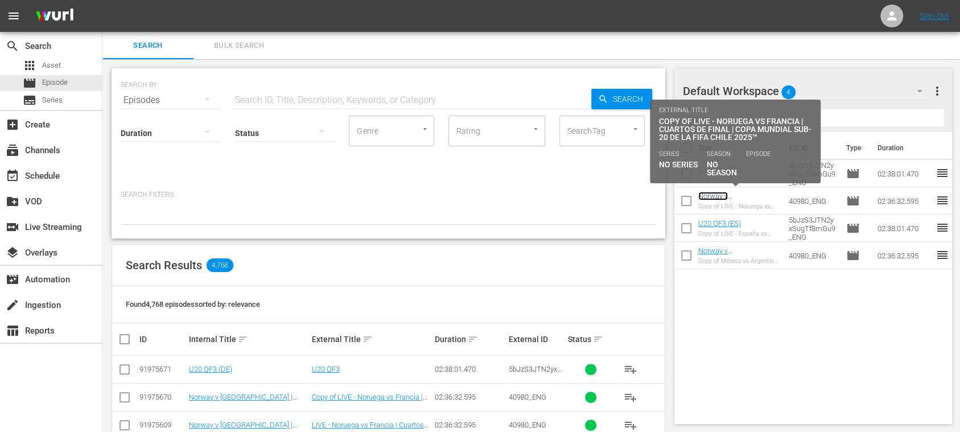
click at [722, 195] on link "Norway v [GEOGRAPHIC_DATA] | Quarter-finals | FIFA U-20 World Cup Chile 2025™ (…" at bounding box center [738, 213] width 80 height 43
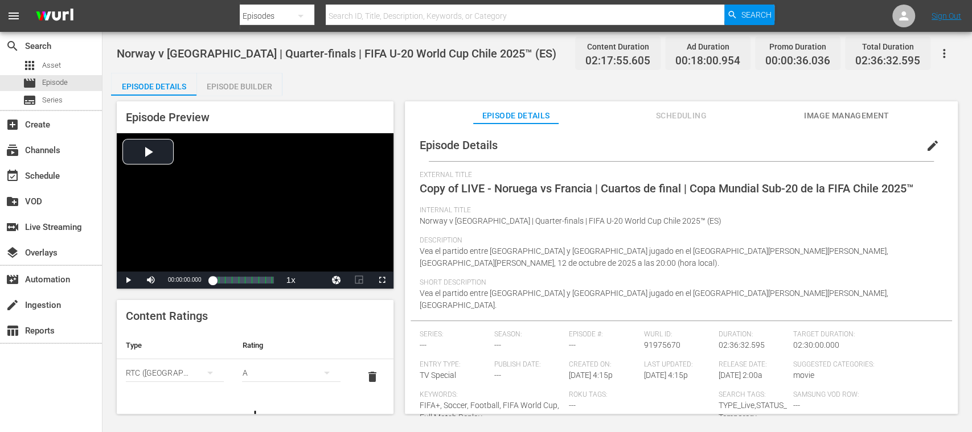
click at [927, 147] on span "edit" at bounding box center [932, 146] width 14 height 14
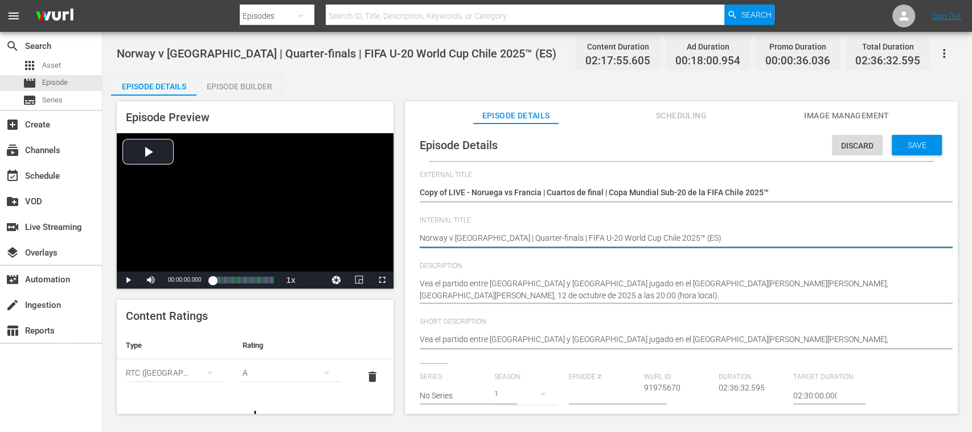
type textarea "Norway v [GEOGRAPHIC_DATA] | Quarter-finals | FIFA U-20 World Cup Chile 2025™ (…"
type textarea "Norway v [GEOGRAPHIC_DATA] | Quarter-finals | FIFA U-20 World Cup Chile 2025™ ()"
type textarea "Norway v France | Quarter-finals | FIFA U-20 World Cup Chile 2025™ ()"
type textarea "Norway v France | Quarter-finals | FIFA U-20 World Cup Chile 2025™ (D)"
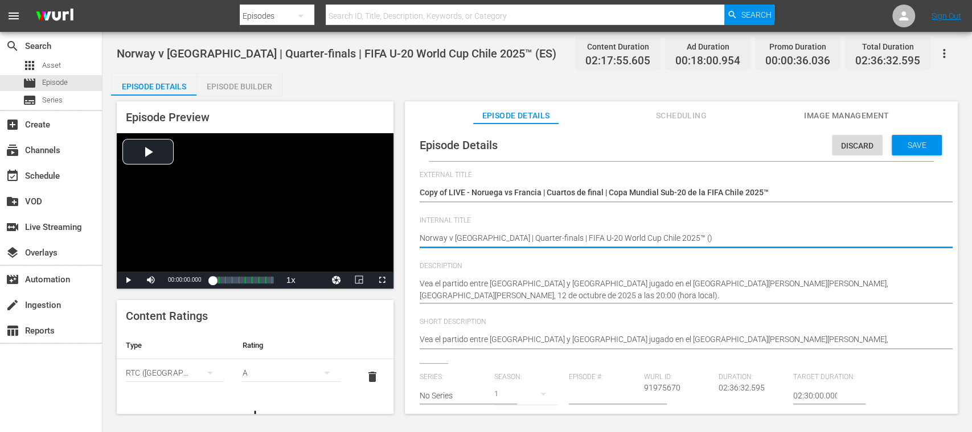
type textarea "Norway v France | Quarter-finals | FIFA U-20 World Cup Chile 2025™ (D)"
type textarea "Norway v France | Quarter-finals | FIFA U-20 World Cup Chile 2025™ (DE)"
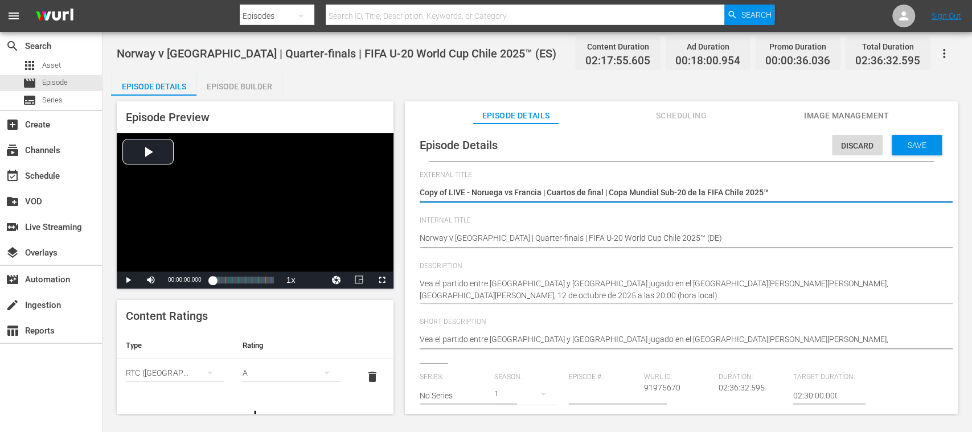
drag, startPoint x: 769, startPoint y: 189, endPoint x: 471, endPoint y: 192, distance: 298.2
paste textarea "wegen - Frankreich | Viertelfinale | FIFA U-20-Weltmeisterschaft"
type textarea "Copy of LIVE - Norwegen - Frankreich | Viertelfinale | FIFA U-20-Weltmeistersch…"
click at [450, 194] on textarea "Copy of LIVE - Noruega vs Francia | Cuartos de final | Copa Mundial Sub-20 de l…" at bounding box center [677, 194] width 517 height 14
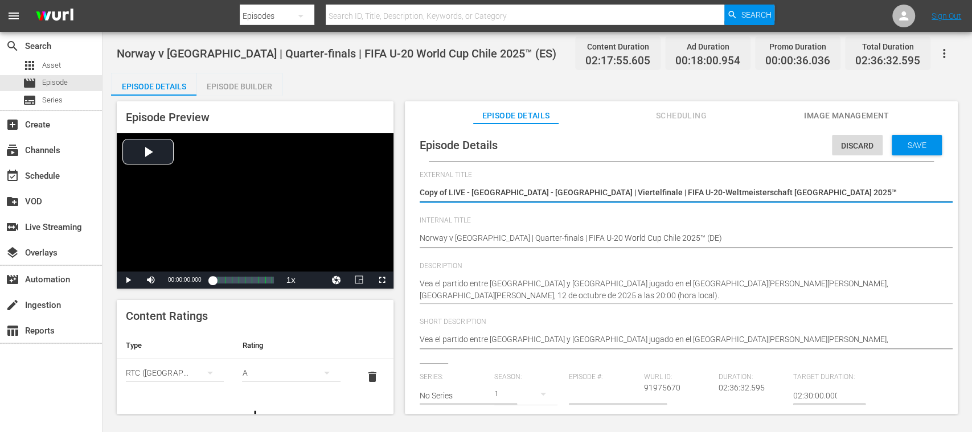
type textarea "Copy ofLIVE - Norwegen - Frankreich | Viertelfinale | FIFA U-20-Weltmeisterscha…"
type textarea "Copy oLIVE - Norwegen - Frankreich | Viertelfinale | FIFA U-20-Weltmeisterschaf…"
type textarea "Copy LIVE - Norwegen - Frankreich | Viertelfinale | FIFA U-20-Weltmeisterschaft…"
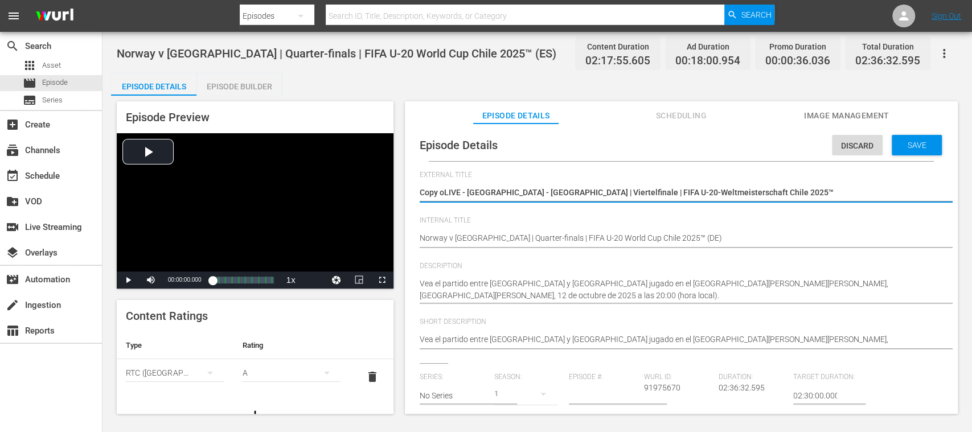
type textarea "Copy LIVE - Norwegen - Frankreich | Viertelfinale | FIFA U-20-Weltmeisterschaft…"
type textarea "CopyLIVE - Norwegen - Frankreich | Viertelfinale | FIFA U-20-Weltmeisterschaft …"
type textarea "CopLIVE - Norwegen - Frankreich | Viertelfinale | FIFA U-20-Weltmeisterschaft C…"
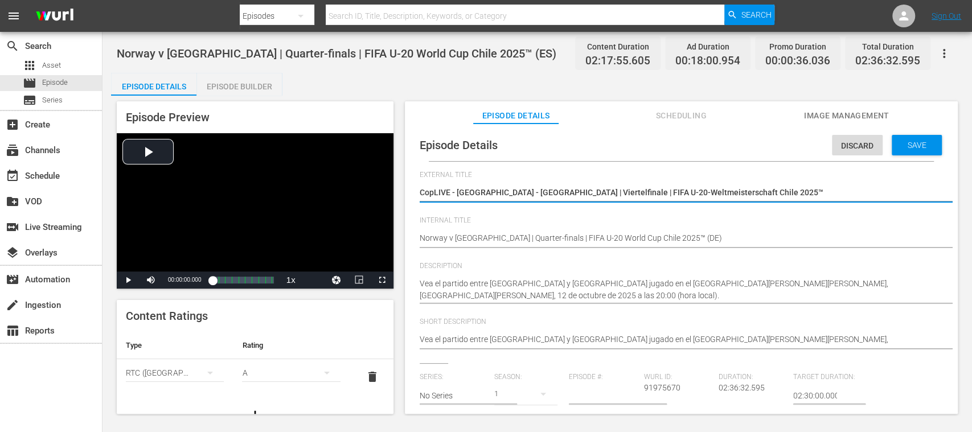
type textarea "CoLIVE - Norwegen - Frankreich | Viertelfinale | FIFA U-20-Weltmeisterschaft Ch…"
type textarea "CLIVE - Norwegen - Frankreich | Viertelfinale | FIFA U-20-Weltmeisterschaft Chi…"
type textarea "LIVE - Norwegen - Frankreich | Viertelfinale | FIFA U-20-Weltmeisterschaft Chil…"
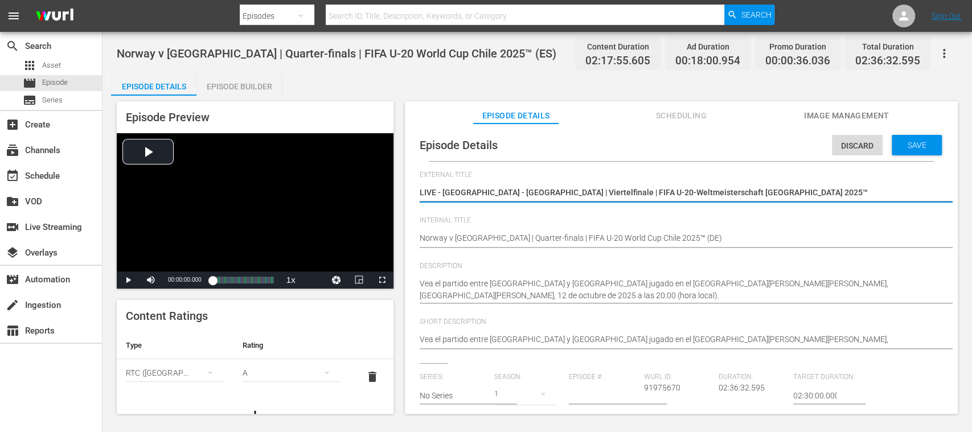
type textarea "LIVE - Norwegen - Frankreich | Viertelfinale | FIFA U-20-Weltmeisterschaft Chil…"
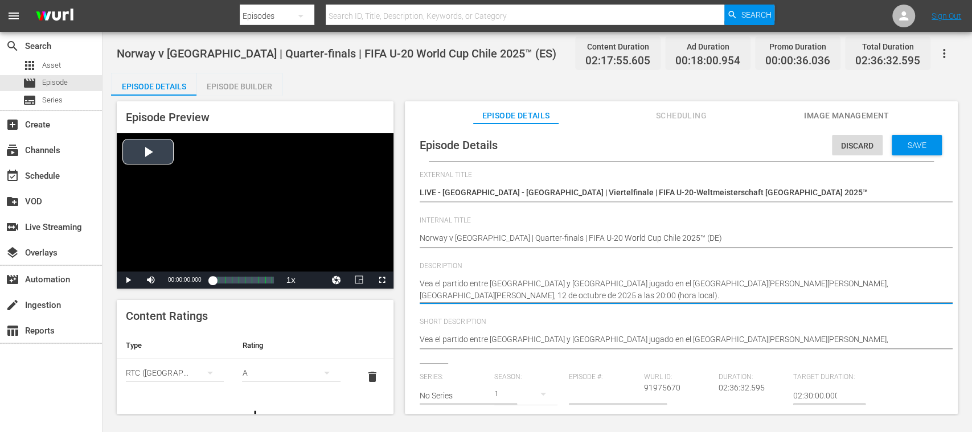
drag, startPoint x: 485, startPoint y: 294, endPoint x: 372, endPoint y: 254, distance: 120.3
paste textarea "Seht Euch das Spiel zwischen Norwegen und Frankreich an. Estadio Elías Figueroa…"
type textarea "Seht Euch das Spiel zwischen Norwegen und Frankreich an. Estadio Elías Figueroa…"
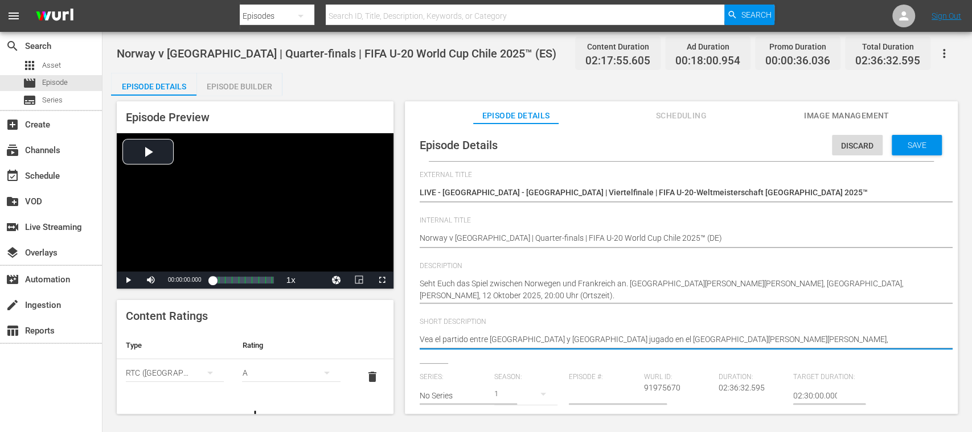
drag, startPoint x: 639, startPoint y: 336, endPoint x: 331, endPoint y: 328, distance: 308.0
paste textarea "Seht Euch das Spiel zwischen Norwegen und Frankreich an. Estadio Elías Figueroa…"
type textarea "Seht Euch das Spiel zwischen Norwegen und Frankreich an. Estadio Elías Figueroa…"
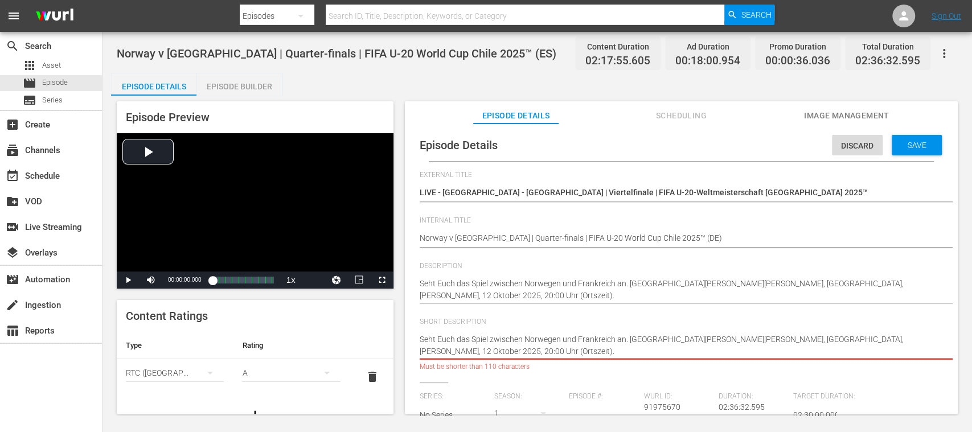
drag, startPoint x: 772, startPoint y: 340, endPoint x: 789, endPoint y: 361, distance: 26.3
click at [789, 361] on div "Vea el partido entre Noruega y Francia jugado en el Estadio Elías Figueroa Bran…" at bounding box center [677, 346] width 517 height 38
type textarea "Seht Euch das Spiel zwischen Norwegen und Frankreich an. Estadio Elías Figueroa…"
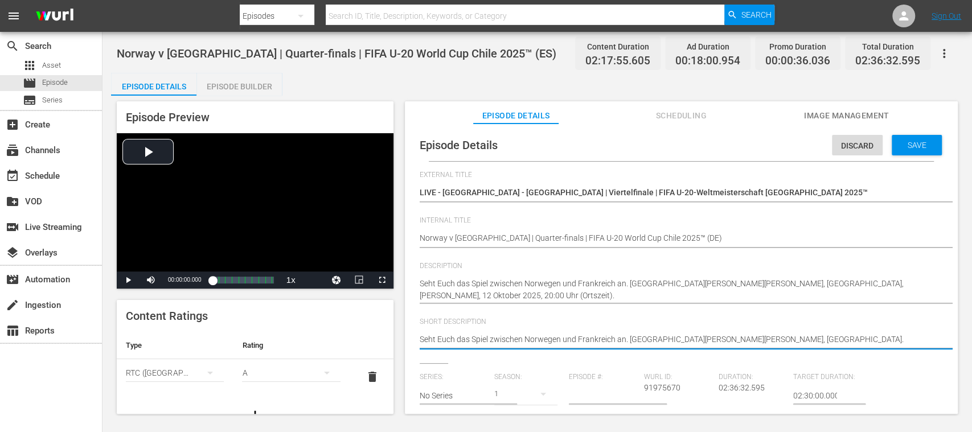
type textarea "Seht Euch das Spiel zwischen Norwegen und Frankreich an. Estadio Elías Figueroa…"
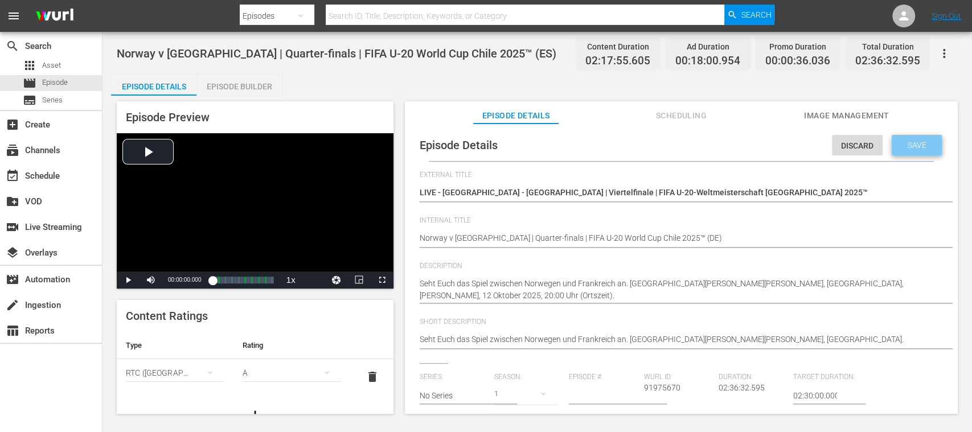
click at [921, 153] on div "Save" at bounding box center [916, 145] width 50 height 20
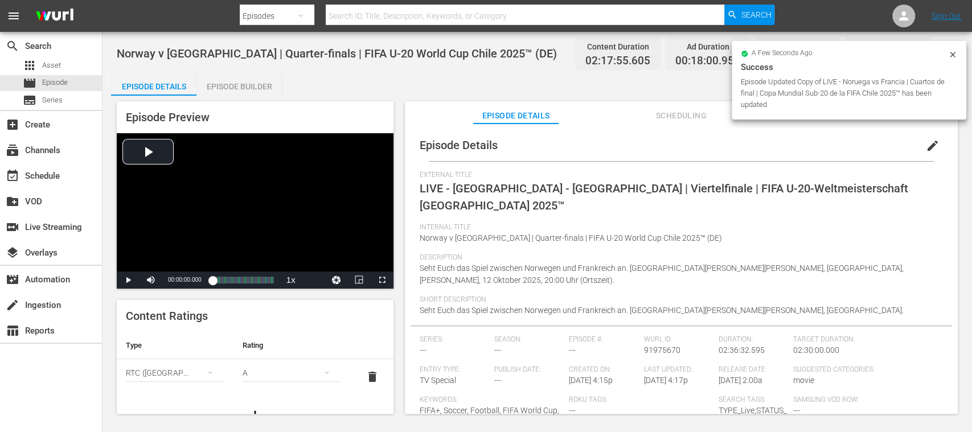
click at [365, 377] on span "delete" at bounding box center [372, 377] width 14 height 14
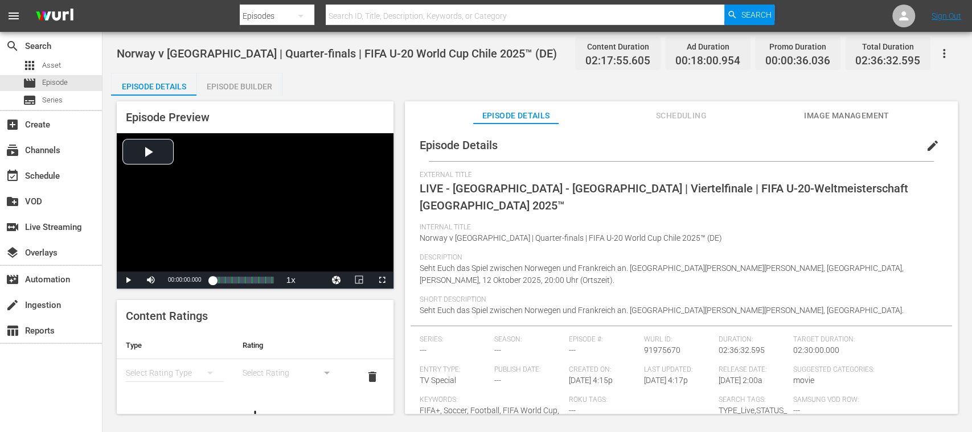
click at [957, 55] on button "button" at bounding box center [943, 53] width 27 height 27
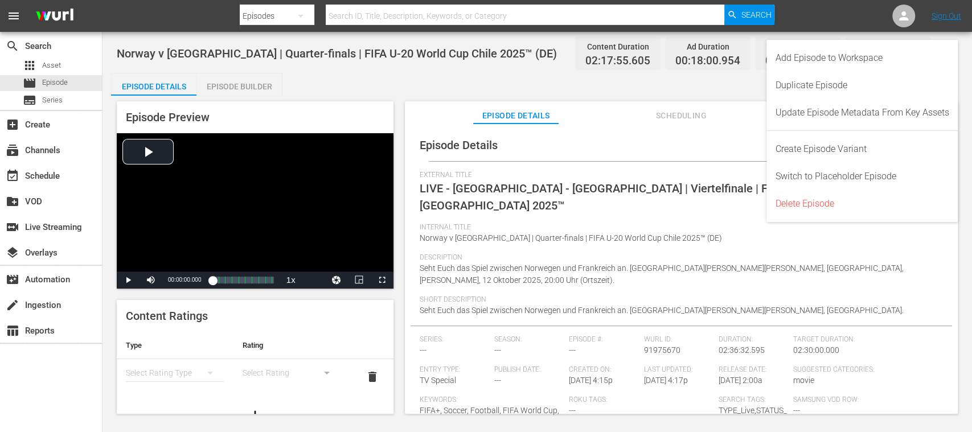
click at [742, 125] on div "Episode Details edit External Title LIVE - Norwegen - Frankreich | Viertelfinal…" at bounding box center [681, 274] width 553 height 301
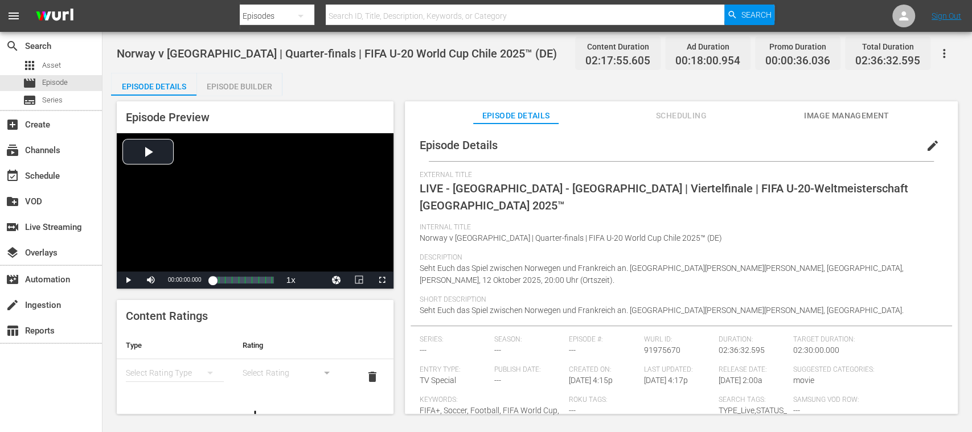
click at [927, 145] on span "edit" at bounding box center [932, 146] width 14 height 14
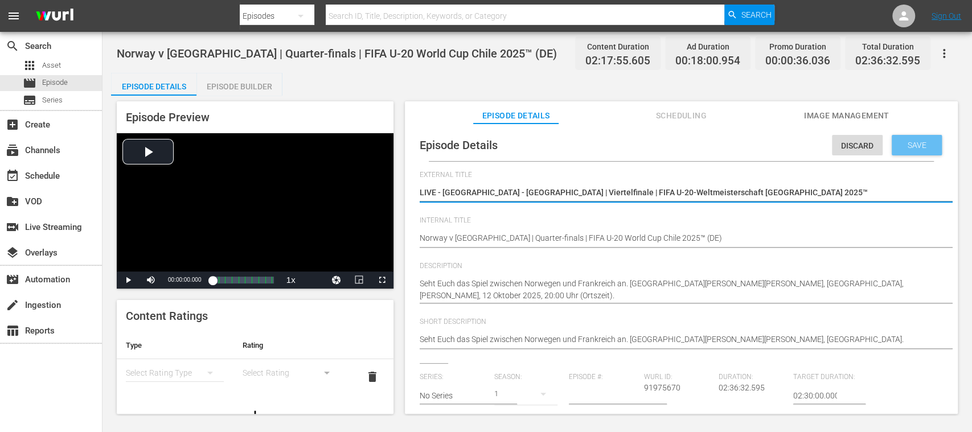
click at [915, 143] on span "Save" at bounding box center [916, 145] width 37 height 9
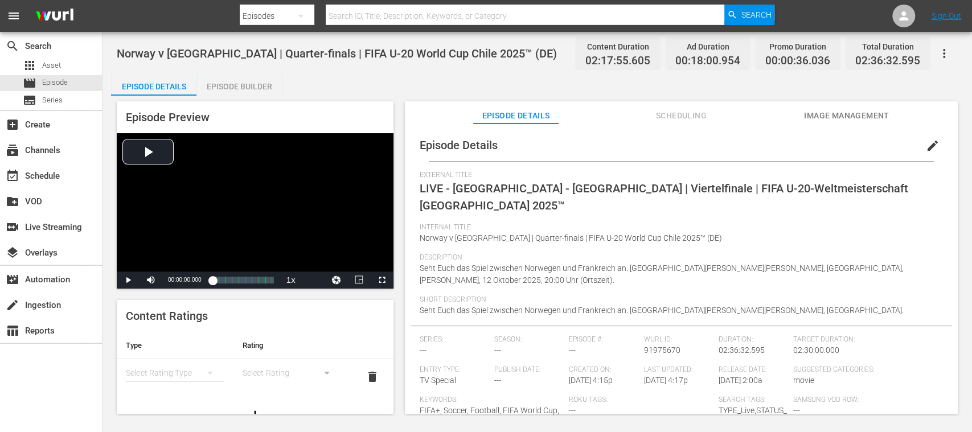
click at [853, 114] on span "Image Management" at bounding box center [846, 116] width 85 height 14
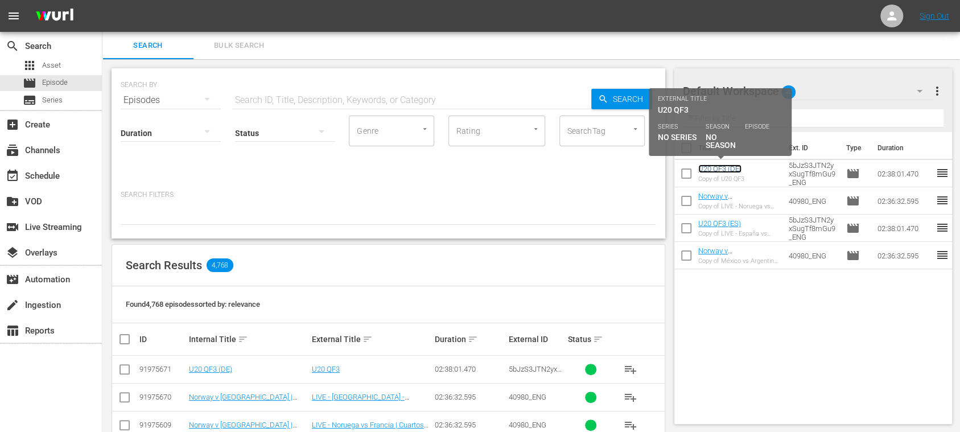
click at [729, 171] on link "U20 QF3 (DE)" at bounding box center [719, 168] width 43 height 9
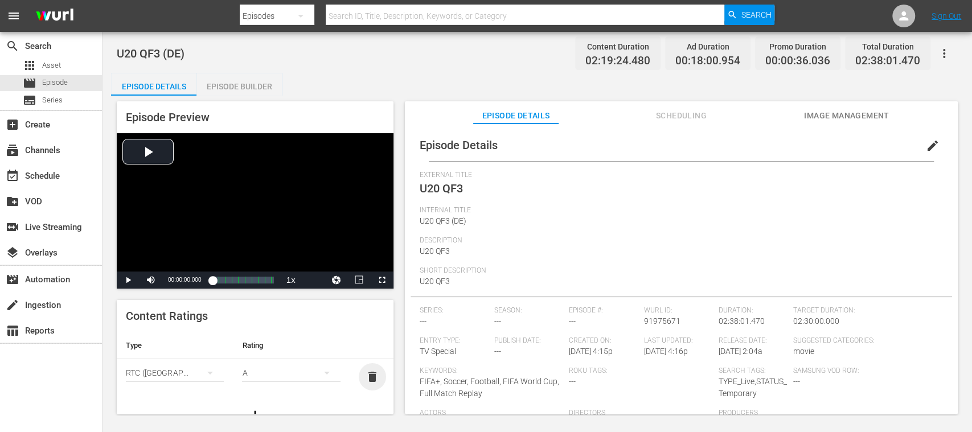
click at [365, 372] on span "delete" at bounding box center [372, 377] width 14 height 14
click at [63, 83] on span "Episode" at bounding box center [55, 82] width 26 height 11
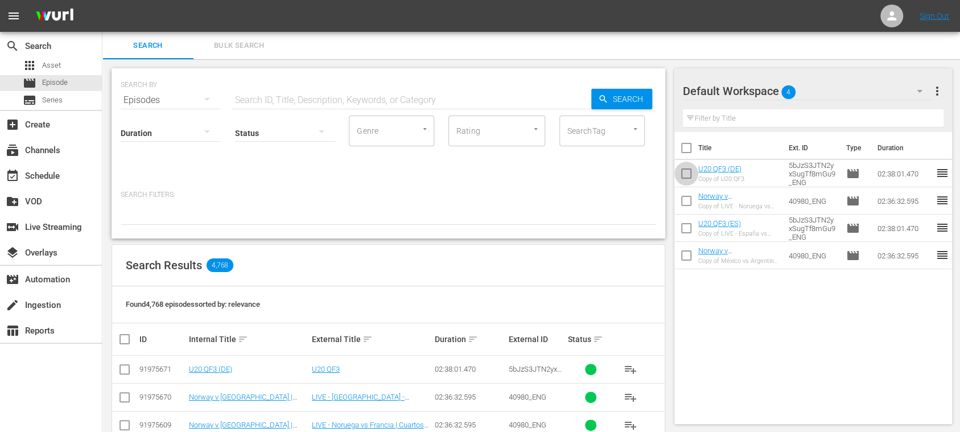
click at [685, 174] on input "checkbox" at bounding box center [686, 176] width 24 height 24
checkbox input "true"
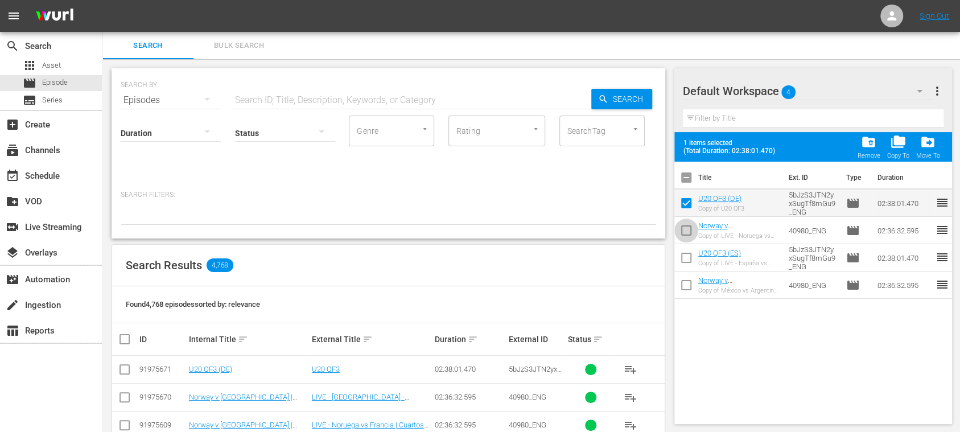
click at [685, 227] on input "checkbox" at bounding box center [686, 233] width 24 height 24
checkbox input "true"
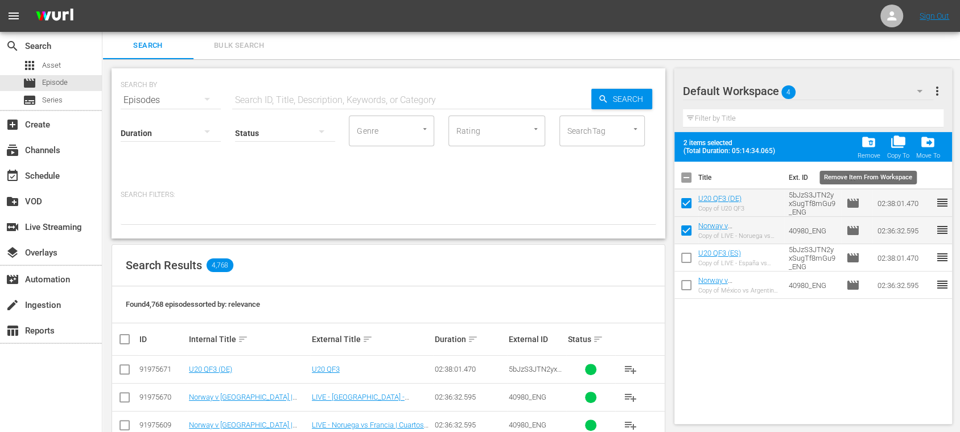
click at [875, 144] on span "folder_delete" at bounding box center [868, 141] width 15 height 15
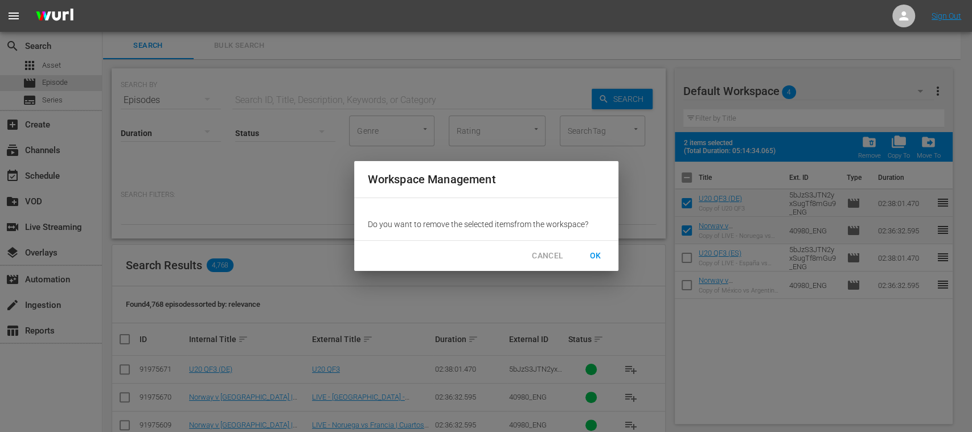
click at [599, 255] on span "OK" at bounding box center [595, 256] width 18 height 14
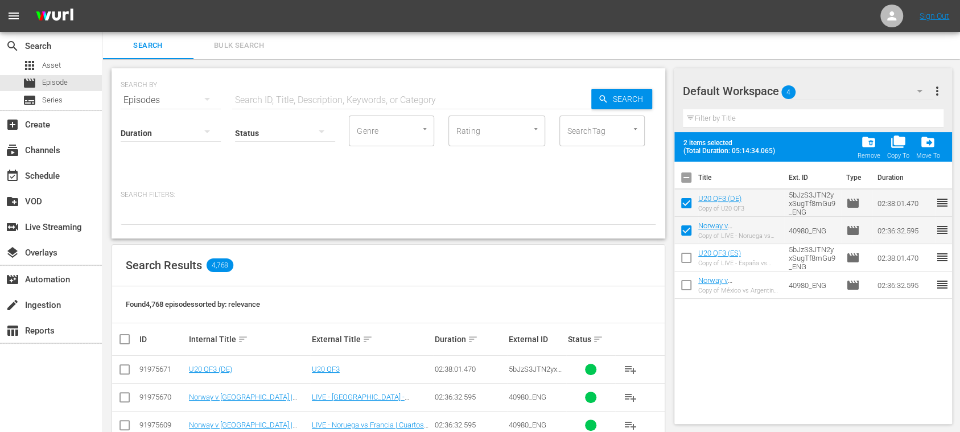
checkbox input "false"
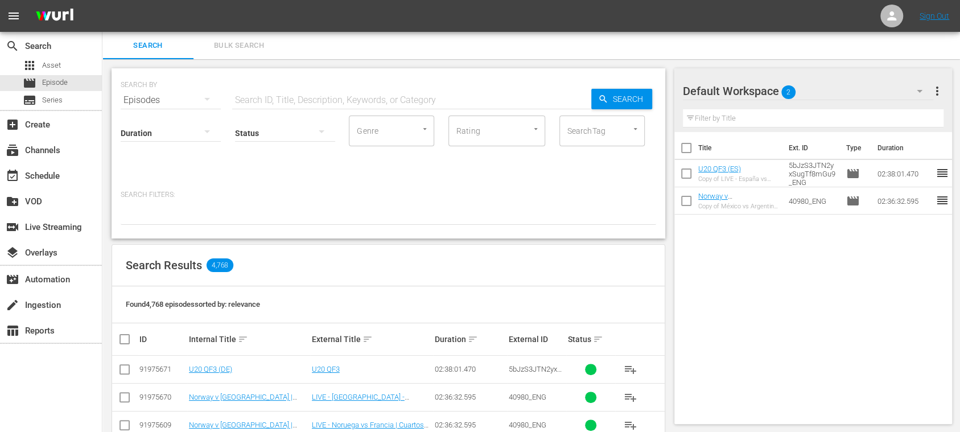
click at [246, 43] on span "Bulk Search" at bounding box center [238, 45] width 77 height 13
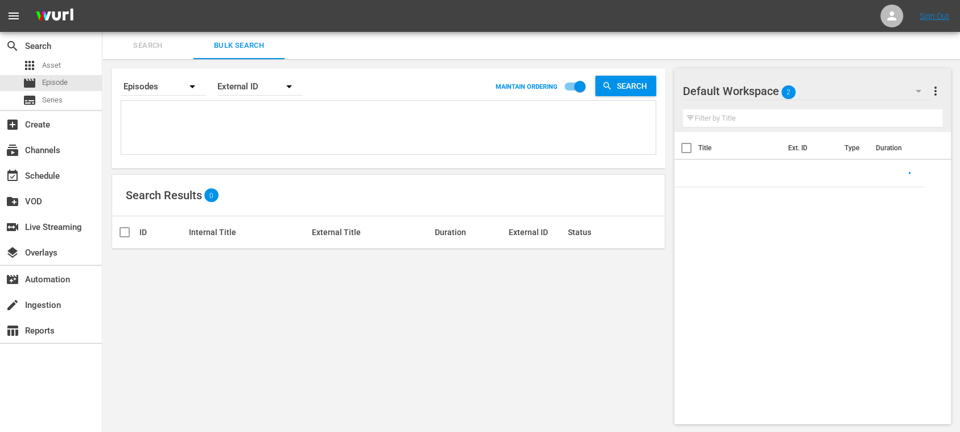
click at [168, 121] on textarea at bounding box center [390, 130] width 532 height 52
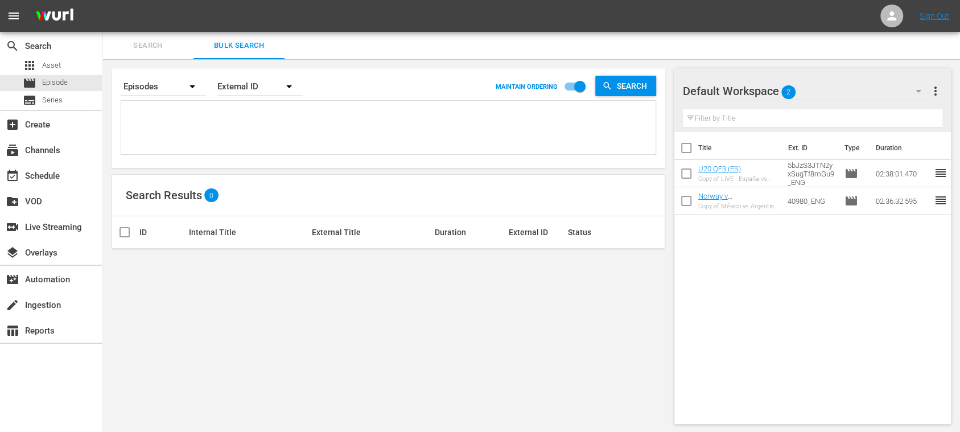
paste textarea "3vunriEC53XWX34x0PykxI_ES 5mDB3xevgX0jNXRCnqqRwR_ES 14411_ES 138011_ES 138205_E…"
type textarea "3vunriEC53XWX34x0PykxI_ES 5mDB3xevgX0jNXRCnqqRwR_ES 14411_ES 138011_ES 138205_E…"
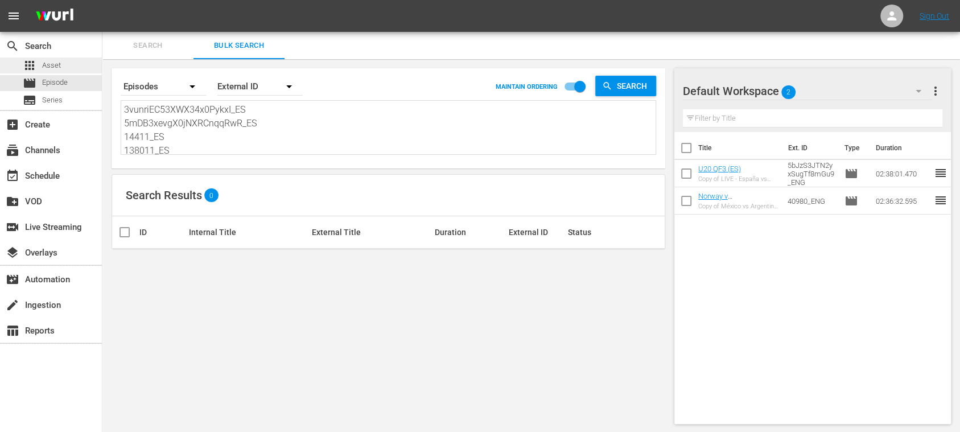
drag, startPoint x: 205, startPoint y: 121, endPoint x: 86, endPoint y: 58, distance: 134.9
click at [102, 0] on div "search Search apps Asset movie Episode subtitles Series add_box Create subscrip…" at bounding box center [531, 0] width 858 height 0
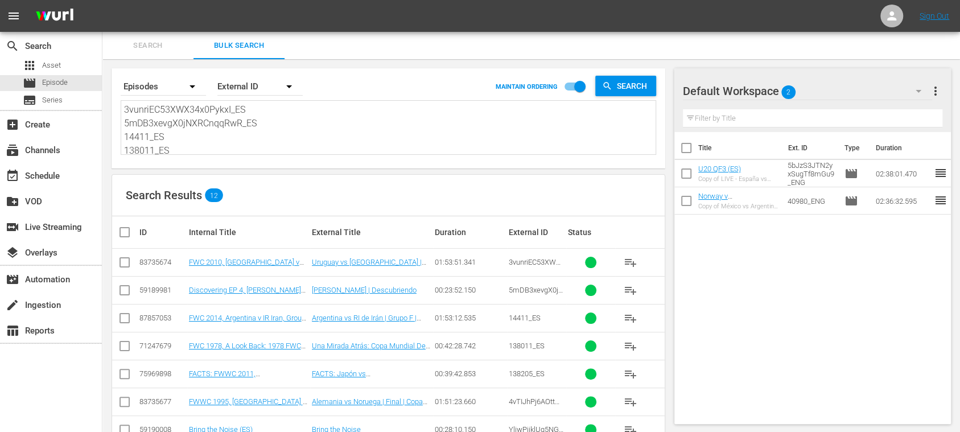
type textarea "3vunriEC53XWX34x0PykxI_ES 5mDB3xevgX0jNXRCnqqRwR_ES 14411_ES 138011_ES 138205_E…"
click at [129, 231] on input "checkbox" at bounding box center [129, 232] width 23 height 14
checkbox input "true"
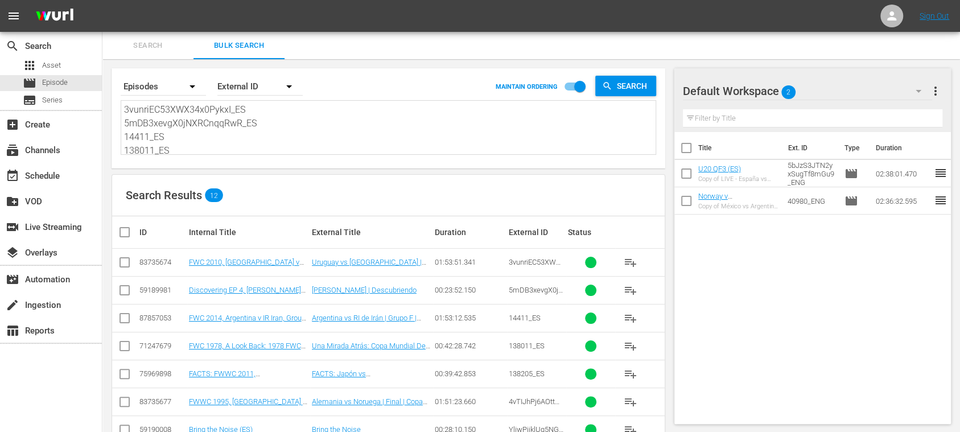
checkbox input "true"
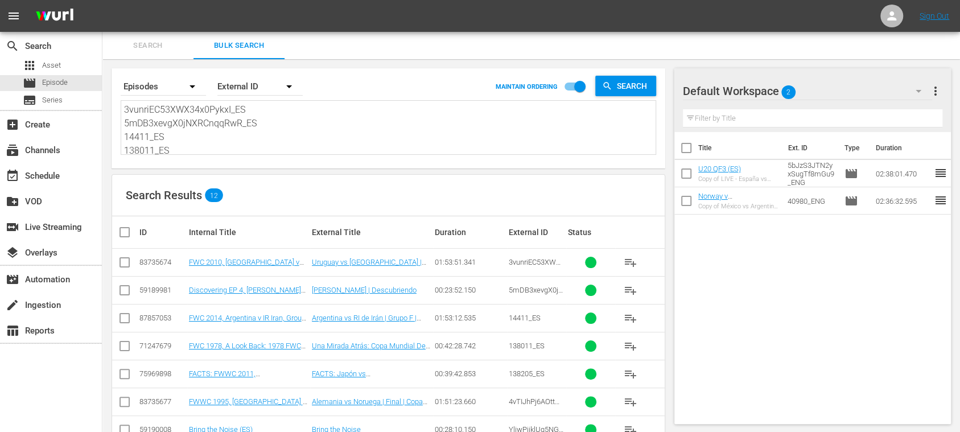
checkbox input "true"
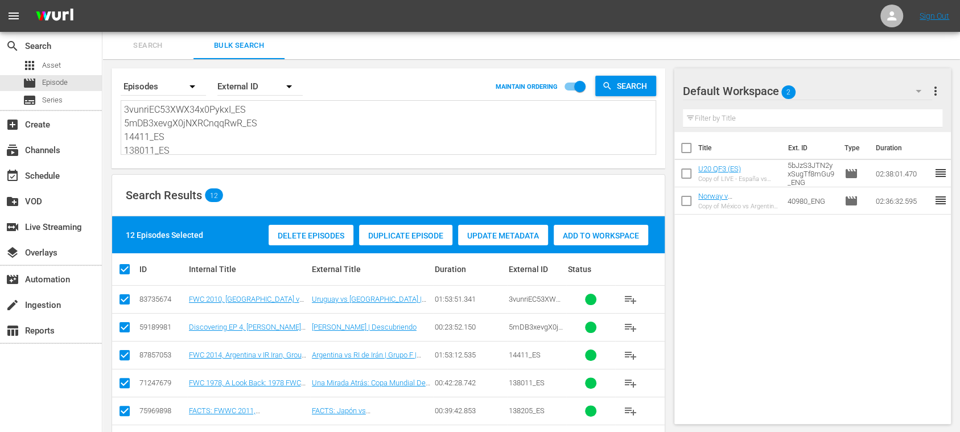
click at [583, 233] on span "Add to Workspace" at bounding box center [601, 235] width 94 height 9
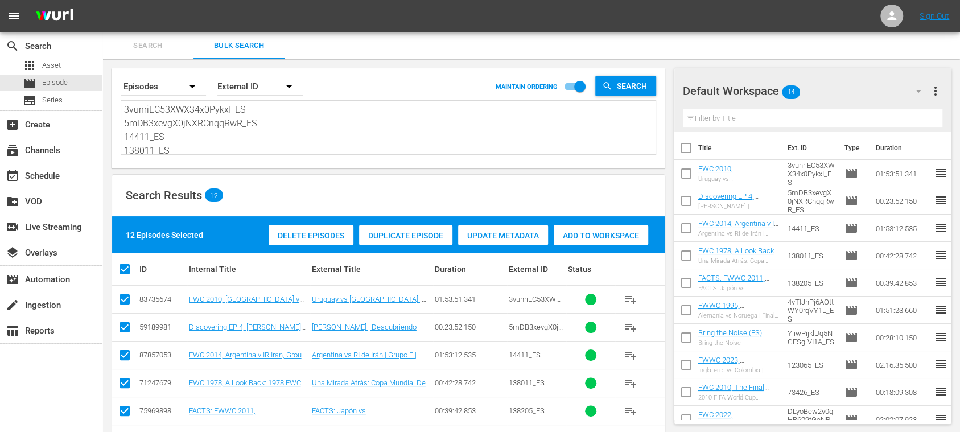
click at [145, 40] on span "Search" at bounding box center [147, 45] width 77 height 13
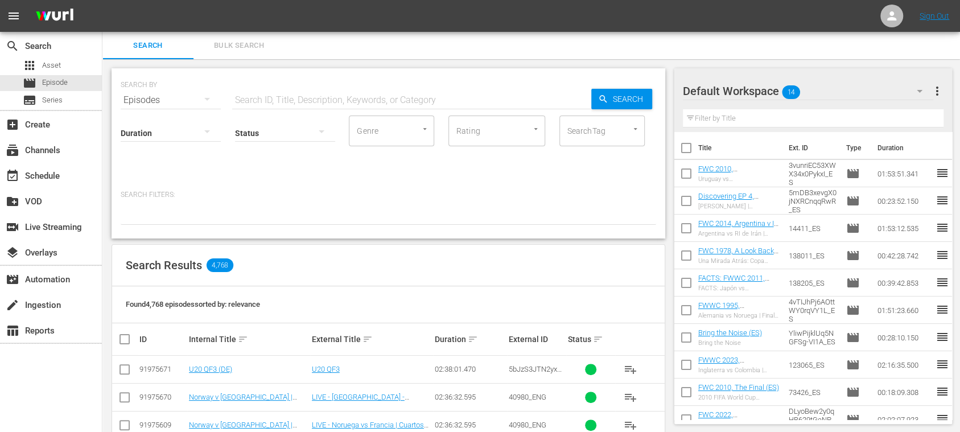
click at [940, 85] on span "more_vert" at bounding box center [937, 91] width 14 height 14
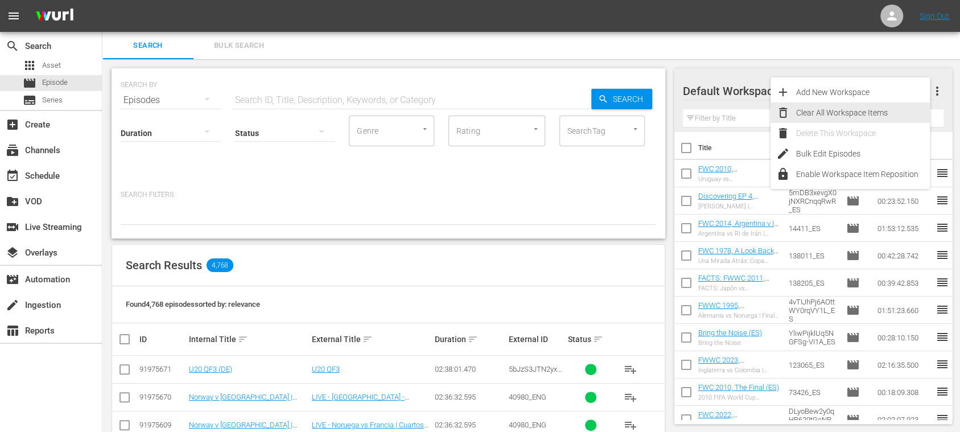
click at [875, 109] on div "Clear All Workspace Items" at bounding box center [863, 112] width 134 height 20
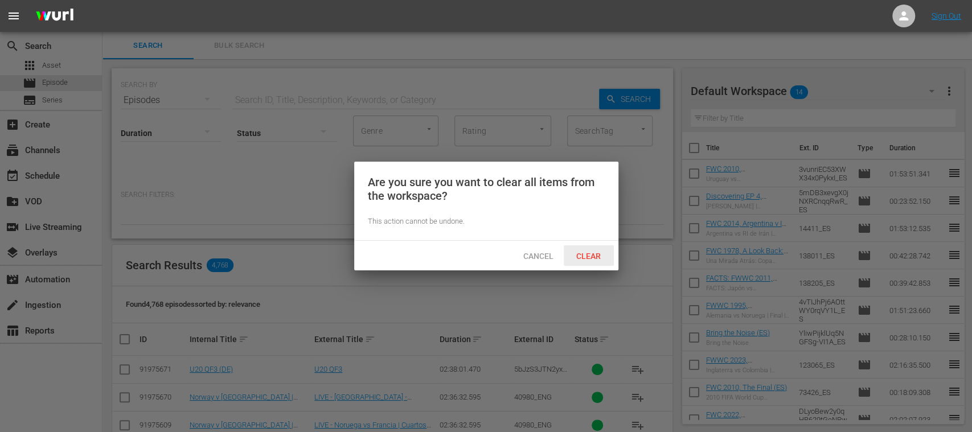
click at [590, 248] on div "Clear" at bounding box center [588, 255] width 50 height 21
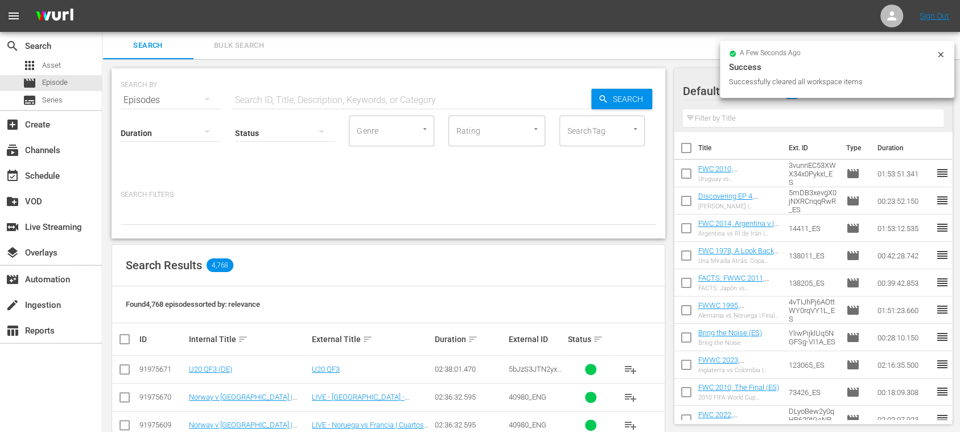
scroll to position [202, 0]
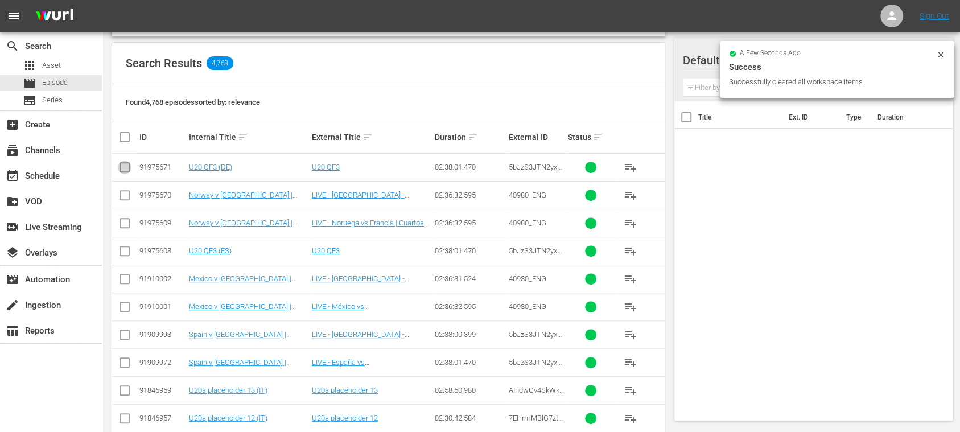
click at [126, 170] on input "checkbox" at bounding box center [125, 170] width 14 height 14
checkbox input "true"
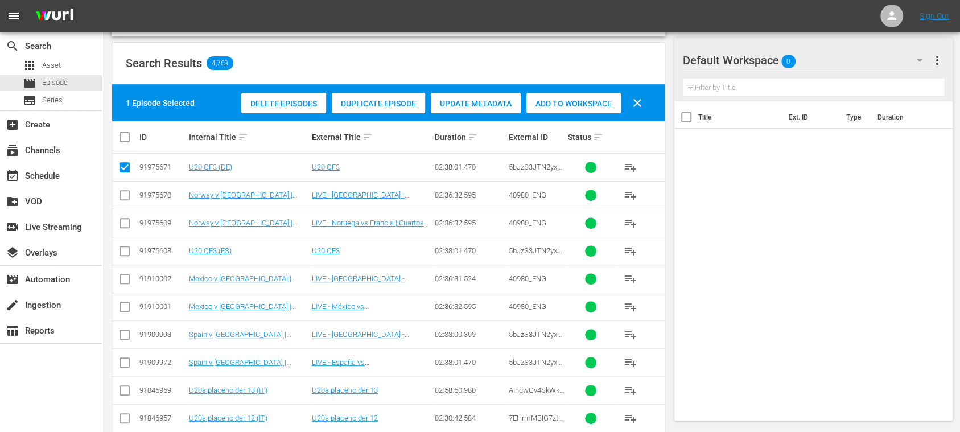
click at [124, 195] on input "checkbox" at bounding box center [125, 198] width 14 height 14
checkbox input "true"
click at [573, 105] on span "Add to Workspace" at bounding box center [573, 103] width 94 height 9
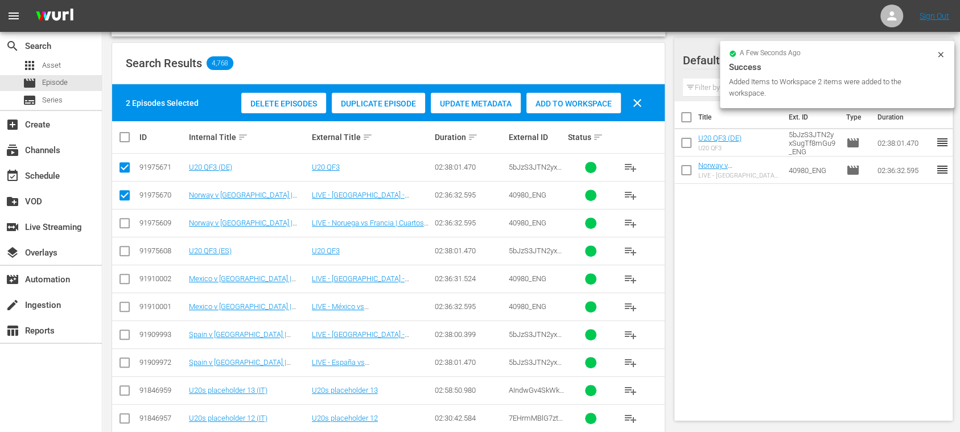
scroll to position [0, 0]
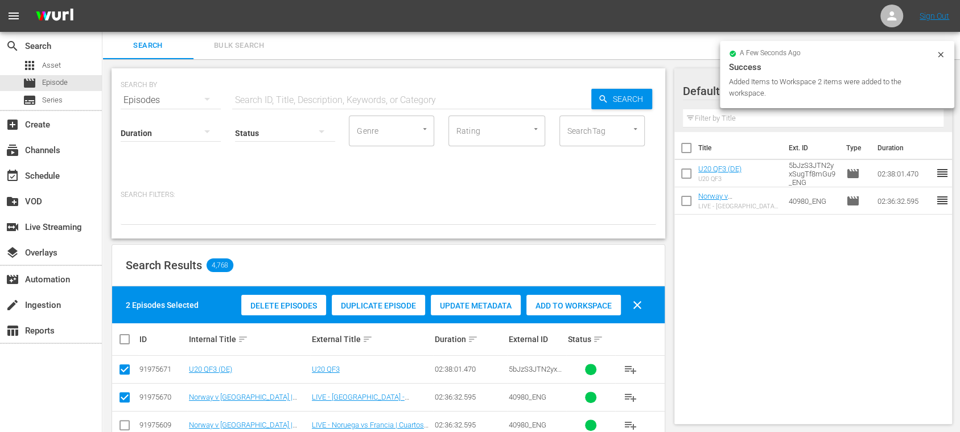
click at [238, 46] on span "Bulk Search" at bounding box center [238, 45] width 77 height 13
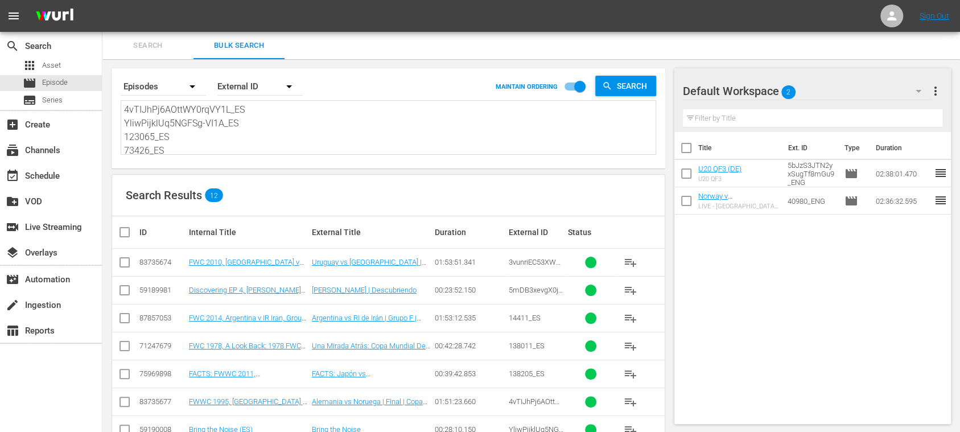
scroll to position [153, 0]
drag, startPoint x: 126, startPoint y: 112, endPoint x: 383, endPoint y: 179, distance: 265.3
click at [383, 179] on div "Search By Episodes Order By External ID MAINTAIN ORDERING Search 3vunriEC53XWX3…" at bounding box center [388, 331] width 572 height 545
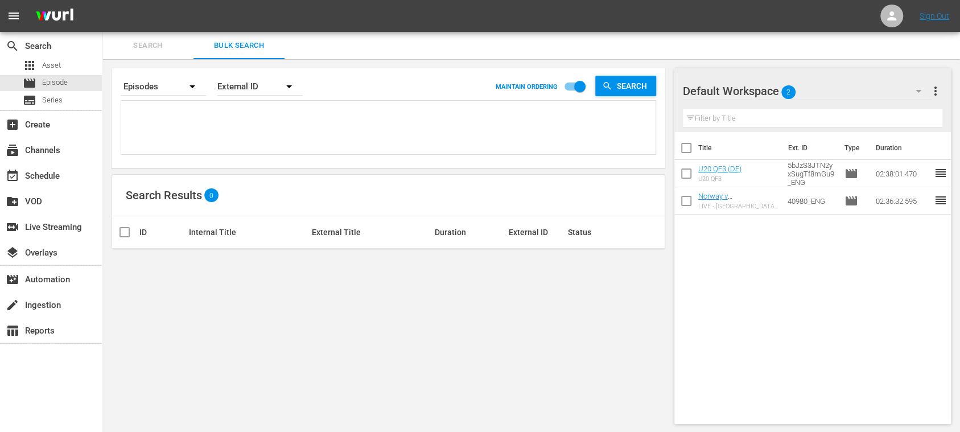
click at [166, 115] on textarea at bounding box center [390, 130] width 532 height 52
paste textarea "5gHFVHGXu1z25dDe6id7TE_DE #N/D 122770_DE #N/D 134613_DE 133702_DE 7on10qPcnyLaj…"
type textarea "5gHFVHGXu1z25dDe6id7TE_DE #N/D 122770_DE #N/D 134613_DE 133702_DE 7on10qPcnyLaj…"
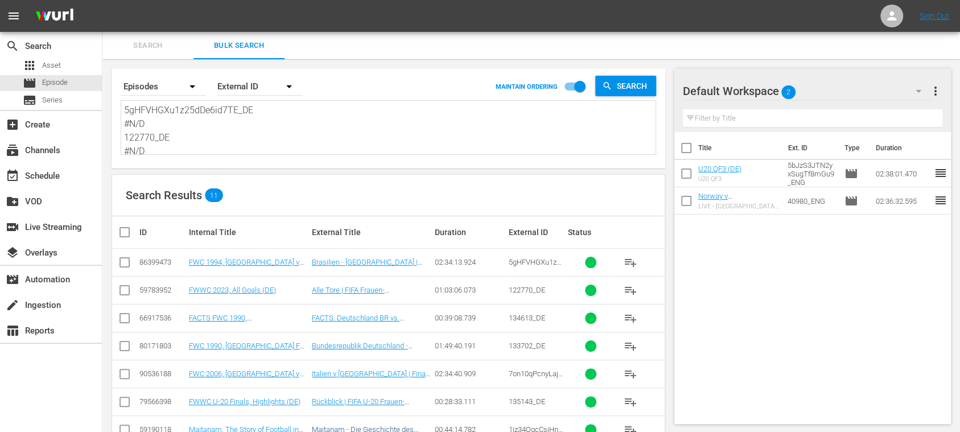
type textarea "5gHFVHGXu1z25dDe6id7TE_DE #N/D 122770_DE #N/D 134613_DE 133702_DE 7on10qPcnyLaj…"
click at [126, 231] on input "checkbox" at bounding box center [129, 232] width 23 height 14
checkbox input "true"
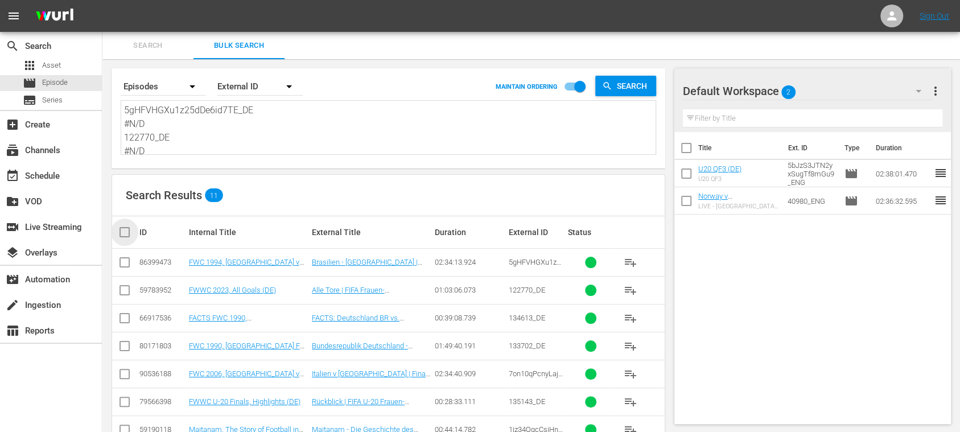
checkbox input "true"
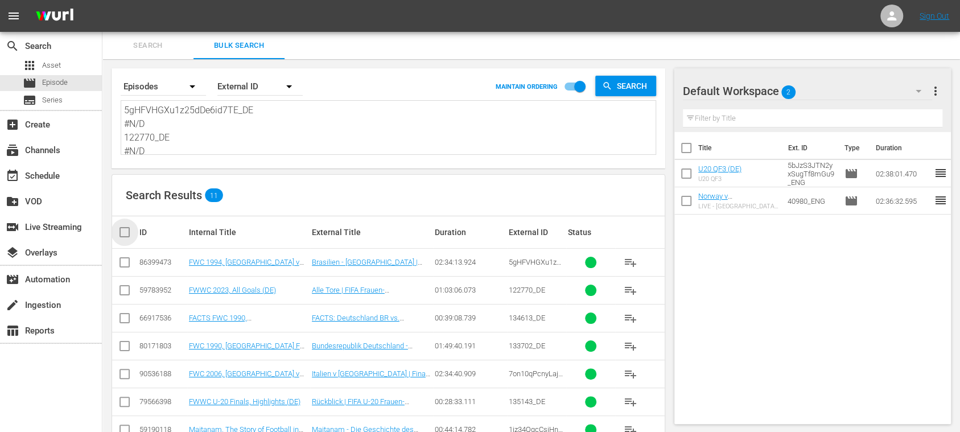
checkbox input "true"
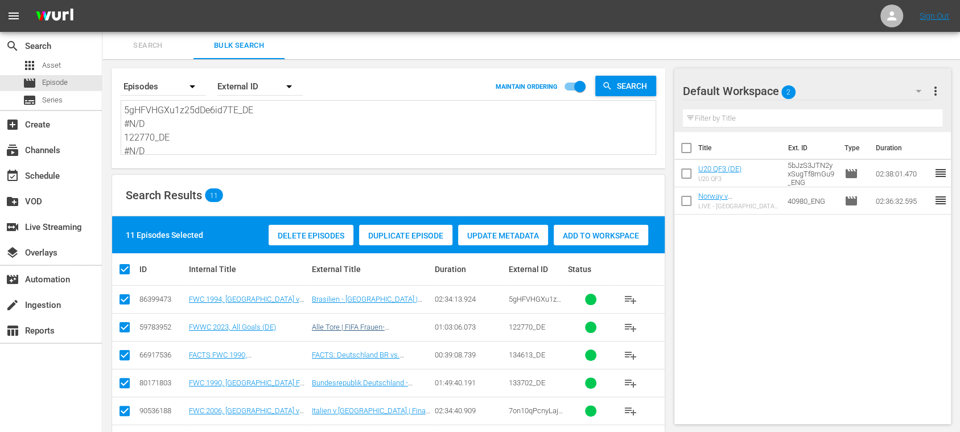
scroll to position [179, 0]
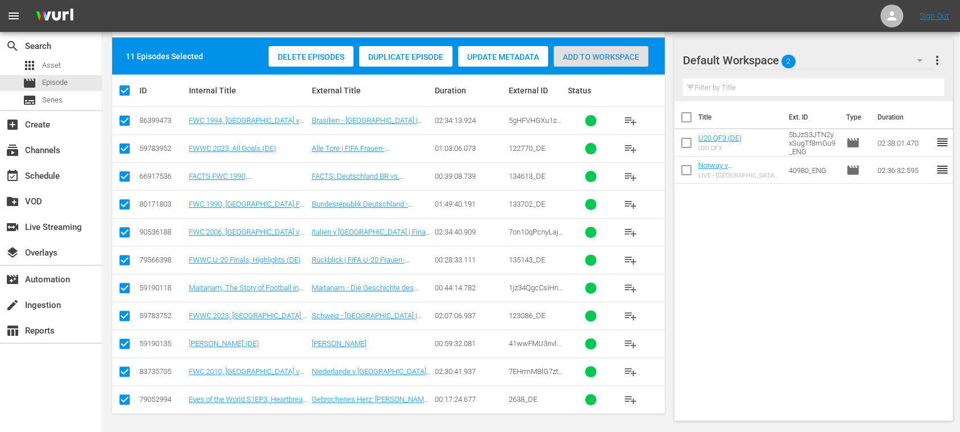
click at [615, 56] on span "Add to Workspace" at bounding box center [601, 56] width 94 height 9
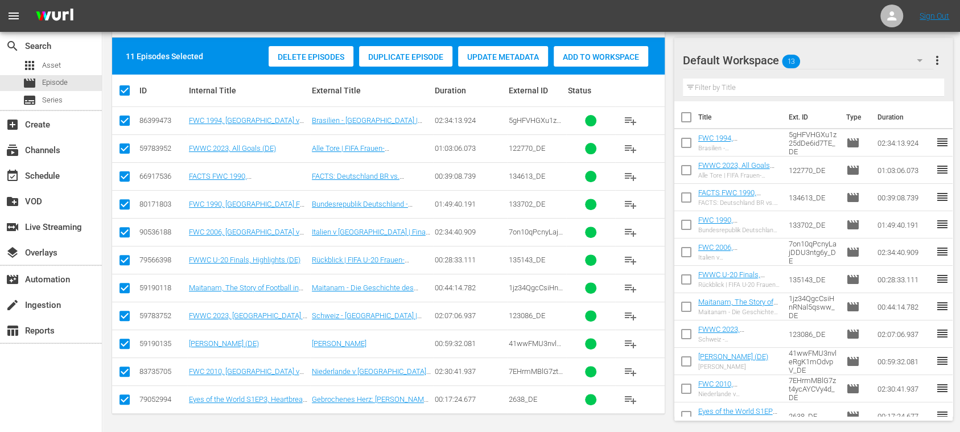
scroll to position [0, 0]
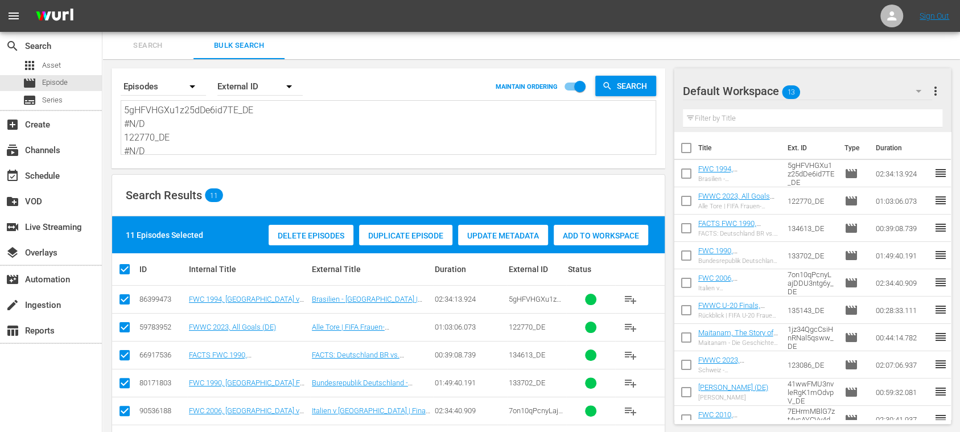
drag, startPoint x: 215, startPoint y: 142, endPoint x: 28, endPoint y: 57, distance: 205.3
click at [102, 0] on div "search Search apps Asset movie Episode subtitles Series add_box Create subscrip…" at bounding box center [531, 0] width 858 height 0
type textarea "#N/D 134613_DE 133702_DE 7on10qPcnyLajDDU3ntg6y_DE 135143_DE 1jz34QgcCsiHnRNal5…"
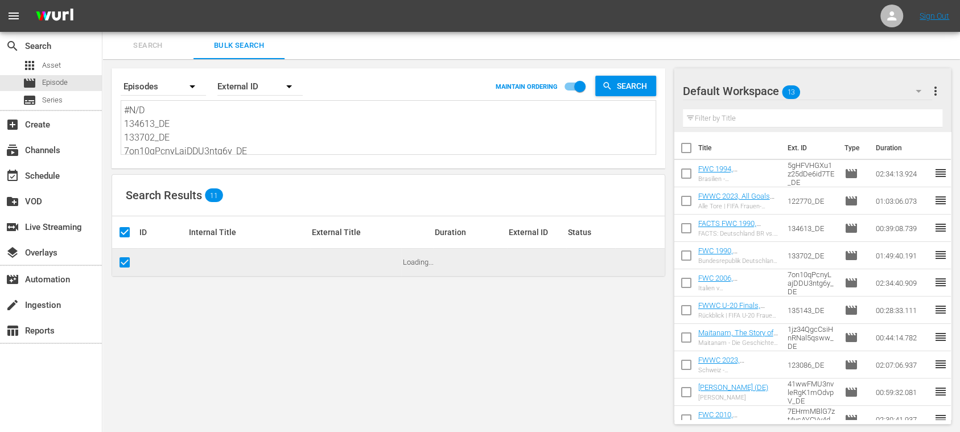
scroll to position [112, 0]
click at [352, 248] on div "Search By Episodes Order By External ID MAINTAIN ORDERING Search #N/D 134613_DE…" at bounding box center [388, 246] width 572 height 374
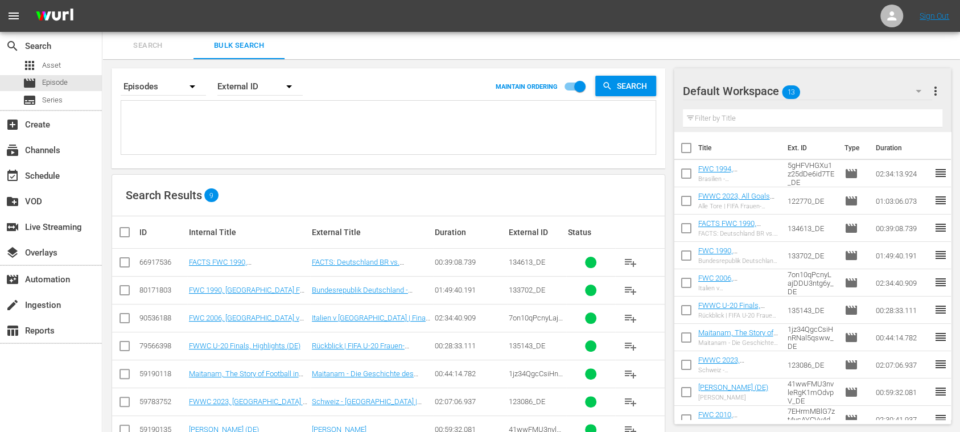
scroll to position [0, 0]
paste textarea "5gHFVHGXu1z25dDe6id7TE_DE #N/D 122770_DE #N/D 134613_DE 133702_DE 7on10qPcnyLaj…"
type textarea "5gHFVHGXu1z25dDe6id7TE_DE #N/D 122770_DE #N/D 134613_DE 133702_DE 7on10qPcnyLaj…"
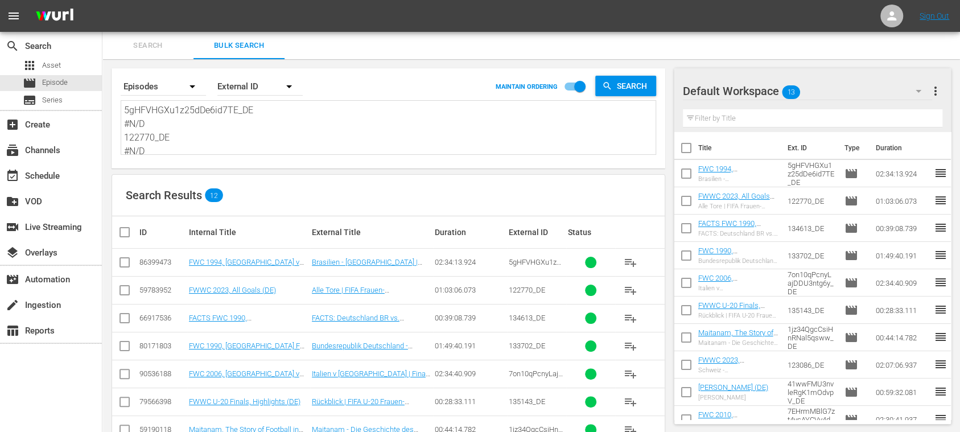
type textarea "5gHFVHGXu1z25dDe6id7TE_DE #N/D 122770_DE #N/D 134613_DE 133702_DE 7on10qPcnyLaj…"
click at [684, 146] on input "checkbox" at bounding box center [686, 150] width 24 height 24
checkbox input "true"
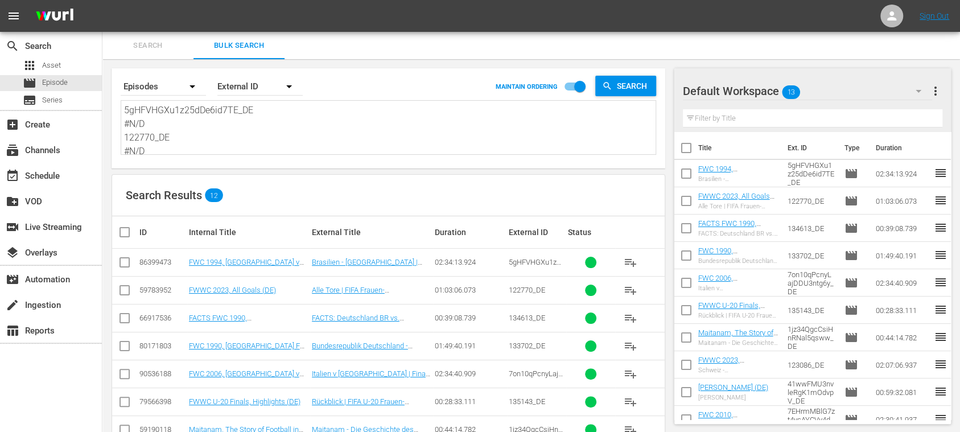
checkbox input "true"
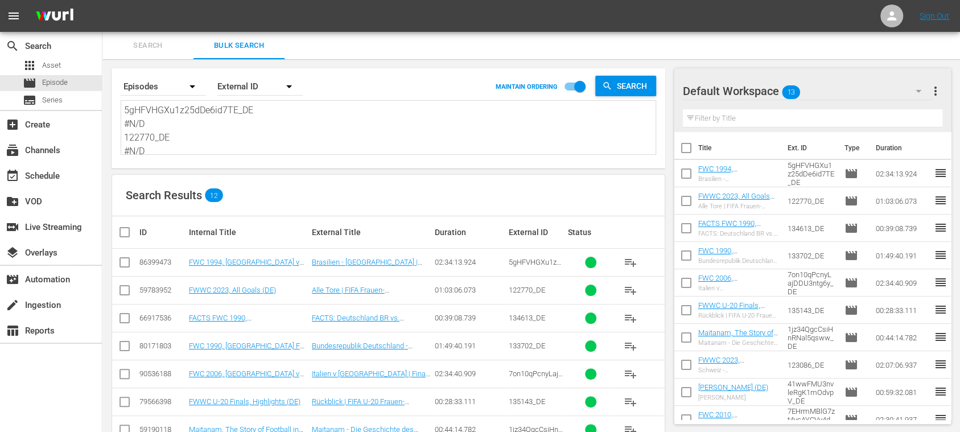
checkbox input "true"
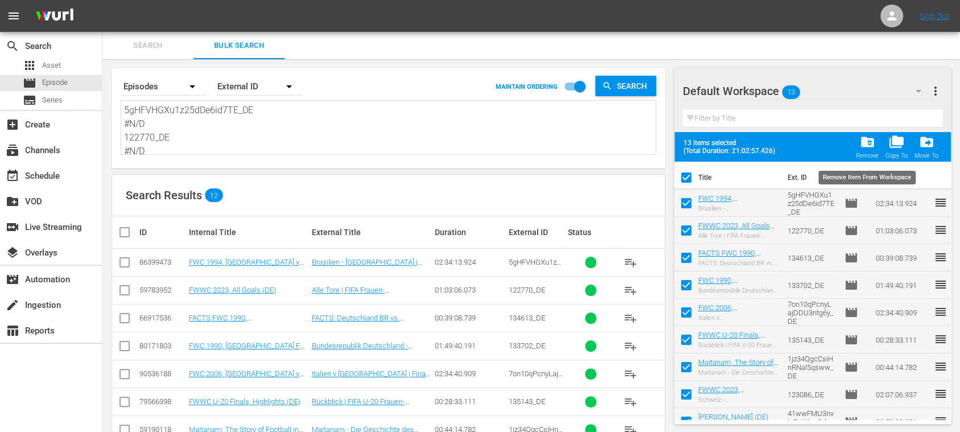
click at [870, 146] on span "folder_delete" at bounding box center [866, 141] width 15 height 15
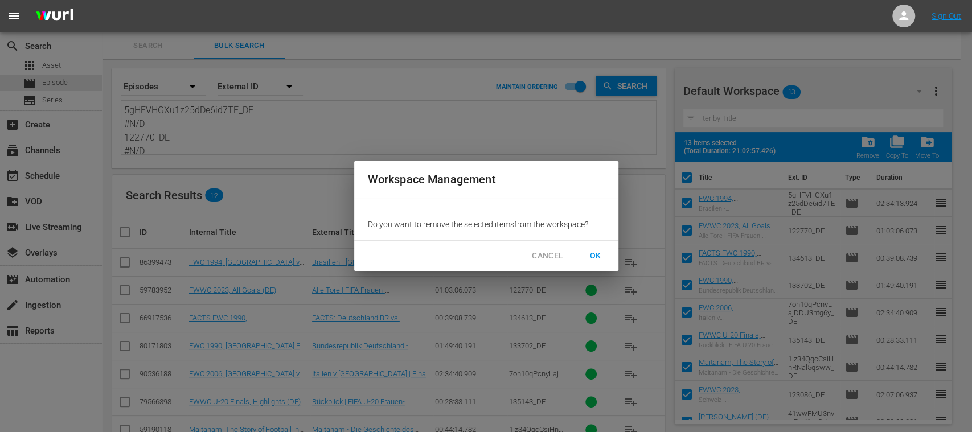
click at [541, 264] on button "CANCEL" at bounding box center [547, 255] width 50 height 21
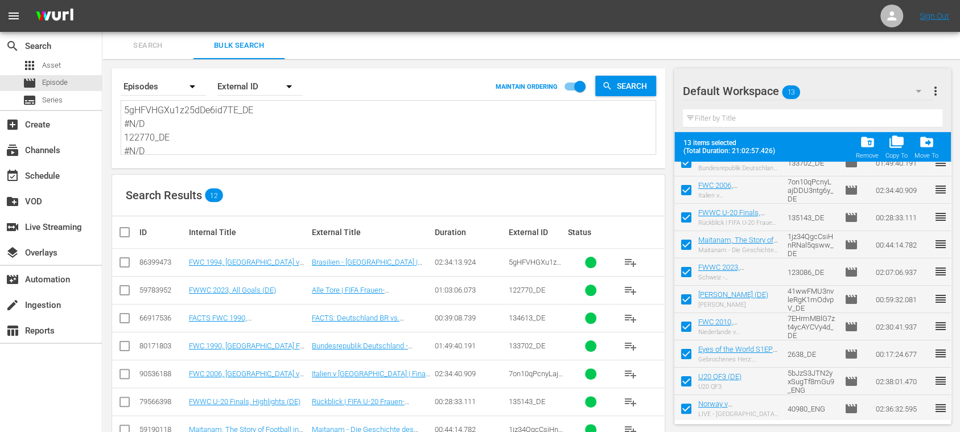
scroll to position [125, 0]
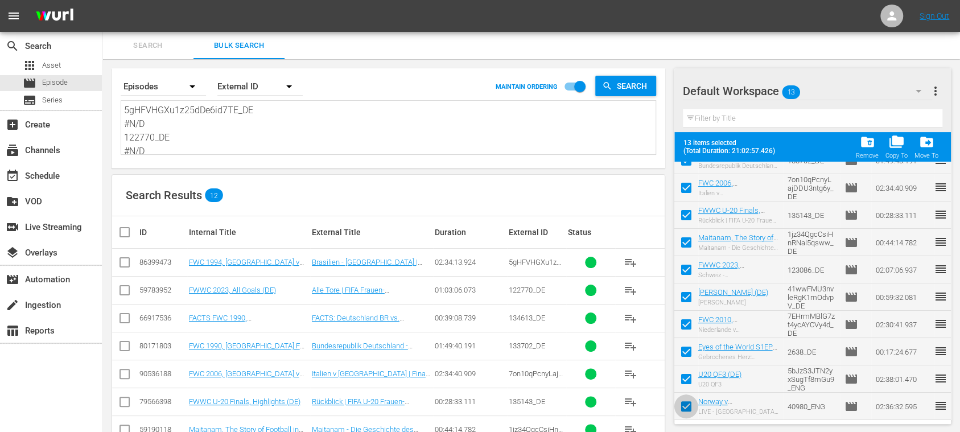
click at [685, 408] on input "checkbox" at bounding box center [686, 409] width 24 height 24
checkbox input "false"
click at [689, 381] on input "checkbox" at bounding box center [686, 381] width 24 height 24
checkbox input "false"
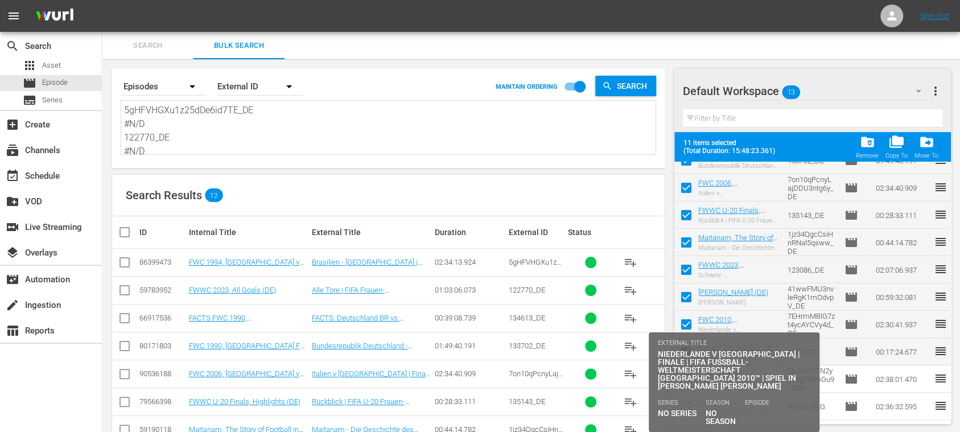
scroll to position [0, 0]
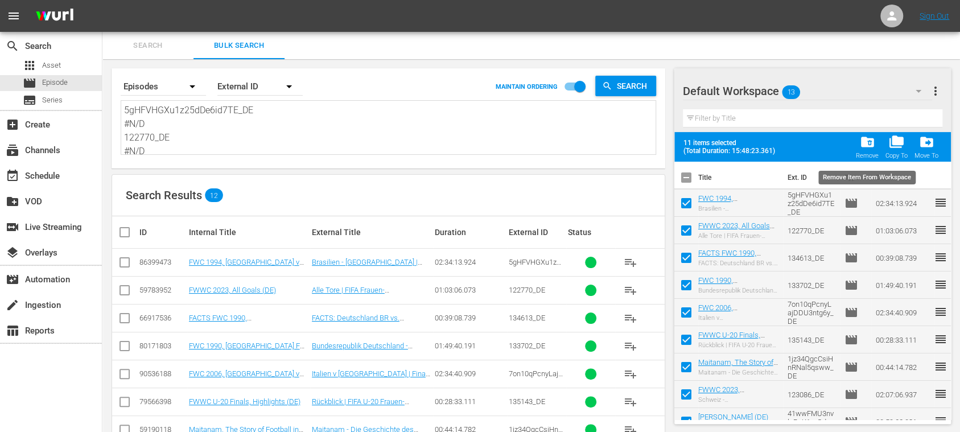
click at [865, 145] on span "folder_delete" at bounding box center [866, 141] width 15 height 15
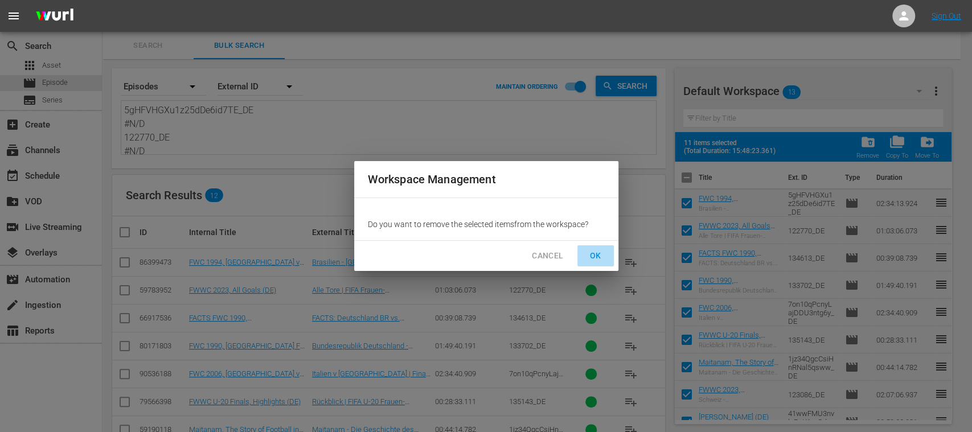
click at [593, 256] on span "OK" at bounding box center [595, 256] width 18 height 14
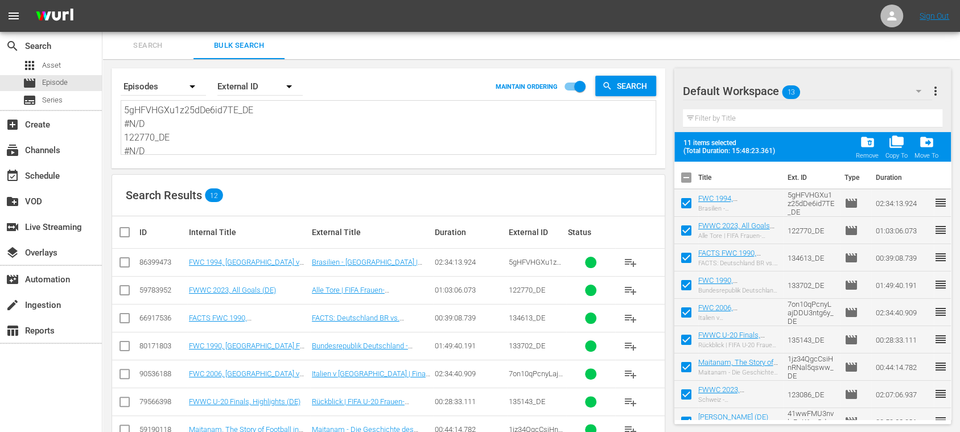
checkbox input "false"
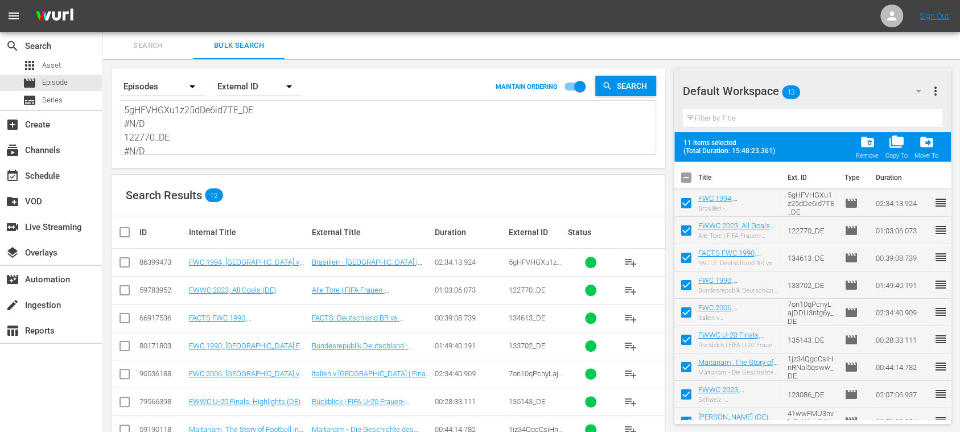
checkbox input "false"
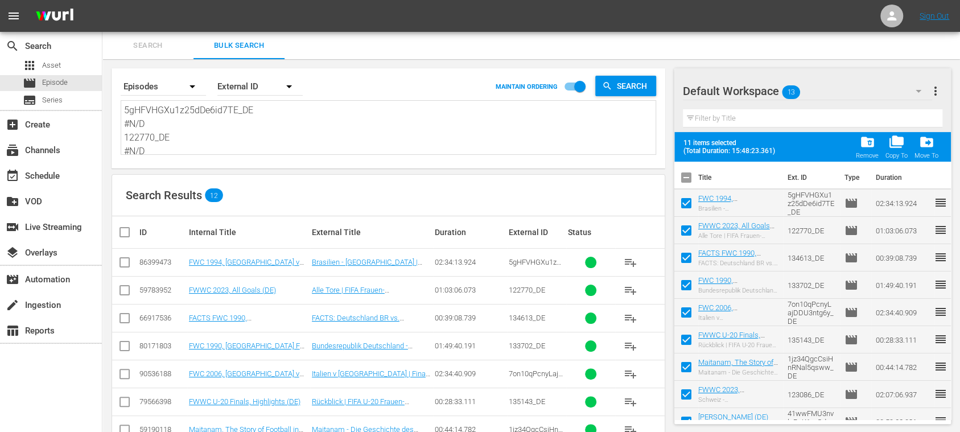
checkbox input "false"
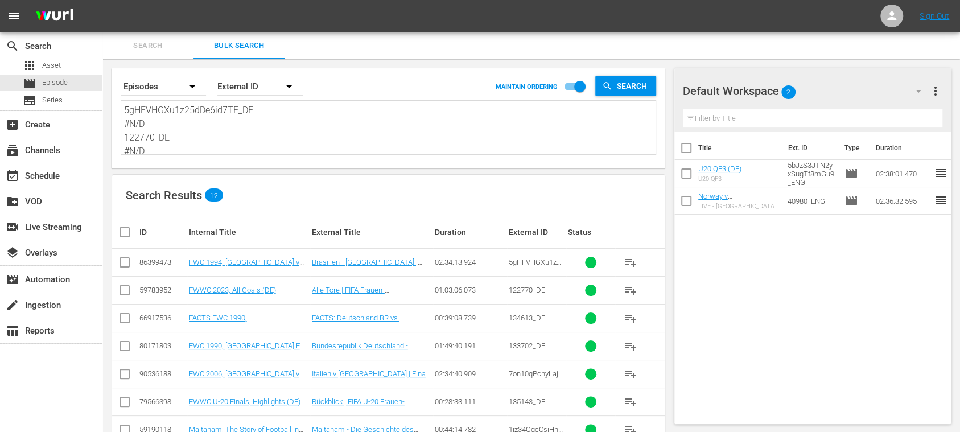
click at [125, 234] on input "checkbox" at bounding box center [129, 232] width 23 height 14
checkbox input "true"
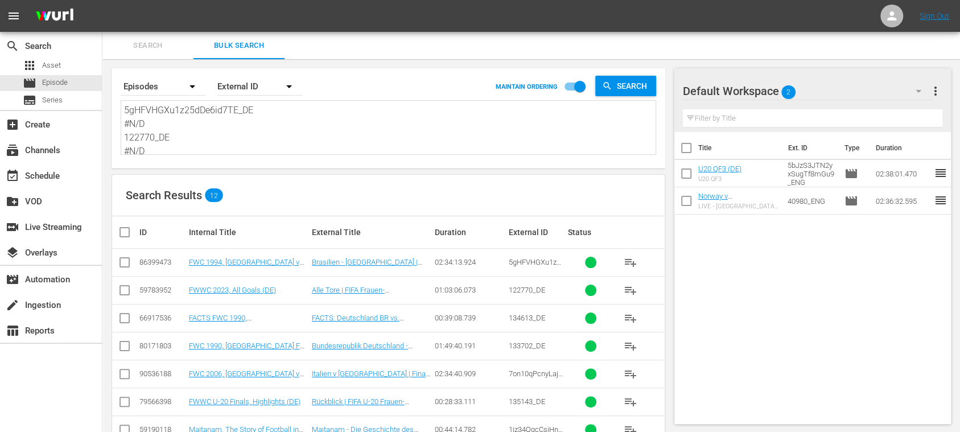
checkbox input "true"
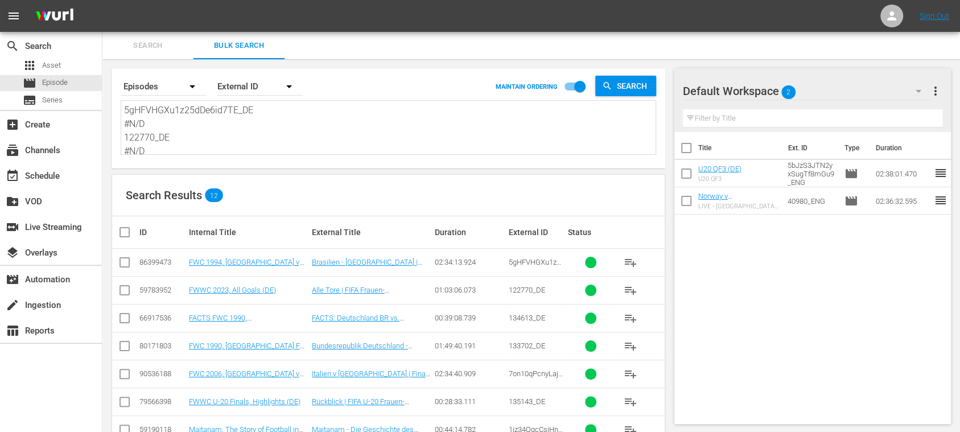
checkbox input "true"
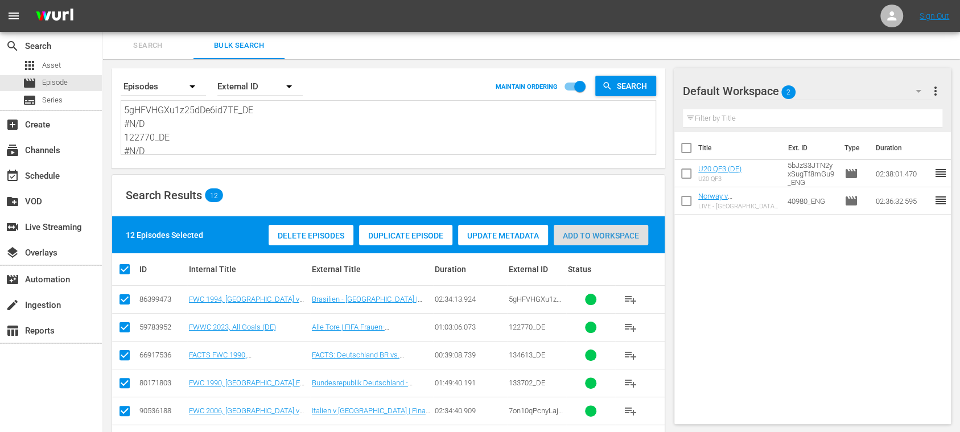
click at [599, 238] on span "Add to Workspace" at bounding box center [601, 235] width 94 height 9
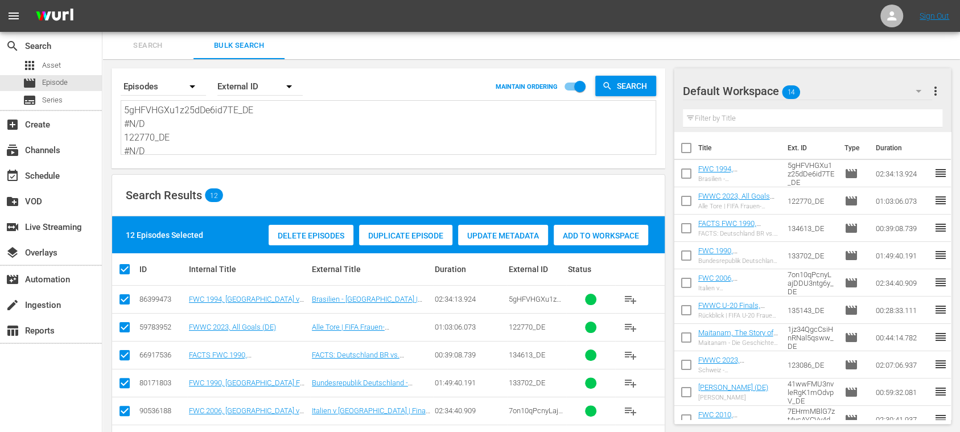
click at [940, 55] on div "Search Bulk Search" at bounding box center [531, 45] width 858 height 27
drag, startPoint x: 125, startPoint y: 108, endPoint x: 355, endPoint y: 234, distance: 263.1
click at [355, 234] on div "Search By Episodes Order By External ID MAINTAIN ORDERING Search 5gHFVHGXu1z25d…" at bounding box center [388, 350] width 572 height 582
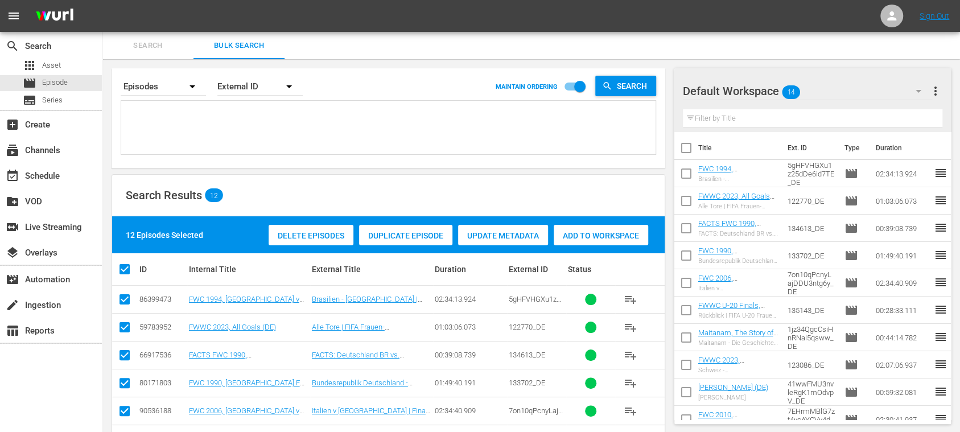
paste textarea "5gHFVHGXu1z25dDe6id7TE_DE #N/D 122770_DE #N/D 134613_DE 133702_DE 7on10qPcnyLaj…"
type textarea "5gHFVHGXu1z25dDe6id7TE_DE #N/D 122770_DE #N/D 134613_DE 133702_DE 7on10qPcnyLaj…"
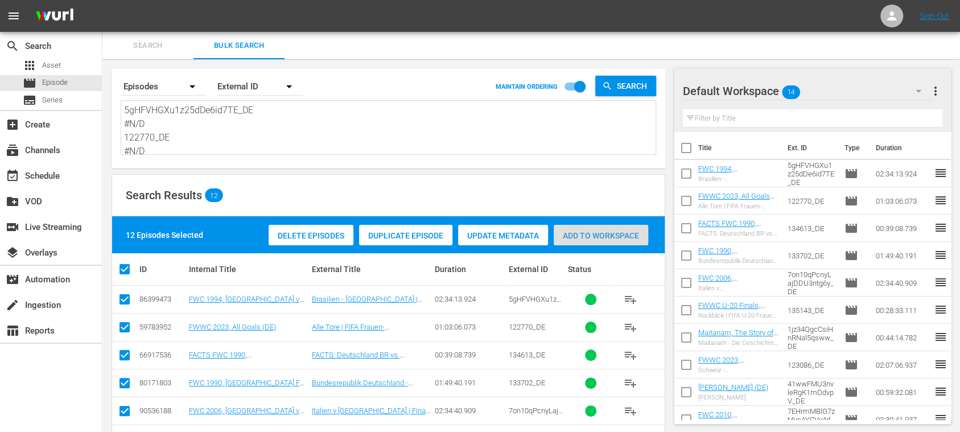
click at [603, 236] on span "Add to Workspace" at bounding box center [601, 235] width 94 height 9
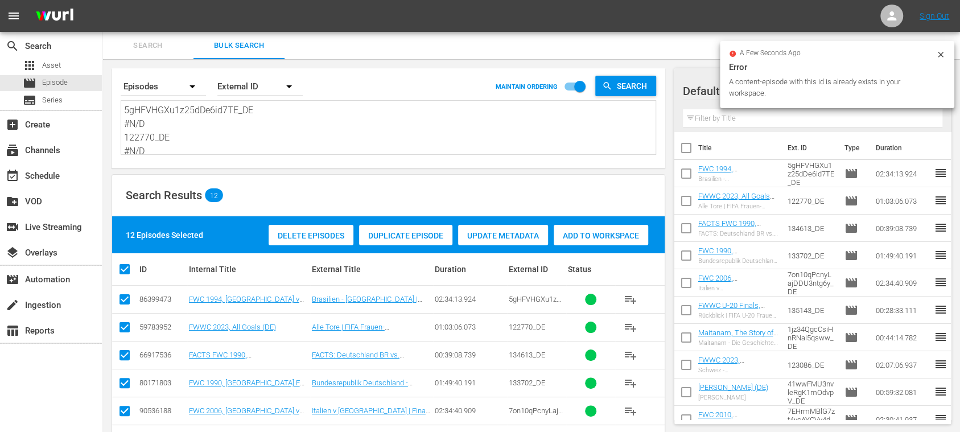
click at [939, 50] on icon at bounding box center [940, 54] width 9 height 9
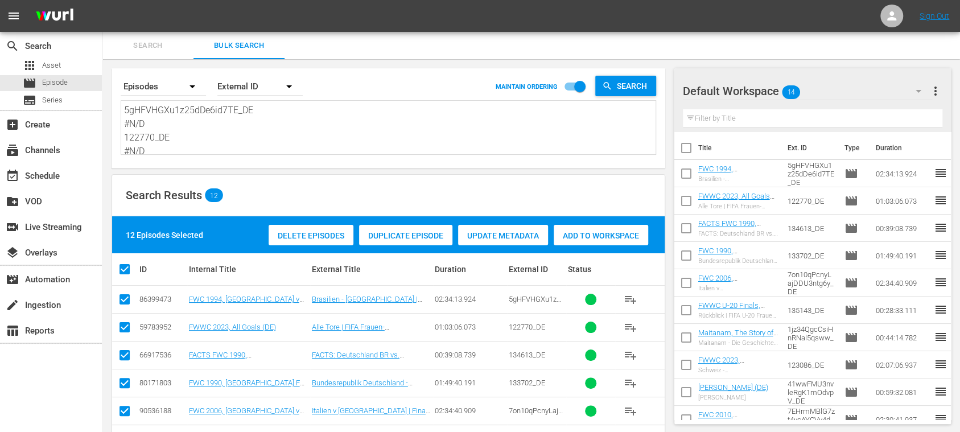
click at [688, 147] on input "checkbox" at bounding box center [686, 150] width 24 height 24
checkbox input "true"
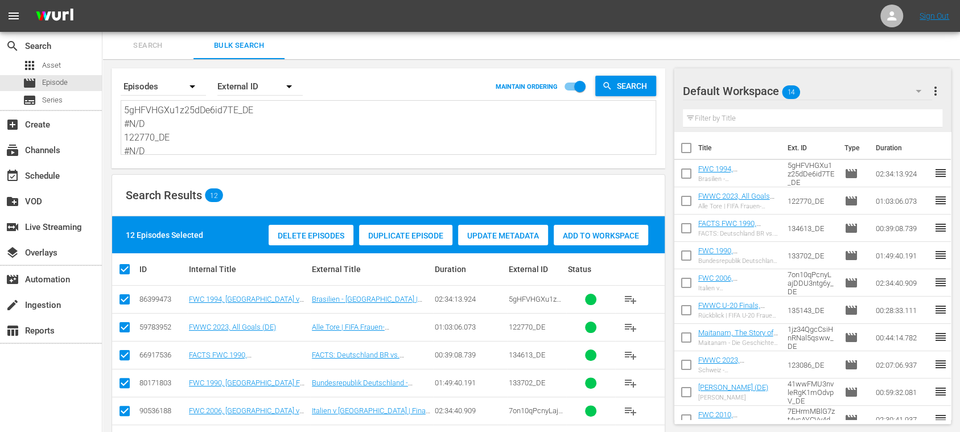
checkbox input "true"
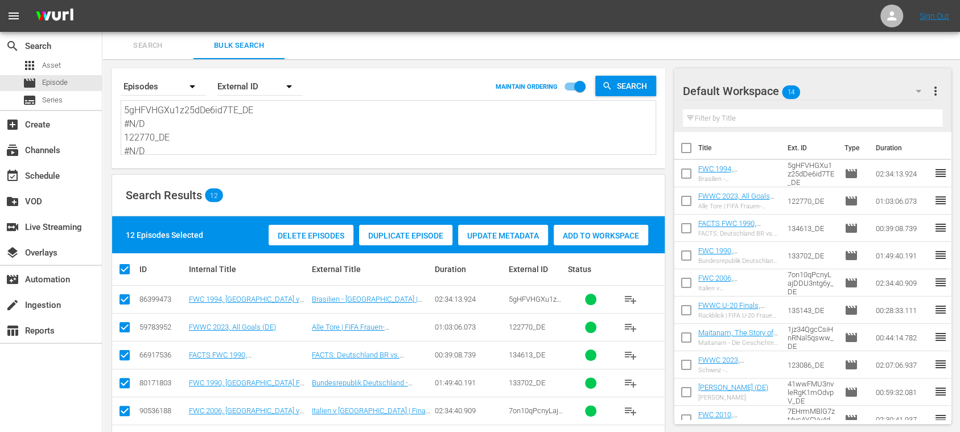
checkbox input "true"
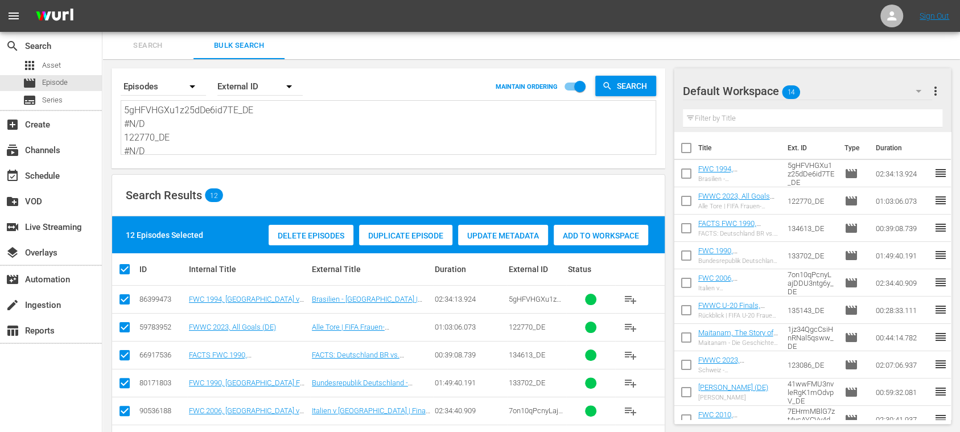
checkbox input "true"
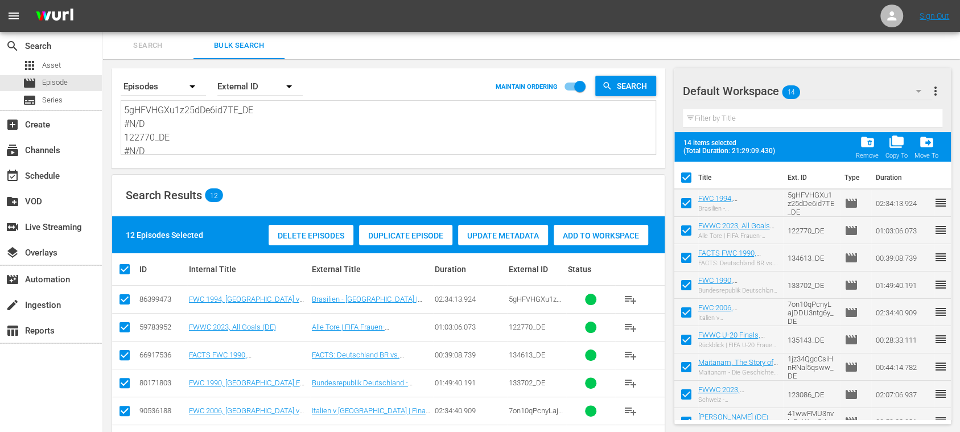
scroll to position [152, 0]
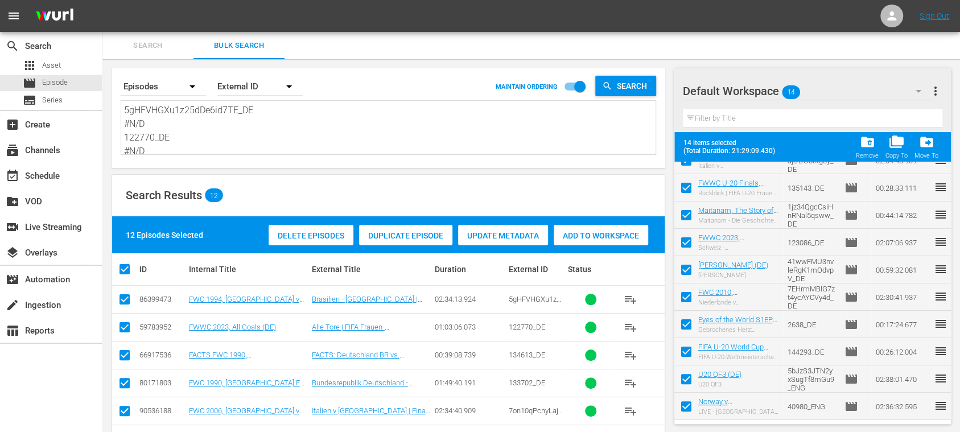
click at [684, 377] on input "checkbox" at bounding box center [686, 381] width 24 height 24
checkbox input "false"
click at [686, 398] on input "checkbox" at bounding box center [686, 409] width 24 height 24
checkbox input "false"
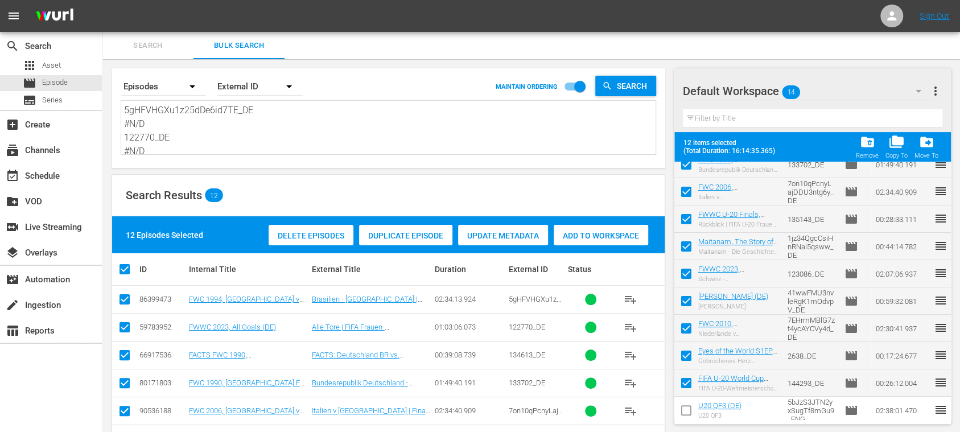
scroll to position [120, 0]
click at [688, 224] on input "checkbox" at bounding box center [686, 223] width 24 height 24
checkbox input "false"
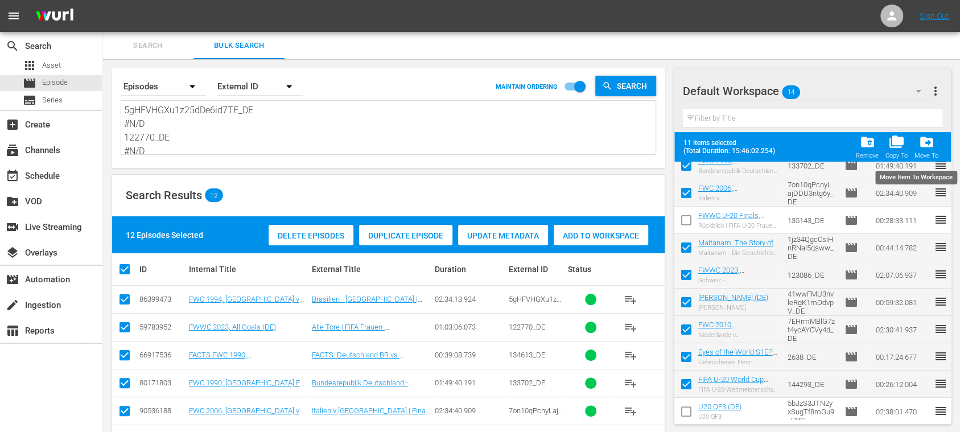
click at [930, 149] on span "drive_file_move" at bounding box center [926, 141] width 15 height 15
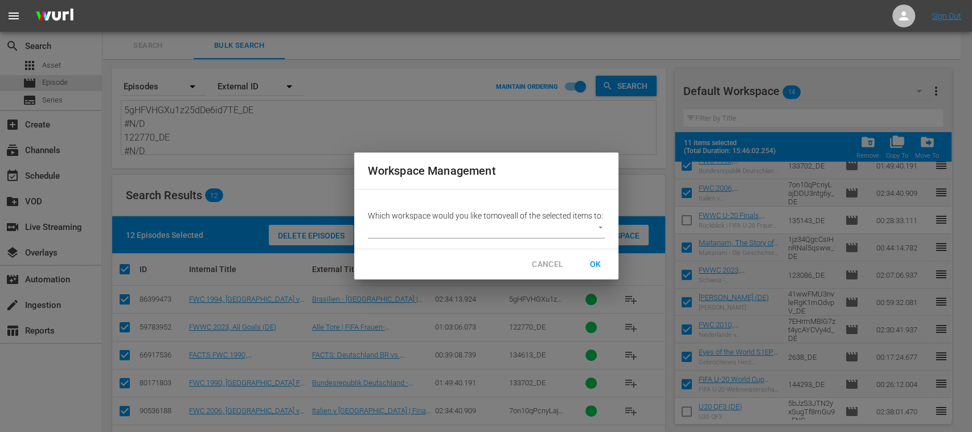
click at [554, 270] on span "CANCEL" at bounding box center [547, 264] width 31 height 14
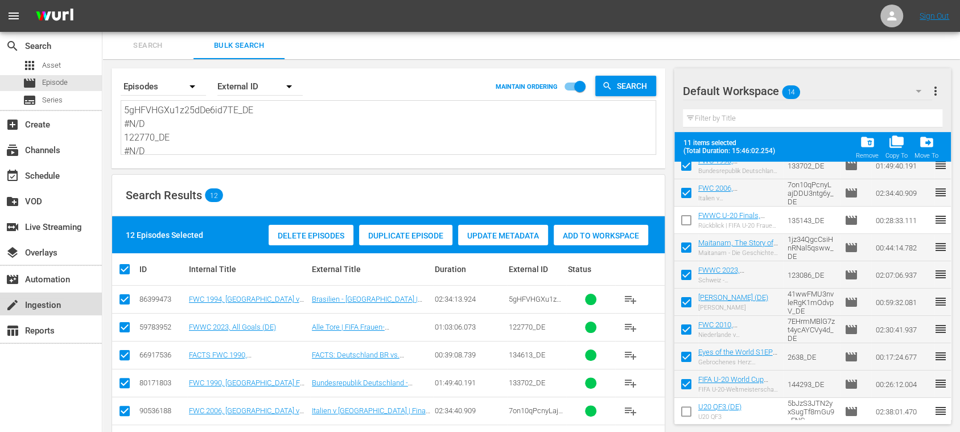
click at [53, 301] on div "create Ingestion" at bounding box center [32, 303] width 64 height 10
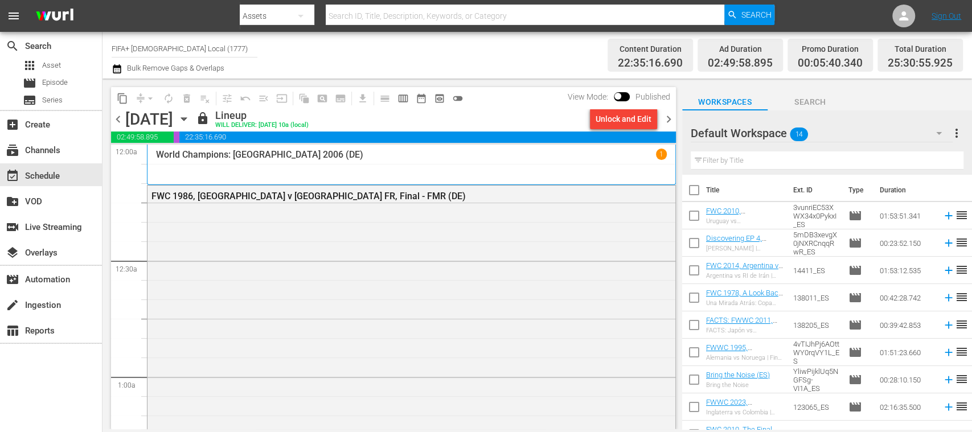
click at [666, 116] on span "chevron_right" at bounding box center [668, 119] width 14 height 14
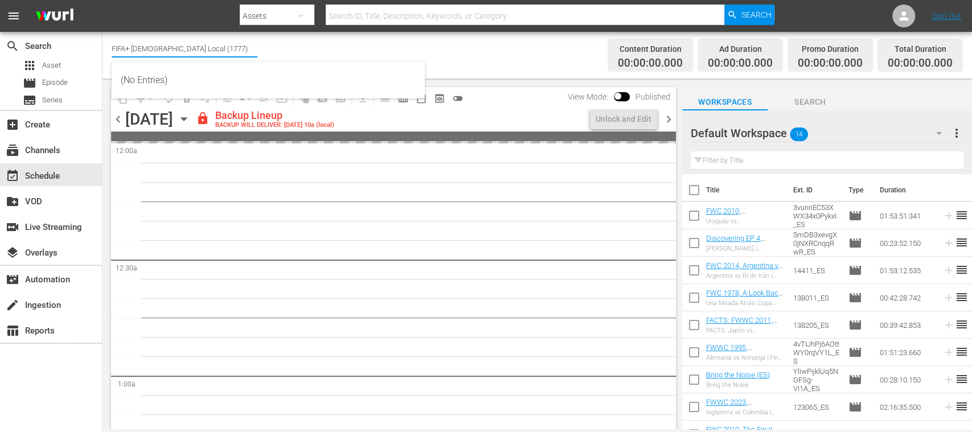
drag, startPoint x: 171, startPoint y: 50, endPoint x: 259, endPoint y: 47, distance: 88.3
click at [259, 47] on div "Channel Title FIFA+ German Local (1777) Bulk Remove Gaps & Overlaps" at bounding box center [344, 55] width 464 height 41
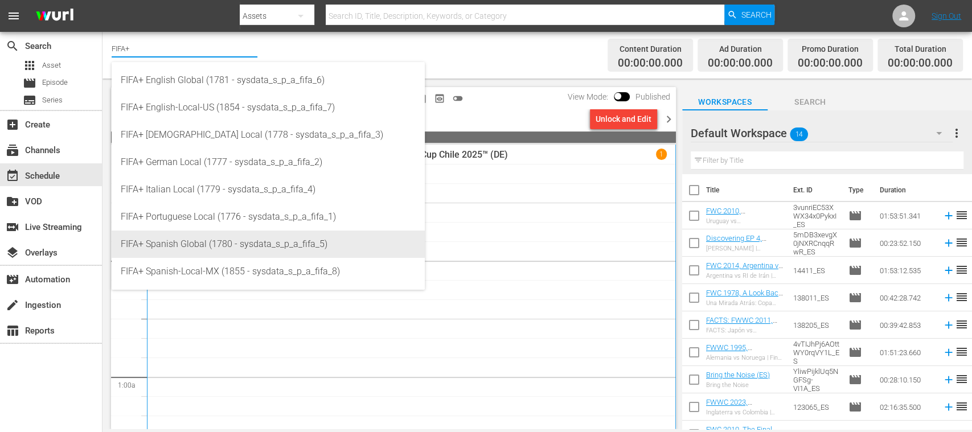
click at [233, 236] on div "FIFA+ Spanish Global (1780 - sysdata_s_p_a_fifa_5)" at bounding box center [268, 244] width 295 height 27
type input "FIFA+ Spanish Global (1780 - sysdata_s_p_a_fifa_5)"
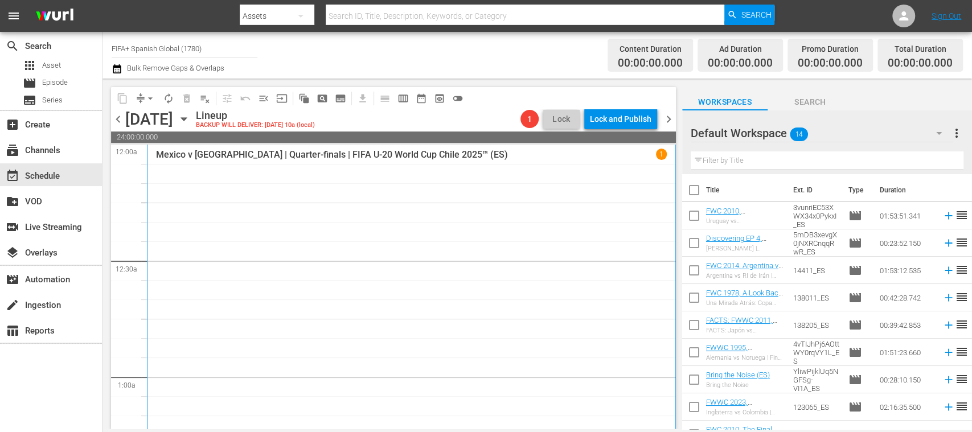
click at [695, 192] on input "checkbox" at bounding box center [694, 192] width 24 height 24
checkbox input "true"
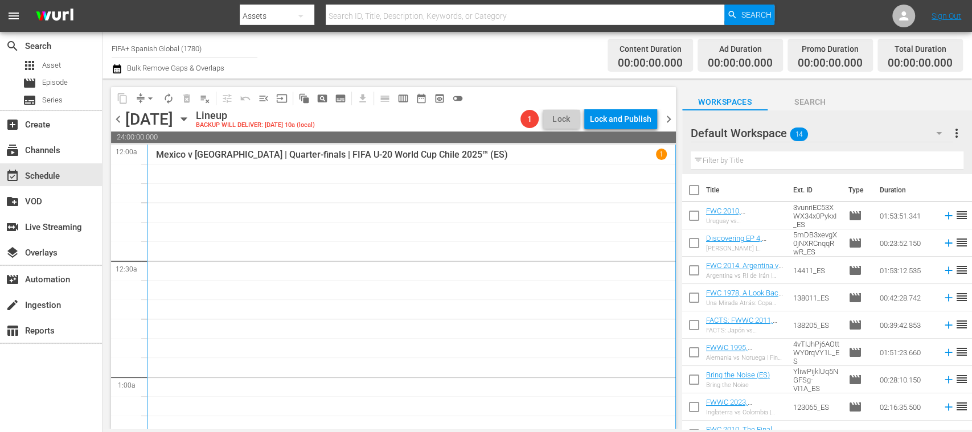
checkbox input "true"
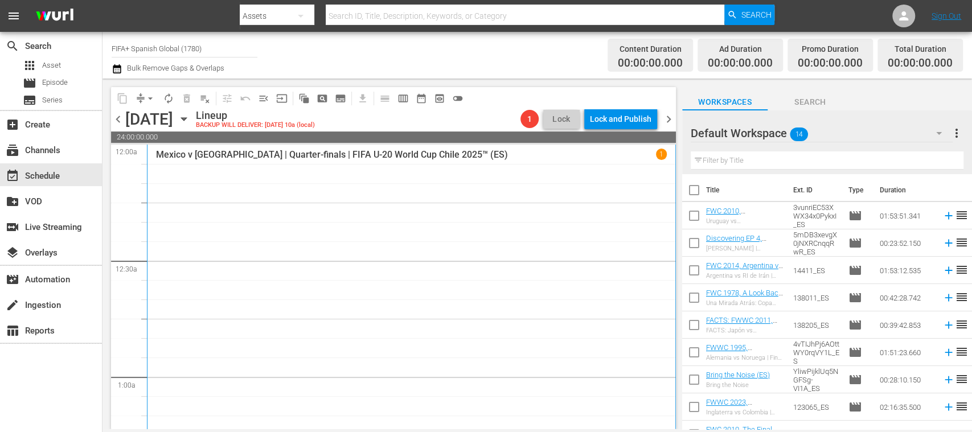
checkbox input "true"
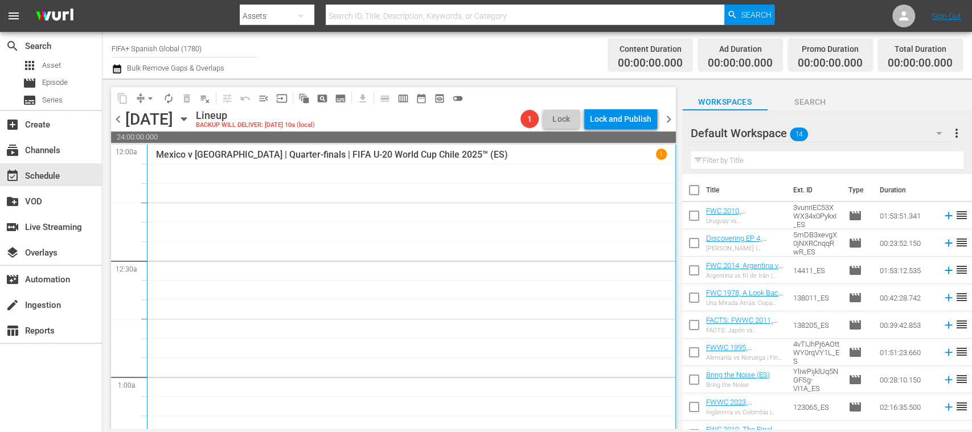
checkbox input "true"
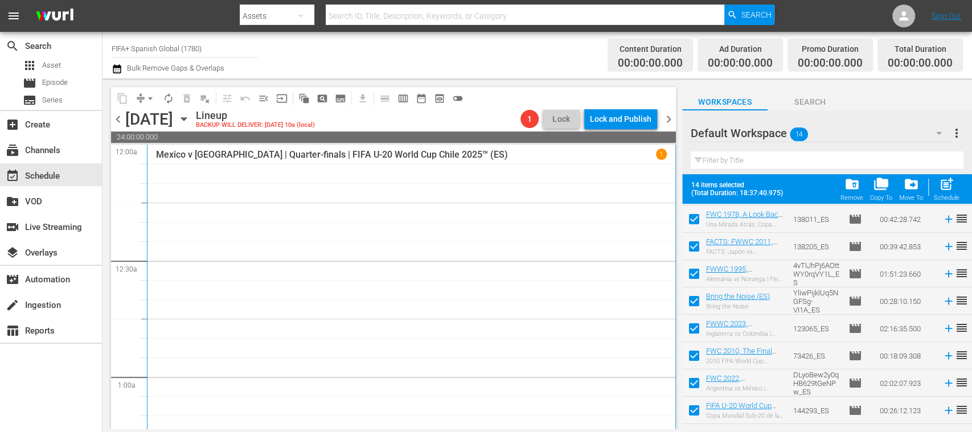
scroll to position [183, 0]
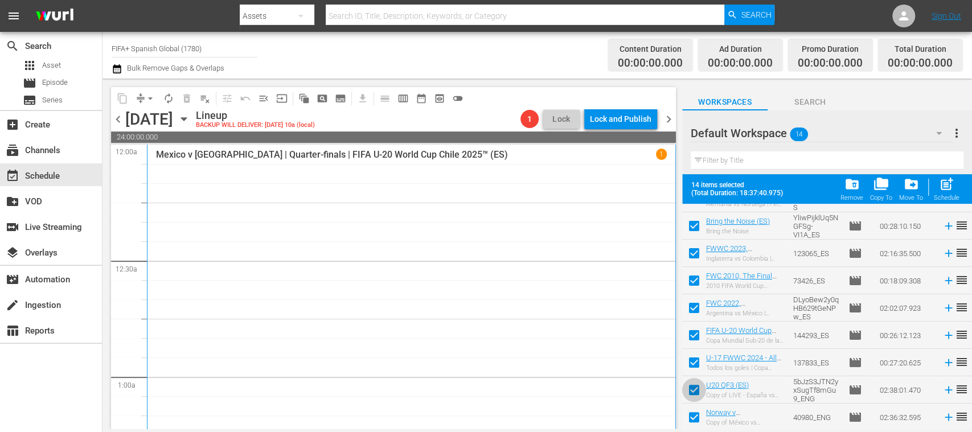
click at [692, 384] on input "checkbox" at bounding box center [694, 392] width 24 height 24
checkbox input "false"
click at [695, 417] on input "checkbox" at bounding box center [694, 420] width 24 height 24
checkbox input "false"
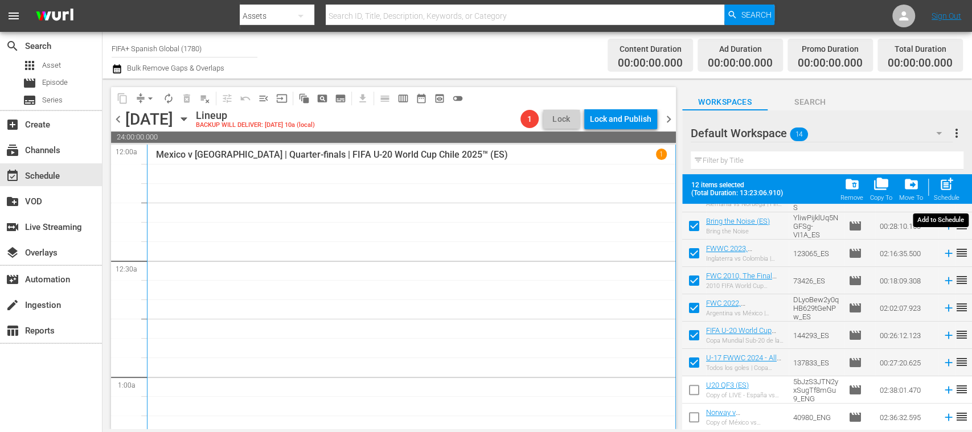
click at [950, 195] on div "Schedule" at bounding box center [946, 197] width 26 height 7
checkbox input "false"
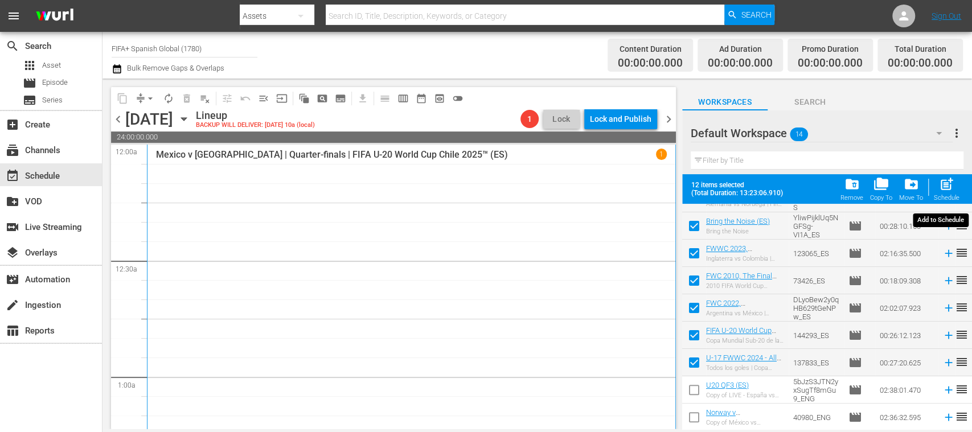
checkbox input "false"
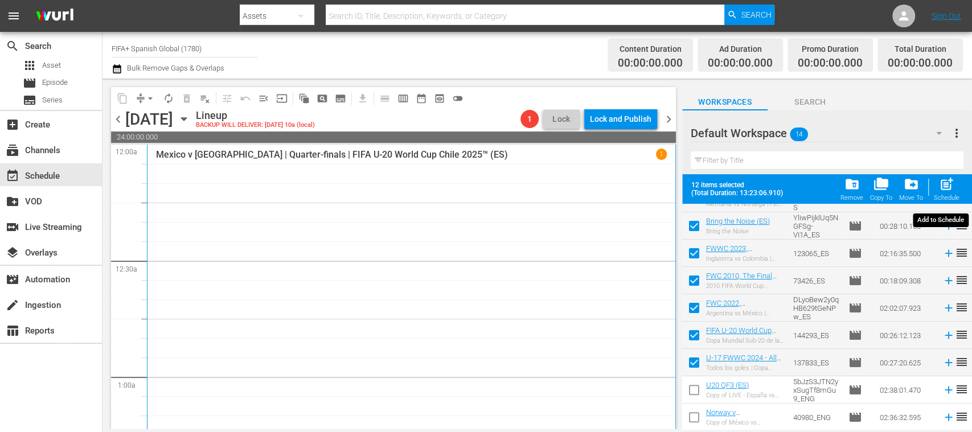
checkbox input "false"
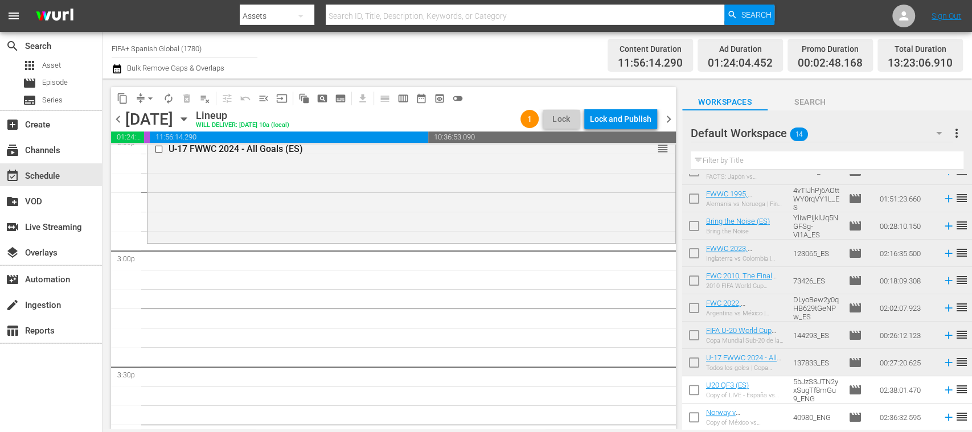
scroll to position [0, 0]
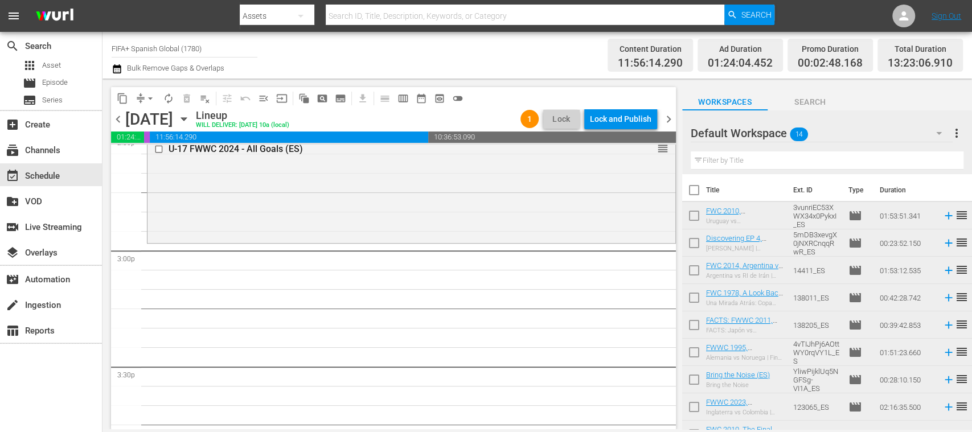
click at [695, 270] on input "checkbox" at bounding box center [694, 273] width 24 height 24
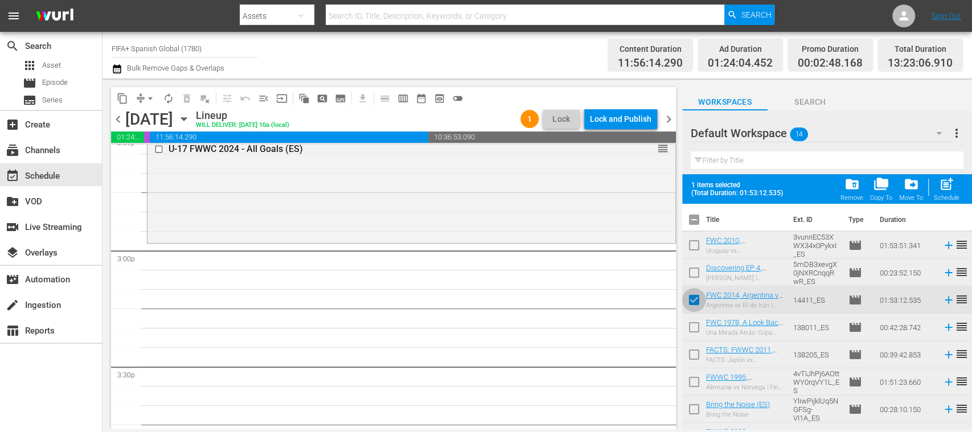
click at [698, 300] on input "checkbox" at bounding box center [694, 302] width 24 height 24
checkbox input "false"
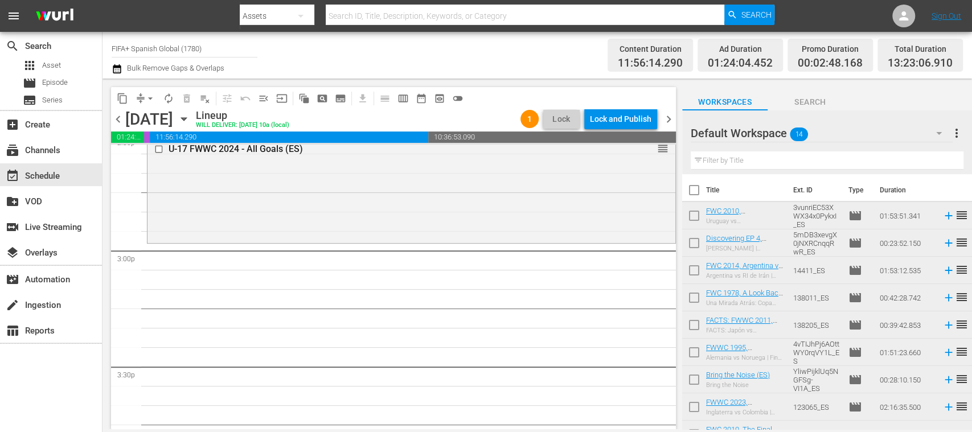
click at [696, 217] on input "checkbox" at bounding box center [694, 218] width 24 height 24
checkbox input "true"
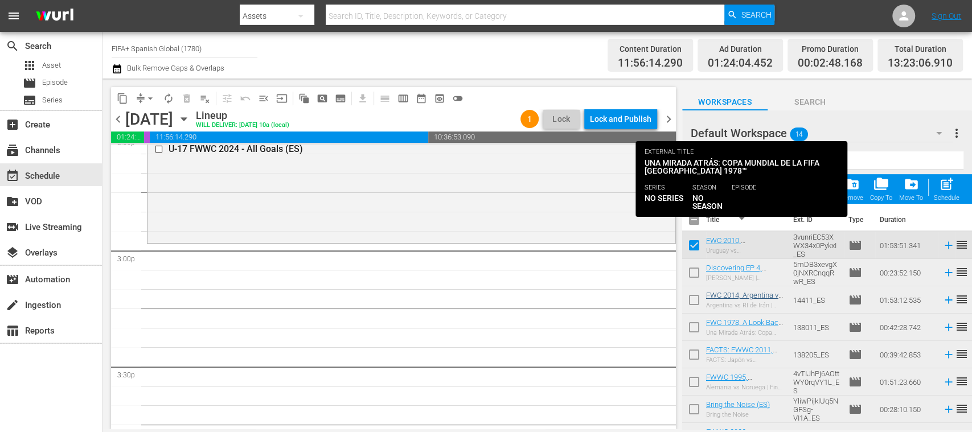
scroll to position [183, 0]
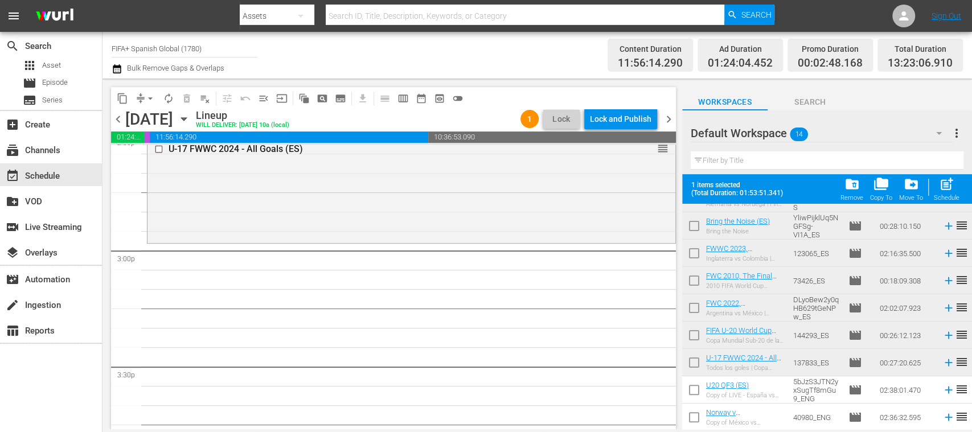
click at [693, 253] on input "checkbox" at bounding box center [694, 256] width 24 height 24
click at [694, 253] on input "checkbox" at bounding box center [694, 256] width 24 height 24
checkbox input "false"
click at [690, 277] on input "checkbox" at bounding box center [694, 283] width 24 height 24
checkbox input "true"
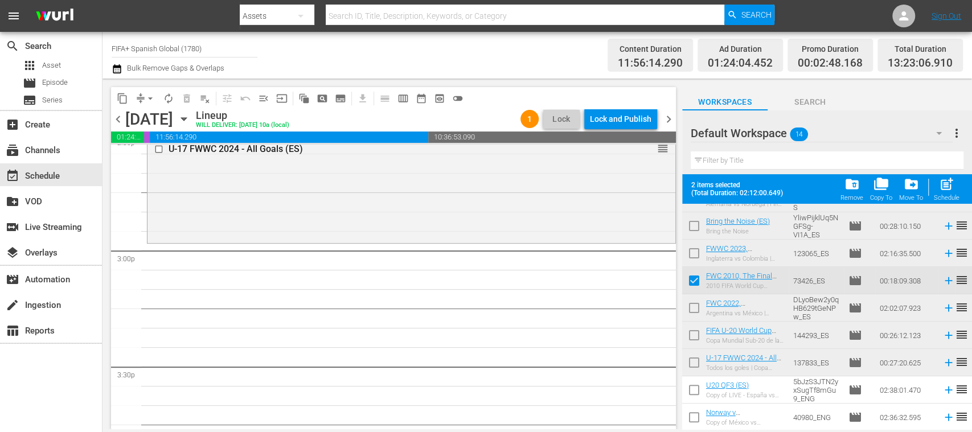
click at [694, 305] on input "checkbox" at bounding box center [694, 310] width 24 height 24
click at [695, 303] on input "checkbox" at bounding box center [694, 310] width 24 height 24
checkbox input "false"
click at [697, 279] on input "checkbox" at bounding box center [694, 283] width 24 height 24
checkbox input "false"
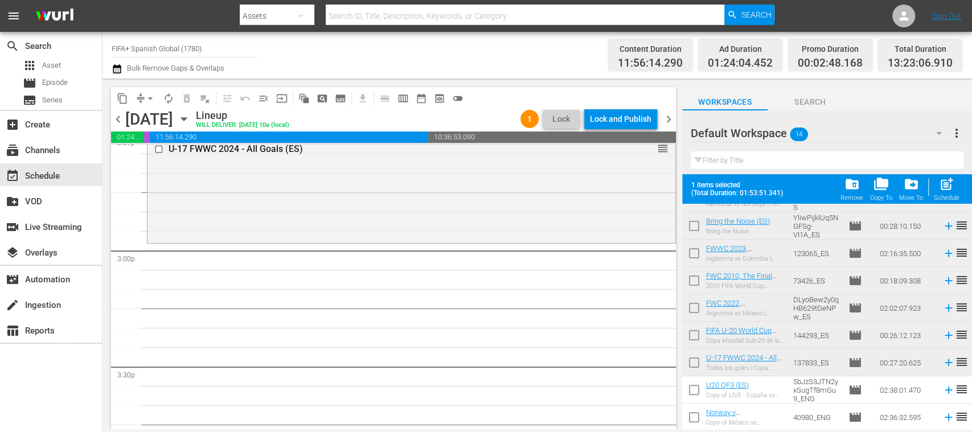
scroll to position [0, 0]
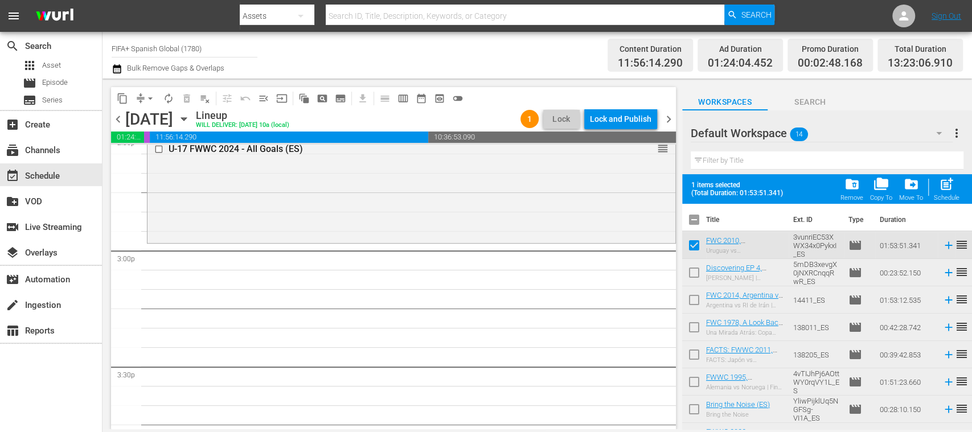
click at [693, 298] on input "checkbox" at bounding box center [694, 302] width 24 height 24
checkbox input "true"
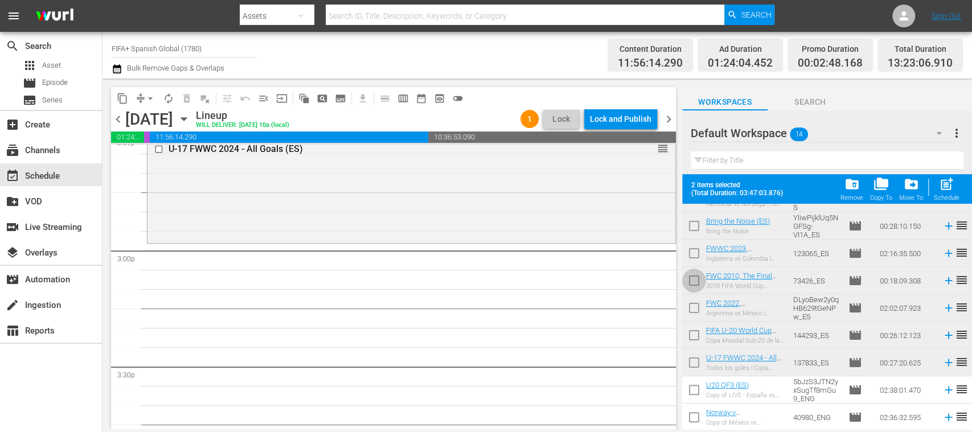
click at [695, 282] on input "checkbox" at bounding box center [694, 283] width 24 height 24
checkbox input "true"
click at [693, 332] on input "checkbox" at bounding box center [694, 338] width 24 height 24
checkbox input "true"
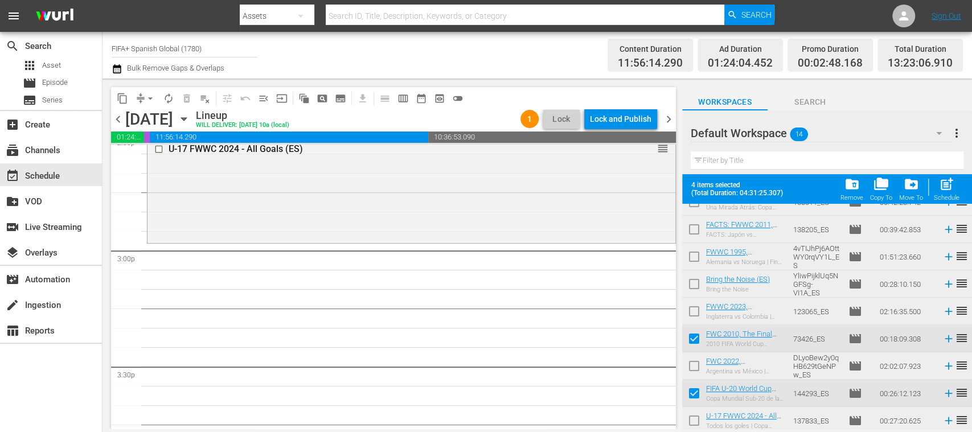
scroll to position [143, 0]
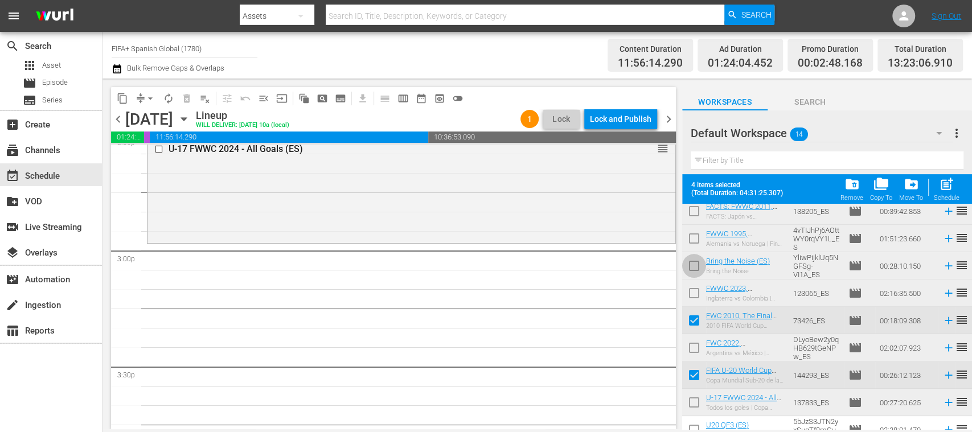
click at [694, 269] on input "checkbox" at bounding box center [694, 268] width 24 height 24
checkbox input "true"
click at [948, 188] on span "post_add" at bounding box center [946, 183] width 15 height 15
checkbox input "false"
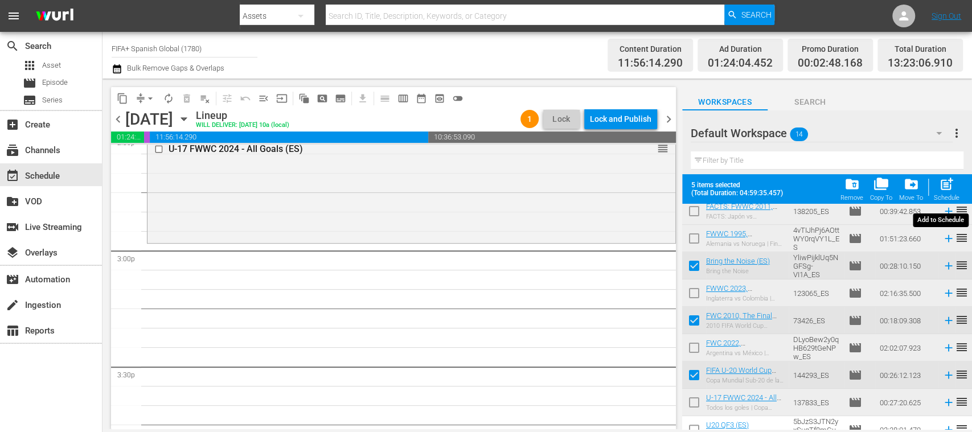
checkbox input "false"
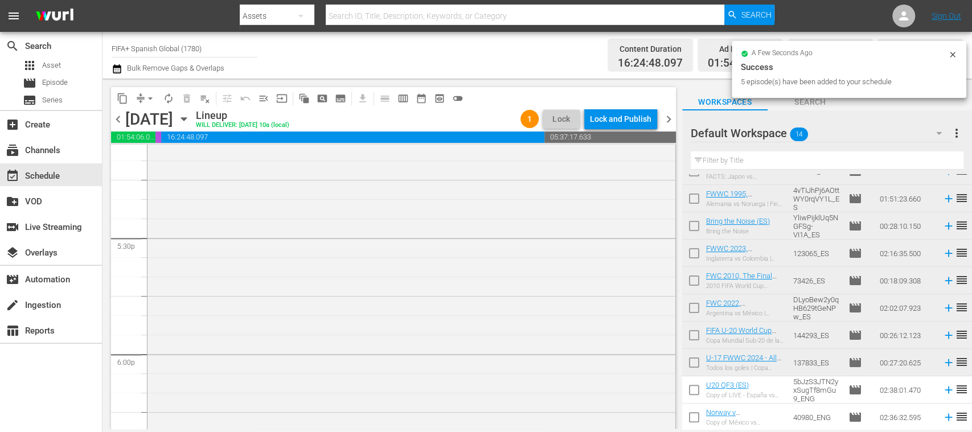
scroll to position [4481, 0]
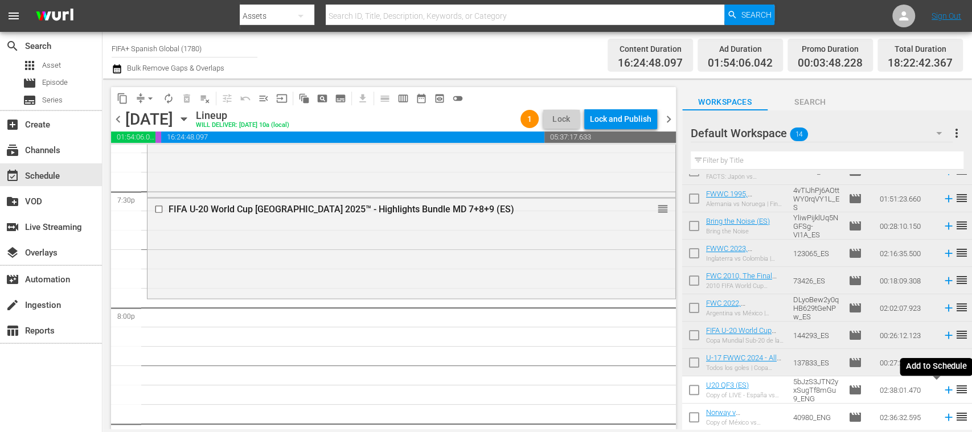
click at [944, 390] on icon at bounding box center [947, 389] width 7 height 7
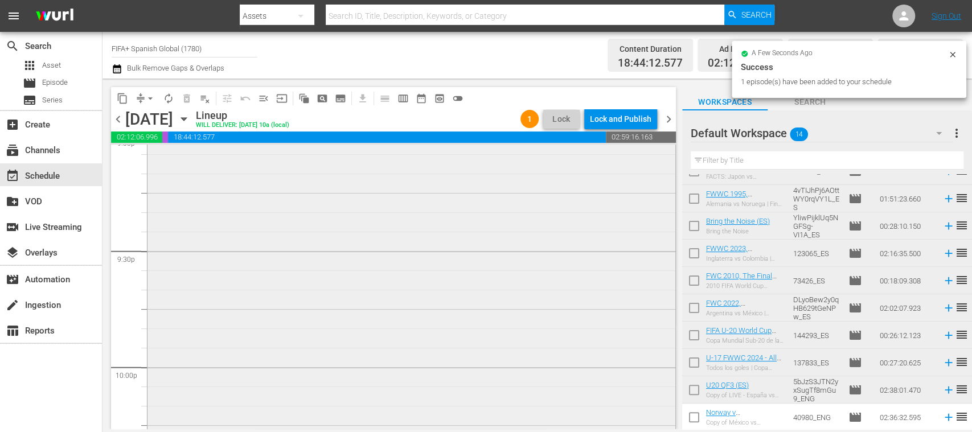
scroll to position [5088, 0]
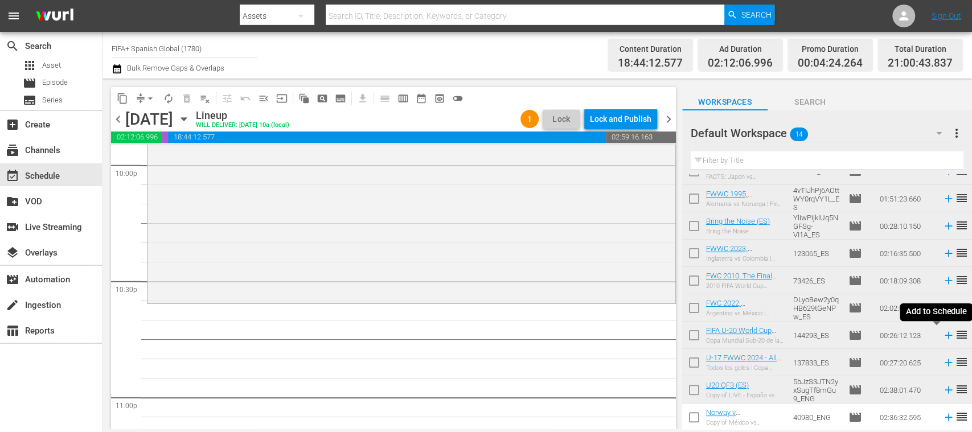
drag, startPoint x: 936, startPoint y: 335, endPoint x: 924, endPoint y: 354, distance: 22.5
click at [942, 335] on icon at bounding box center [948, 335] width 13 height 13
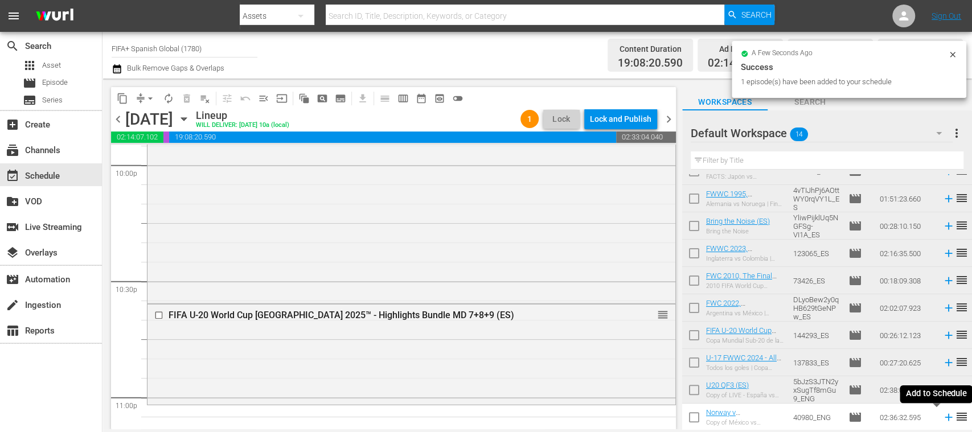
click at [942, 419] on icon at bounding box center [948, 417] width 13 height 13
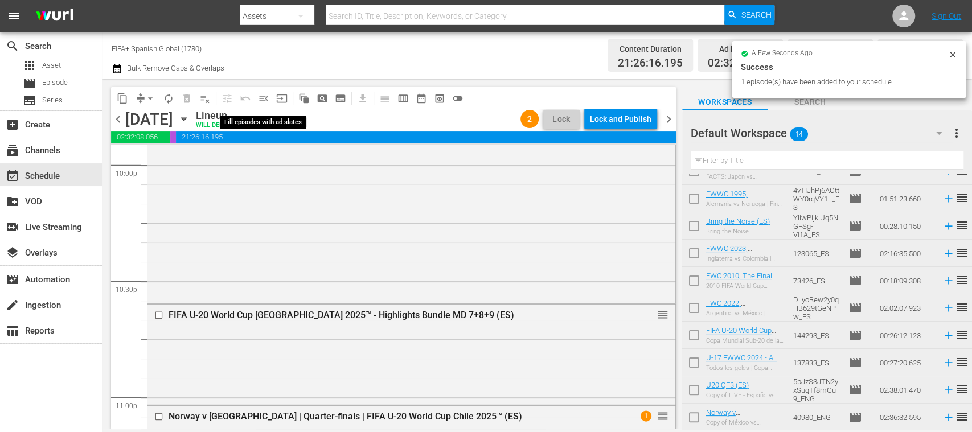
click at [265, 100] on span "menu_open" at bounding box center [263, 98] width 11 height 11
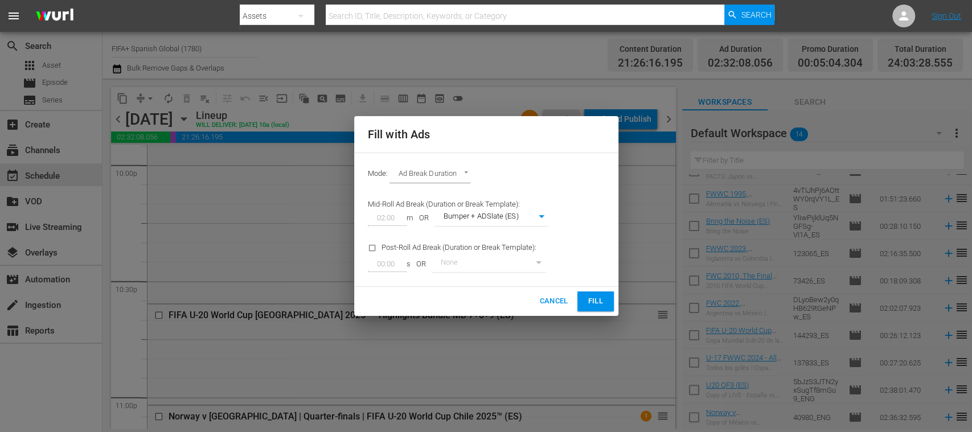
click at [594, 297] on span "Fill" at bounding box center [595, 301] width 18 height 13
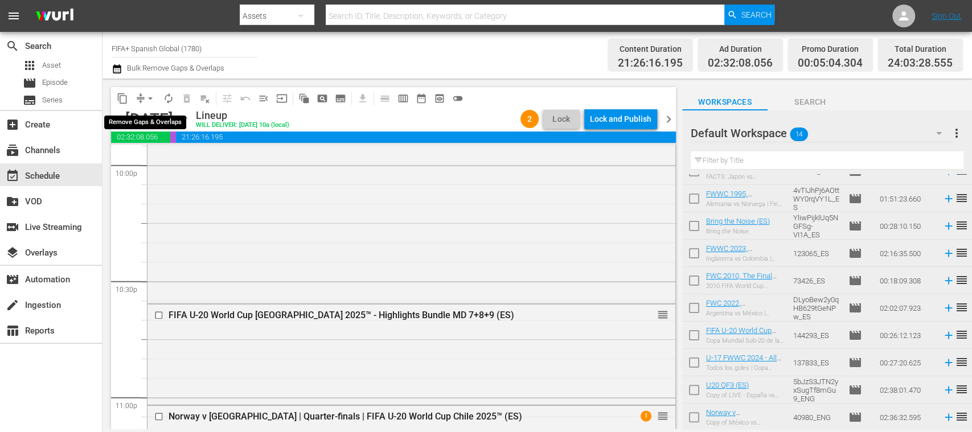
click at [152, 98] on span "arrow_drop_down" at bounding box center [150, 98] width 11 height 11
click at [171, 153] on li "Align to End of Previous Day" at bounding box center [151, 159] width 120 height 19
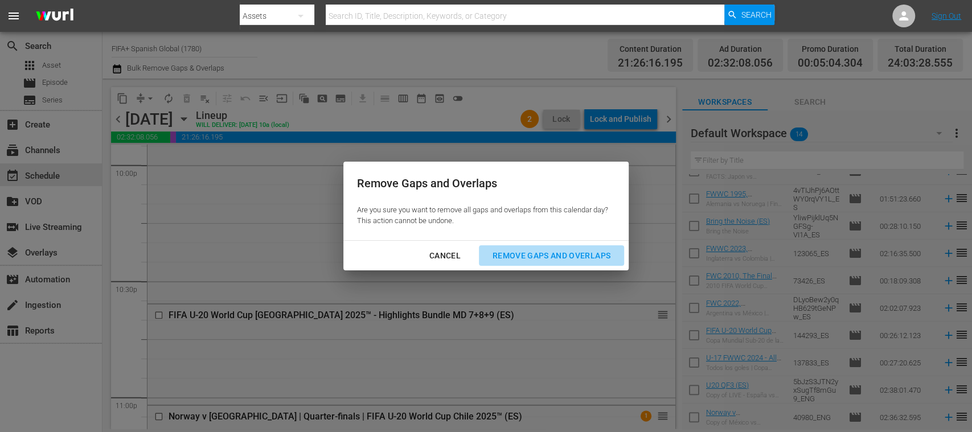
click at [515, 253] on div "Remove Gaps and Overlaps" at bounding box center [551, 256] width 136 height 14
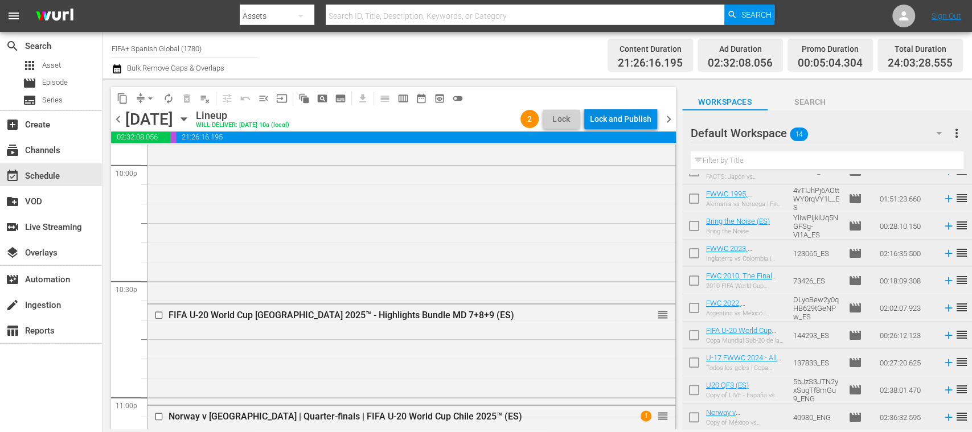
click at [628, 123] on div "Lock and Publish" at bounding box center [620, 119] width 61 height 20
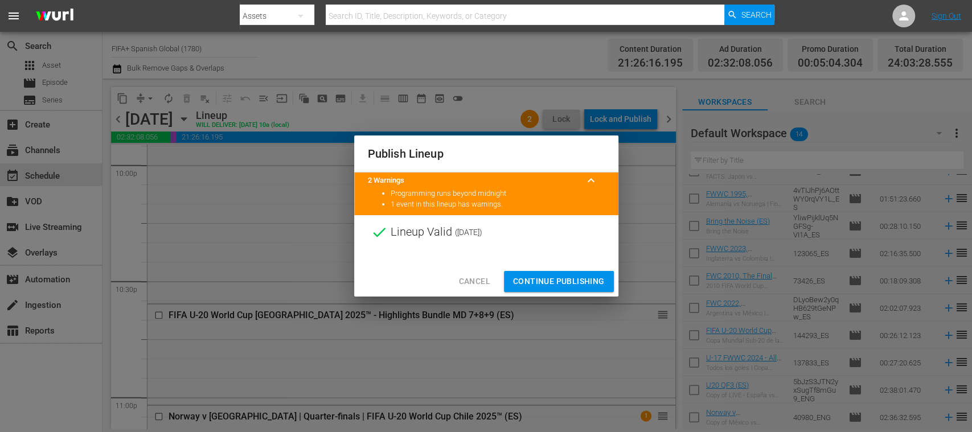
click at [587, 274] on span "Continue Publishing" at bounding box center [559, 281] width 92 height 14
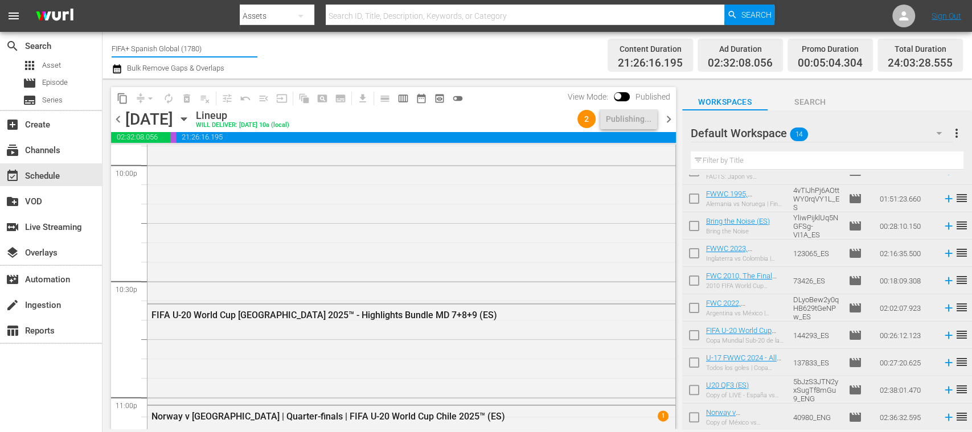
drag, startPoint x: 133, startPoint y: 48, endPoint x: 269, endPoint y: 50, distance: 136.0
click at [269, 50] on div "Channel Title FIFA+ Spanish Global (1780) Bulk Remove Gaps & Overlaps" at bounding box center [344, 55] width 464 height 41
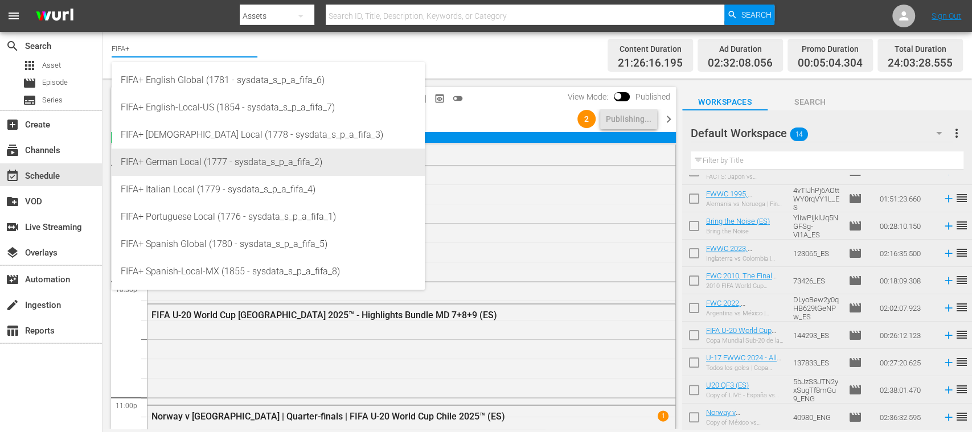
click at [237, 159] on div "FIFA+ German Local (1777 - sysdata_s_p_a_fifa_2)" at bounding box center [268, 162] width 295 height 27
type input "FIFA+ German Local (1777 - sysdata_s_p_a_fifa_2)"
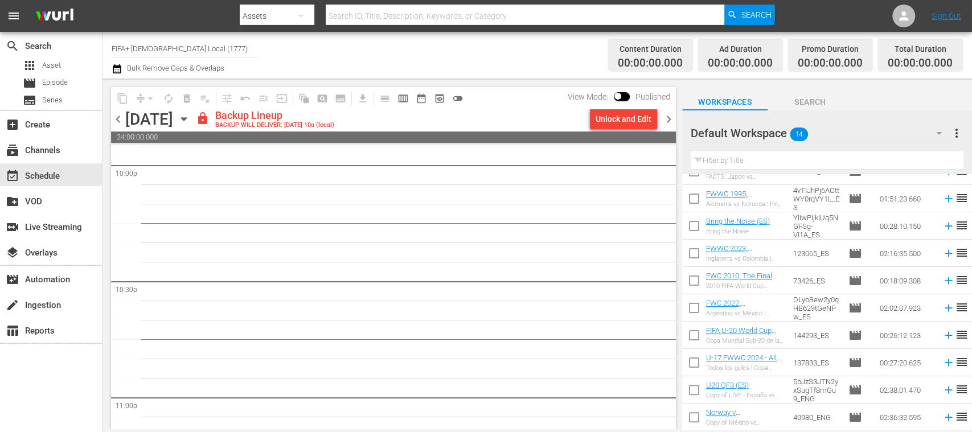
scroll to position [5282, 0]
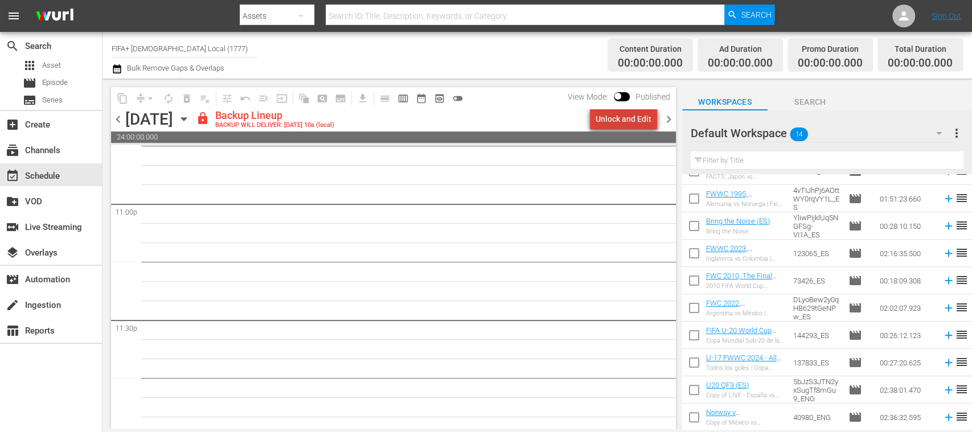
click at [642, 121] on div "Unlock and Edit" at bounding box center [623, 119] width 56 height 20
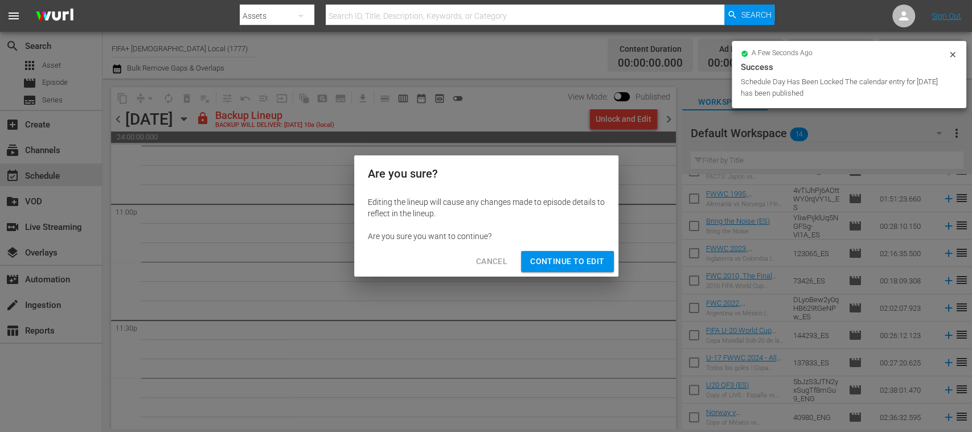
click at [586, 257] on span "Continue to Edit" at bounding box center [567, 261] width 74 height 14
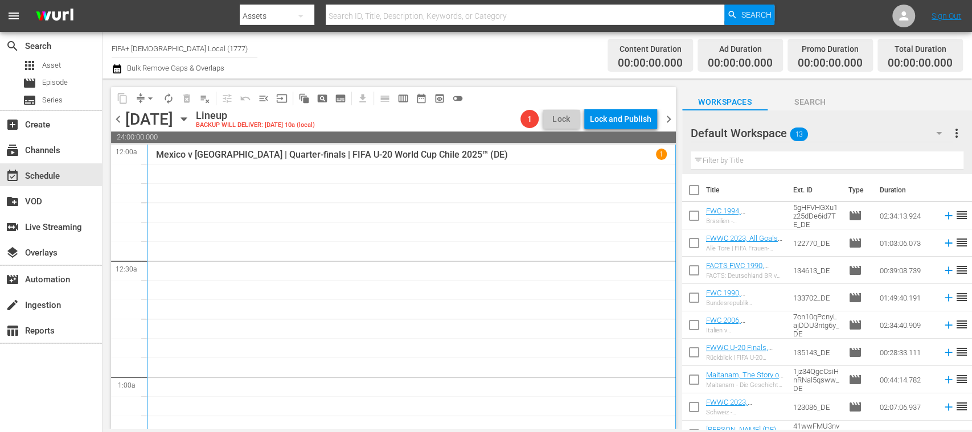
click at [694, 188] on input "checkbox" at bounding box center [694, 192] width 24 height 24
checkbox input "true"
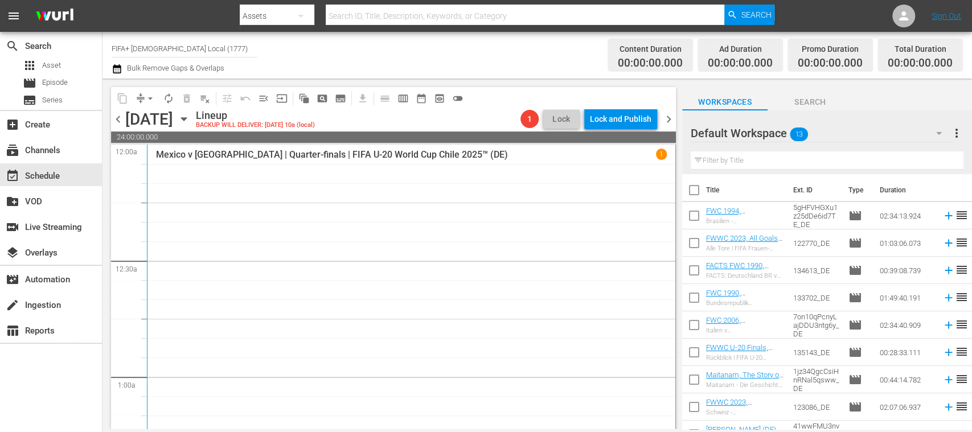
checkbox input "true"
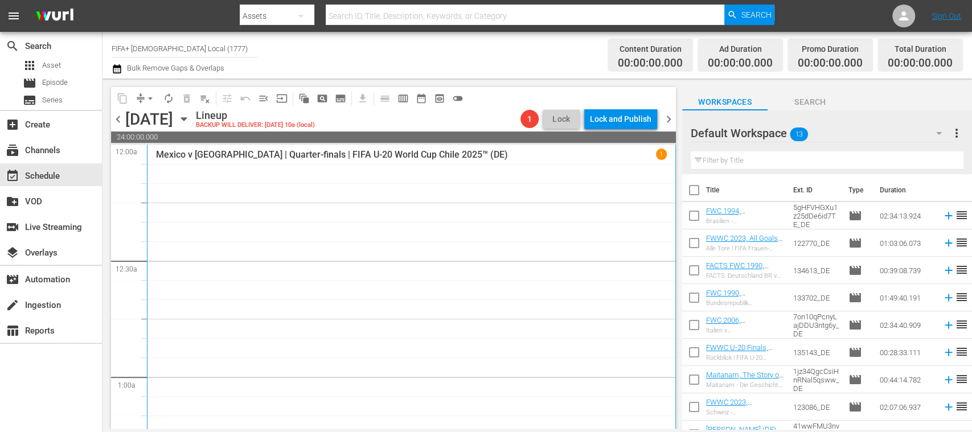
checkbox input "true"
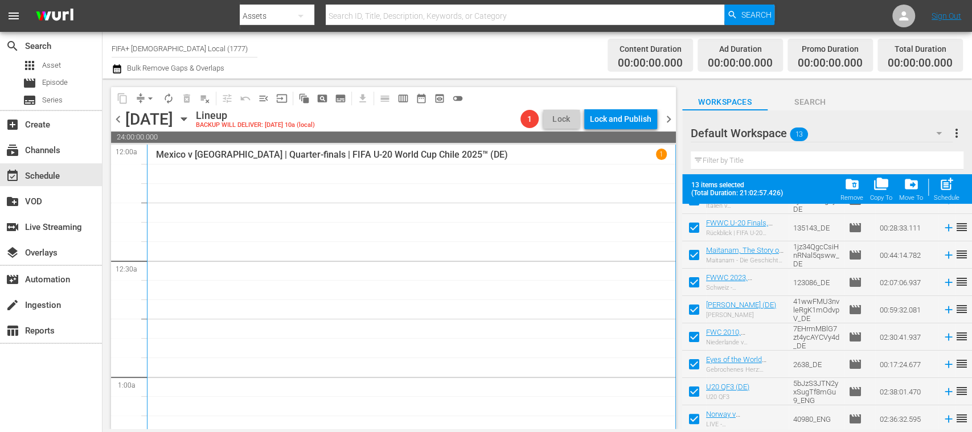
scroll to position [156, 0]
click at [692, 417] on input "checkbox" at bounding box center [694, 420] width 24 height 24
checkbox input "false"
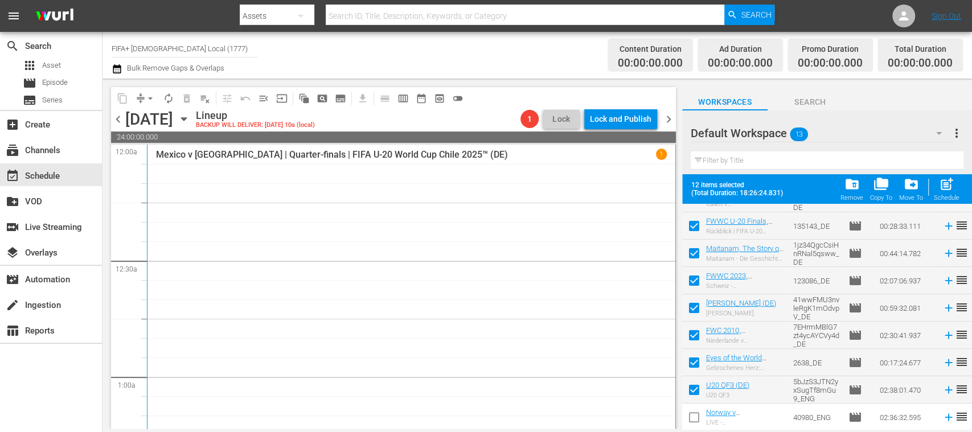
click at [695, 390] on input "checkbox" at bounding box center [694, 392] width 24 height 24
checkbox input "false"
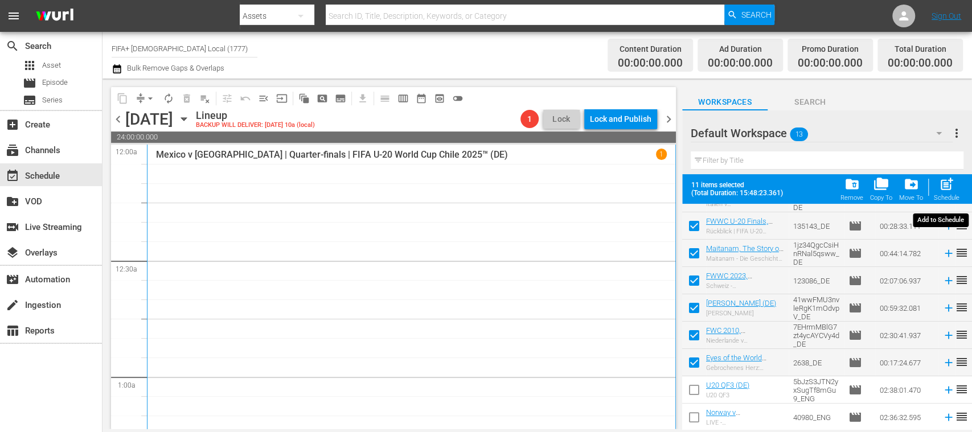
click at [950, 184] on span "post_add" at bounding box center [946, 183] width 15 height 15
checkbox input "false"
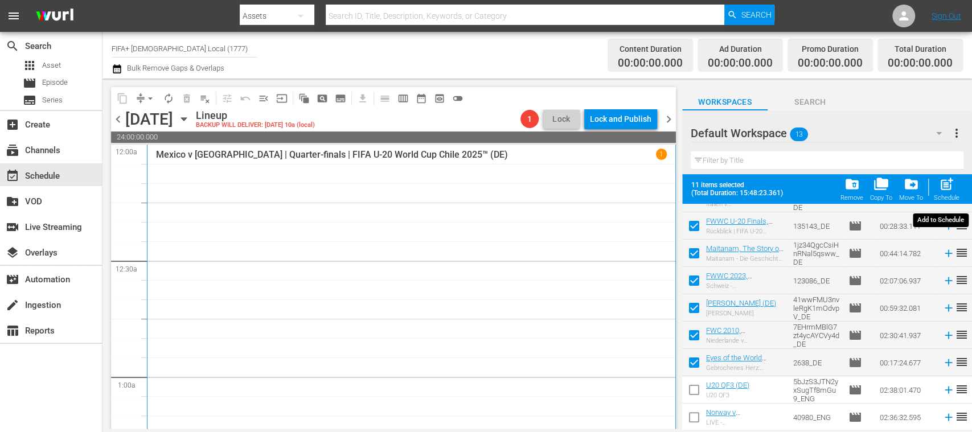
checkbox input "false"
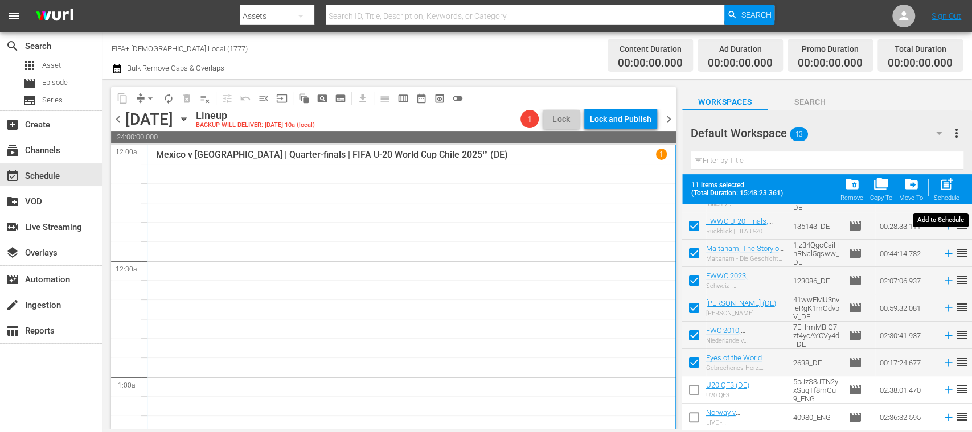
checkbox input "false"
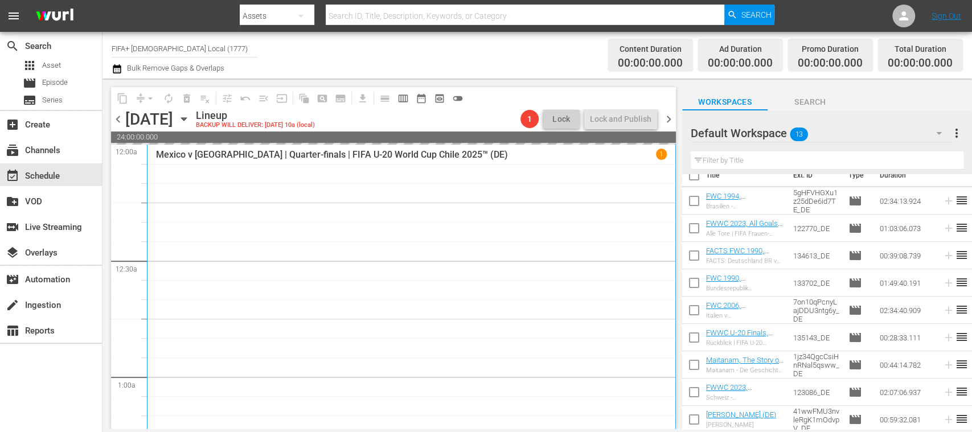
scroll to position [0, 0]
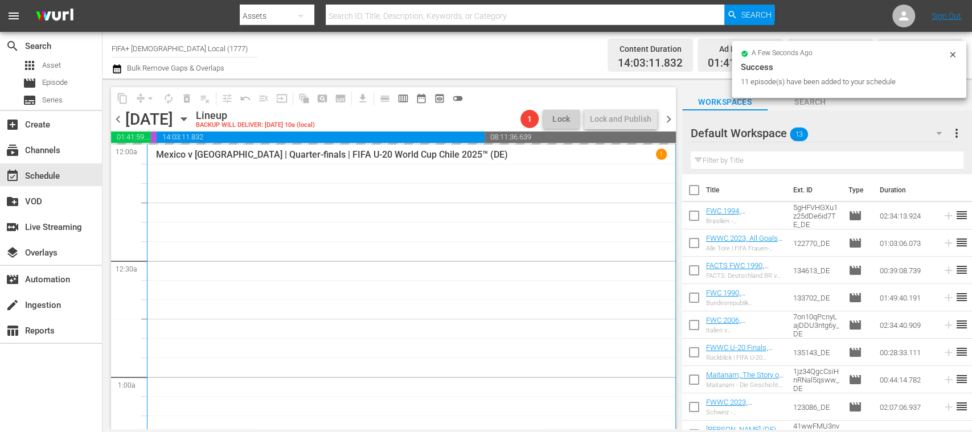
drag, startPoint x: 971, startPoint y: 302, endPoint x: 969, endPoint y: 203, distance: 99.6
click at [969, 203] on div "Title Ext. ID Type Duration FWC 1994, [GEOGRAPHIC_DATA] v [GEOGRAPHIC_DATA], Fi…" at bounding box center [827, 302] width 290 height 257
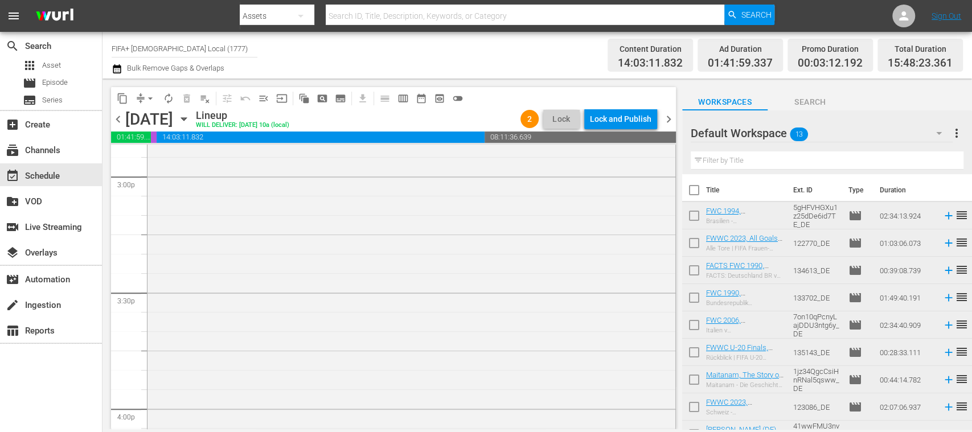
scroll to position [4012, 0]
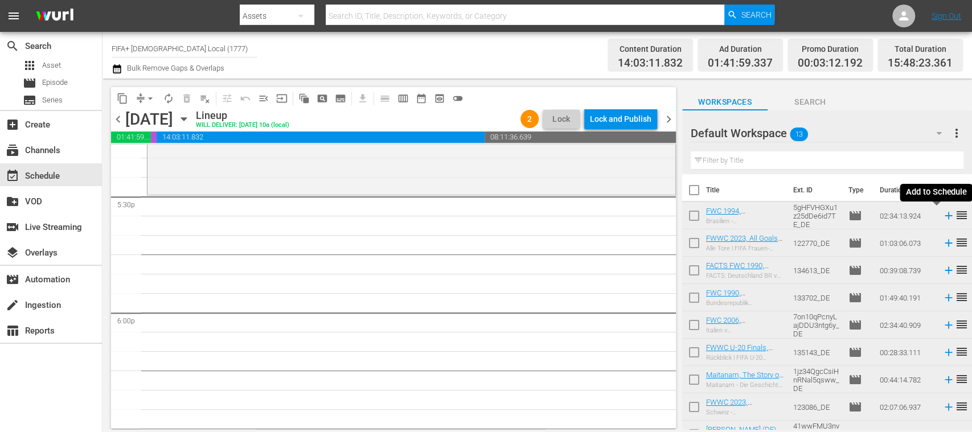
click at [944, 215] on icon at bounding box center [947, 215] width 7 height 7
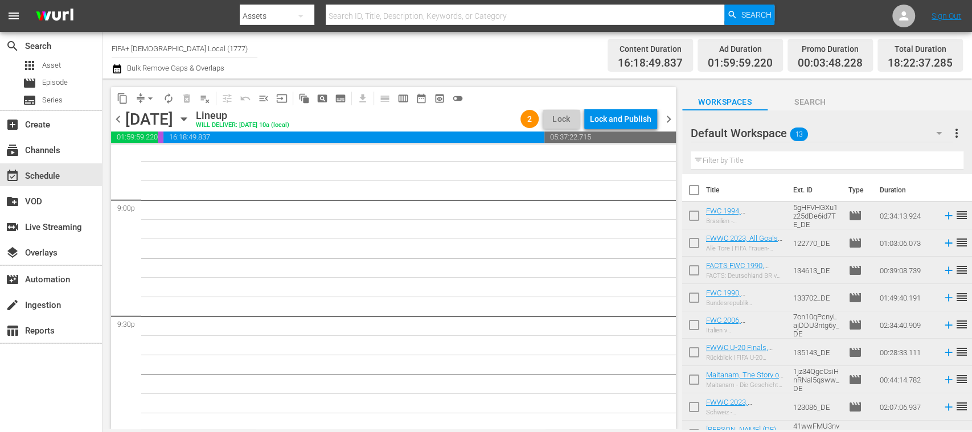
scroll to position [4619, 0]
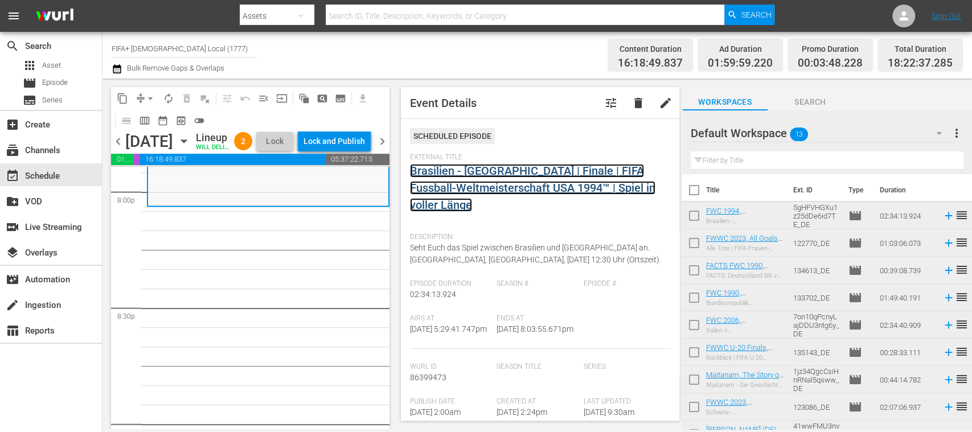
click at [466, 191] on link "Brasilien - [GEOGRAPHIC_DATA] | Finale | FIFA Fussball-Weltmeisterschaft USA 19…" at bounding box center [532, 188] width 245 height 48
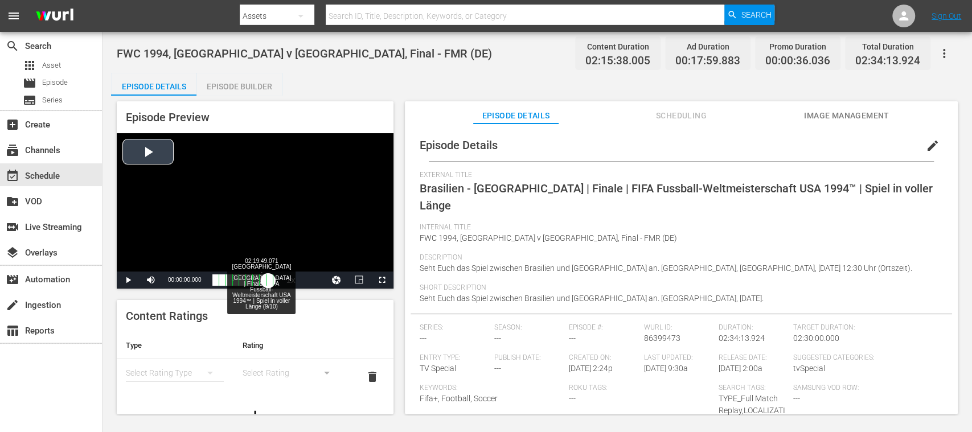
drag, startPoint x: 214, startPoint y: 280, endPoint x: 267, endPoint y: 286, distance: 53.8
click at [267, 286] on div "00:00:00.000" at bounding box center [239, 279] width 55 height 11
click at [270, 279] on div "02:03:19.498" at bounding box center [240, 279] width 57 height 11
click at [270, 278] on div "02:09:04.474" at bounding box center [240, 279] width 57 height 11
click at [270, 278] on div "02:10:32.501" at bounding box center [241, 279] width 58 height 11
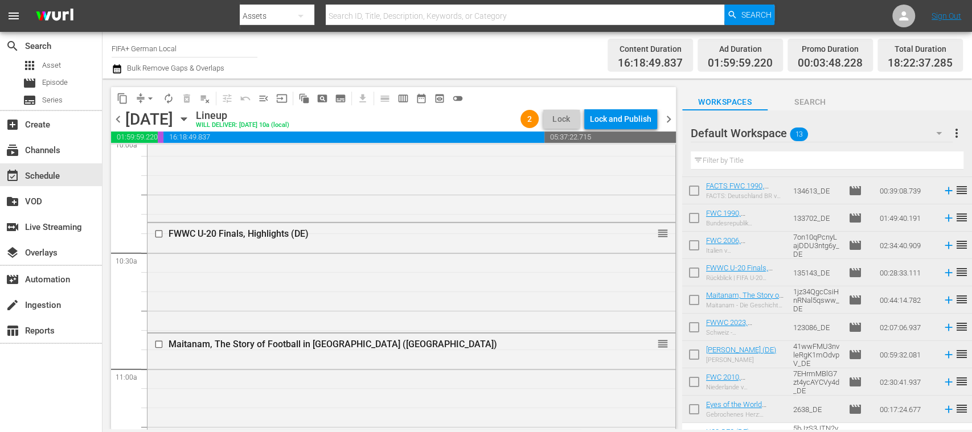
scroll to position [77, 0]
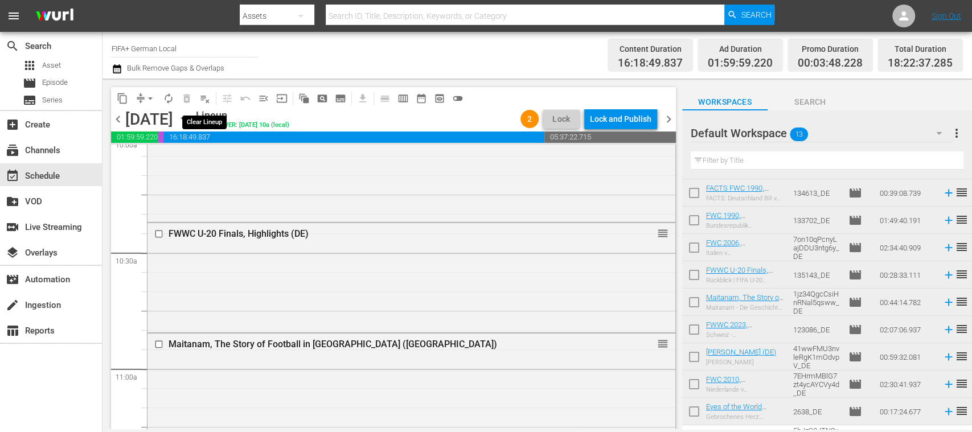
click at [207, 99] on span "playlist_remove_outlined" at bounding box center [204, 98] width 11 height 11
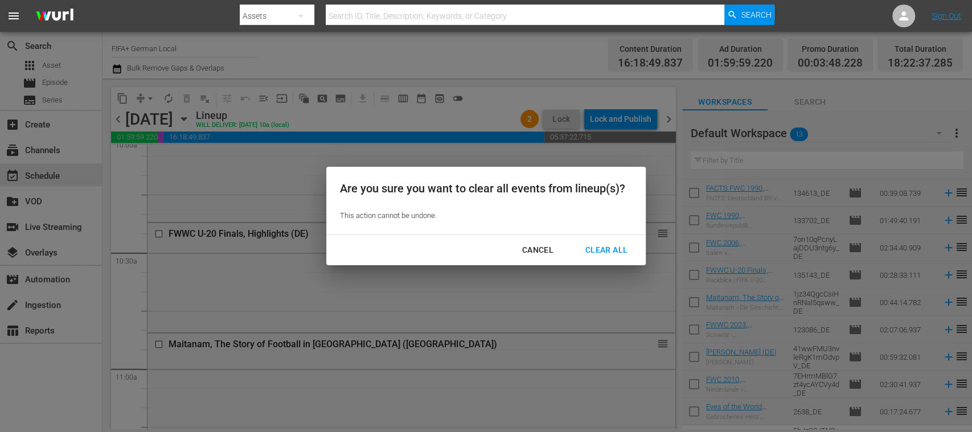
click at [623, 244] on div "Clear All" at bounding box center [606, 250] width 60 height 14
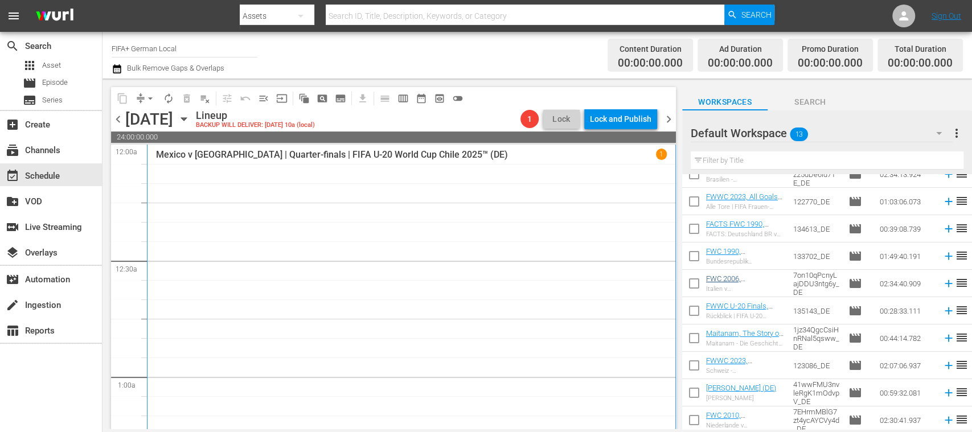
scroll to position [0, 0]
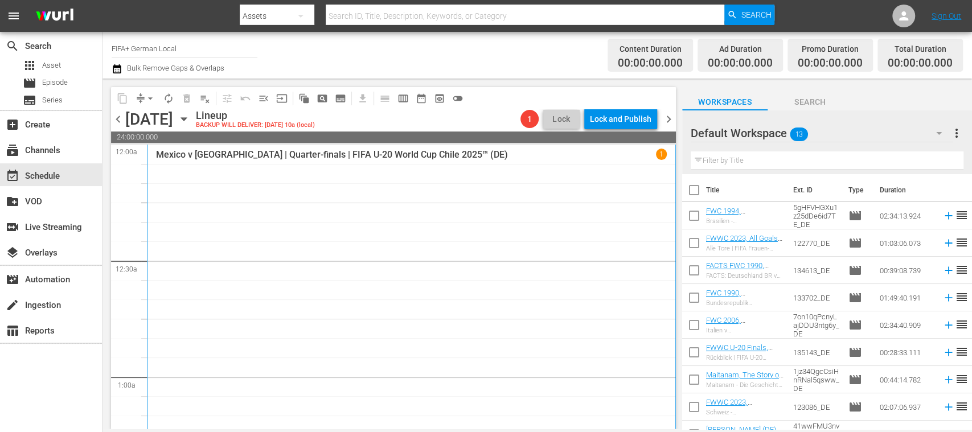
click at [695, 190] on input "checkbox" at bounding box center [694, 192] width 24 height 24
checkbox input "true"
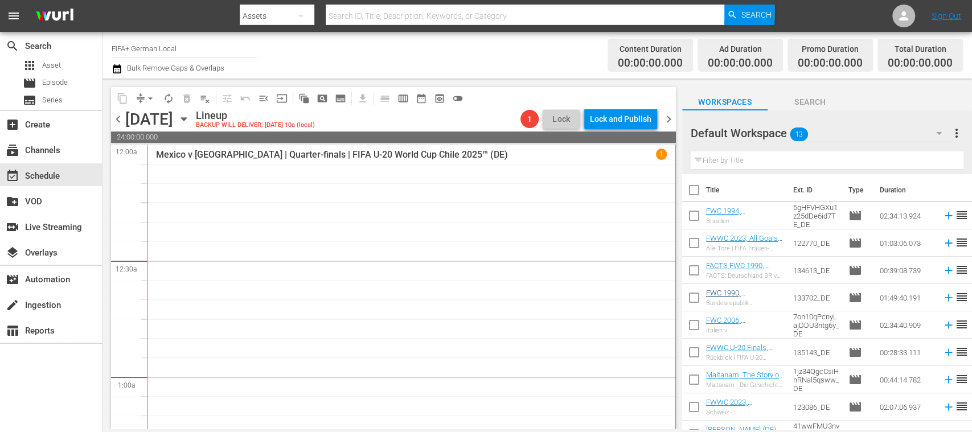
checkbox input "true"
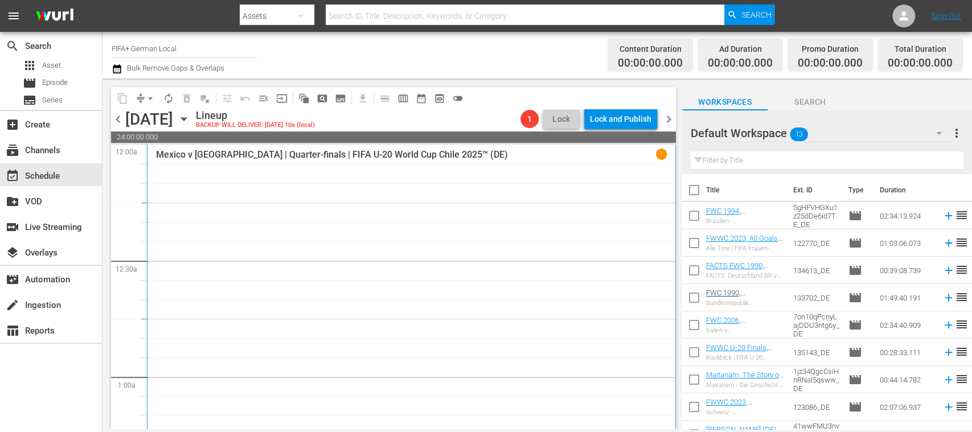
checkbox input "true"
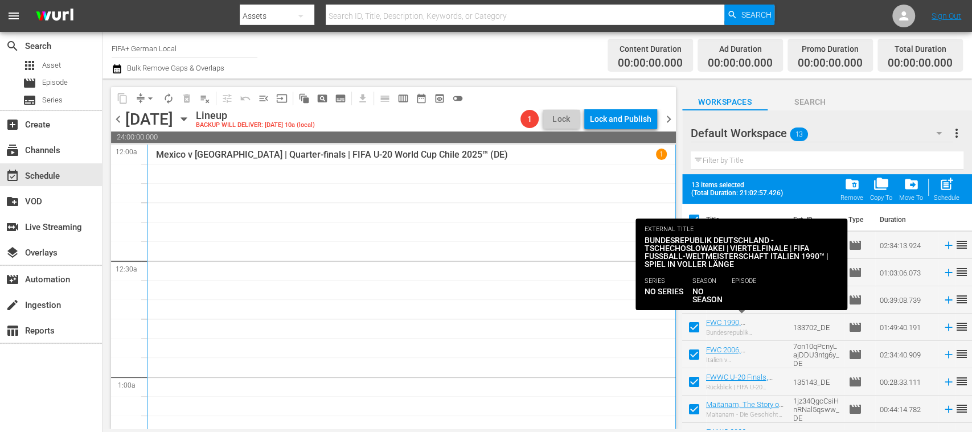
scroll to position [156, 0]
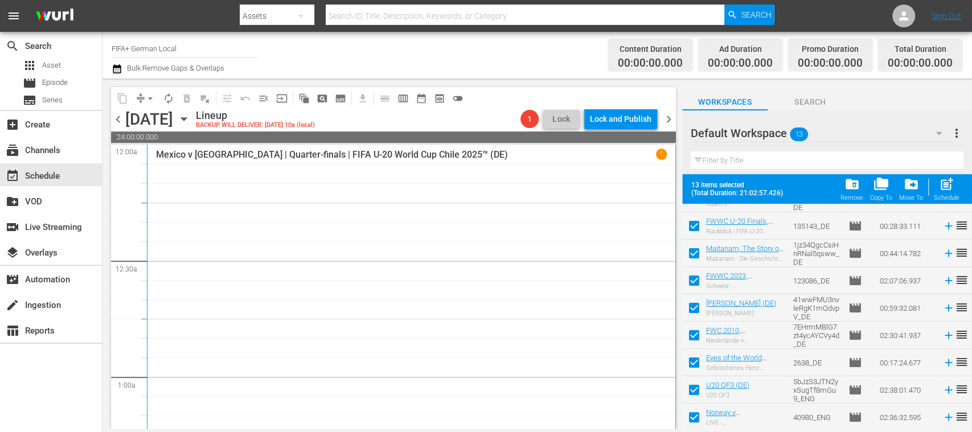
click at [695, 419] on input "checkbox" at bounding box center [694, 420] width 24 height 24
checkbox input "false"
click at [694, 392] on input "checkbox" at bounding box center [694, 392] width 24 height 24
checkbox input "false"
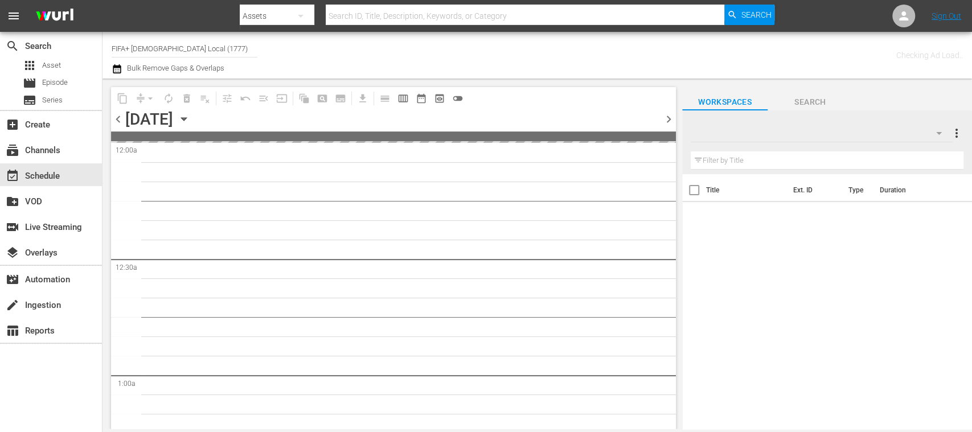
type input "FIFA+ [DEMOGRAPHIC_DATA] Local (1777)"
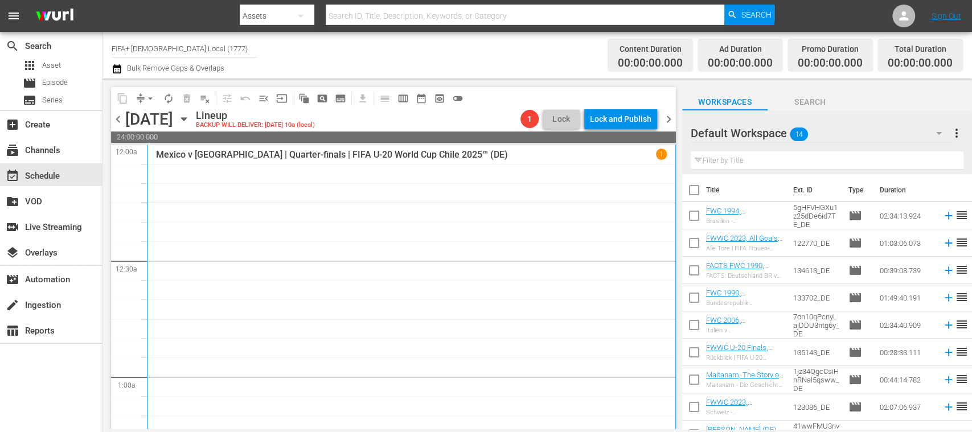
click at [697, 189] on input "checkbox" at bounding box center [694, 192] width 24 height 24
checkbox input "true"
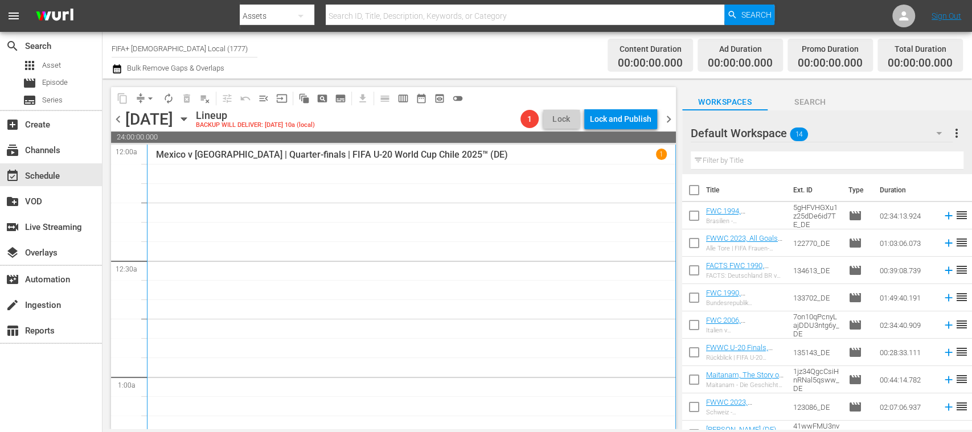
checkbox input "true"
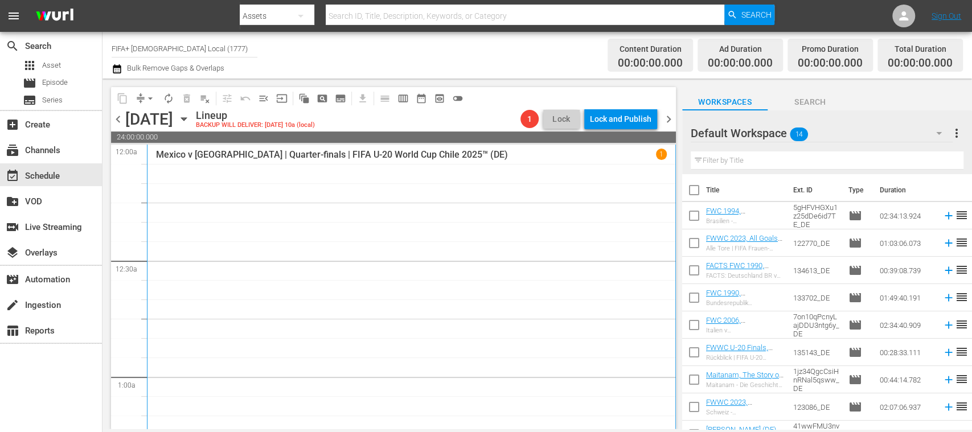
checkbox input "true"
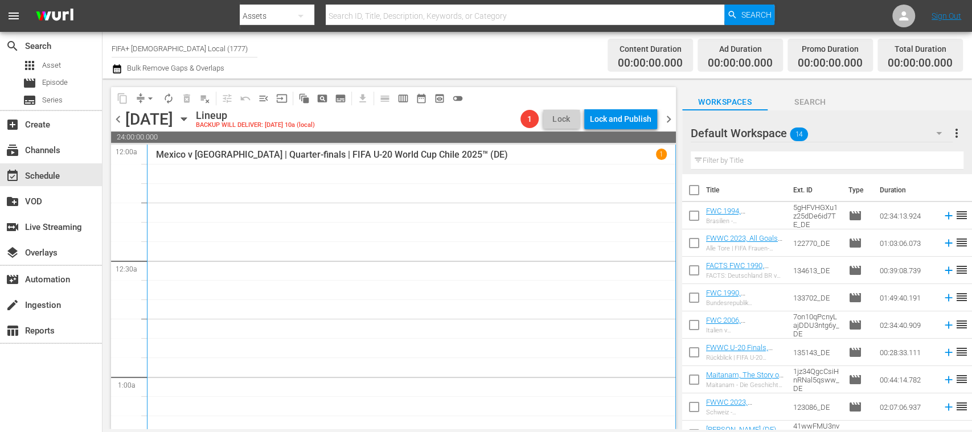
checkbox input "true"
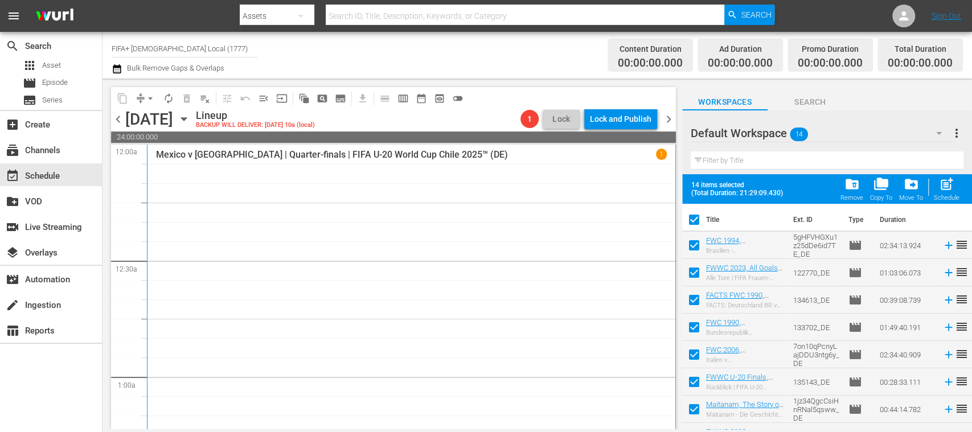
scroll to position [183, 0]
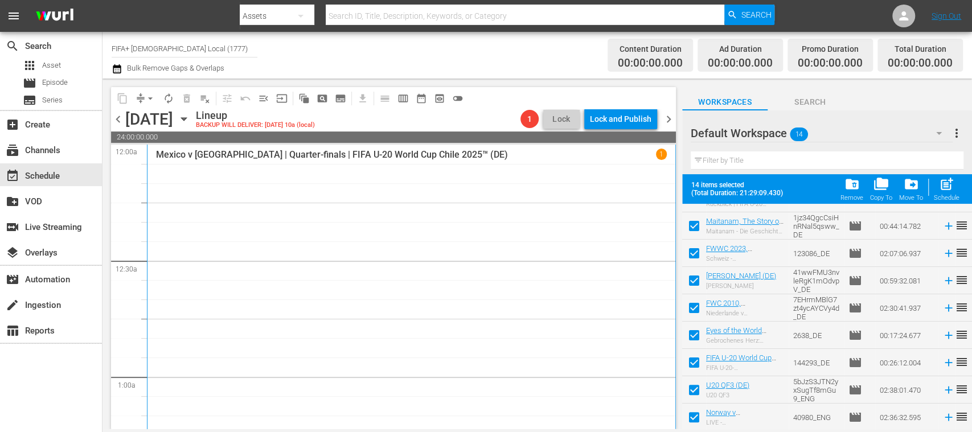
click at [690, 376] on input "checkbox" at bounding box center [694, 365] width 24 height 24
checkbox input "false"
click at [693, 365] on input "checkbox" at bounding box center [694, 365] width 24 height 24
checkbox input "true"
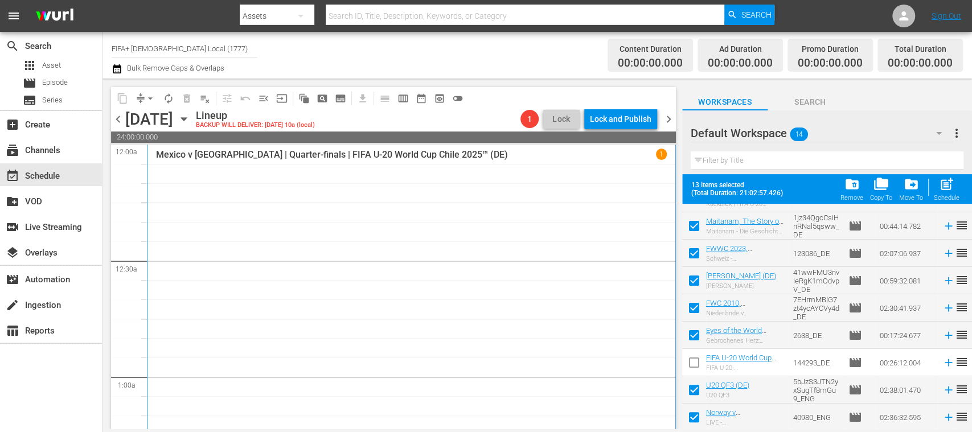
checkbox input "true"
click at [697, 384] on input "checkbox" at bounding box center [694, 392] width 24 height 24
checkbox input "false"
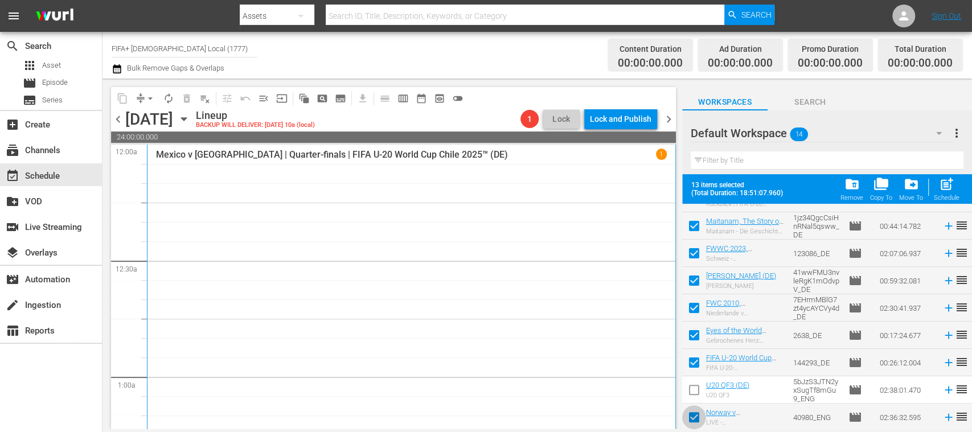
click at [694, 417] on input "checkbox" at bounding box center [694, 420] width 24 height 24
checkbox input "false"
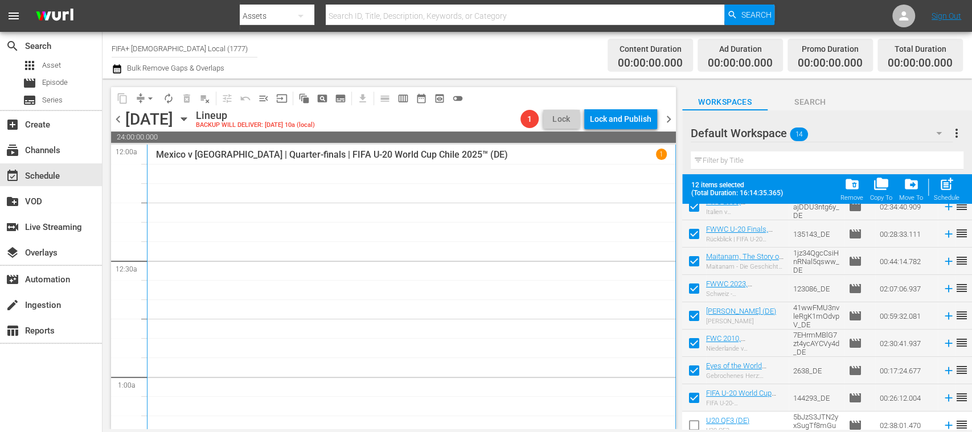
scroll to position [121, 0]
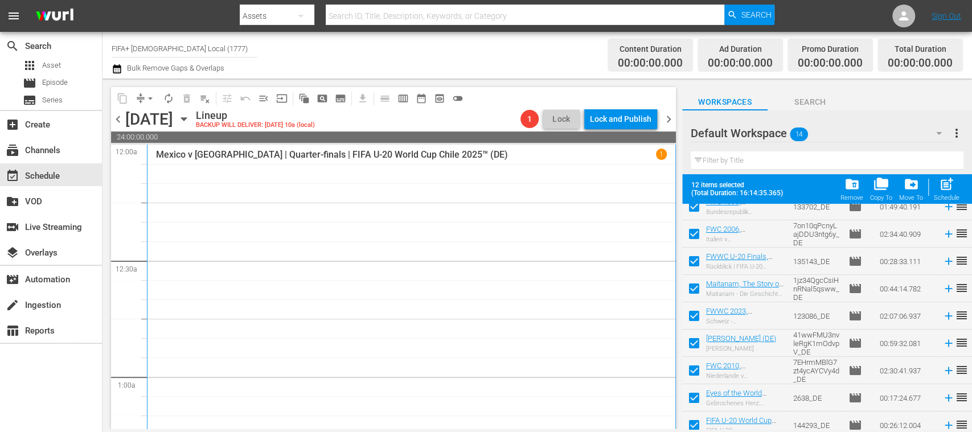
click at [695, 262] on input "checkbox" at bounding box center [694, 264] width 24 height 24
checkbox input "false"
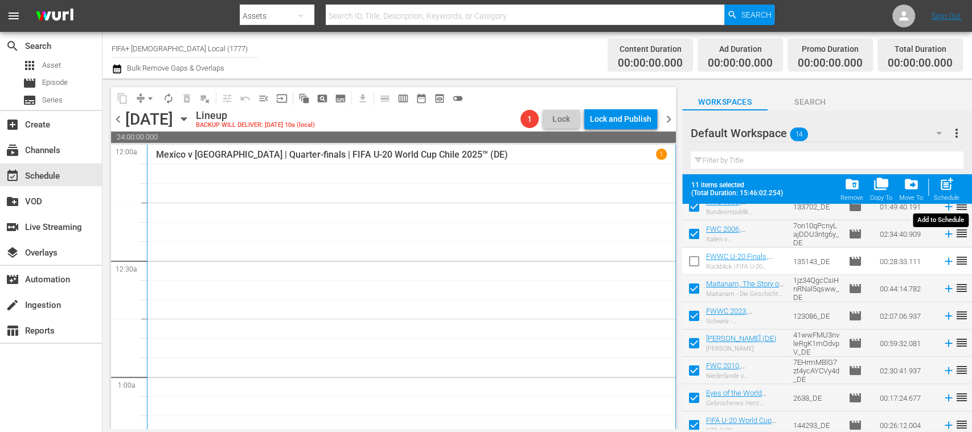
click at [950, 190] on span "post_add" at bounding box center [946, 183] width 15 height 15
checkbox input "false"
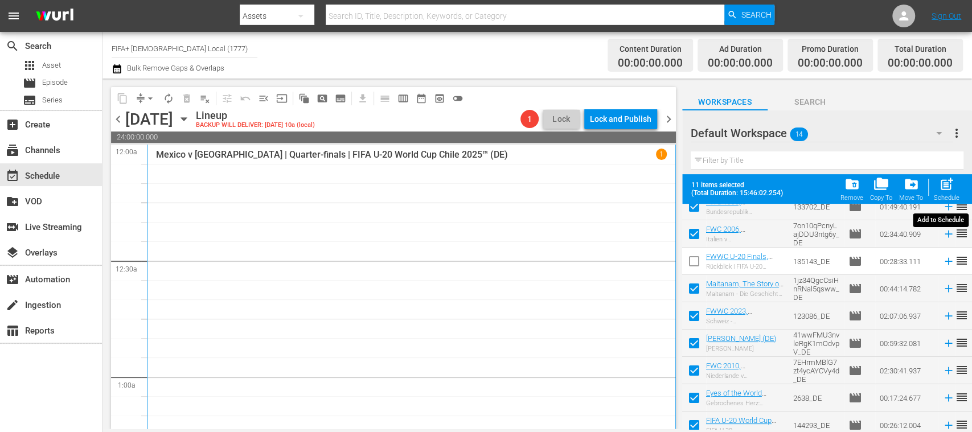
checkbox input "false"
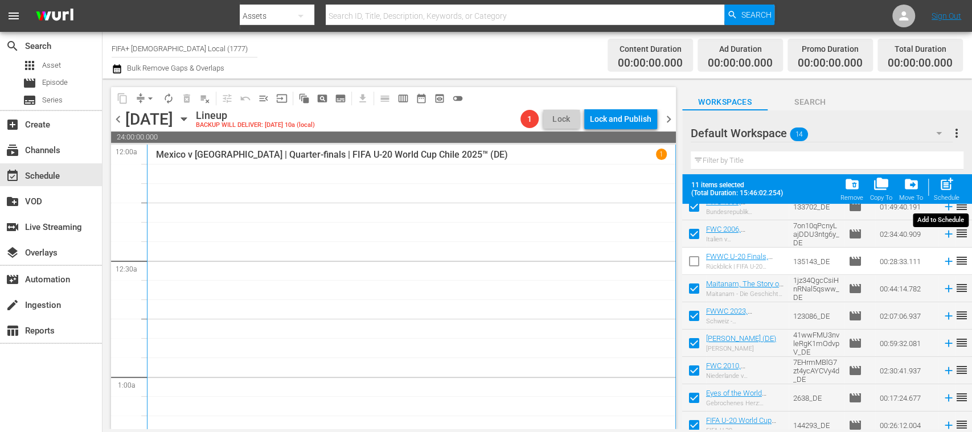
checkbox input "false"
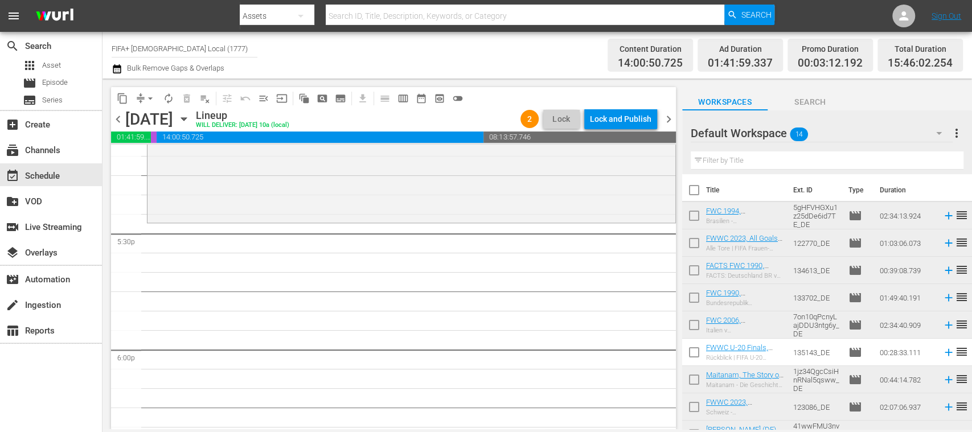
scroll to position [3959, 0]
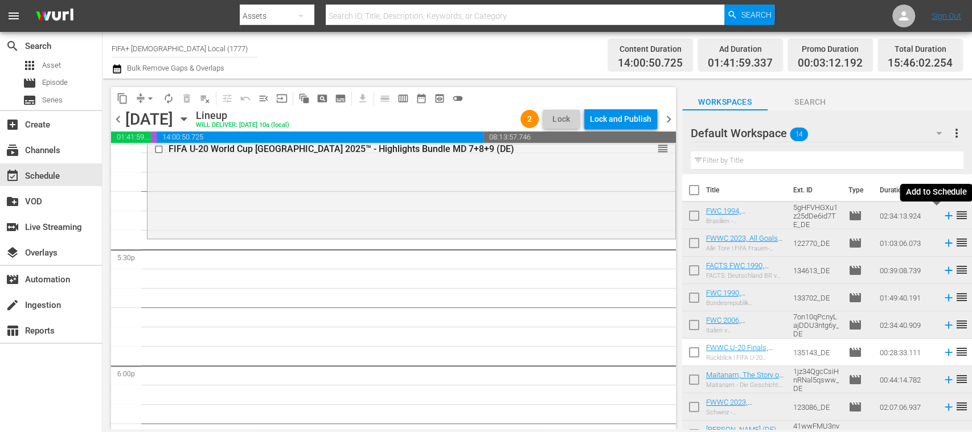
click at [942, 216] on icon at bounding box center [948, 215] width 13 height 13
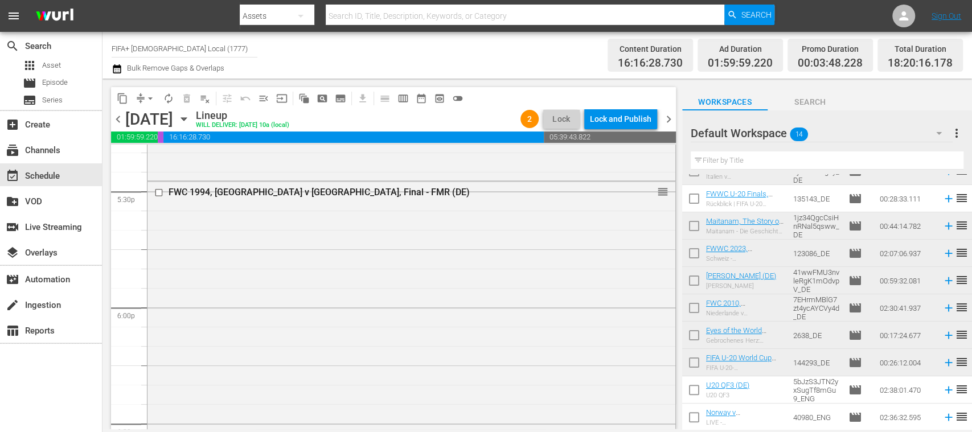
scroll to position [3814, 0]
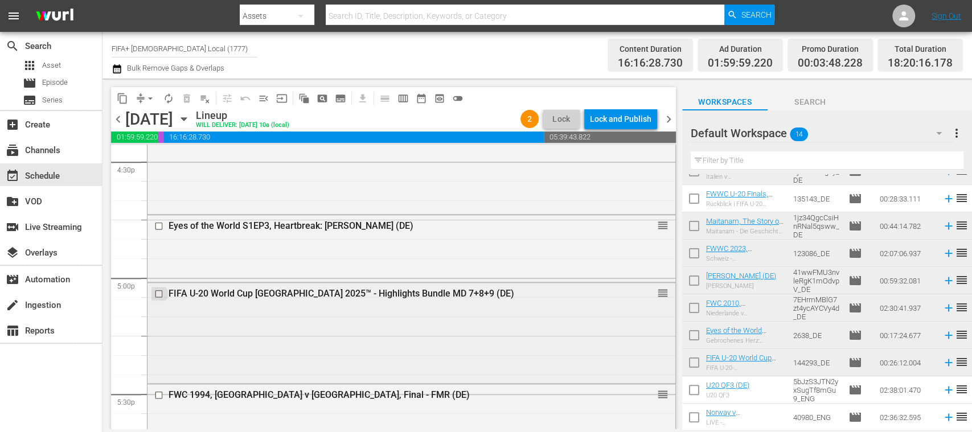
click at [160, 293] on input "checkbox" at bounding box center [160, 294] width 12 height 10
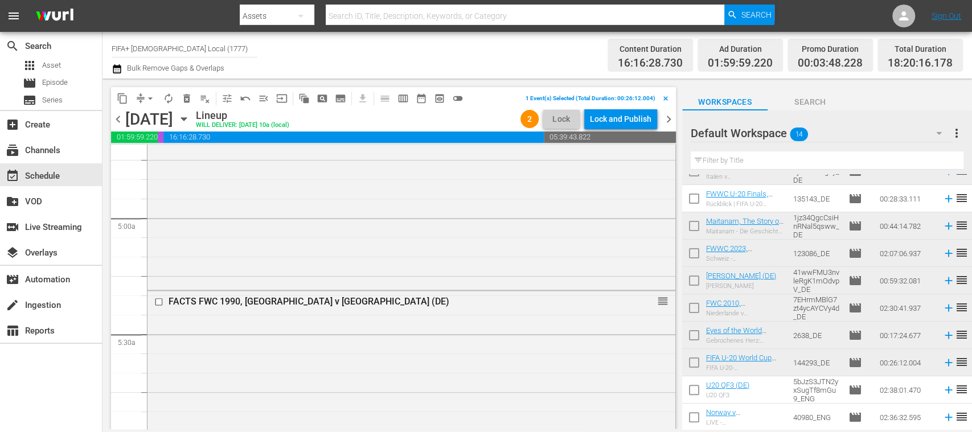
scroll to position [1236, 0]
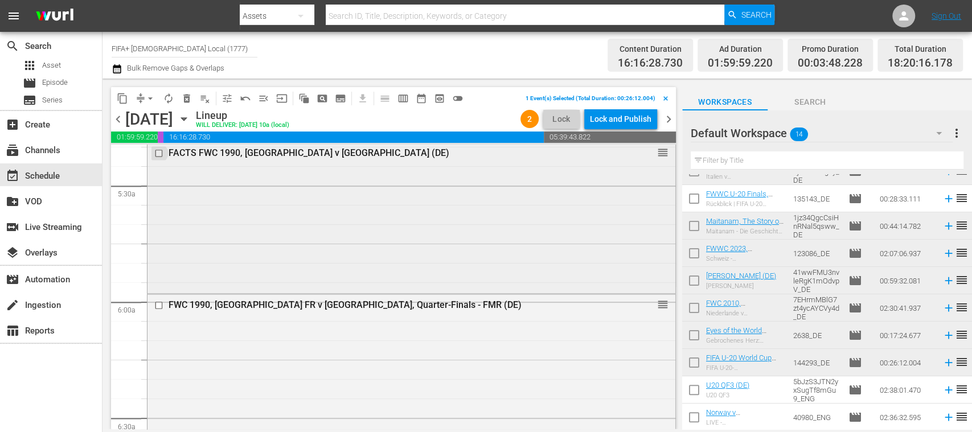
click at [159, 154] on input "checkbox" at bounding box center [160, 154] width 12 height 10
click at [187, 98] on span "delete_forever_outlined" at bounding box center [186, 98] width 11 height 11
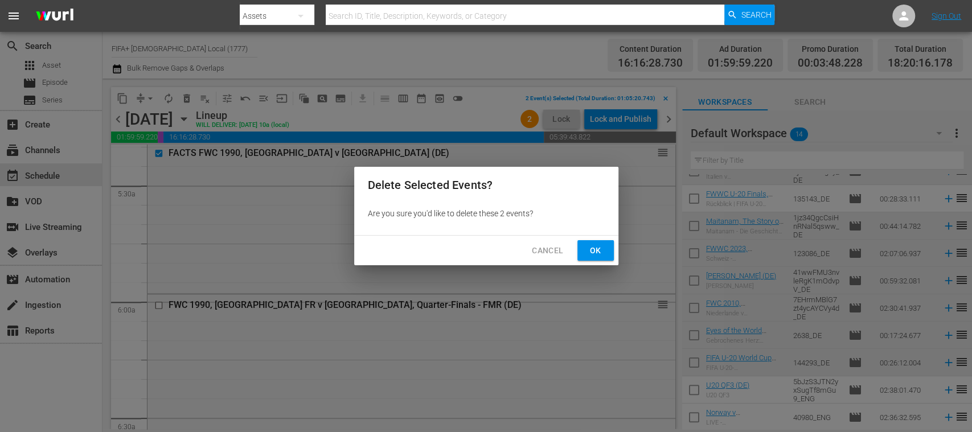
click at [599, 253] on span "Ok" at bounding box center [595, 251] width 18 height 14
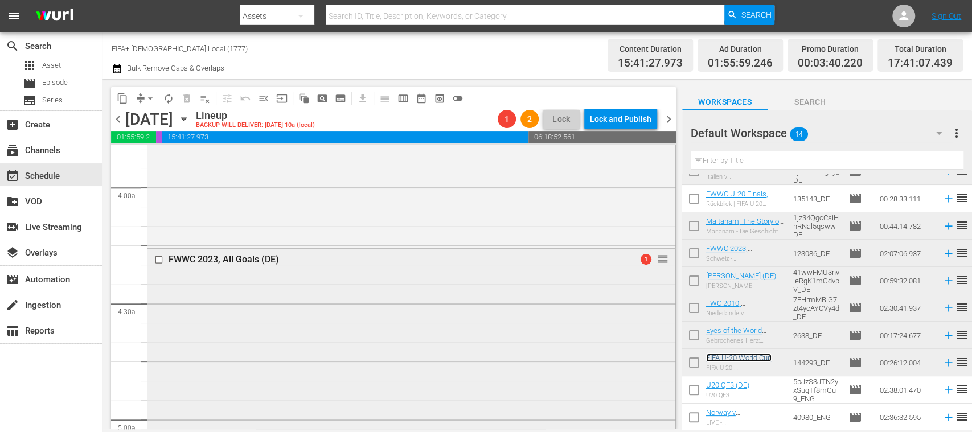
scroll to position [1088, 0]
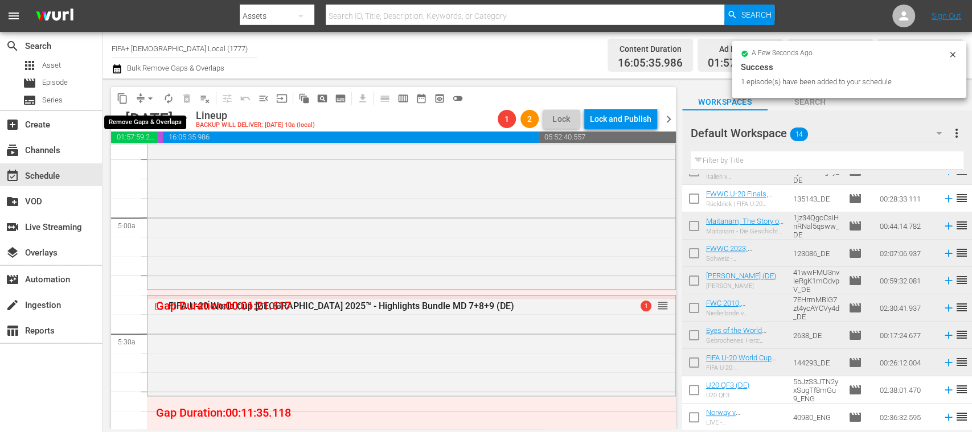
click at [149, 95] on span "arrow_drop_down" at bounding box center [150, 98] width 11 height 11
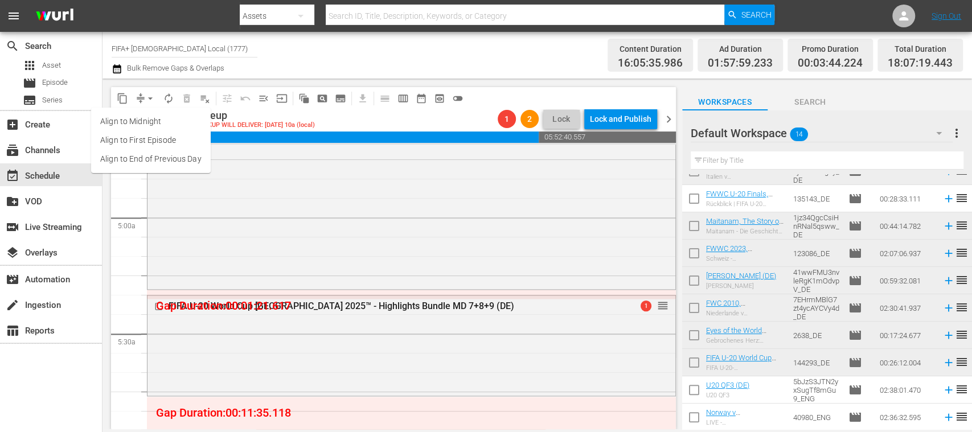
click at [192, 158] on li "Align to End of Previous Day" at bounding box center [151, 159] width 120 height 19
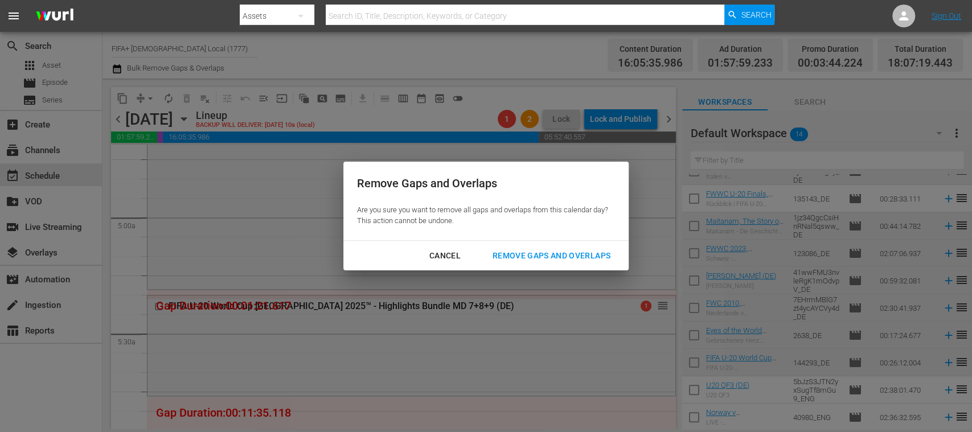
click at [555, 250] on div "Remove Gaps and Overlaps" at bounding box center [551, 256] width 136 height 14
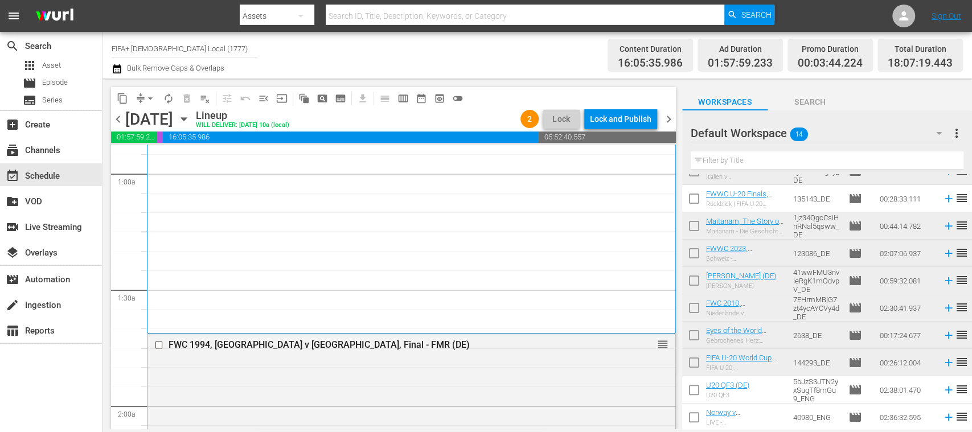
scroll to position [0, 0]
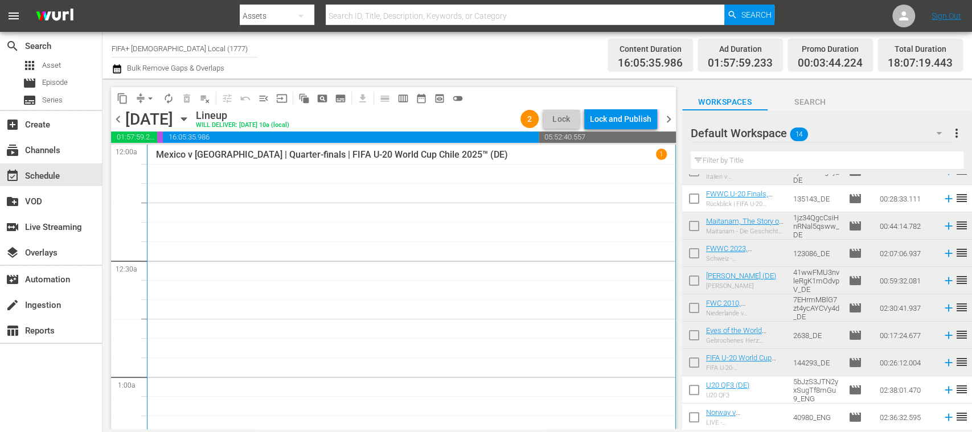
click at [204, 100] on span "playlist_remove_outlined" at bounding box center [204, 98] width 11 height 11
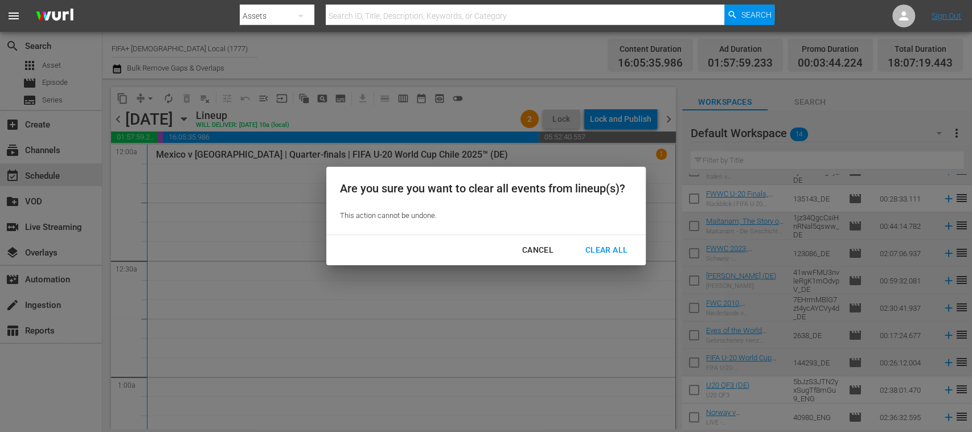
click at [600, 248] on div "Clear All" at bounding box center [606, 250] width 60 height 14
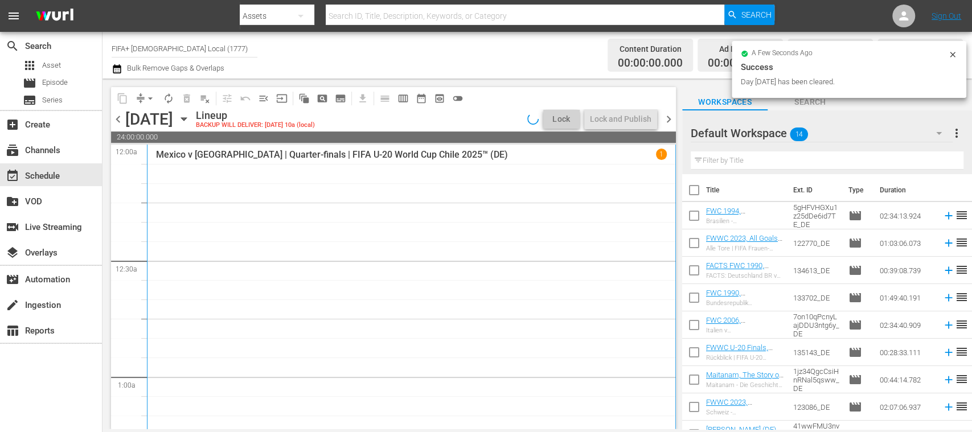
click at [693, 189] on input "checkbox" at bounding box center [694, 192] width 24 height 24
checkbox input "true"
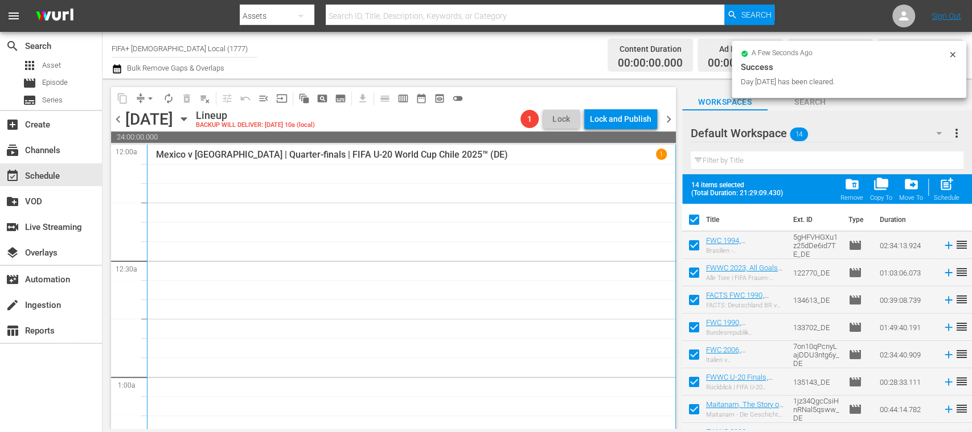
checkbox input "true"
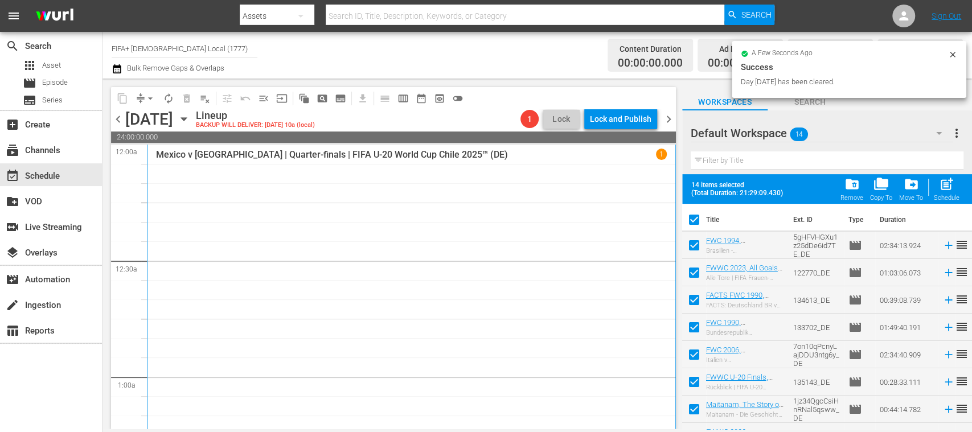
checkbox input "true"
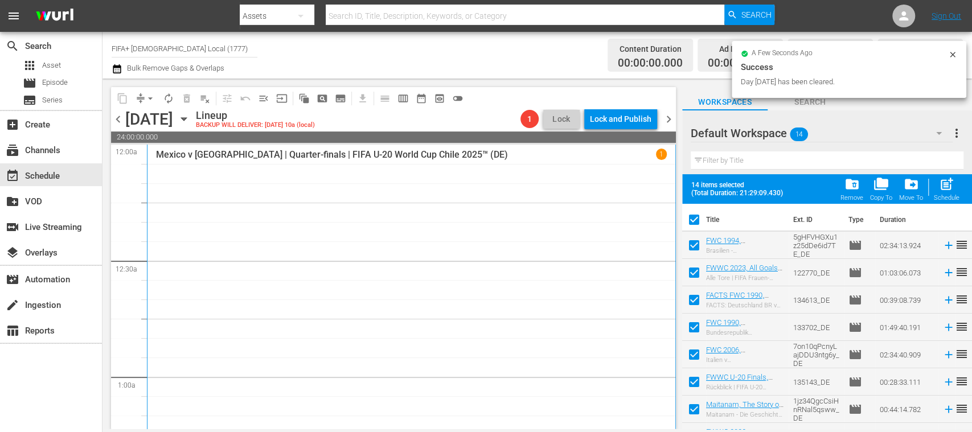
checkbox input "true"
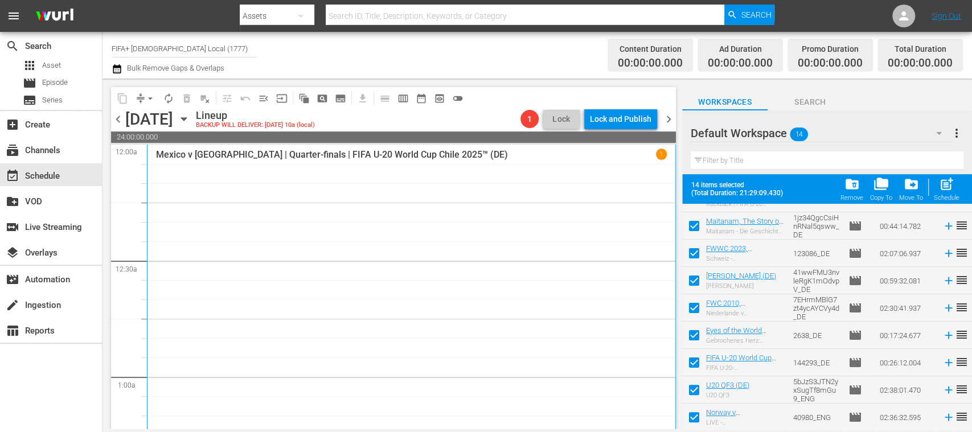
click at [693, 385] on input "checkbox" at bounding box center [694, 392] width 24 height 24
checkbox input "false"
click at [694, 413] on input "checkbox" at bounding box center [694, 420] width 24 height 24
checkbox input "false"
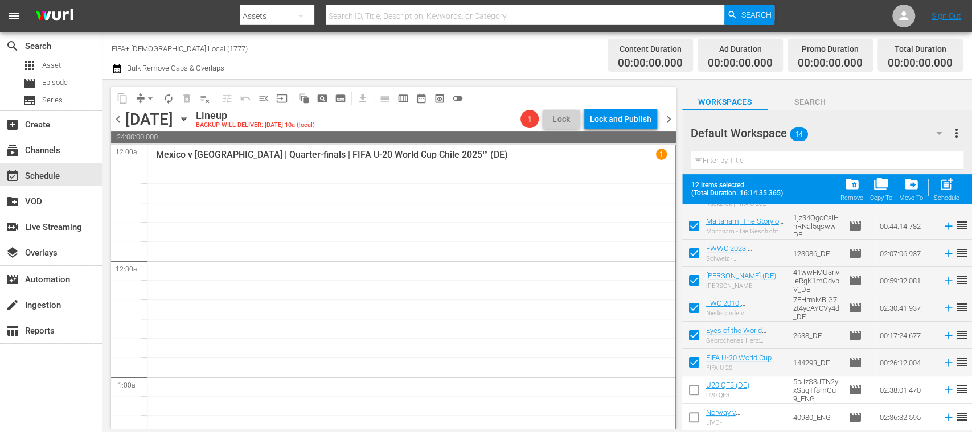
scroll to position [0, 0]
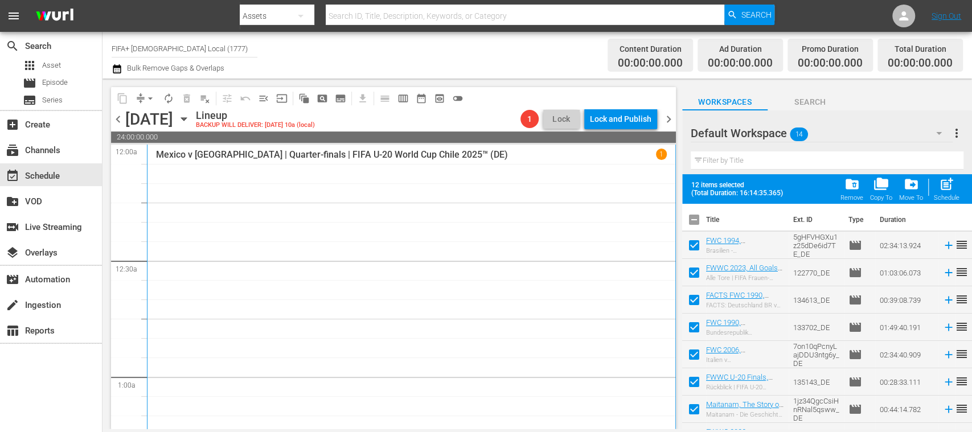
click at [692, 378] on input "checkbox" at bounding box center [694, 384] width 24 height 24
checkbox input "false"
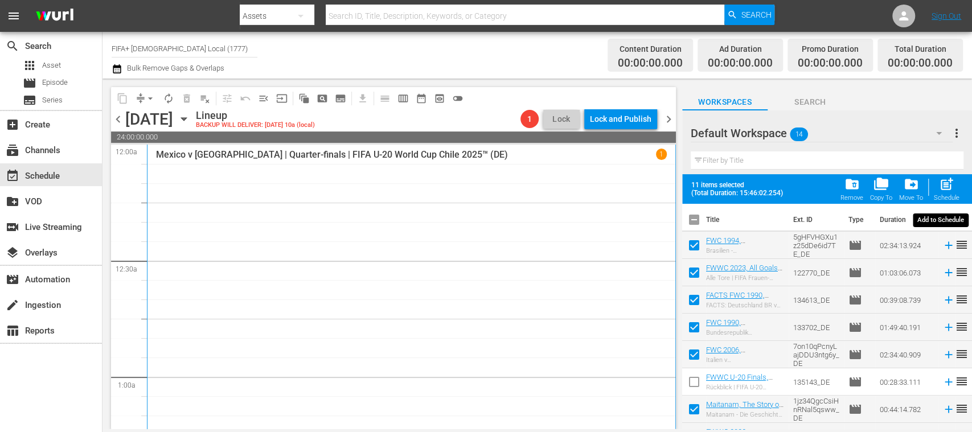
click at [945, 184] on span "post_add" at bounding box center [946, 183] width 15 height 15
checkbox input "false"
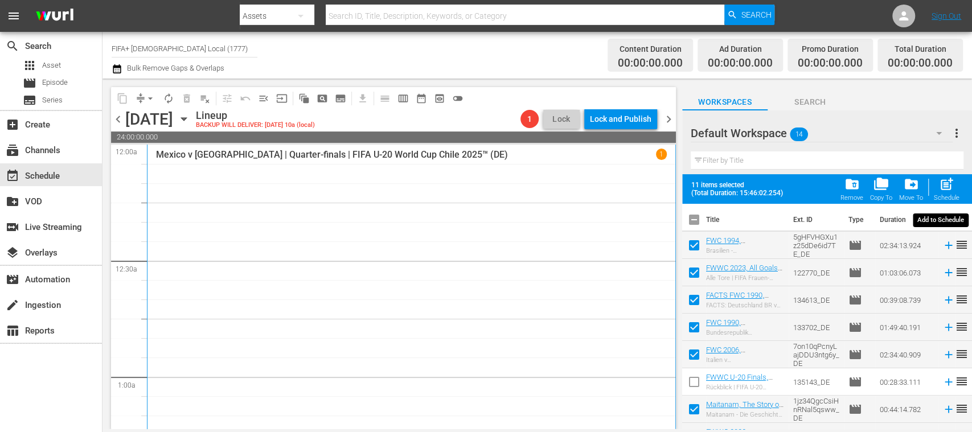
checkbox input "false"
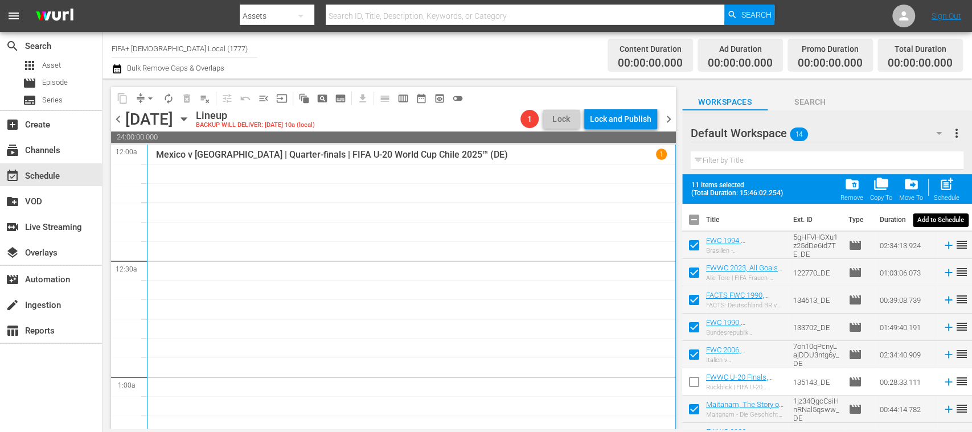
checkbox input "false"
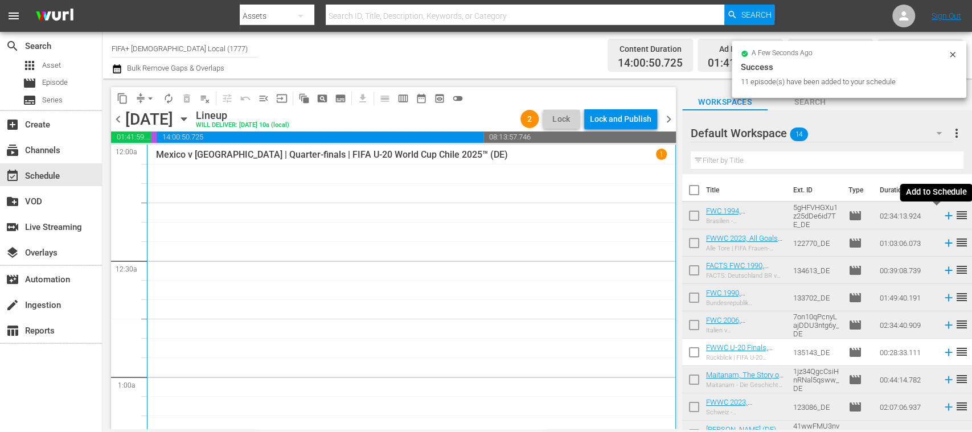
click at [944, 216] on icon at bounding box center [947, 215] width 7 height 7
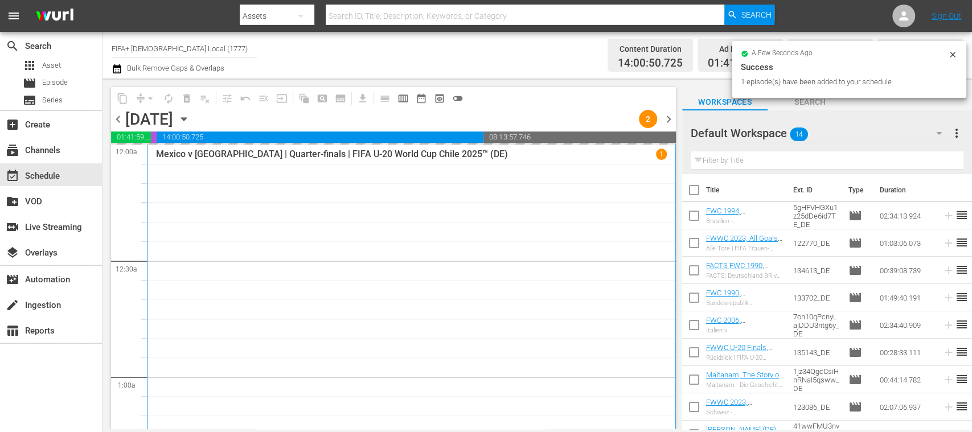
scroll to position [154, 0]
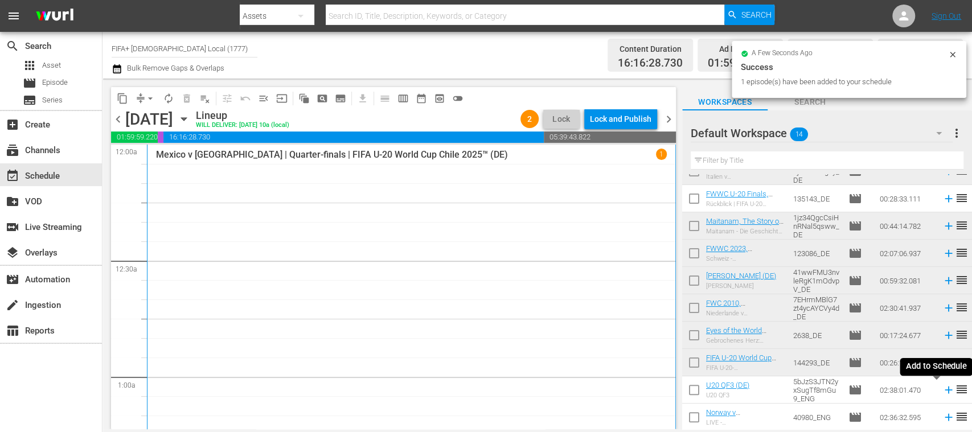
click at [942, 392] on icon at bounding box center [948, 390] width 13 height 13
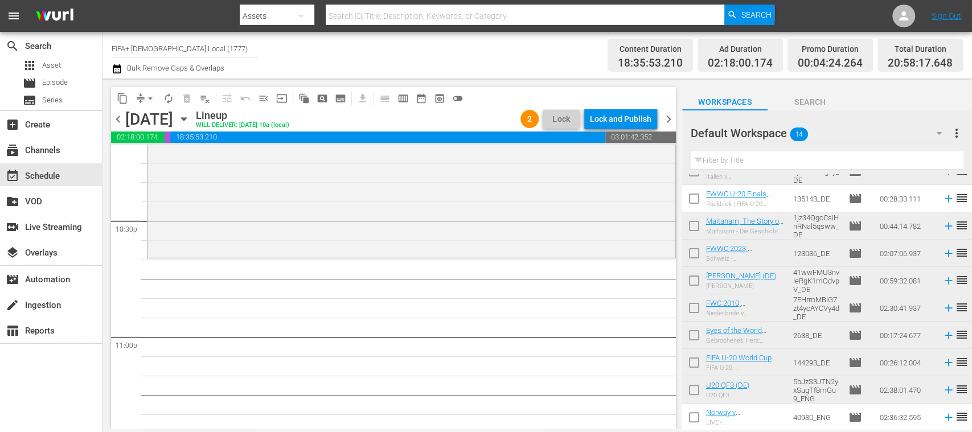
scroll to position [0, 0]
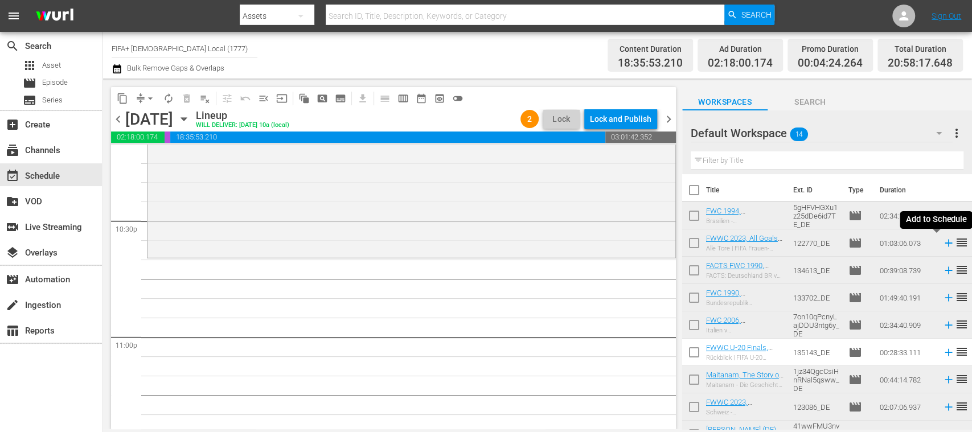
click at [944, 245] on icon at bounding box center [947, 243] width 7 height 7
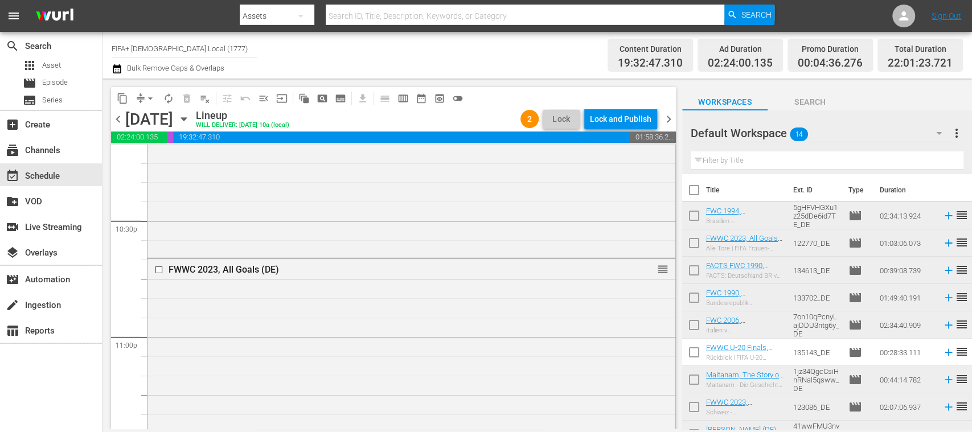
scroll to position [154, 0]
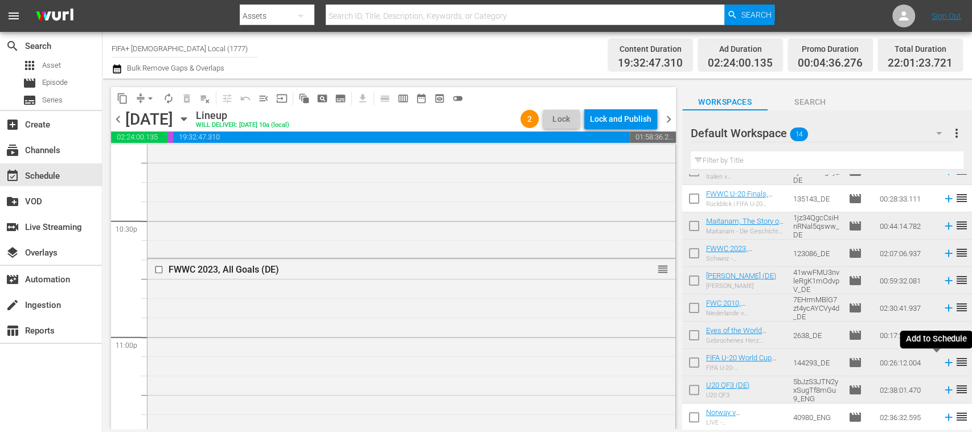
click at [944, 362] on icon at bounding box center [947, 362] width 7 height 7
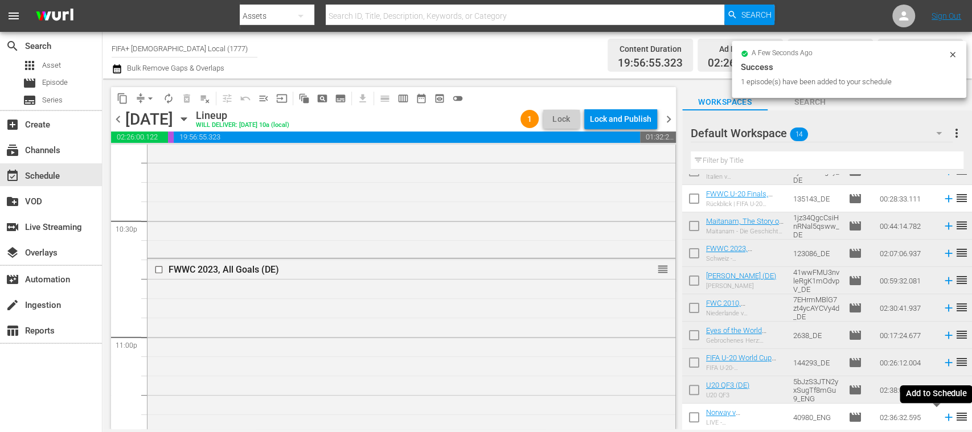
click at [942, 419] on icon at bounding box center [948, 417] width 13 height 13
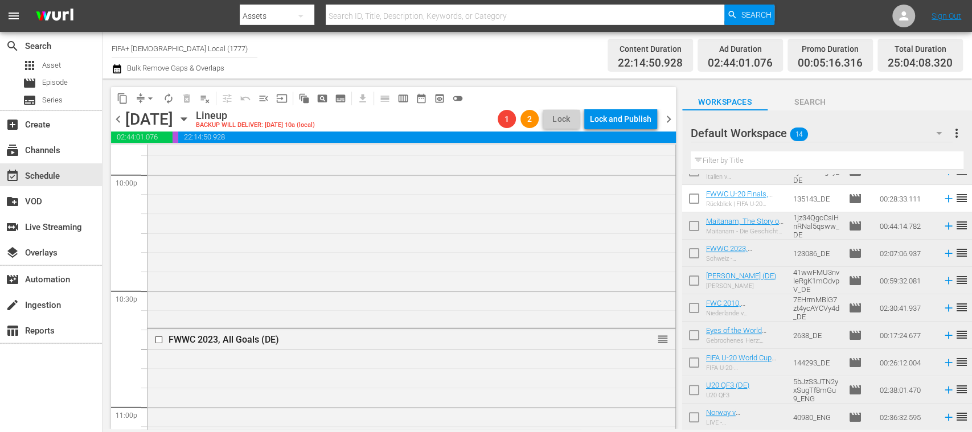
scroll to position [5160, 0]
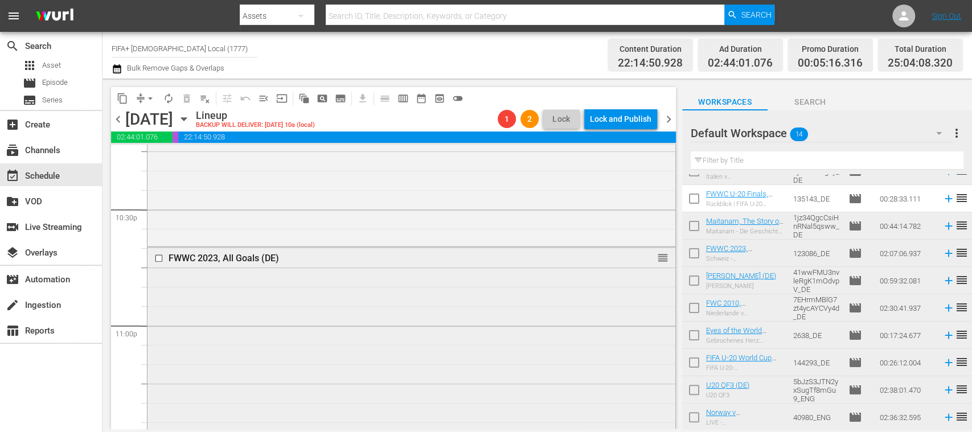
click at [157, 256] on input "checkbox" at bounding box center [160, 259] width 12 height 10
click at [186, 101] on span "delete_forever_outlined" at bounding box center [186, 98] width 11 height 11
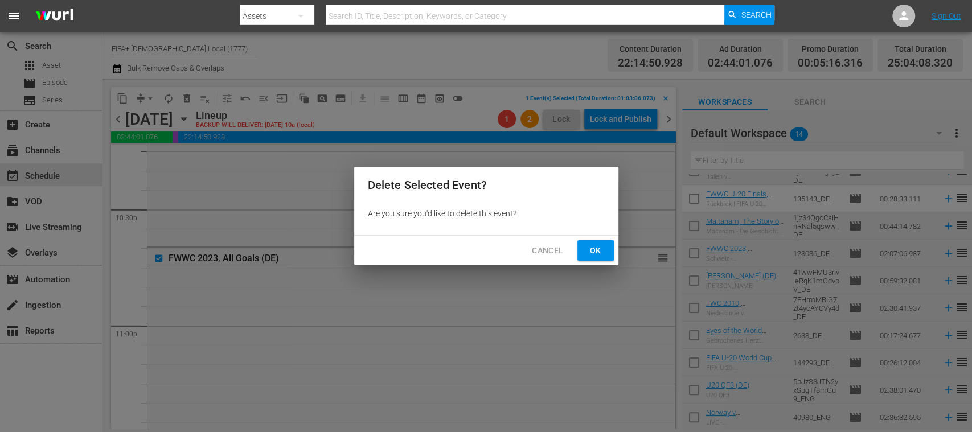
click at [602, 253] on span "Ok" at bounding box center [595, 251] width 18 height 14
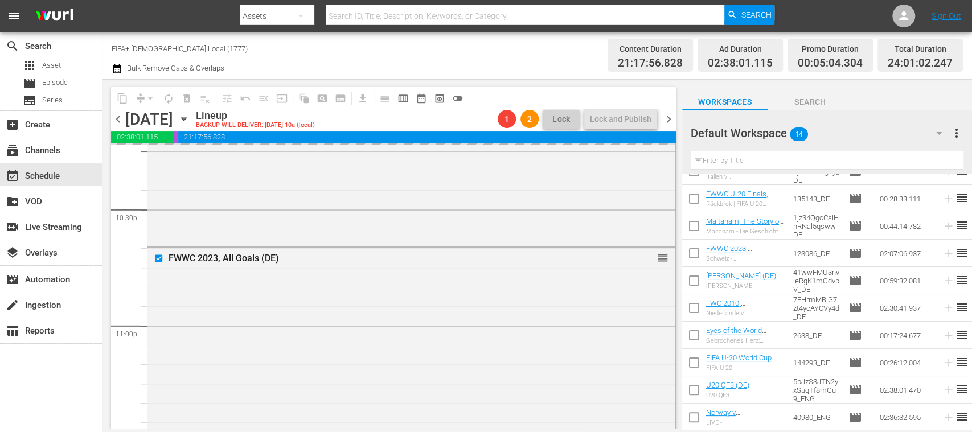
scroll to position [5313, 0]
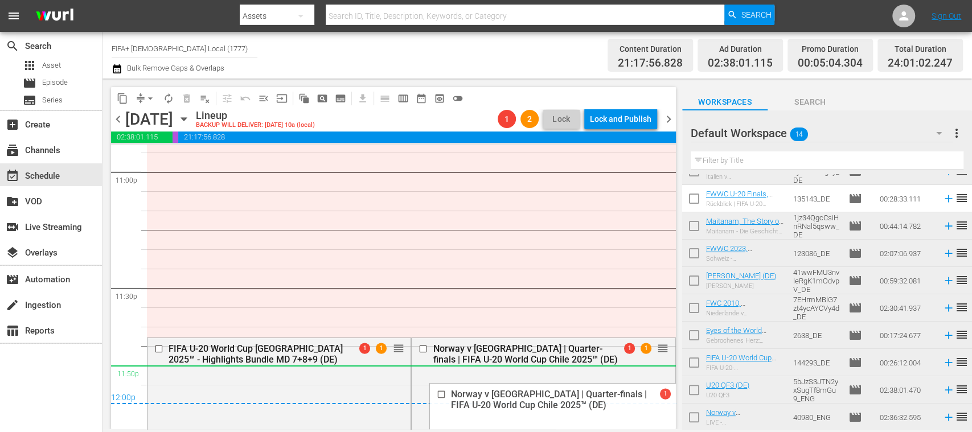
drag, startPoint x: 654, startPoint y: 347, endPoint x: 636, endPoint y: 368, distance: 27.4
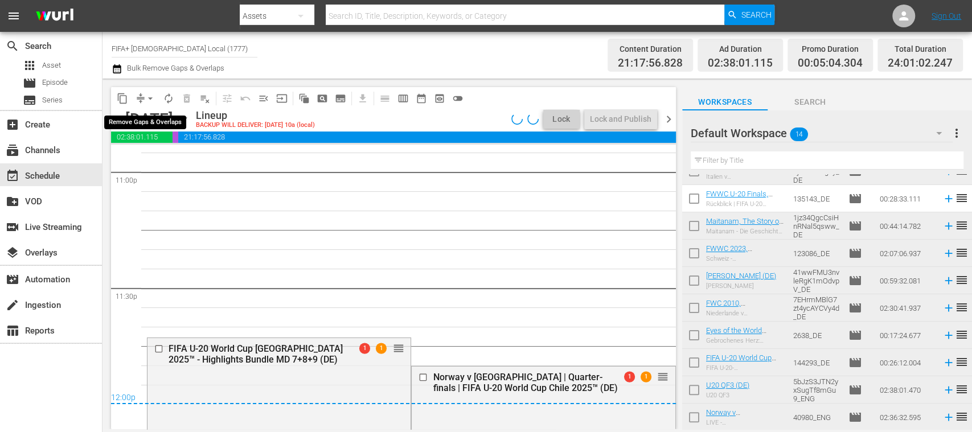
click at [152, 97] on span "arrow_drop_down" at bounding box center [150, 98] width 11 height 11
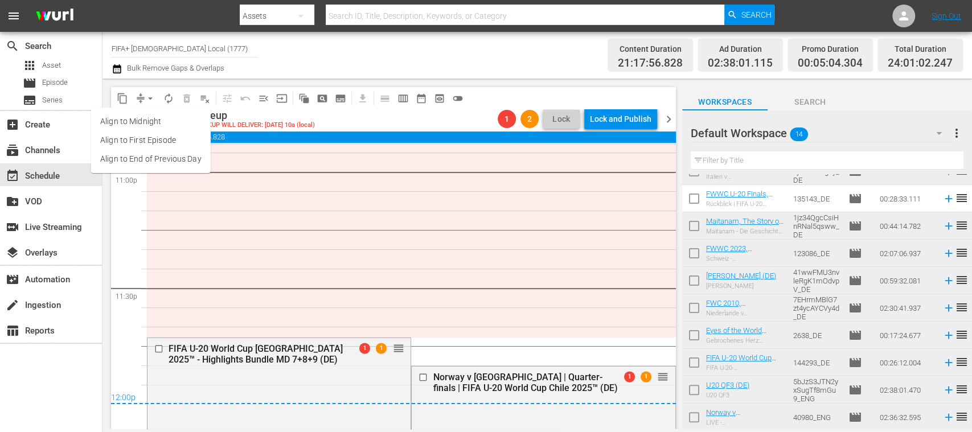
click at [179, 157] on li "Align to End of Previous Day" at bounding box center [151, 159] width 120 height 19
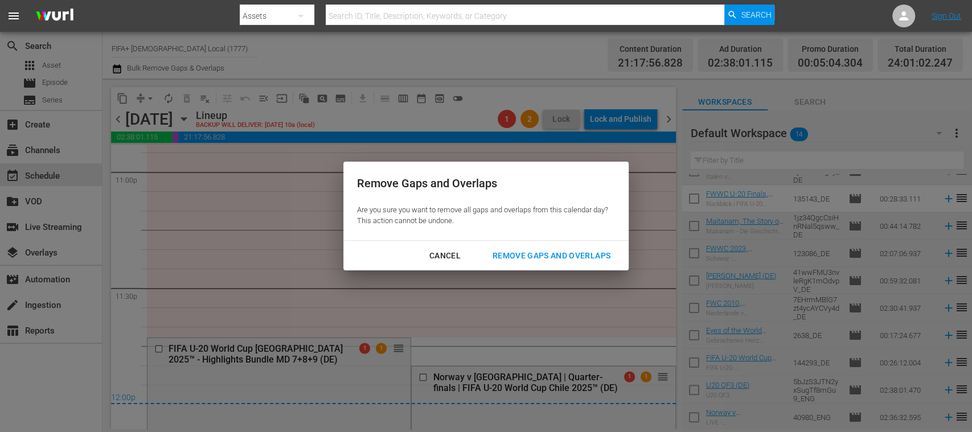
click at [559, 250] on div "Remove Gaps and Overlaps" at bounding box center [551, 256] width 136 height 14
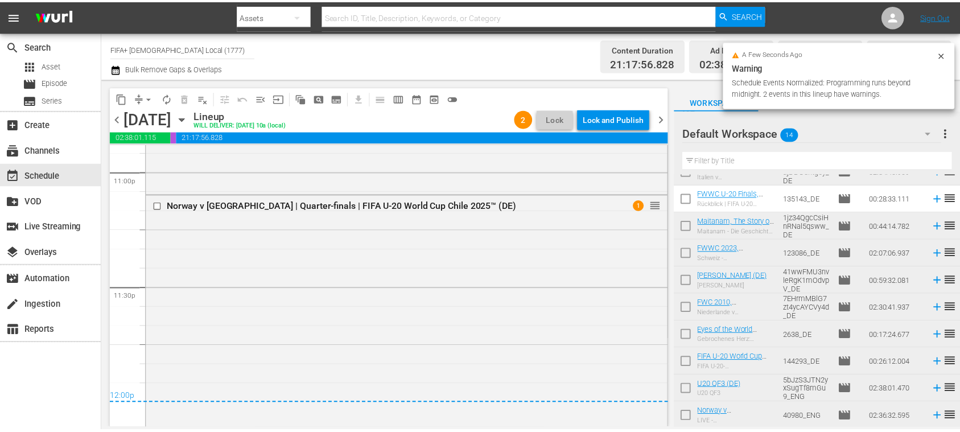
scroll to position [5111, 0]
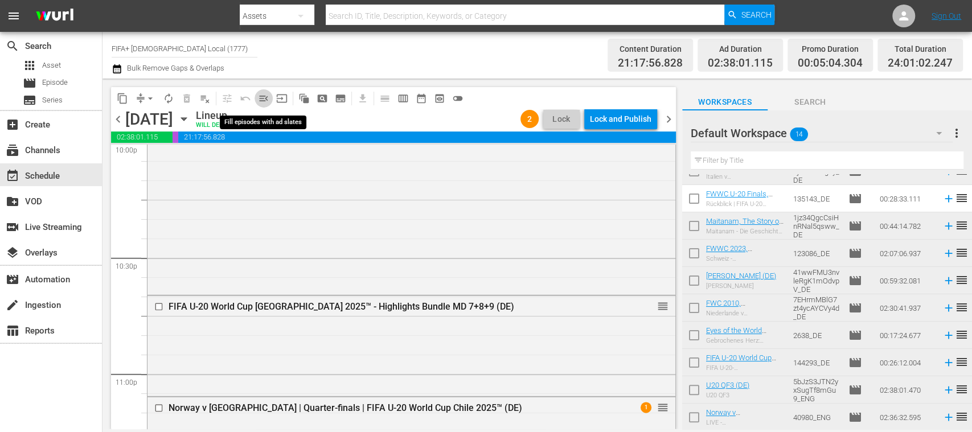
click at [264, 100] on span "menu_open" at bounding box center [263, 98] width 11 height 11
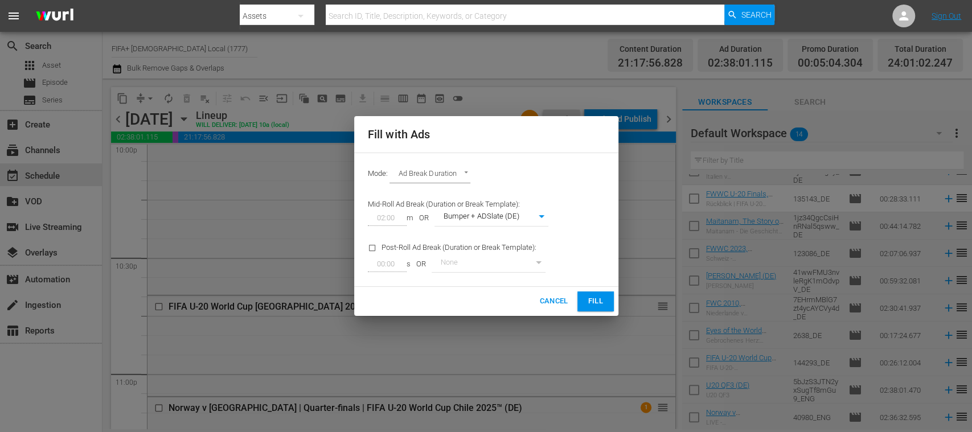
click at [598, 301] on span "Fill" at bounding box center [595, 301] width 18 height 13
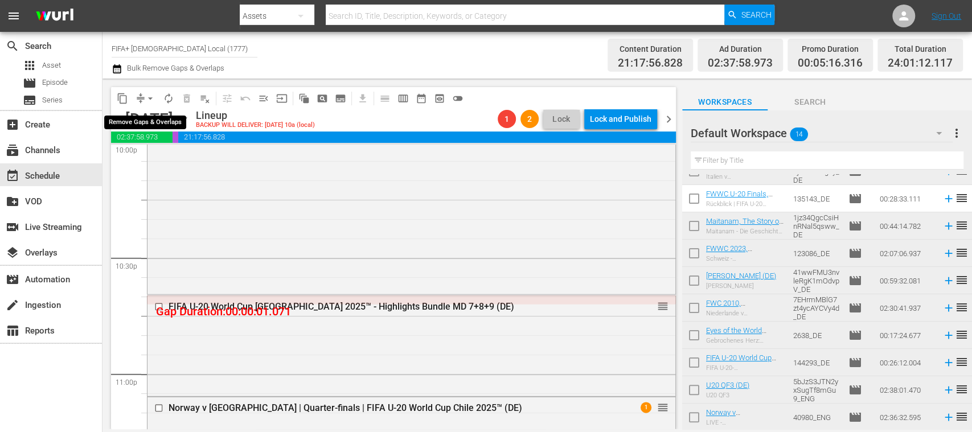
click at [151, 97] on span "arrow_drop_down" at bounding box center [150, 98] width 11 height 11
click at [176, 155] on li "Align to End of Previous Day" at bounding box center [151, 159] width 120 height 19
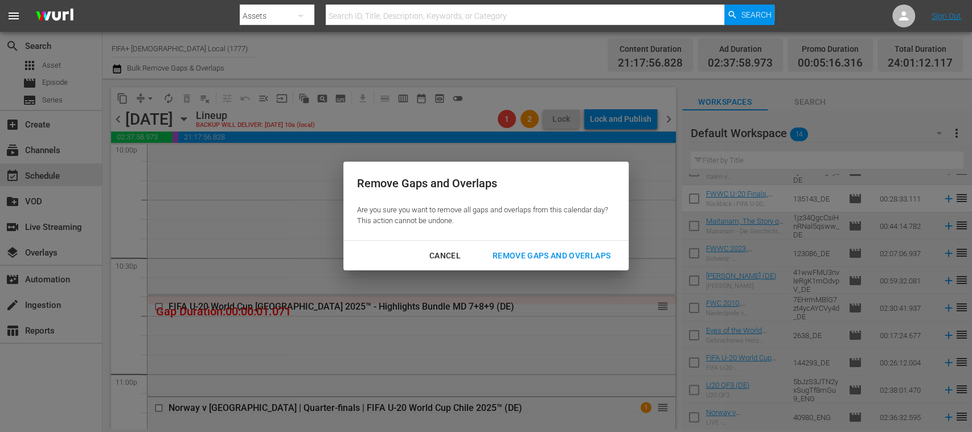
click at [553, 254] on div "Remove Gaps and Overlaps" at bounding box center [551, 256] width 136 height 14
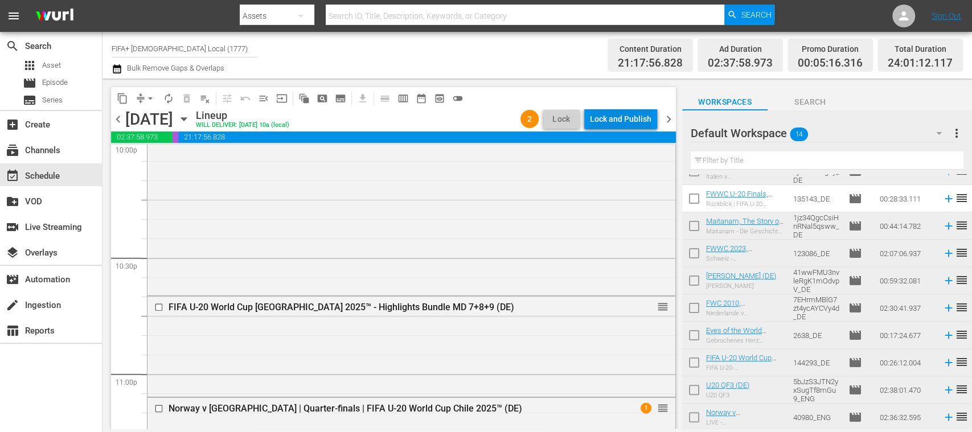
click at [627, 117] on div "Lock and Publish" at bounding box center [620, 119] width 61 height 20
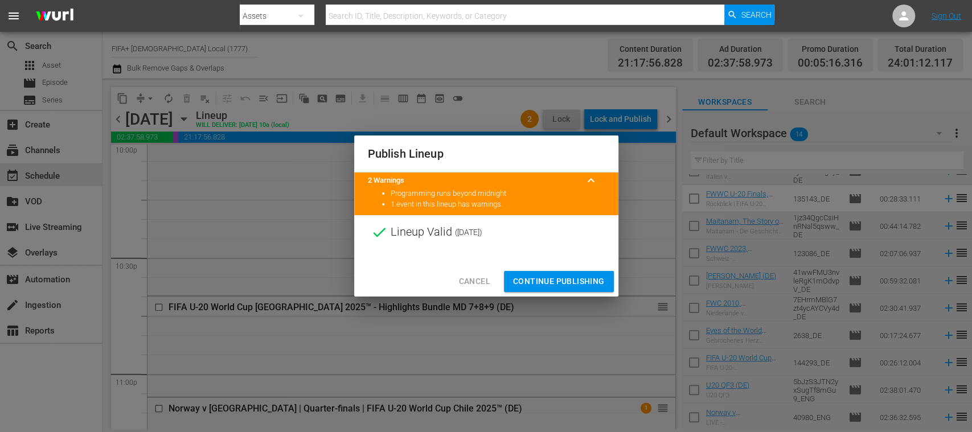
click at [591, 277] on span "Continue Publishing" at bounding box center [559, 281] width 92 height 14
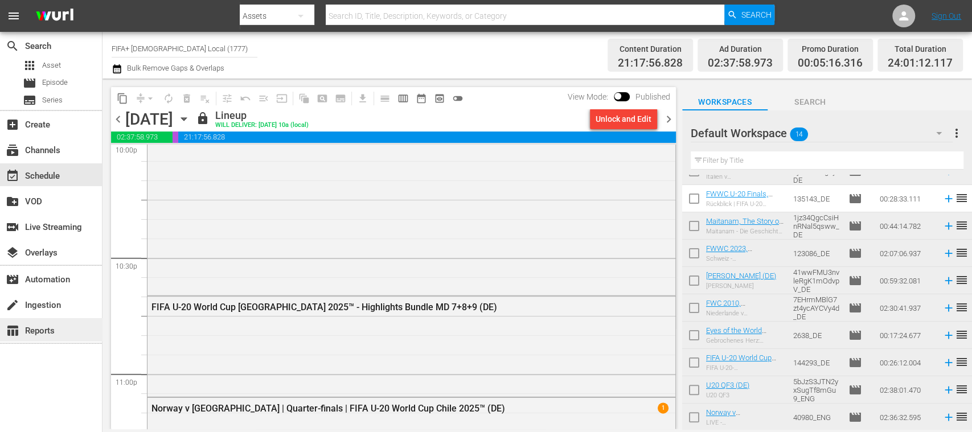
click at [45, 331] on div "table_chart Reports" at bounding box center [32, 329] width 64 height 10
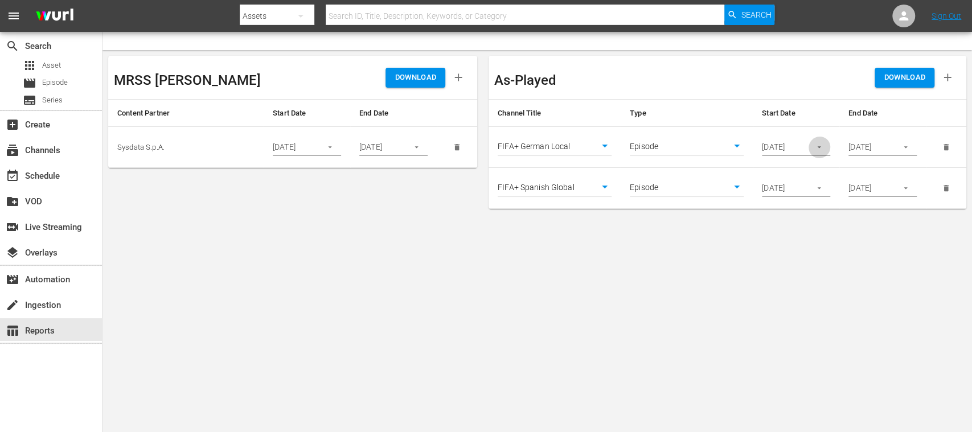
click at [817, 146] on icon "button" at bounding box center [818, 147] width 9 height 9
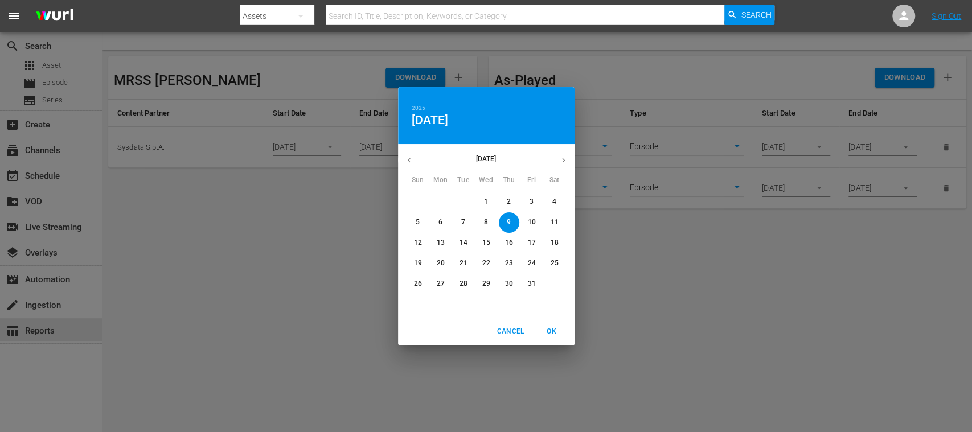
click at [817, 146] on div "2025 Thu, Oct 9 October 2025 Sun Mon Tue Wed Thu Fri Sat 28 29 30 1 2 3 4 5 6 7…" at bounding box center [486, 216] width 972 height 432
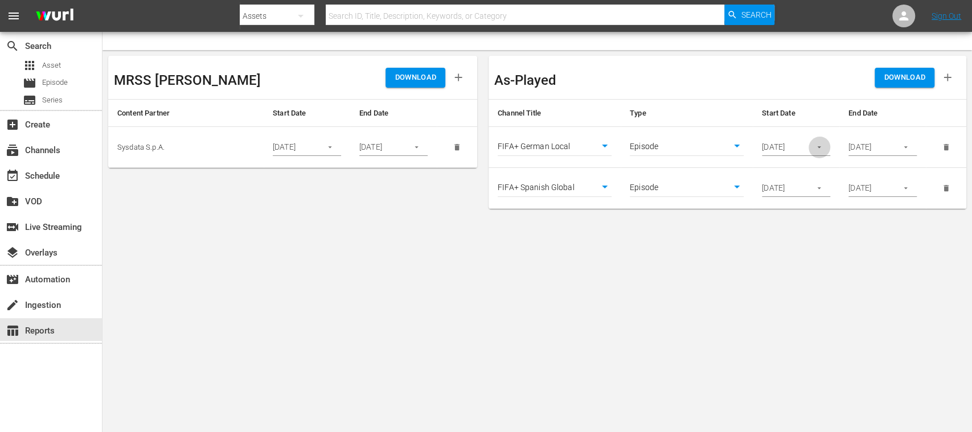
click at [817, 143] on icon "button" at bounding box center [818, 147] width 9 height 9
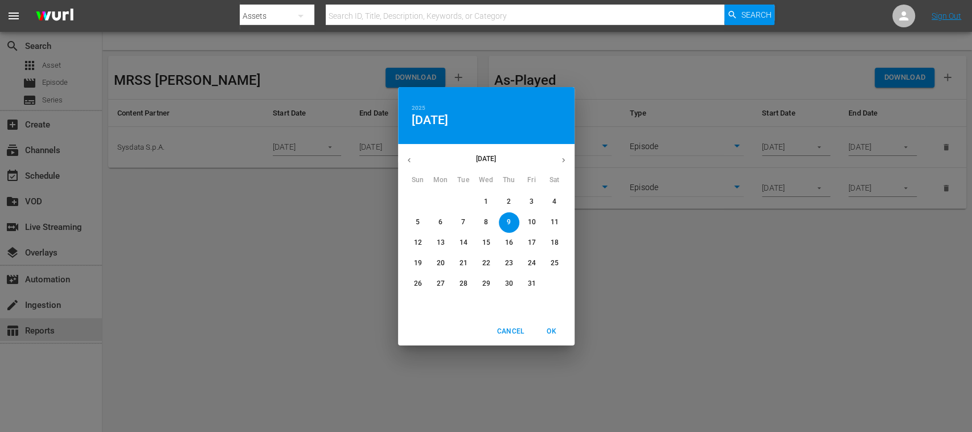
click at [554, 220] on p "11" at bounding box center [554, 222] width 8 height 10
click at [555, 331] on span "OK" at bounding box center [551, 332] width 27 height 12
type input "10/11/2025"
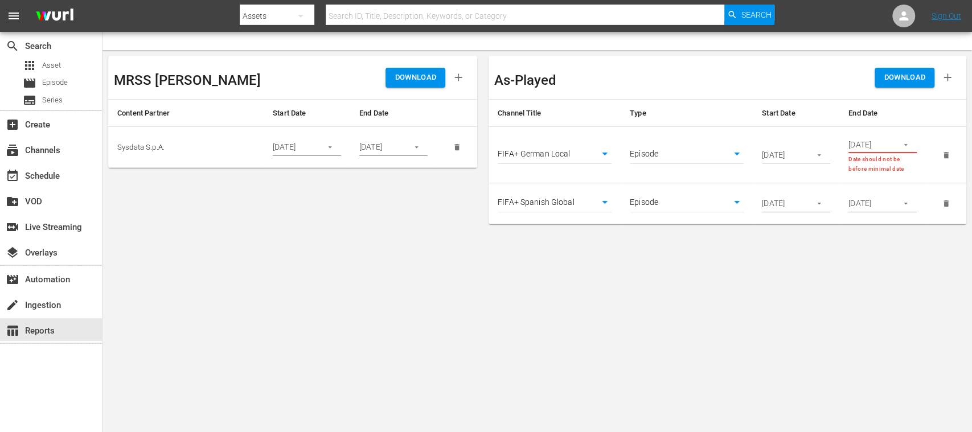
click at [821, 200] on icon "button" at bounding box center [818, 203] width 9 height 9
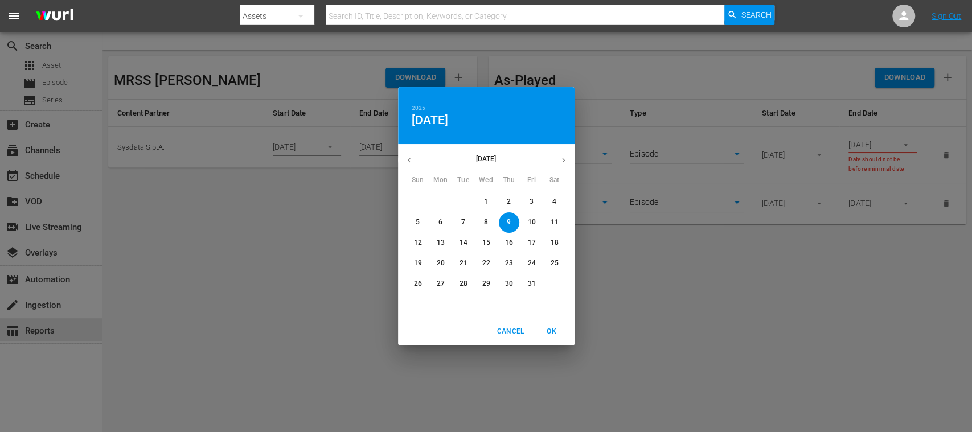
click at [555, 222] on p "11" at bounding box center [554, 222] width 8 height 10
click at [551, 332] on span "OK" at bounding box center [551, 332] width 27 height 12
type input "10/11/2025"
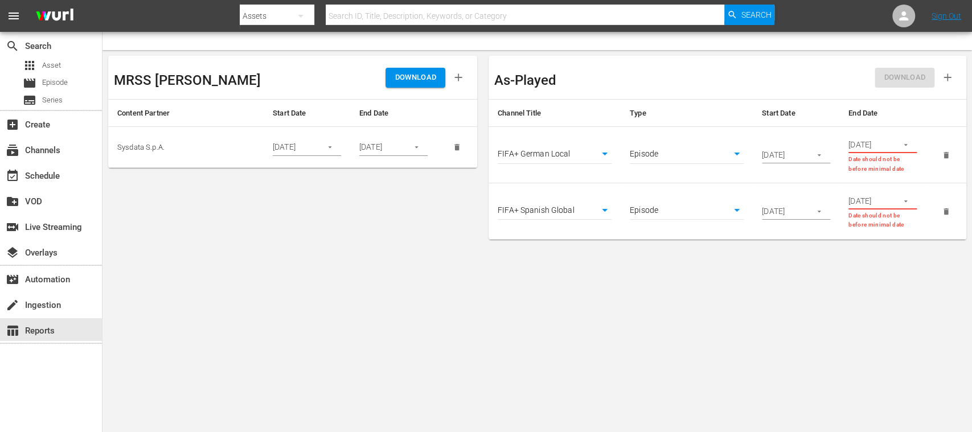
click at [909, 146] on button "button" at bounding box center [905, 145] width 22 height 22
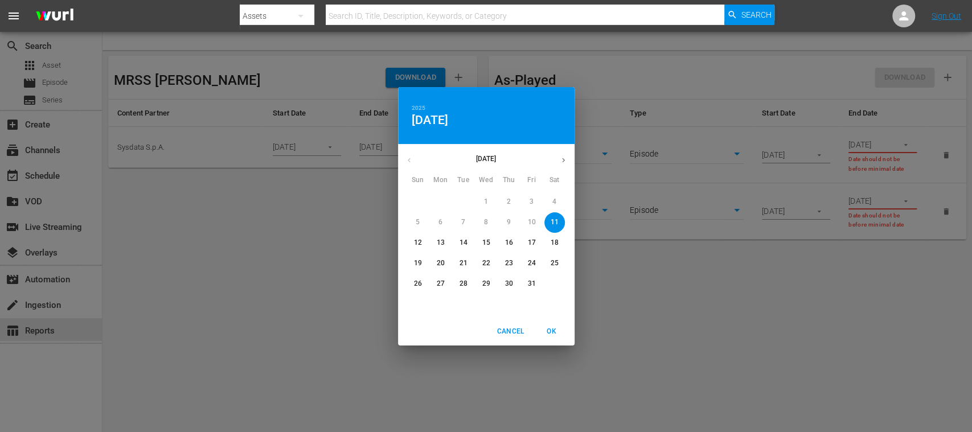
click at [417, 240] on p "12" at bounding box center [417, 243] width 8 height 10
click at [550, 329] on span "OK" at bounding box center [551, 332] width 27 height 12
type input "10/12/2025"
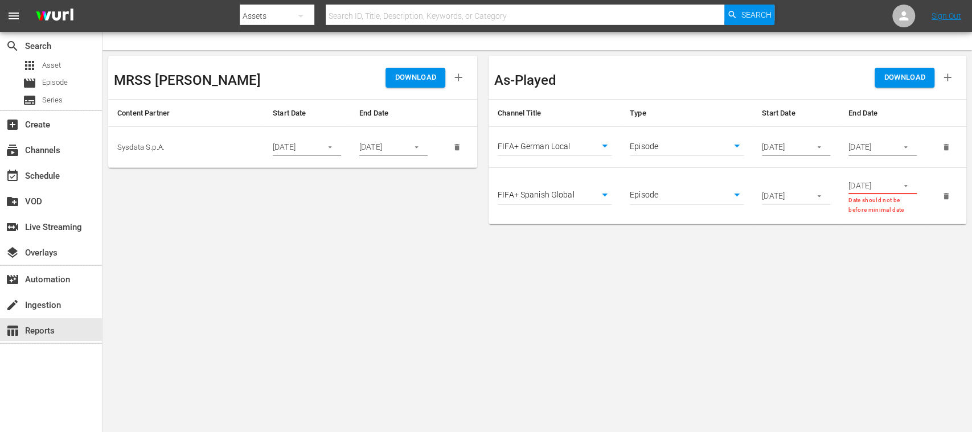
click at [908, 189] on icon "button" at bounding box center [905, 186] width 9 height 9
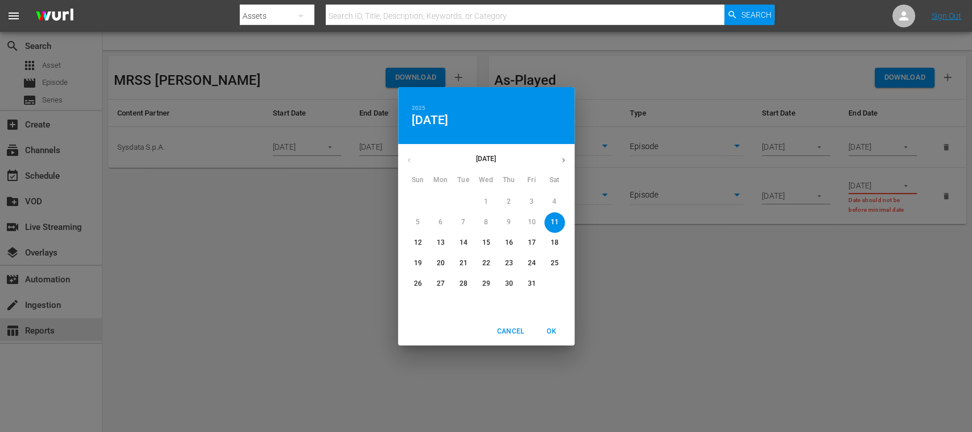
click at [417, 243] on p "12" at bounding box center [417, 243] width 8 height 10
click at [553, 330] on span "OK" at bounding box center [551, 332] width 27 height 12
type input "10/12/2025"
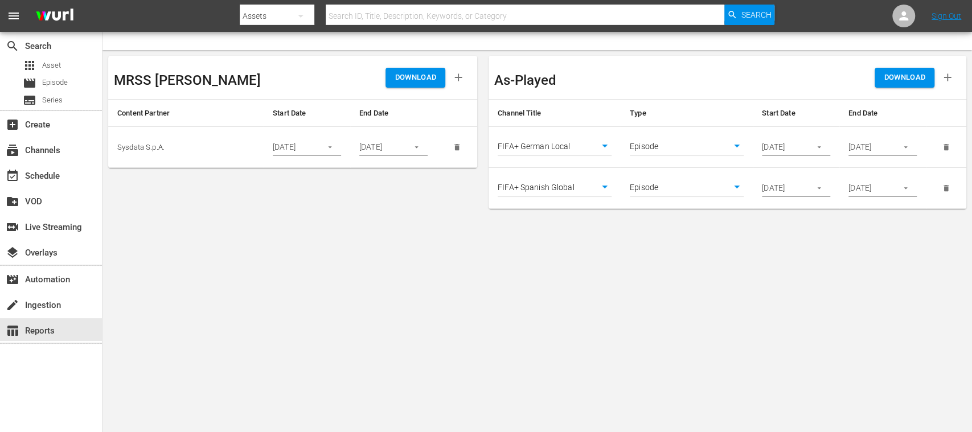
click at [820, 149] on icon "button" at bounding box center [818, 147] width 9 height 9
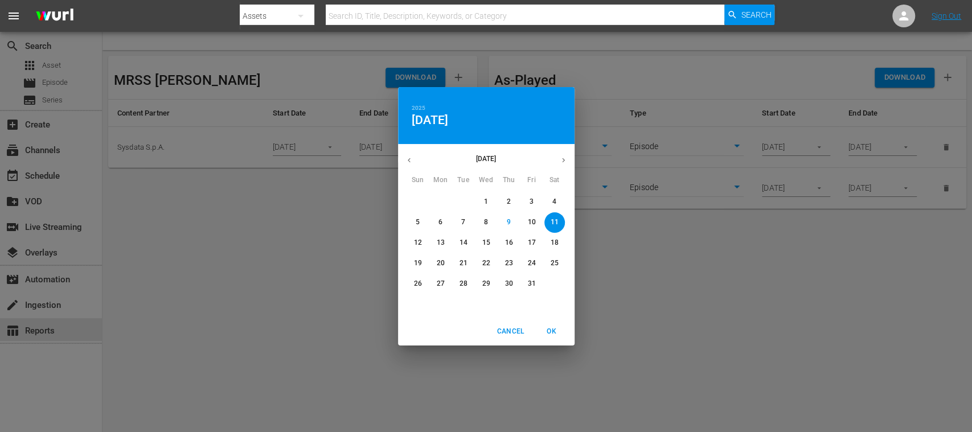
click at [509, 218] on p "9" at bounding box center [509, 222] width 4 height 10
click at [545, 327] on span "OK" at bounding box center [551, 332] width 27 height 12
type input "10/09/2025"
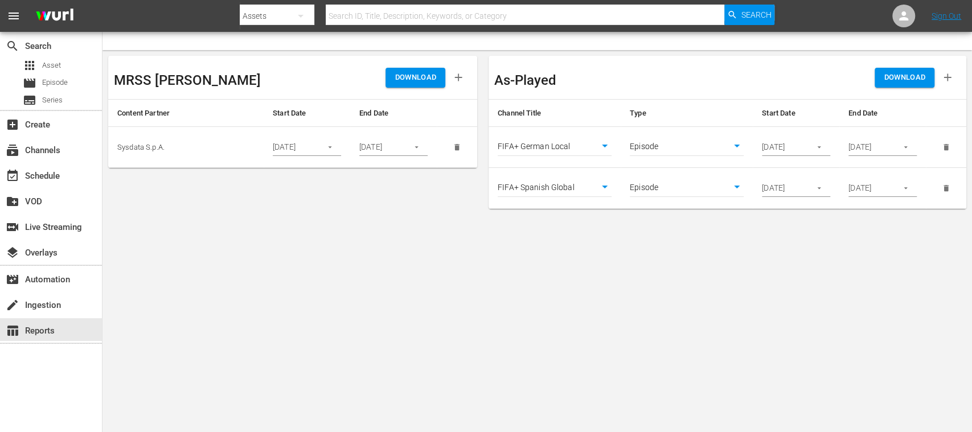
click at [812, 187] on button "button" at bounding box center [819, 188] width 22 height 22
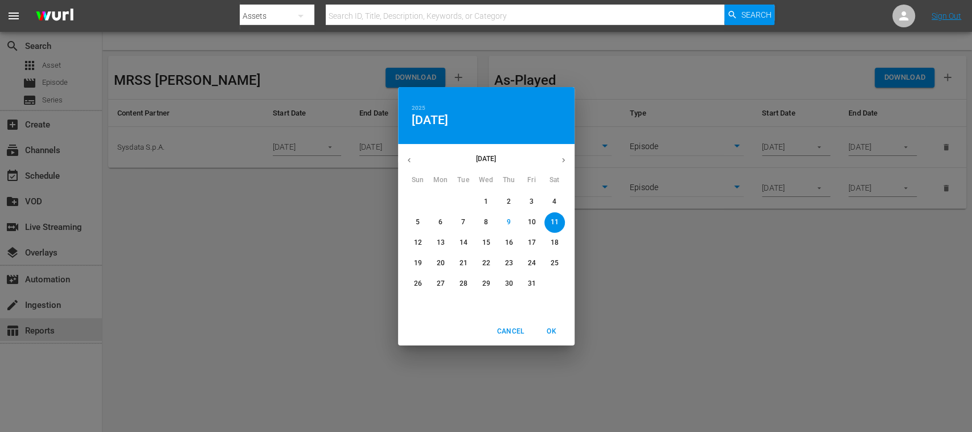
click at [511, 220] on span "9" at bounding box center [509, 222] width 20 height 10
click at [551, 330] on span "OK" at bounding box center [551, 332] width 27 height 12
type input "10/09/2025"
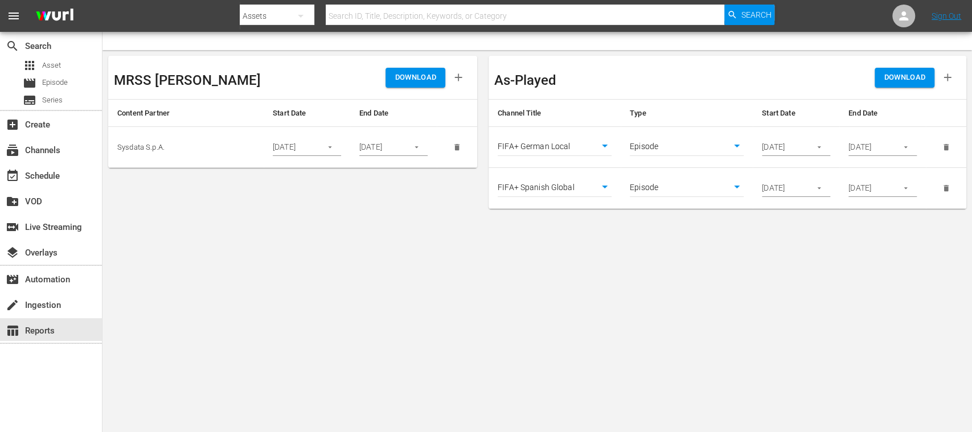
click at [911, 79] on span "DOWNLOAD" at bounding box center [904, 77] width 42 height 13
click at [47, 153] on div "subscriptions Channels" at bounding box center [32, 148] width 64 height 10
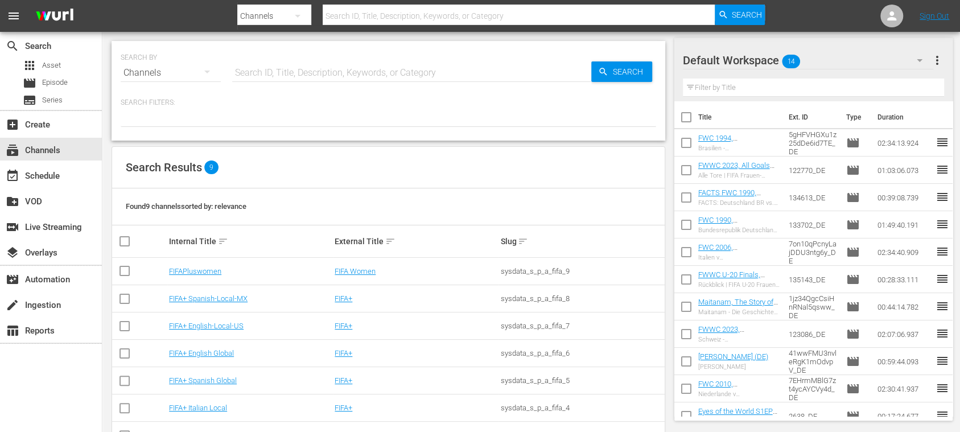
scroll to position [92, 0]
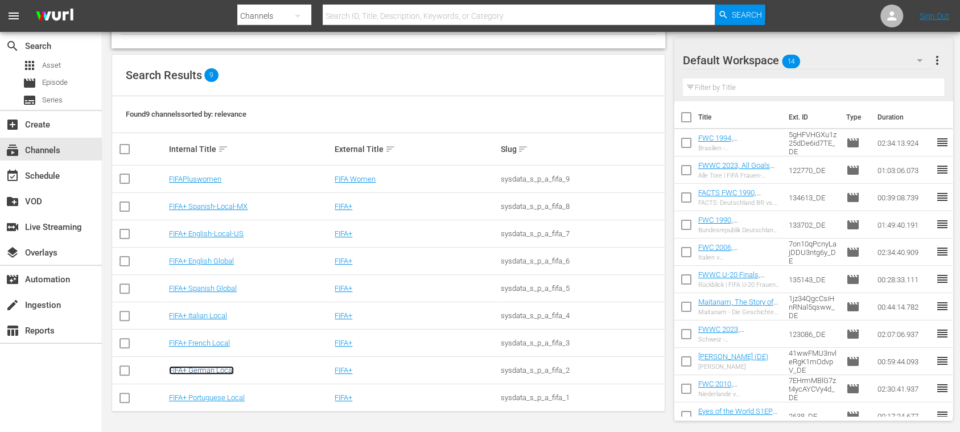
click at [219, 367] on link "FIFA+ German Local" at bounding box center [201, 370] width 65 height 9
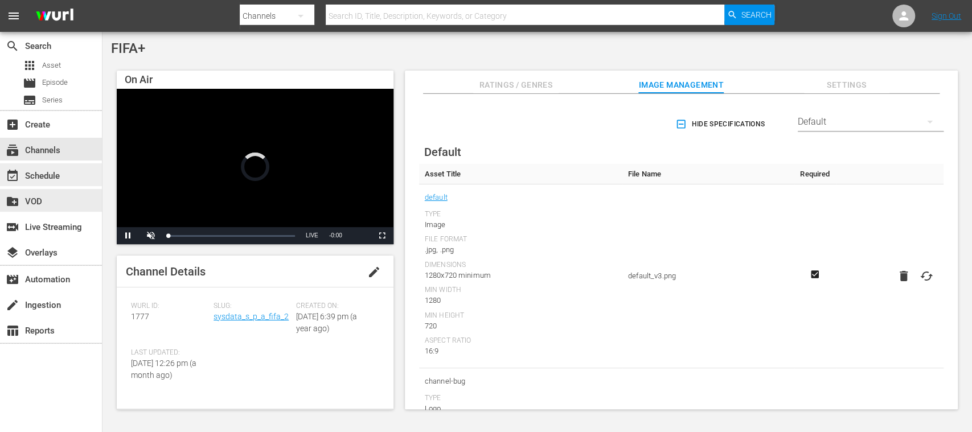
click at [57, 177] on div "event_available Schedule" at bounding box center [32, 174] width 64 height 10
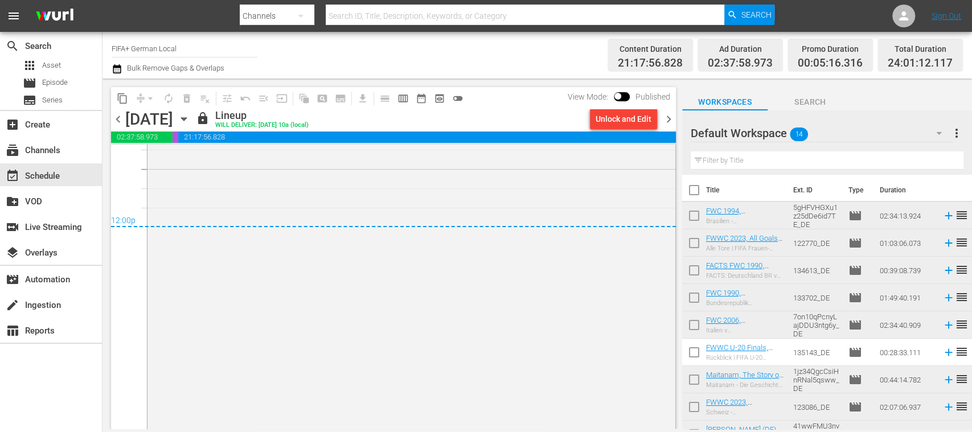
scroll to position [5420, 0]
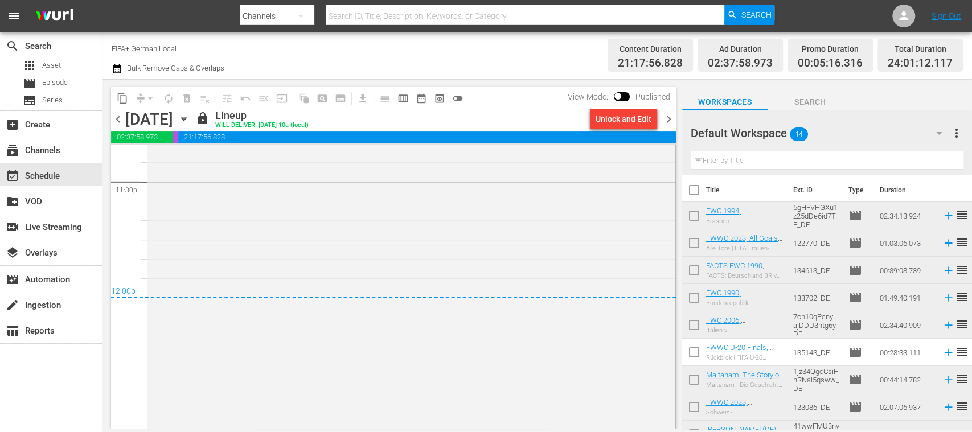
click at [119, 118] on span "chevron_left" at bounding box center [118, 119] width 14 height 14
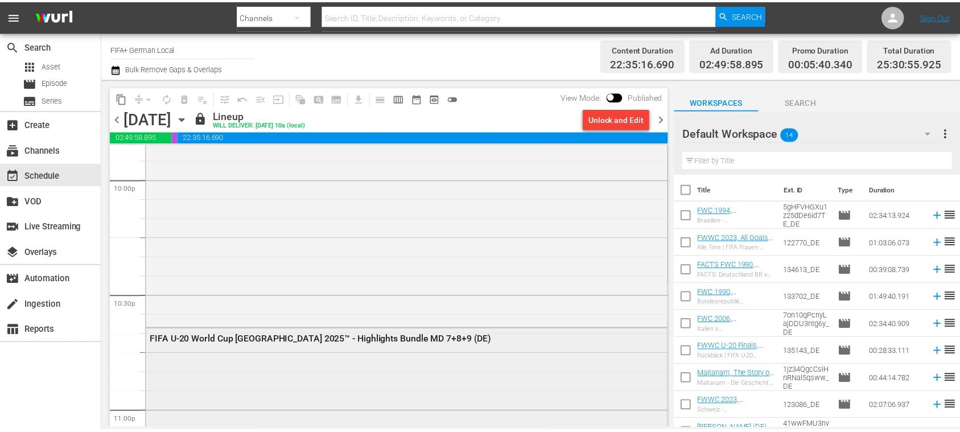
scroll to position [5275, 0]
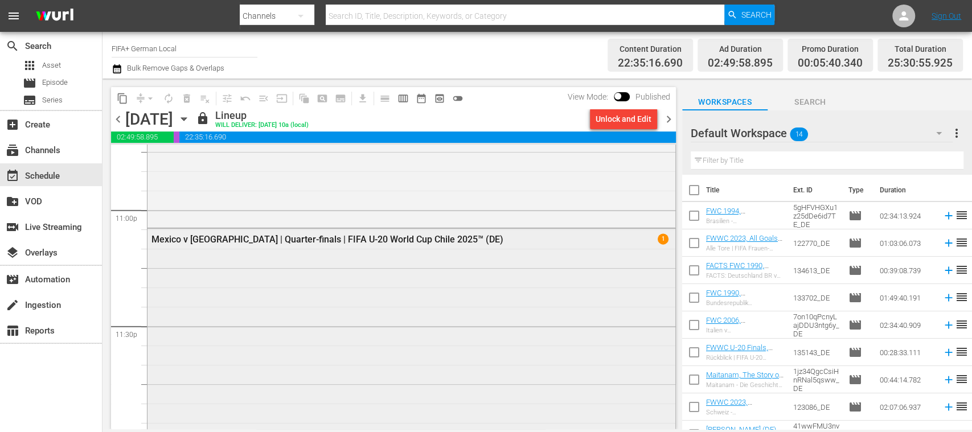
click at [403, 240] on div "Mexico v Argentina | Quarter-finals | FIFA U-20 World Cup Chile 2025™ (DE)" at bounding box center [380, 239] width 458 height 11
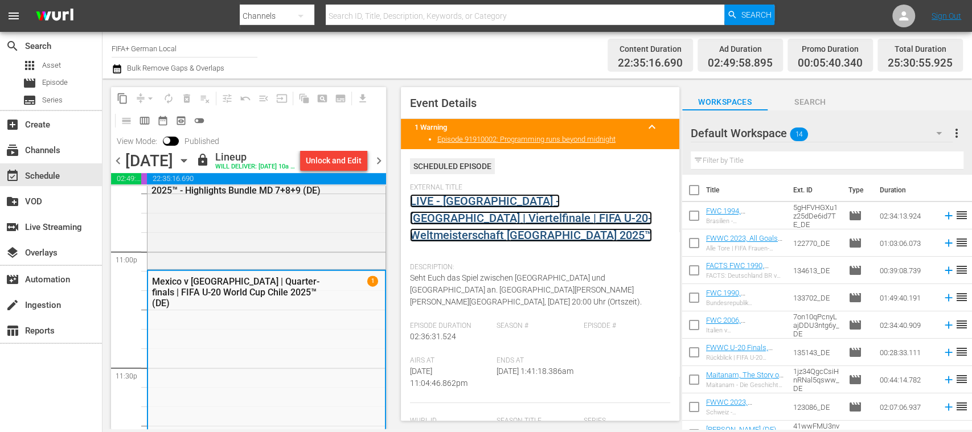
click at [509, 216] on link "LIVE - Mexiko - Argentinien | Viertelfinale | FIFA U-20-Weltmeisterschaft Chile…" at bounding box center [531, 218] width 242 height 48
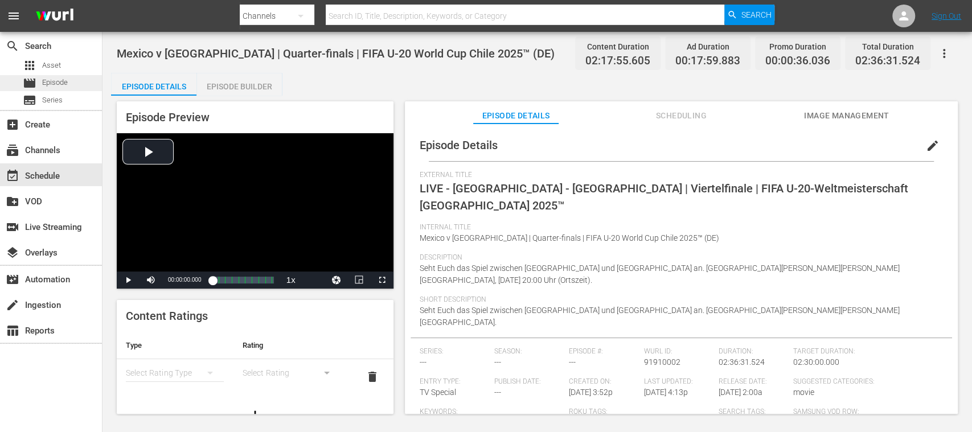
click at [65, 88] on span "Episode" at bounding box center [55, 82] width 26 height 11
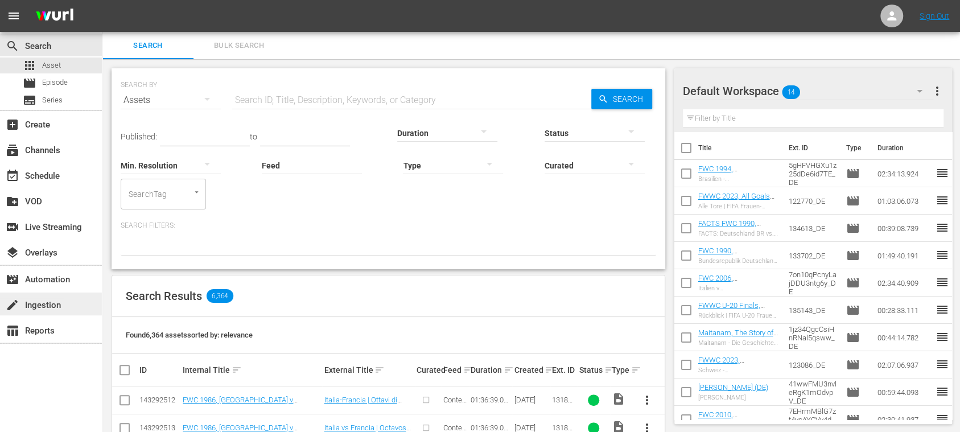
click at [47, 305] on div "create Ingestion" at bounding box center [32, 303] width 64 height 10
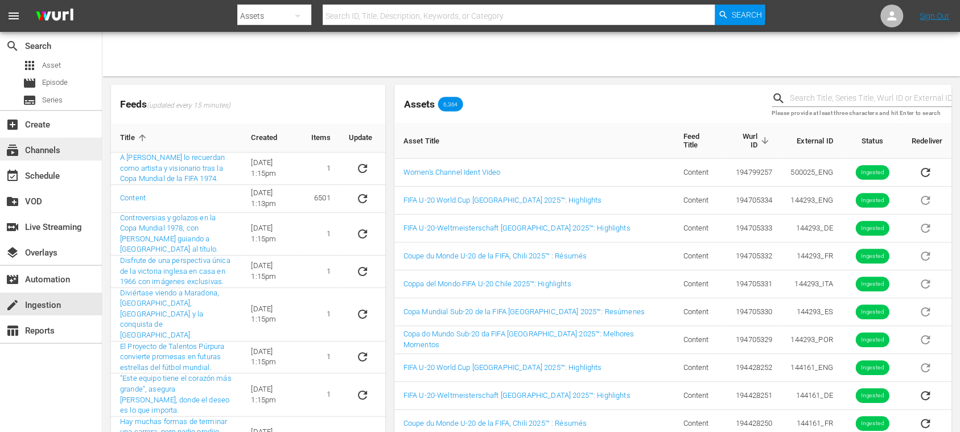
click at [48, 145] on div "subscriptions Channels" at bounding box center [32, 148] width 64 height 10
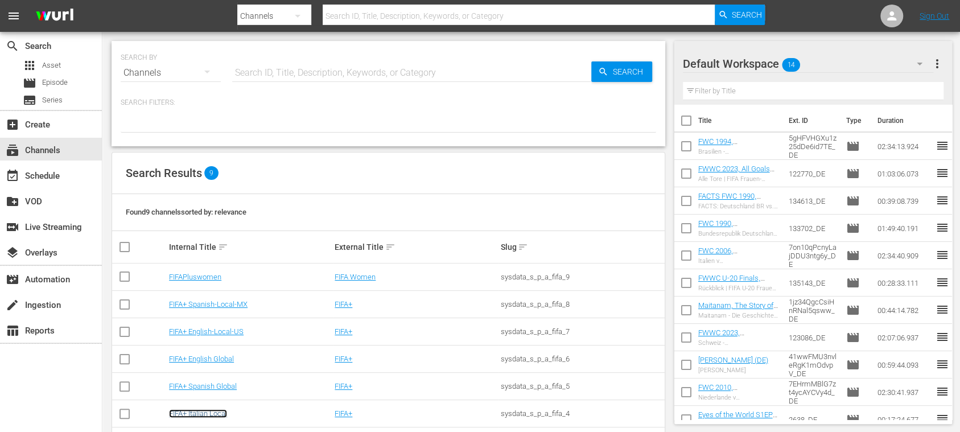
click at [226, 410] on link "FIFA+ Italian Local" at bounding box center [198, 413] width 58 height 9
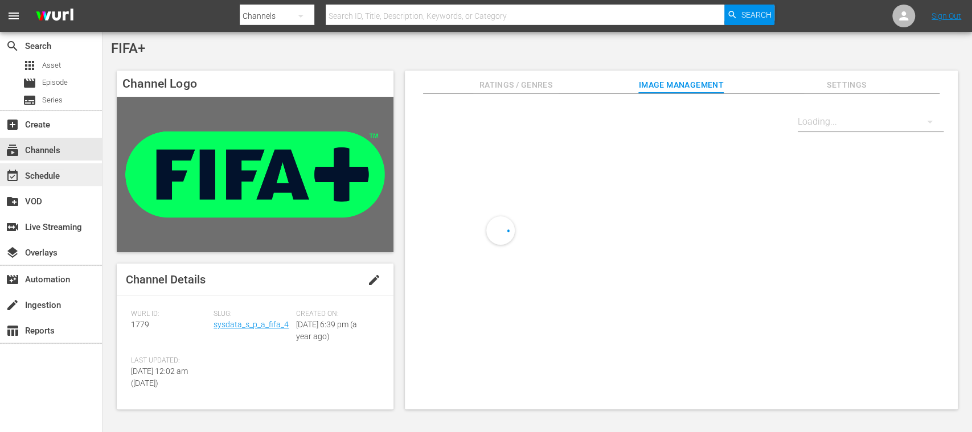
click at [62, 170] on div "event_available Schedule" at bounding box center [32, 174] width 64 height 10
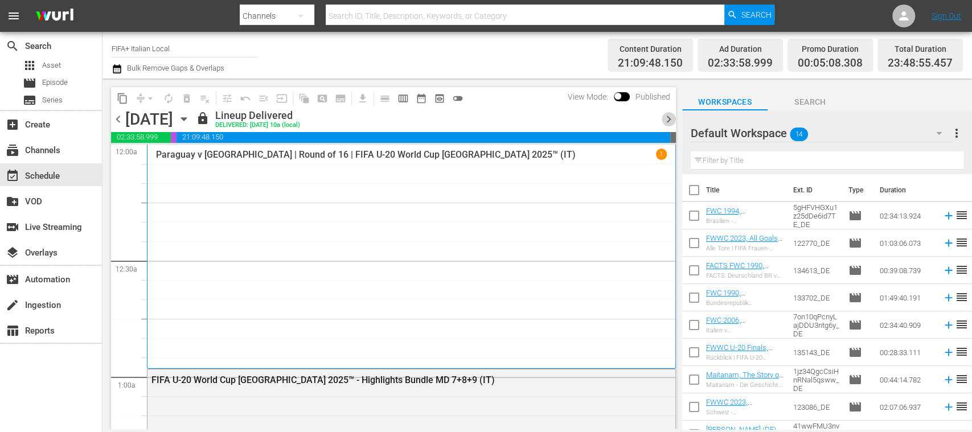
click at [667, 117] on span "chevron_right" at bounding box center [668, 119] width 14 height 14
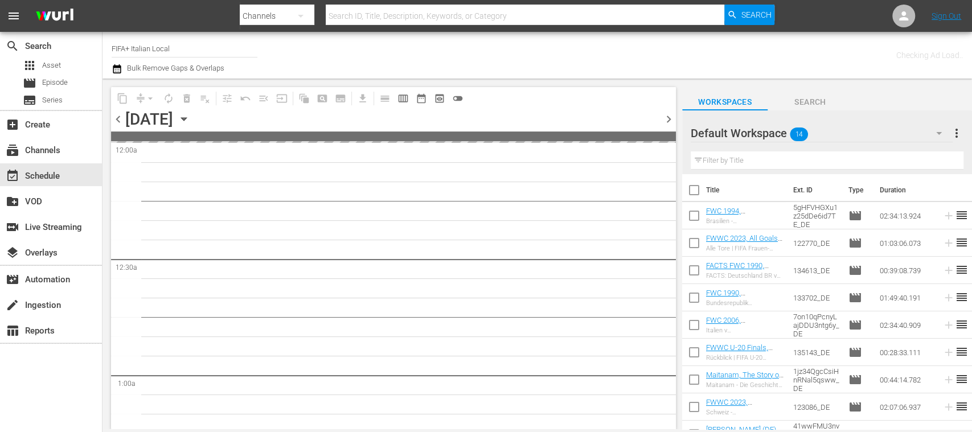
click at [667, 117] on span "chevron_right" at bounding box center [668, 119] width 14 height 14
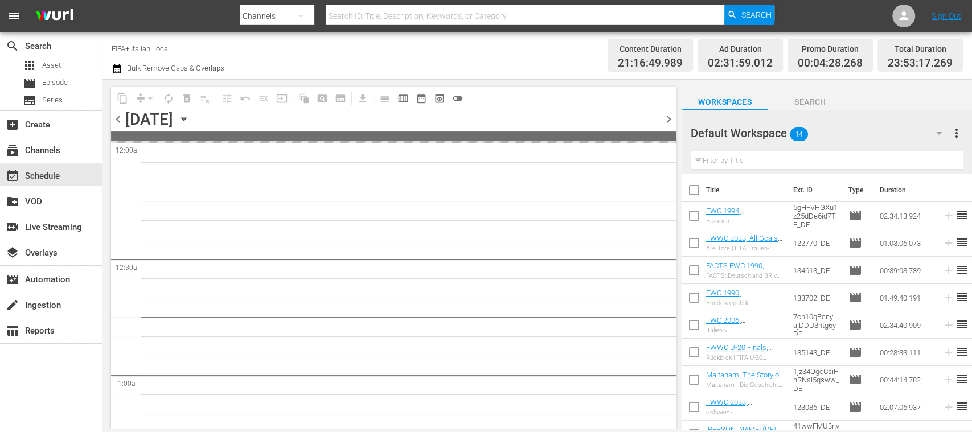
click at [667, 117] on span "chevron_right" at bounding box center [668, 119] width 14 height 14
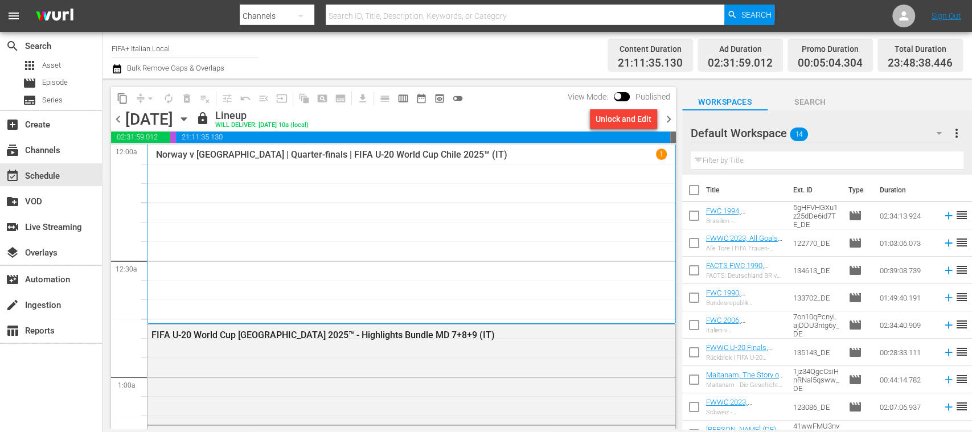
click at [667, 117] on span "chevron_right" at bounding box center [668, 119] width 14 height 14
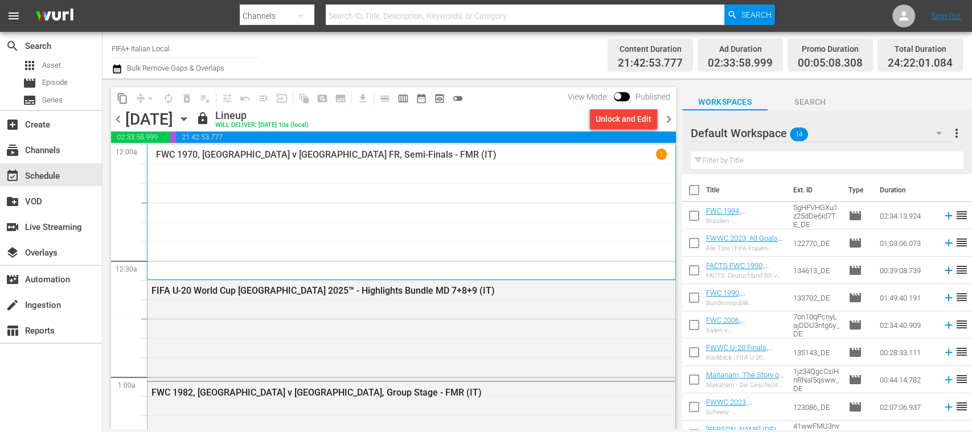
click at [667, 117] on span "chevron_right" at bounding box center [668, 119] width 14 height 14
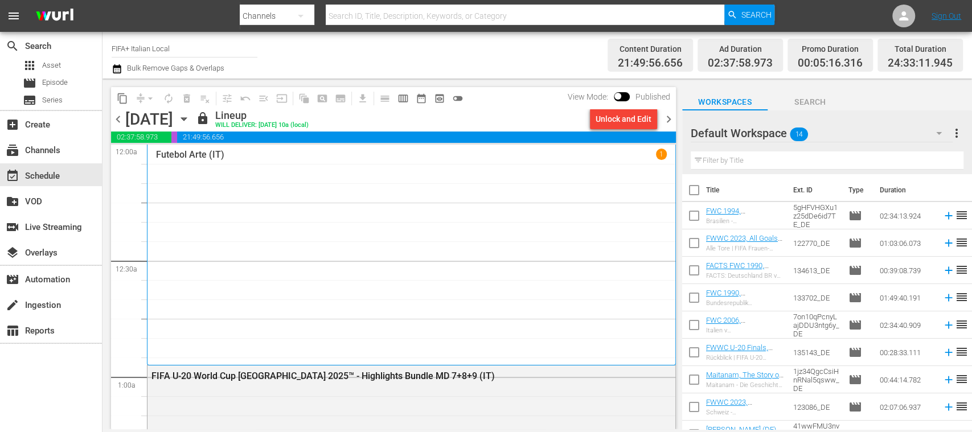
click at [667, 117] on span "chevron_right" at bounding box center [668, 119] width 14 height 14
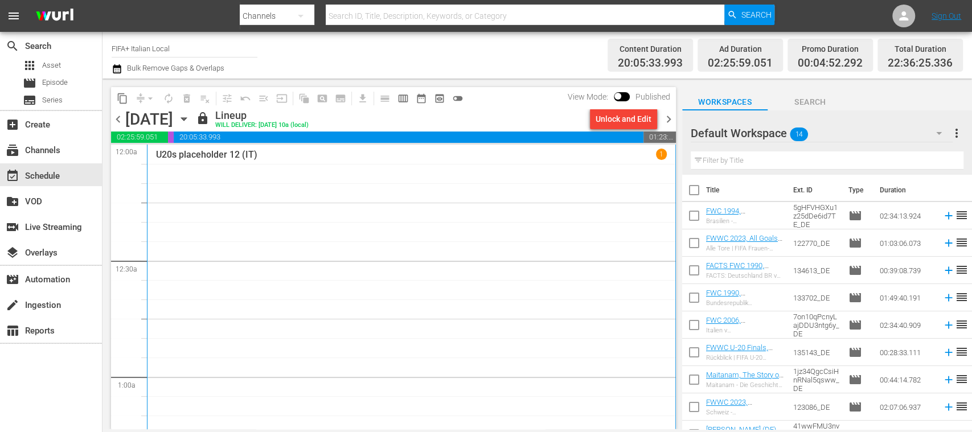
click at [667, 117] on span "chevron_right" at bounding box center [668, 119] width 14 height 14
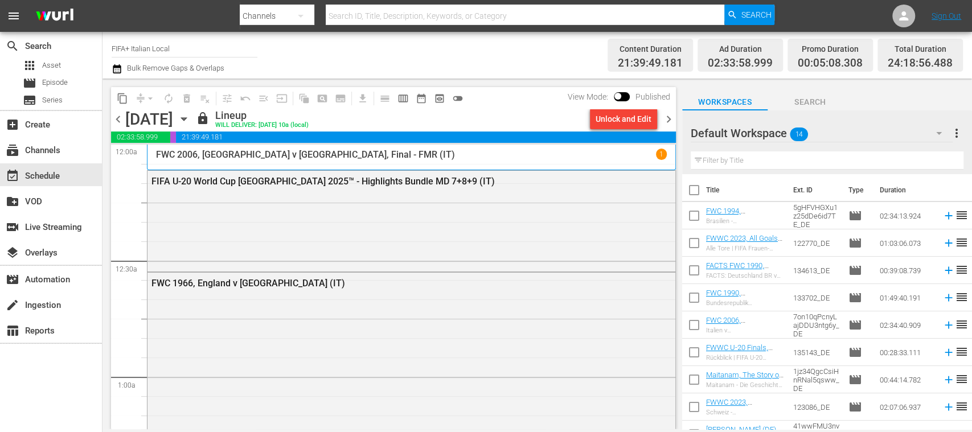
click at [667, 117] on span "chevron_right" at bounding box center [668, 119] width 14 height 14
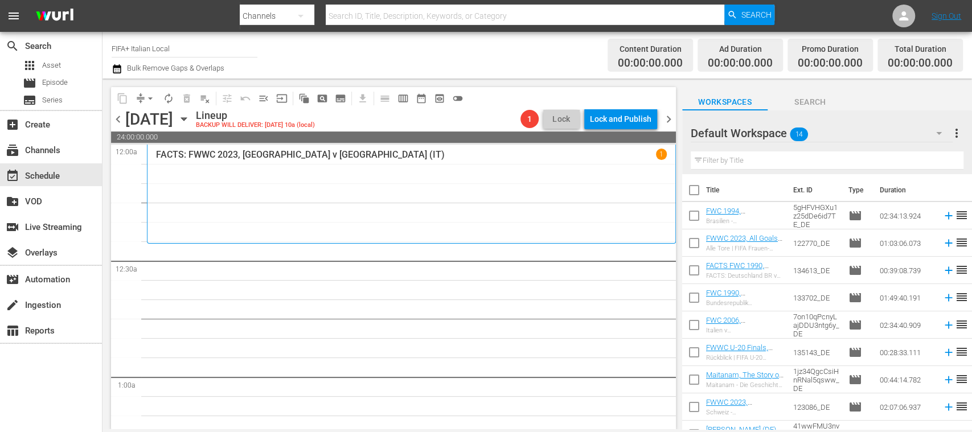
drag, startPoint x: 135, startPoint y: 50, endPoint x: 245, endPoint y: 46, distance: 109.3
click at [245, 46] on input "FIFA+ Italian Local" at bounding box center [185, 48] width 146 height 27
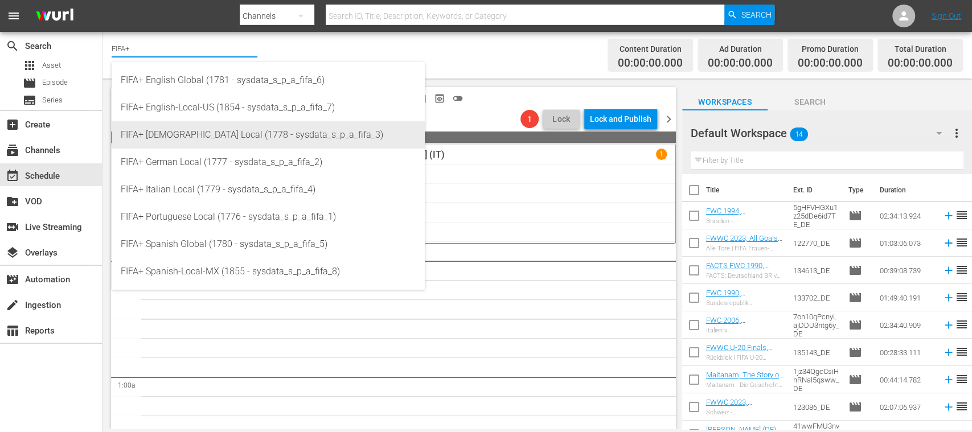
click at [200, 128] on div "FIFA+ [DEMOGRAPHIC_DATA] Local (1778 - sysdata_s_p_a_fifa_3)" at bounding box center [268, 134] width 295 height 27
type input "FIFA+ [DEMOGRAPHIC_DATA] Local (1778 - sysdata_s_p_a_fifa_3)"
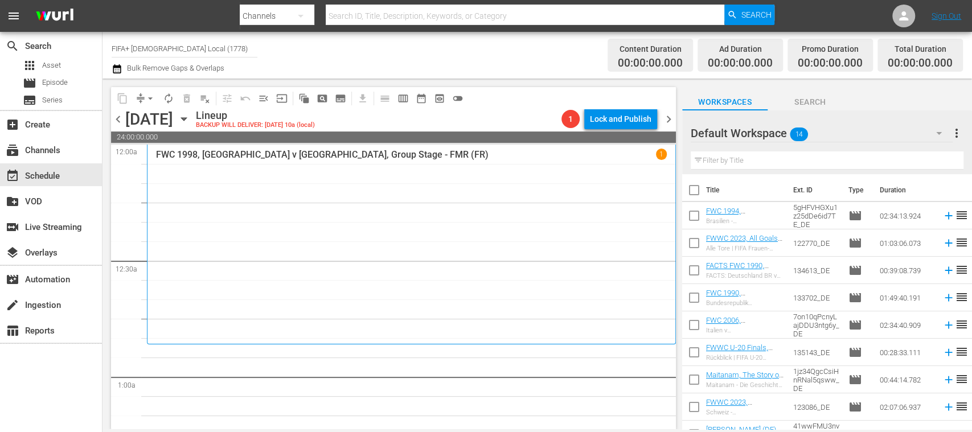
click at [121, 119] on span "chevron_left" at bounding box center [118, 119] width 14 height 14
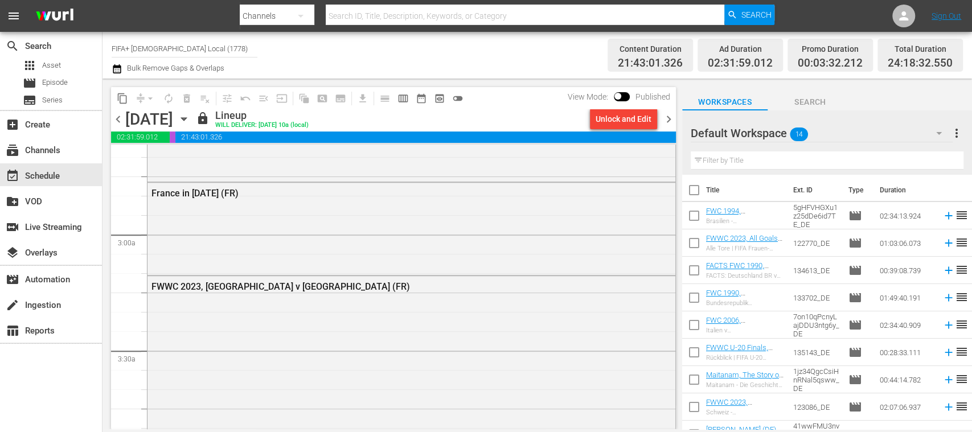
scroll to position [1012, 0]
